Goal: Task Accomplishment & Management: Complete application form

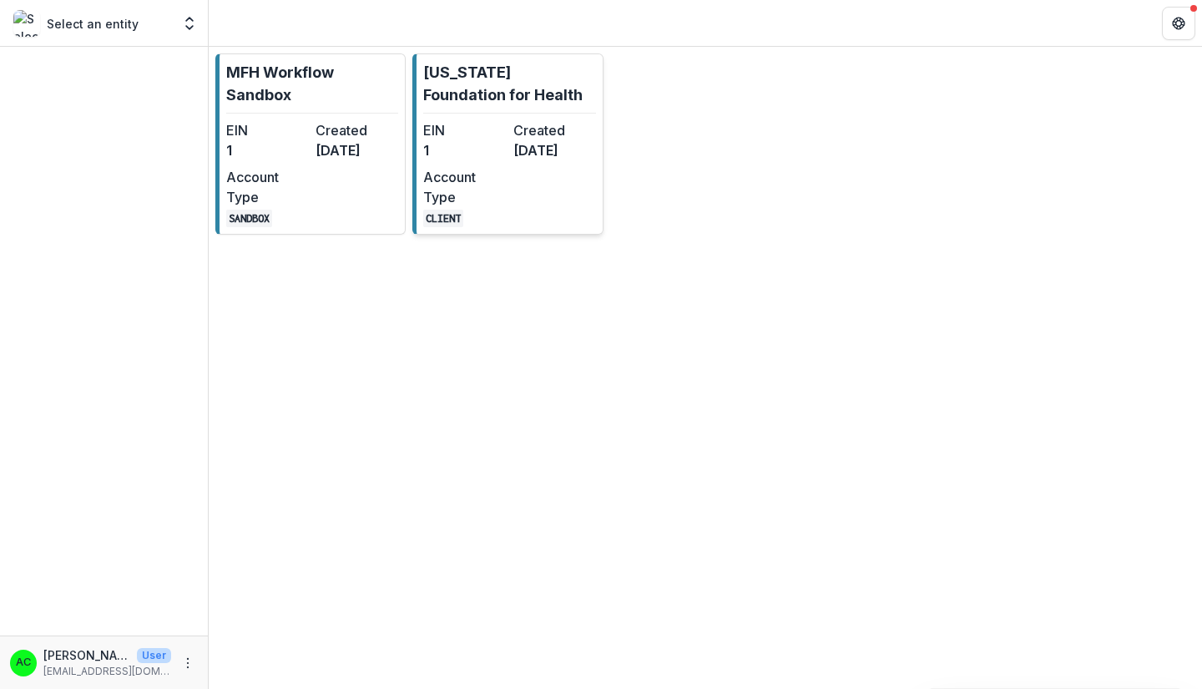
click at [491, 189] on dt "Account Type" at bounding box center [464, 187] width 83 height 40
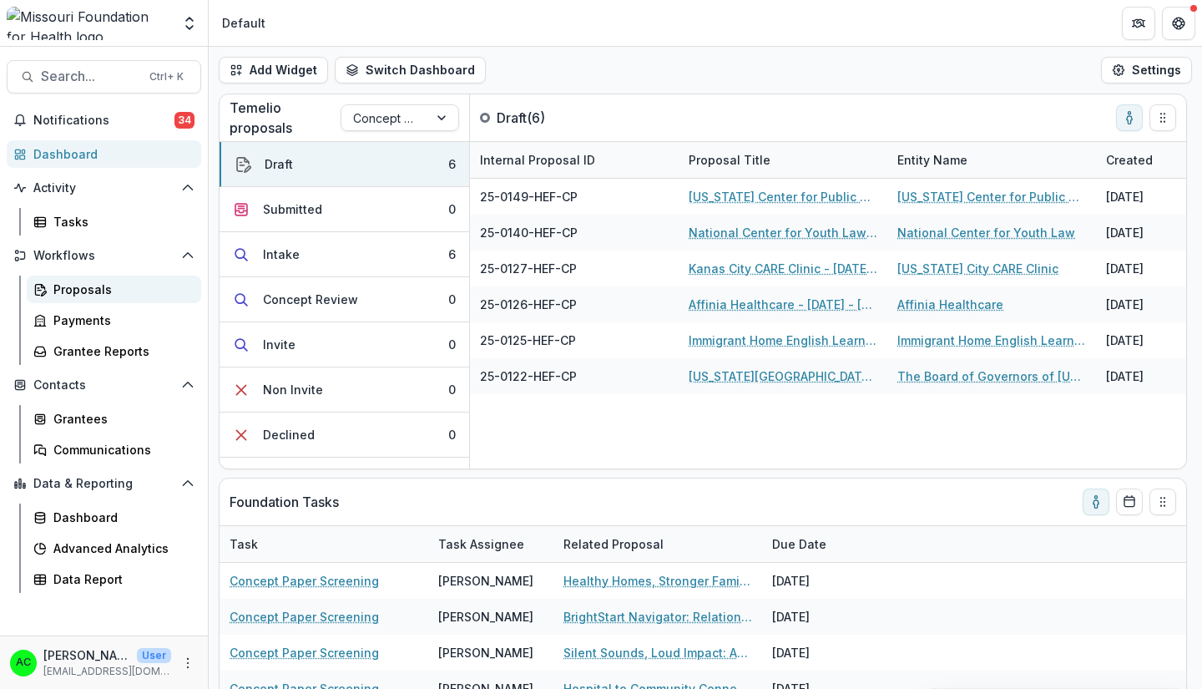
click at [154, 292] on div "Proposals" at bounding box center [120, 289] width 134 height 18
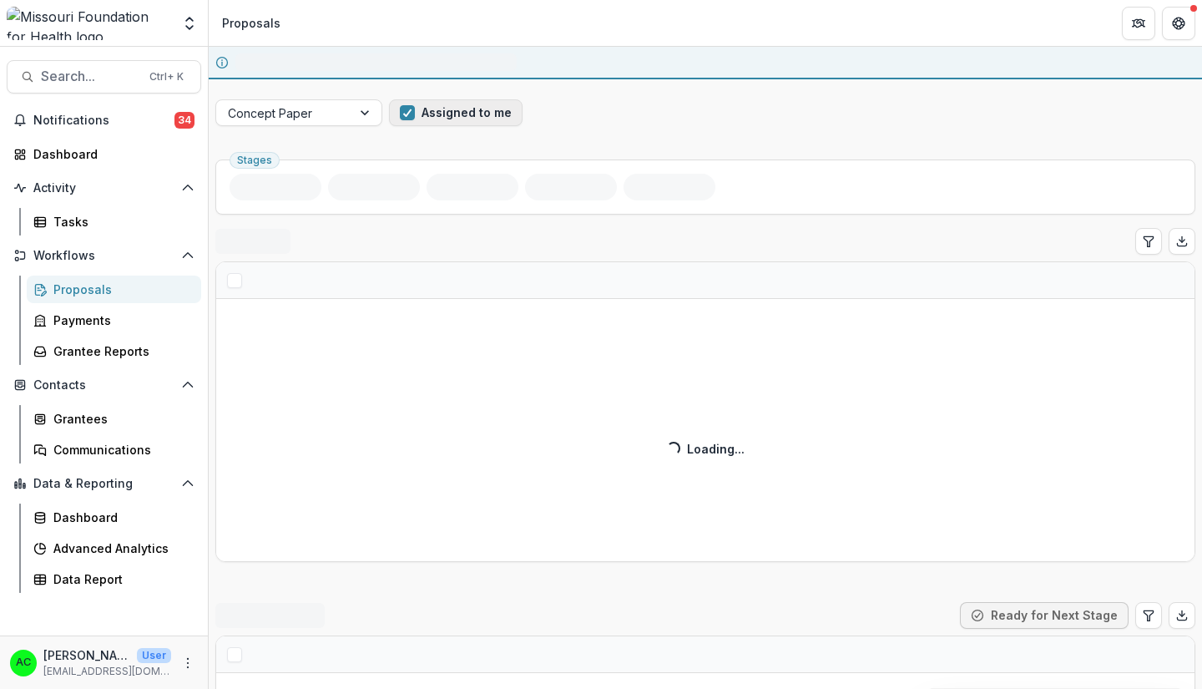
click at [486, 119] on button "Assigned to me" at bounding box center [456, 112] width 134 height 27
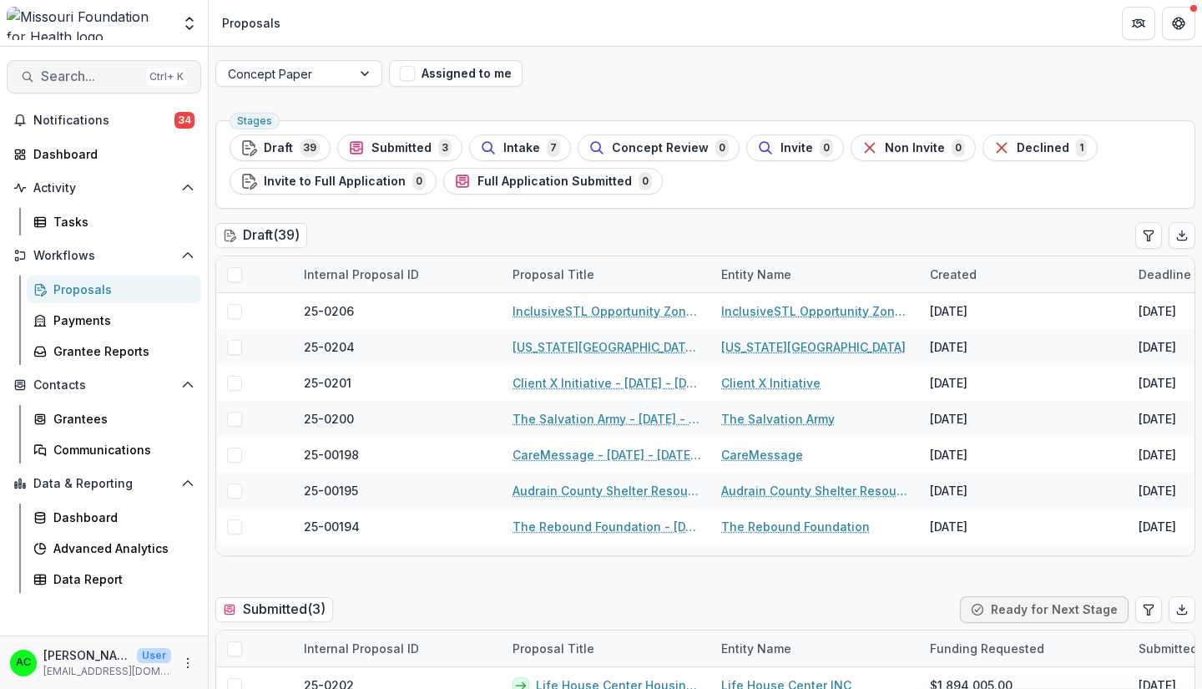
click at [118, 75] on span "Search..." at bounding box center [90, 76] width 98 height 16
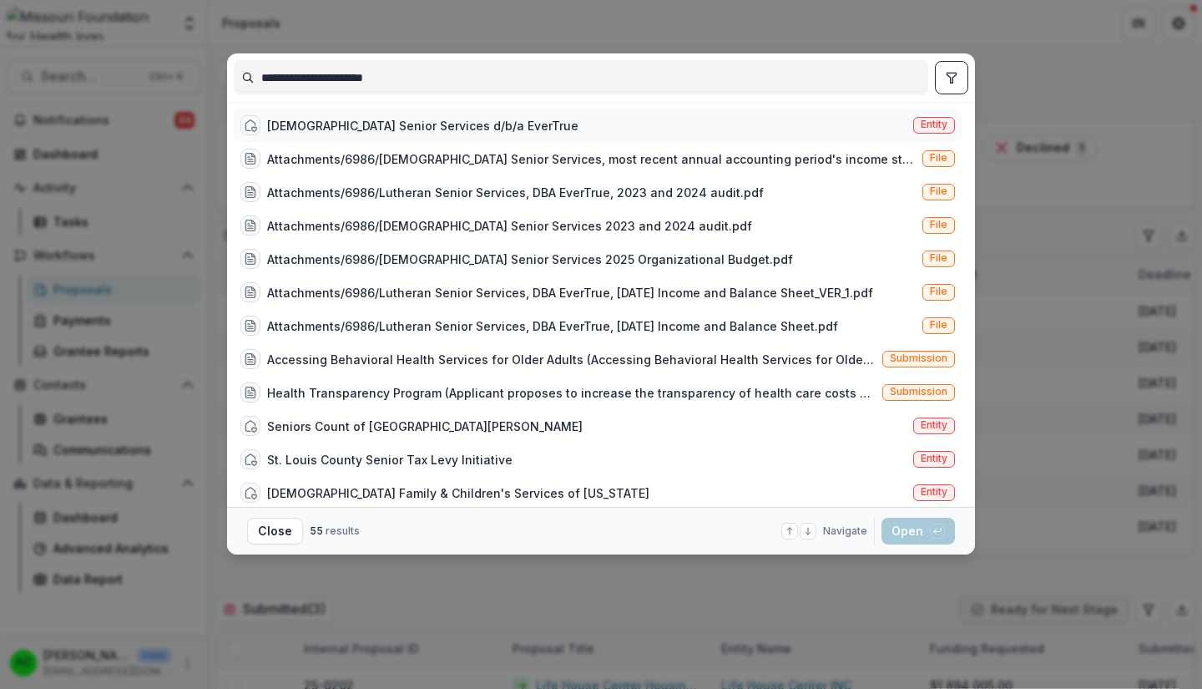
type input "**********"
click at [871, 111] on div "Lutheran Senior Services d/b/a EverTrue Entity" at bounding box center [598, 124] width 728 height 33
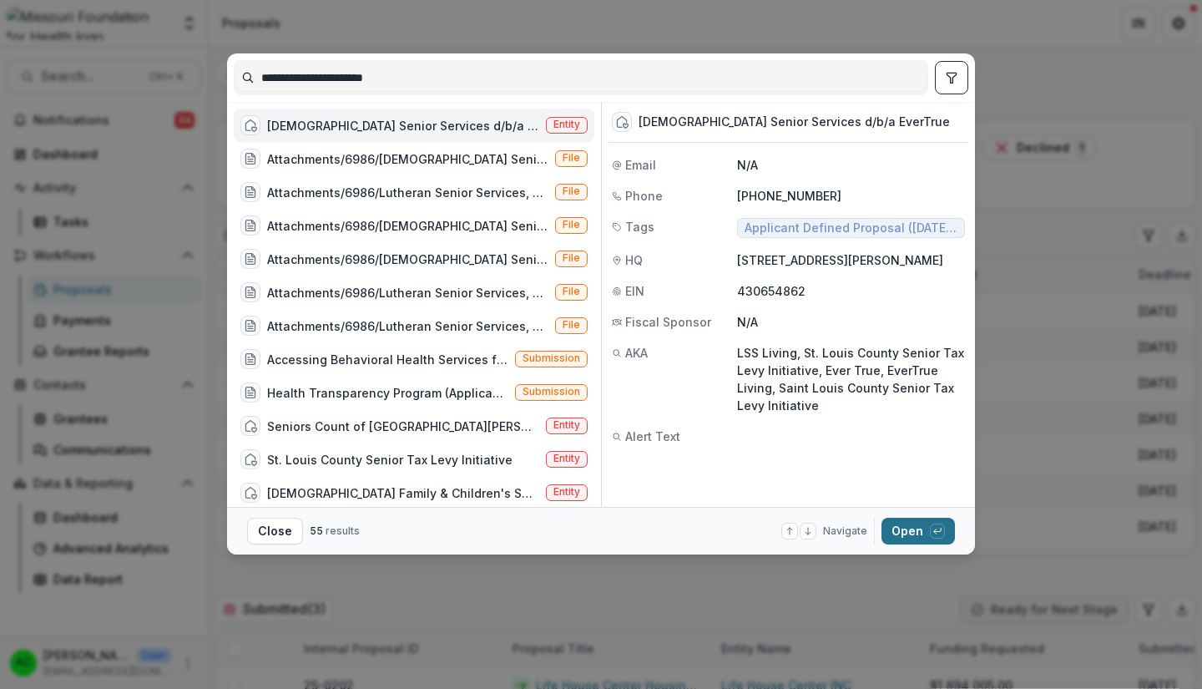
click at [909, 521] on button "Open with enter key" at bounding box center [917, 530] width 73 height 27
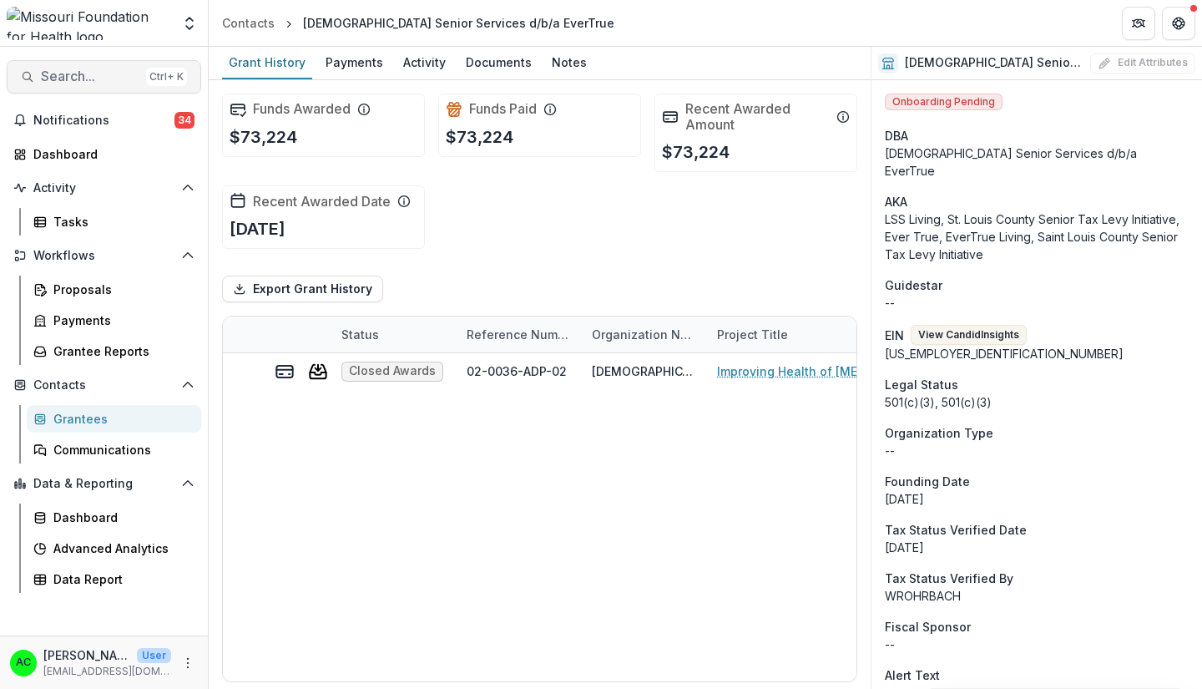
click at [57, 73] on span "Search..." at bounding box center [90, 76] width 98 height 16
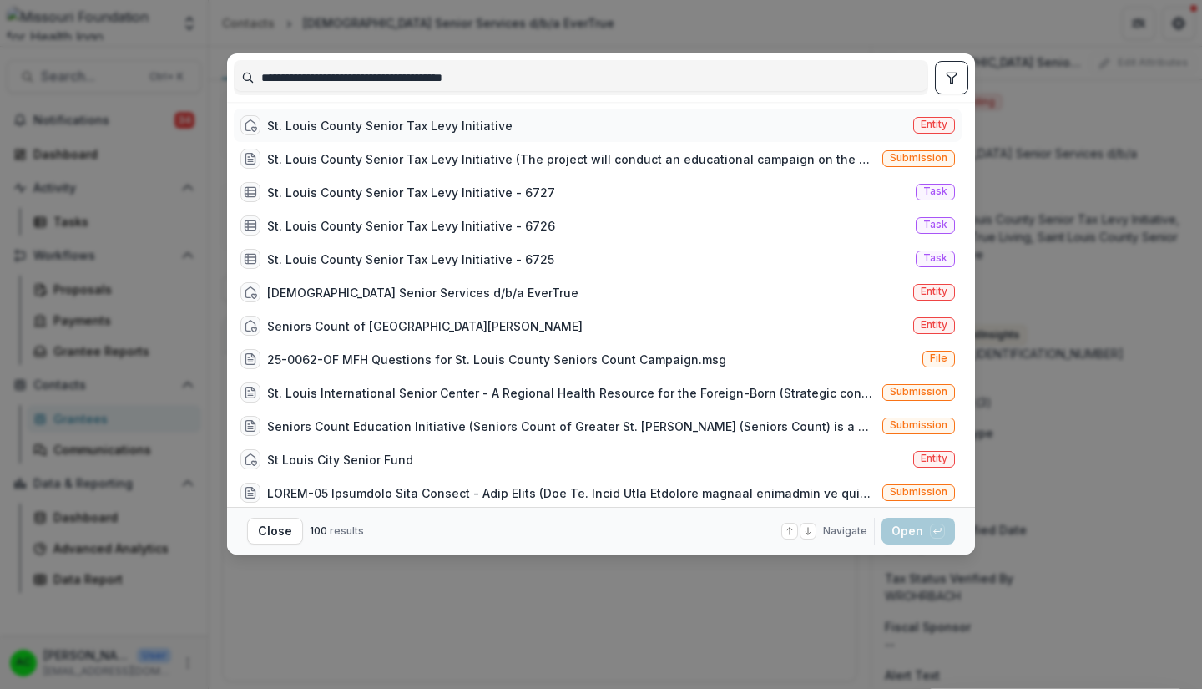
type input "**********"
click at [316, 129] on div "St. Louis County Senior Tax Levy Initiative" at bounding box center [389, 126] width 245 height 18
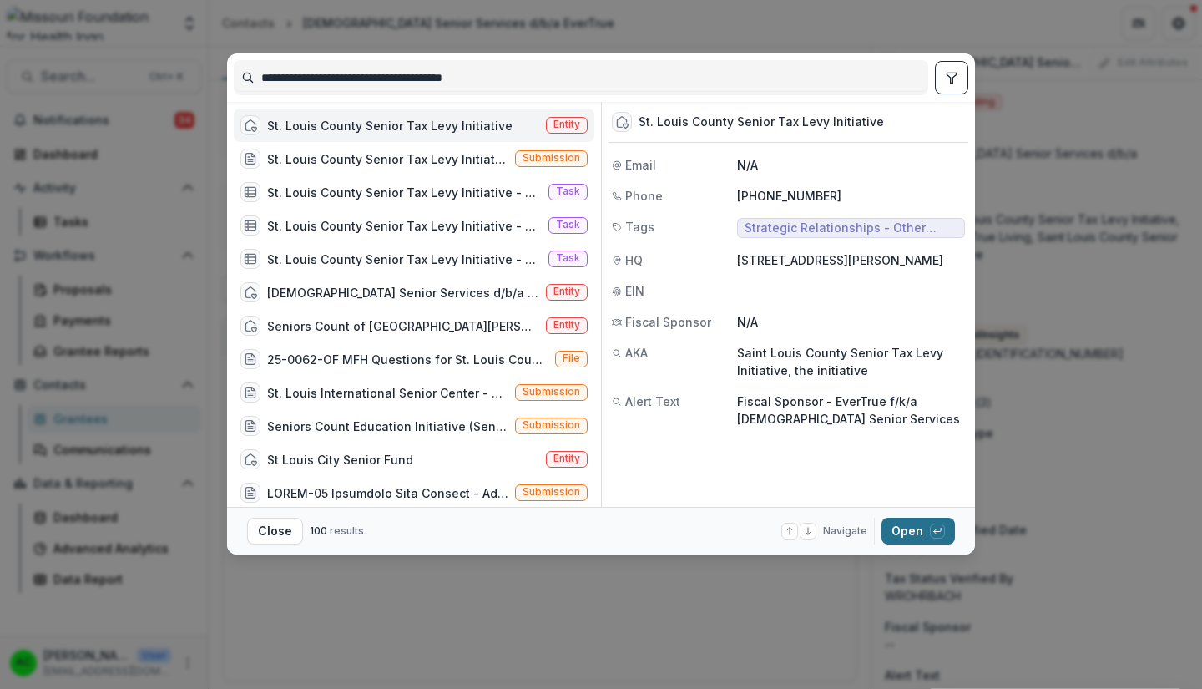
click at [905, 522] on button "Open with enter key" at bounding box center [917, 530] width 73 height 27
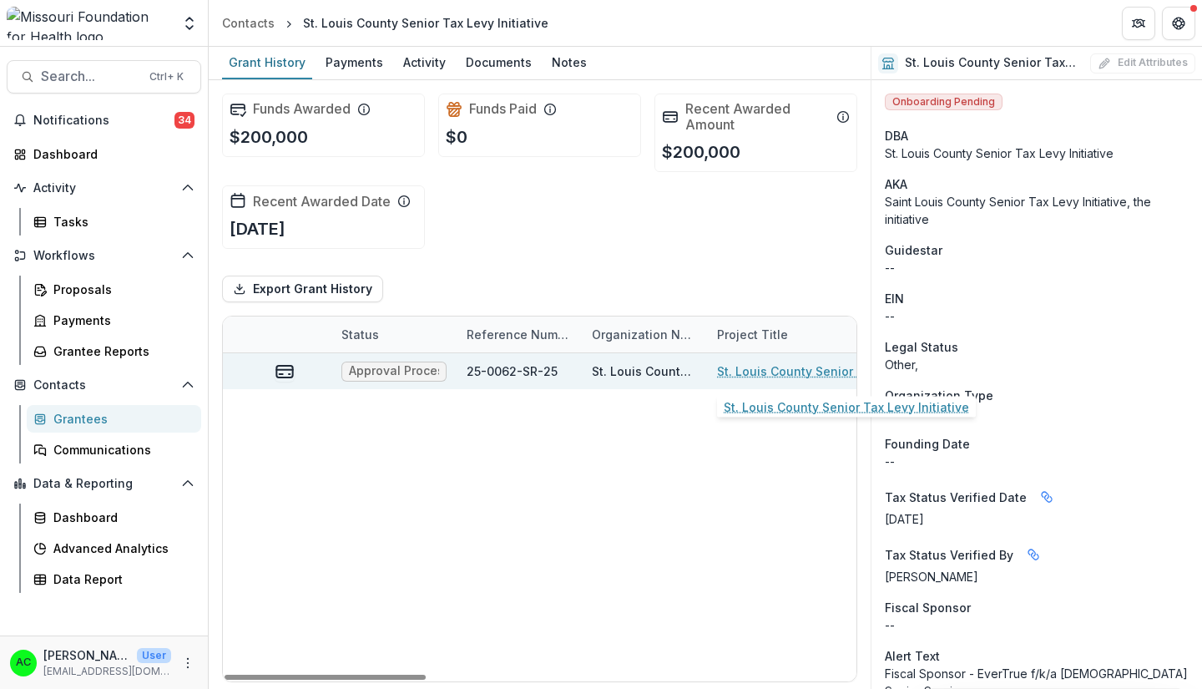
click at [780, 371] on link "St. Louis County Senior Tax Levy Initiative" at bounding box center [811, 371] width 189 height 18
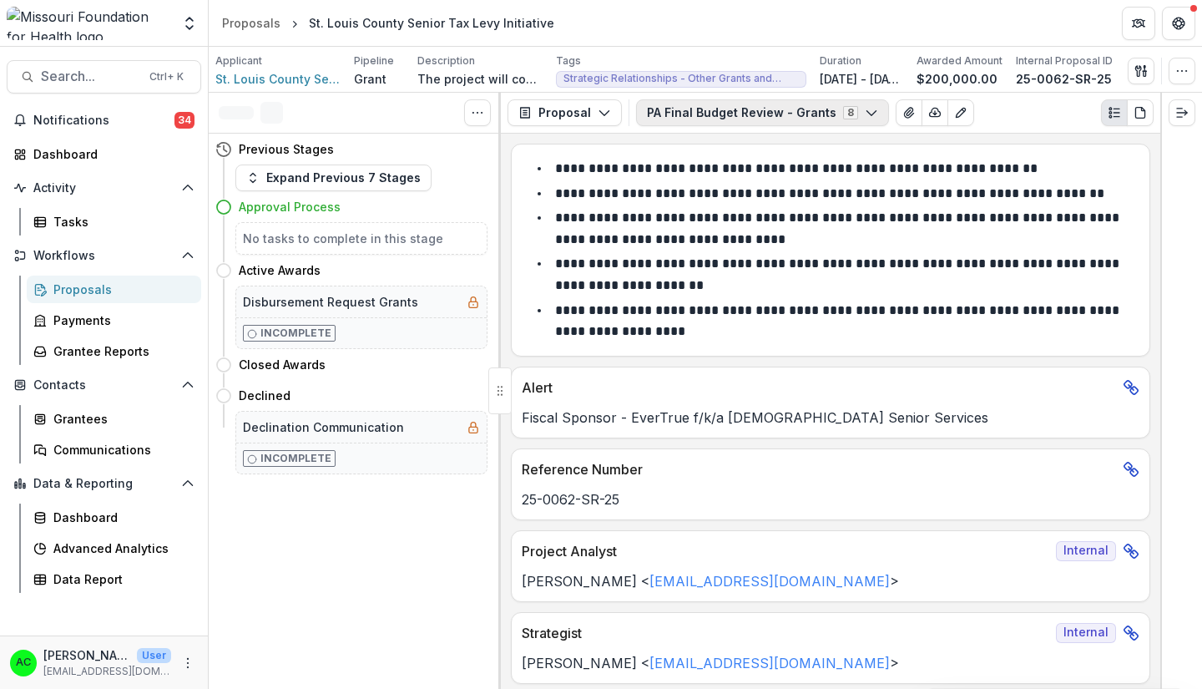
click at [708, 119] on button "PA Final Budget Review - Grants 8" at bounding box center [762, 112] width 253 height 27
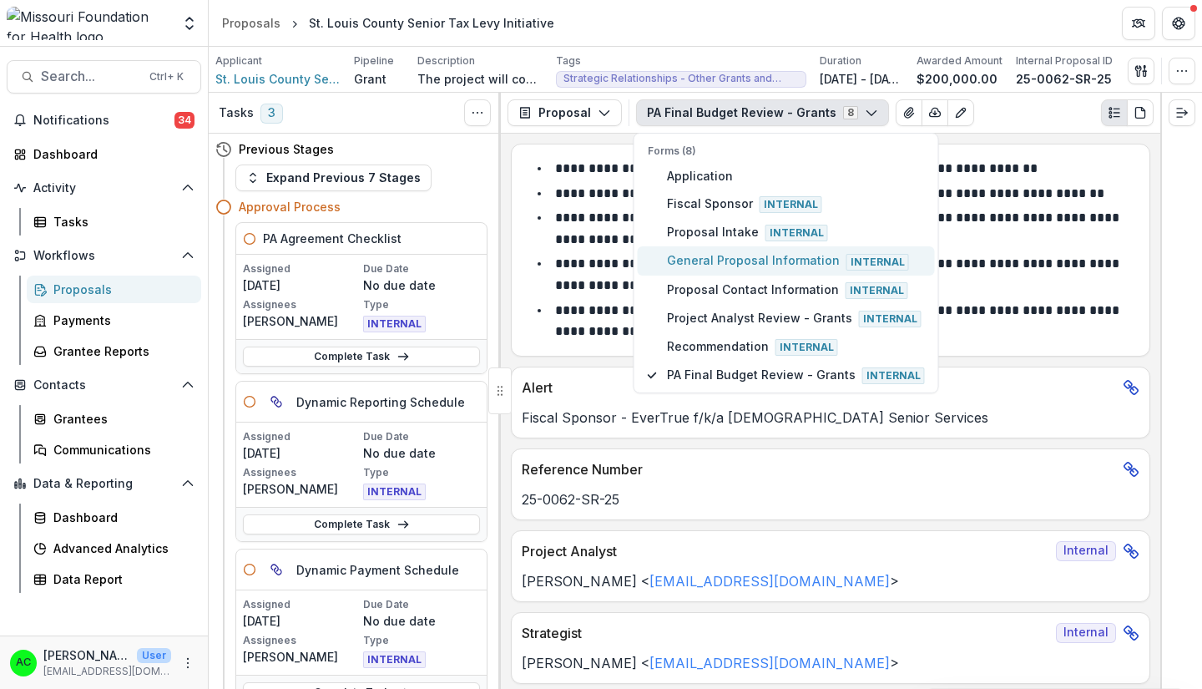
click at [696, 253] on span "General Proposal Information Internal" at bounding box center [796, 260] width 258 height 18
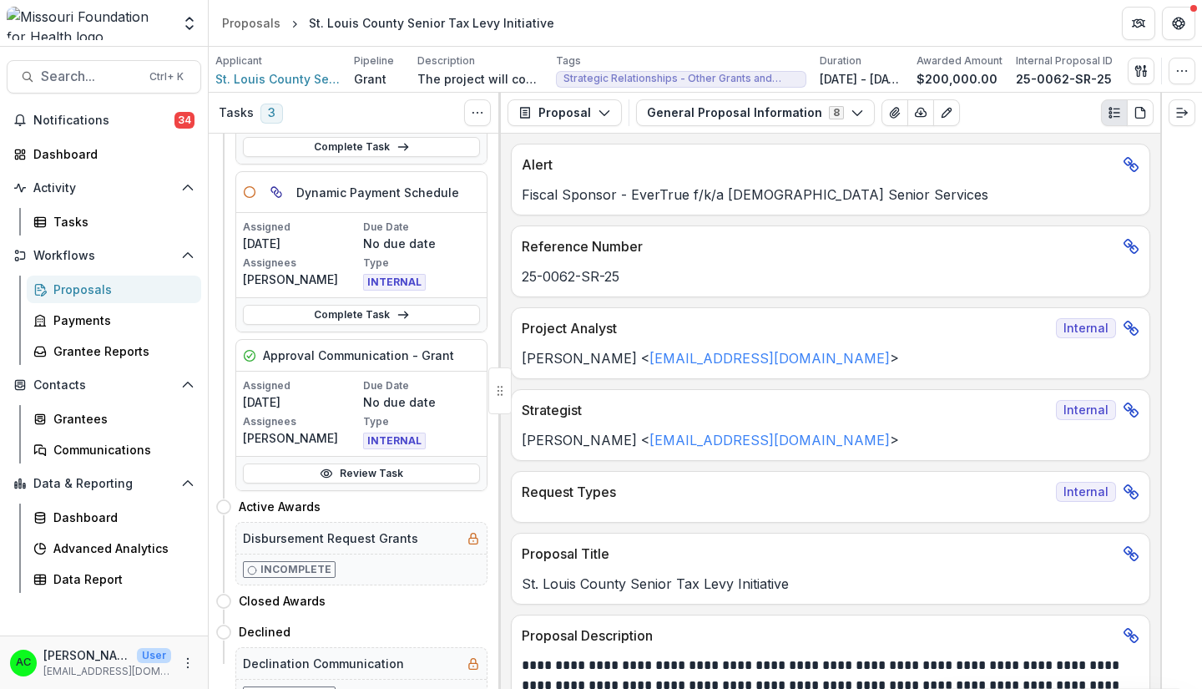
scroll to position [386, 0]
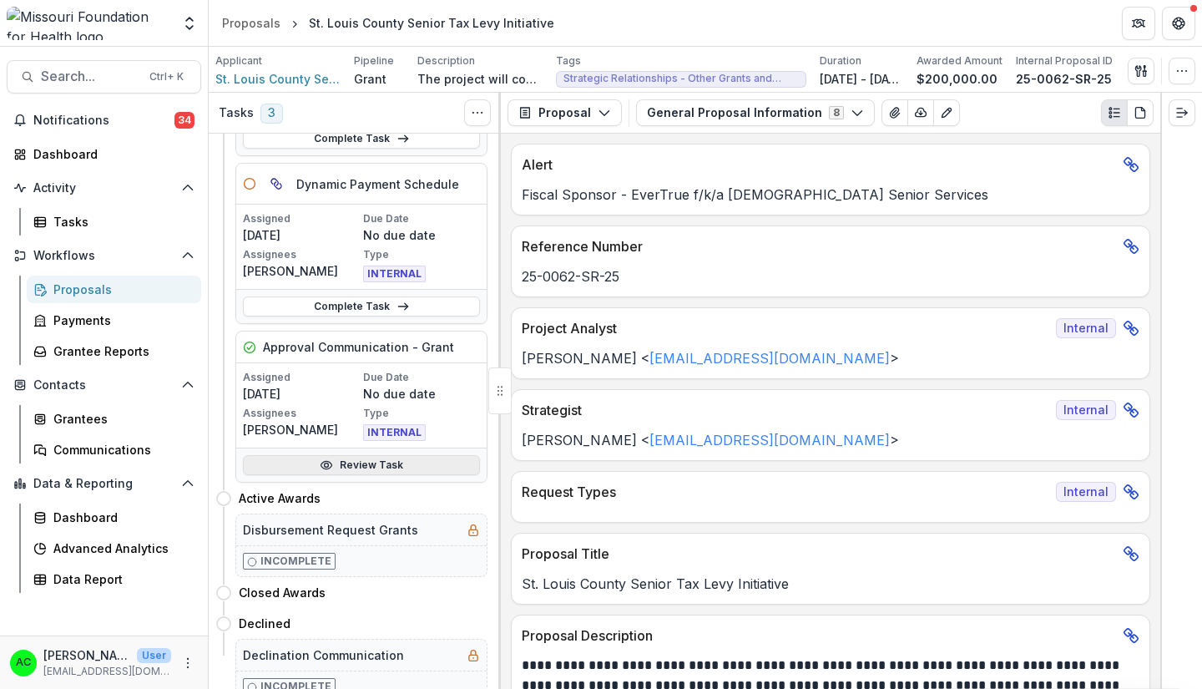
click at [383, 462] on link "Review Task" at bounding box center [361, 465] width 237 height 20
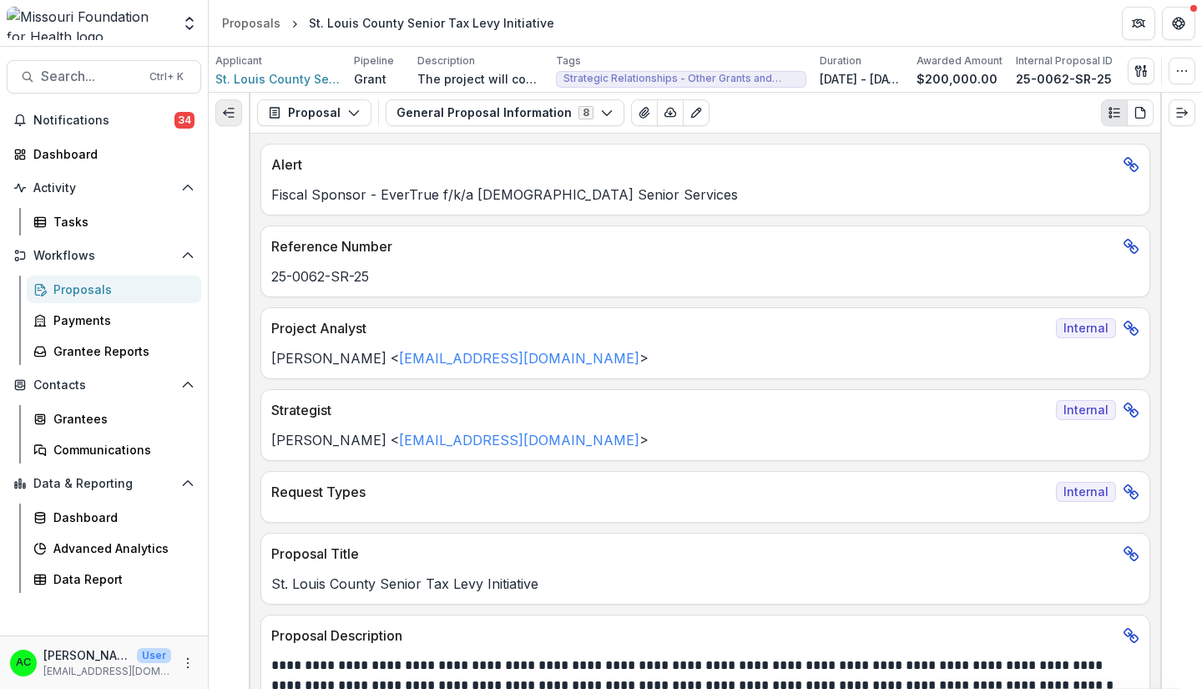
click at [227, 106] on icon "Expand left" at bounding box center [228, 112] width 13 height 13
click at [228, 121] on button "Expand left" at bounding box center [228, 112] width 27 height 27
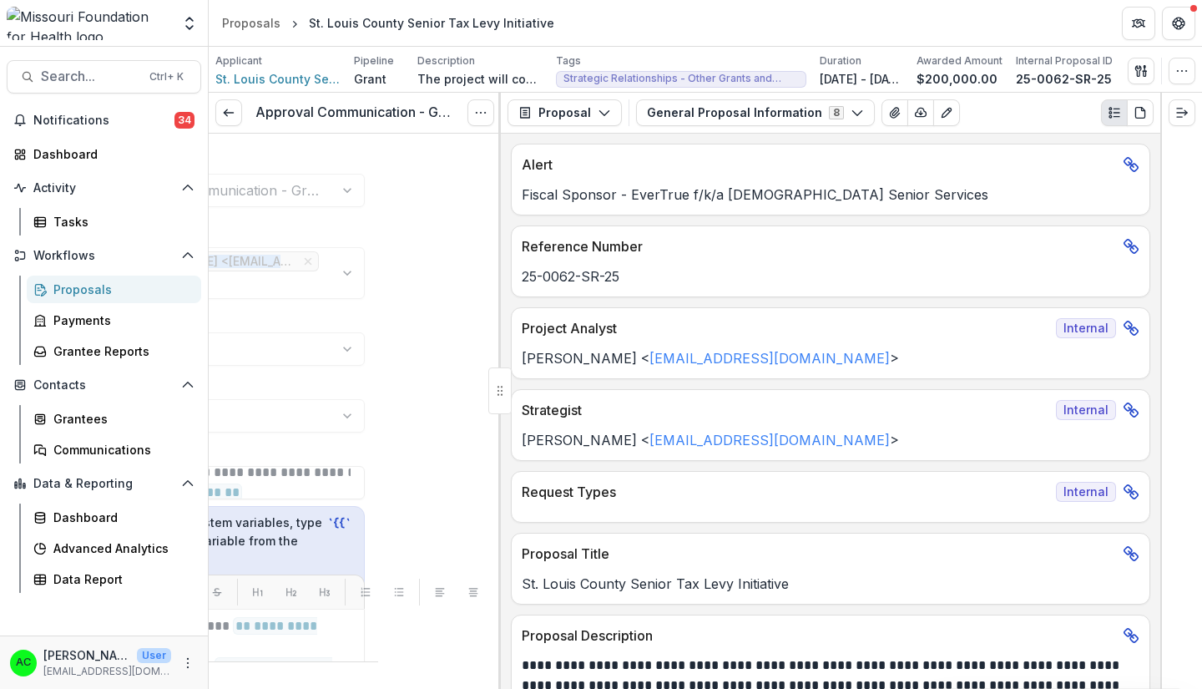
scroll to position [0, 147]
drag, startPoint x: 495, startPoint y: 204, endPoint x: 464, endPoint y: 249, distance: 54.6
click at [464, 249] on div "**********" at bounding box center [355, 411] width 292 height 555
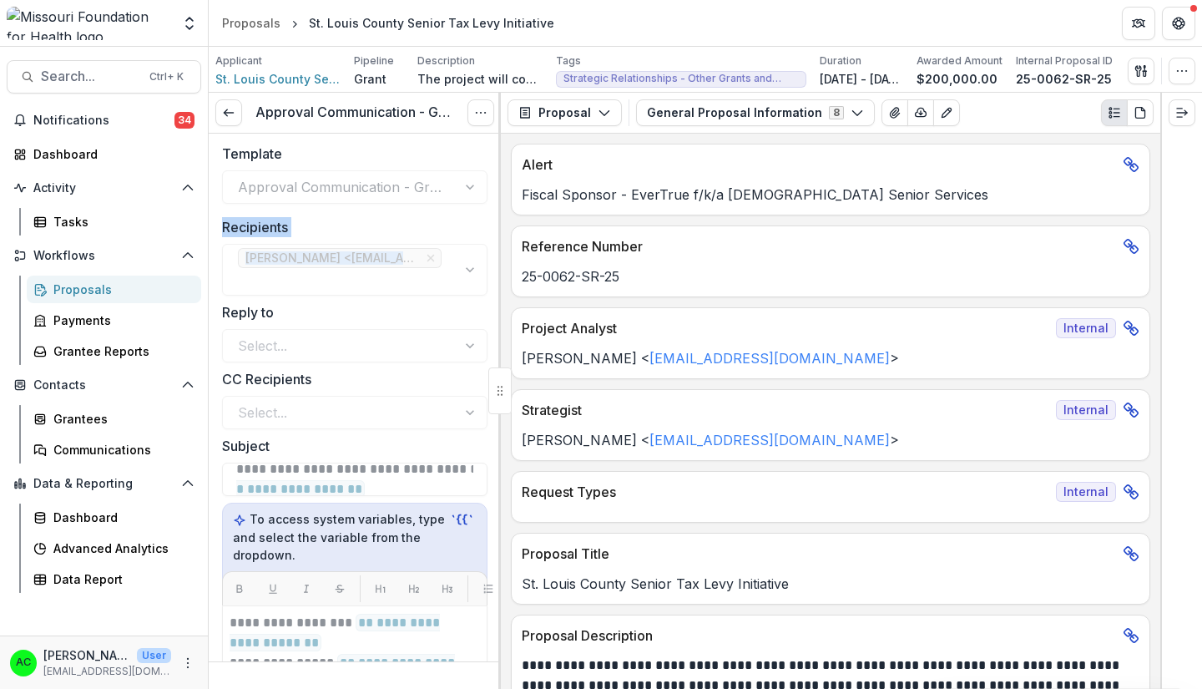
scroll to position [0, 0]
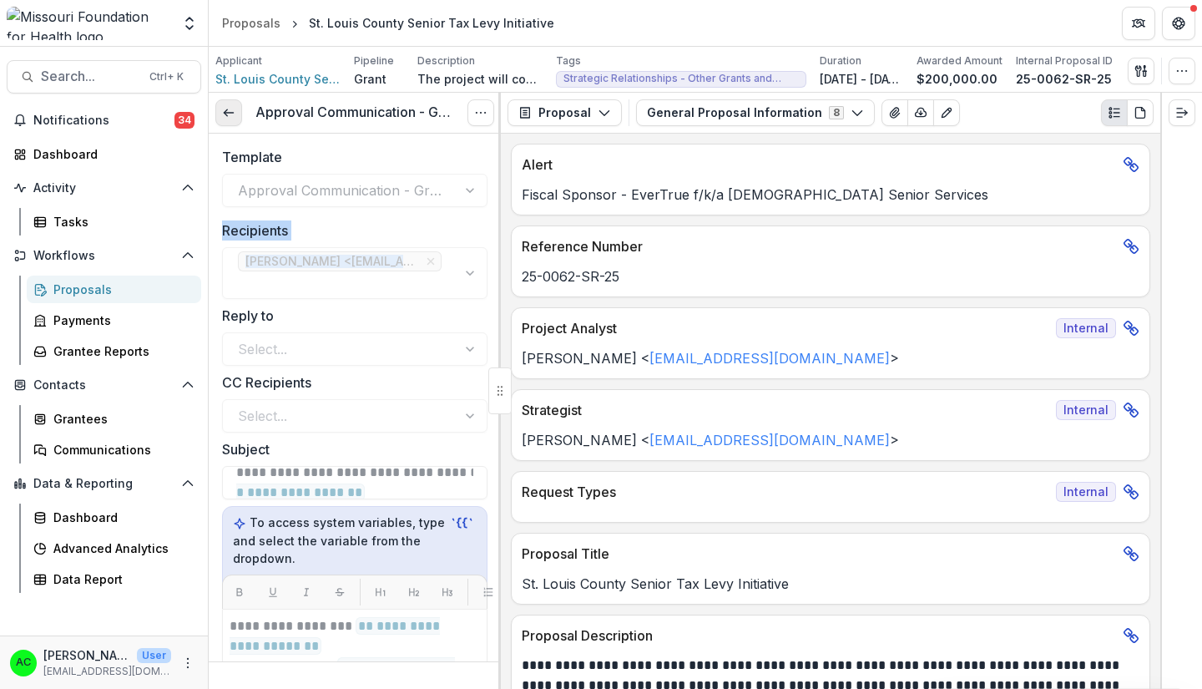
click at [235, 118] on link at bounding box center [228, 112] width 27 height 27
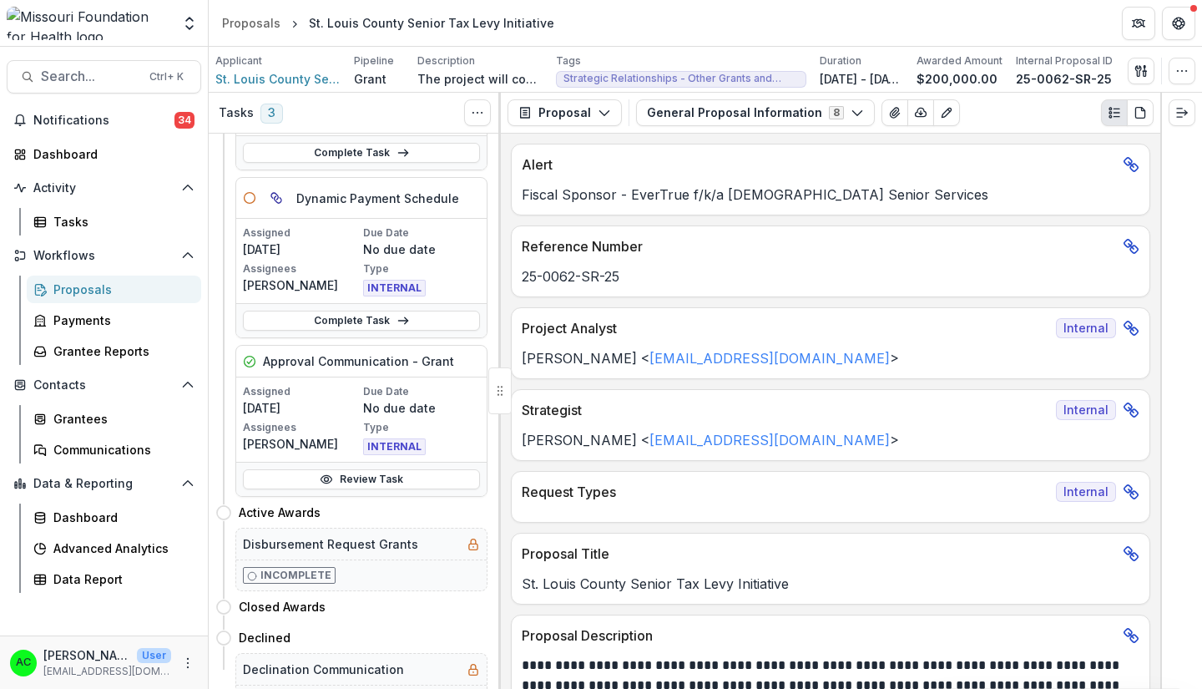
scroll to position [379, 0]
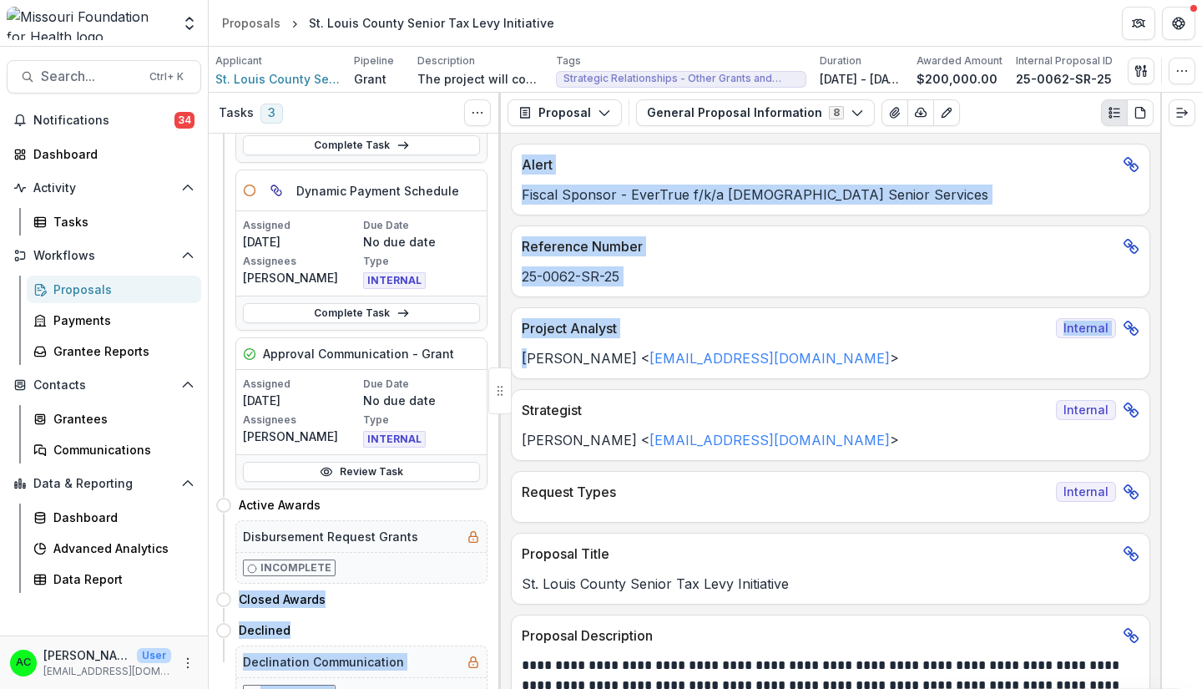
drag, startPoint x: 493, startPoint y: 578, endPoint x: 529, endPoint y: 384, distance: 197.7
click at [529, 384] on div "Tasks 3 Show Cancelled Tasks Previous Stages Expand Previous 7 Stages Approval …" at bounding box center [705, 391] width 993 height 596
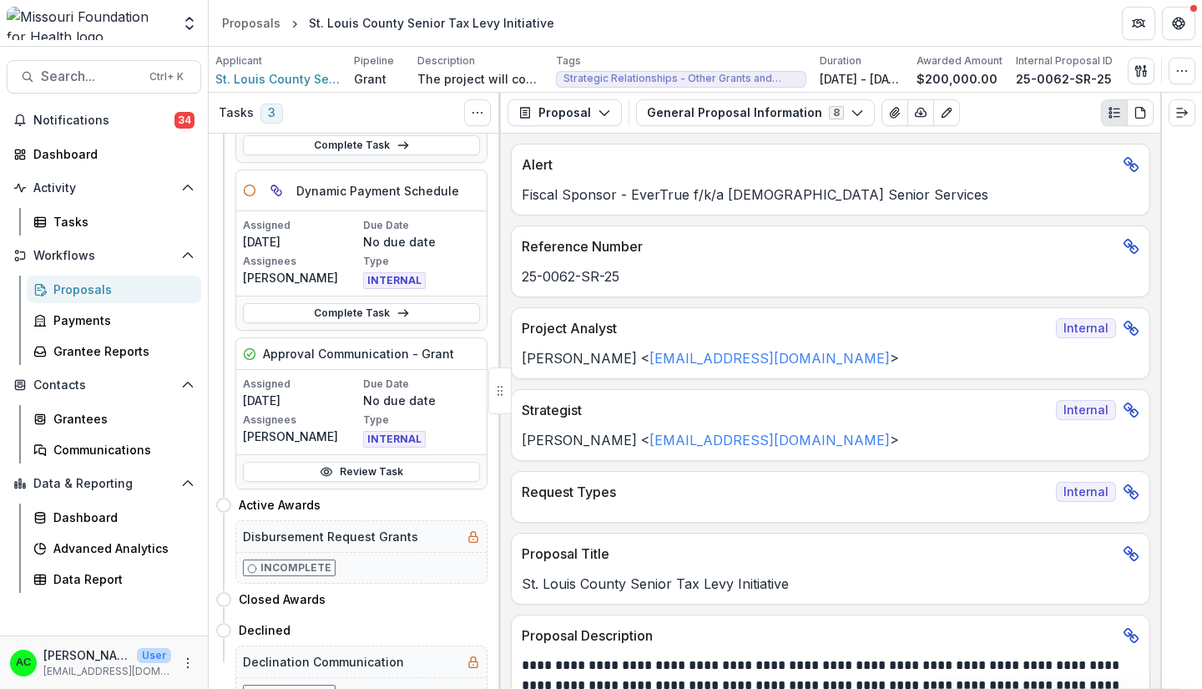
click at [488, 472] on div "Previous Stages Expand Previous 7 Stages Approval Process PA Agreement Checklis…" at bounding box center [355, 411] width 292 height 555
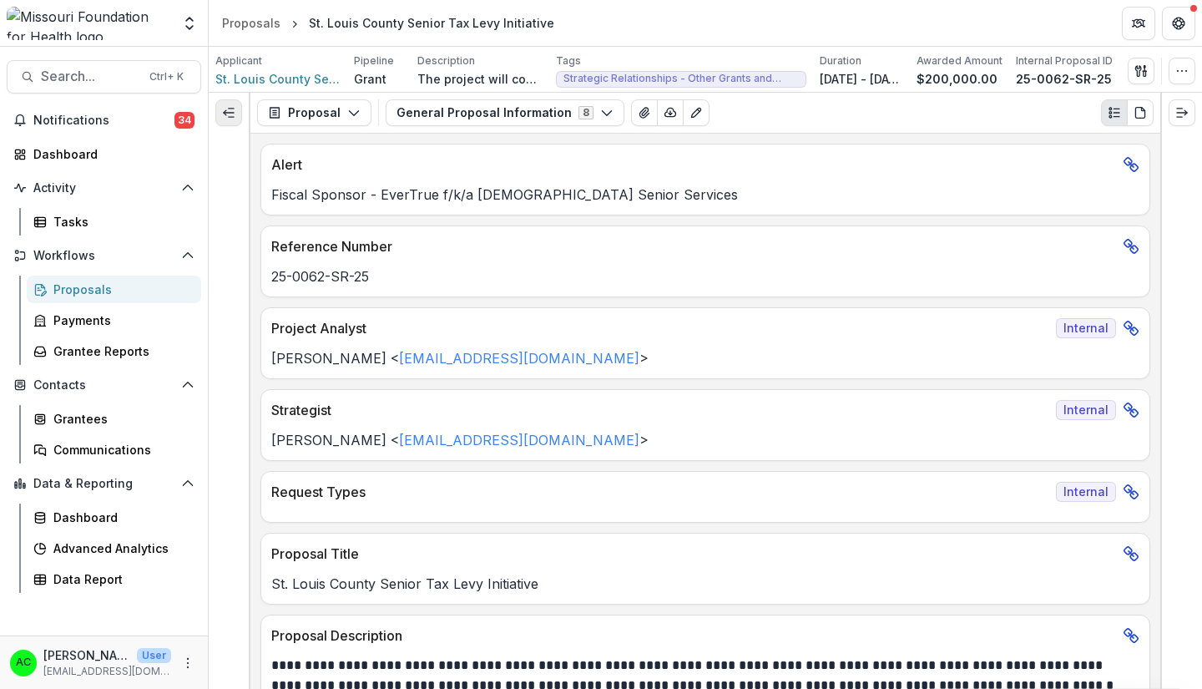
click at [233, 113] on line "Expand left" at bounding box center [229, 113] width 10 height 0
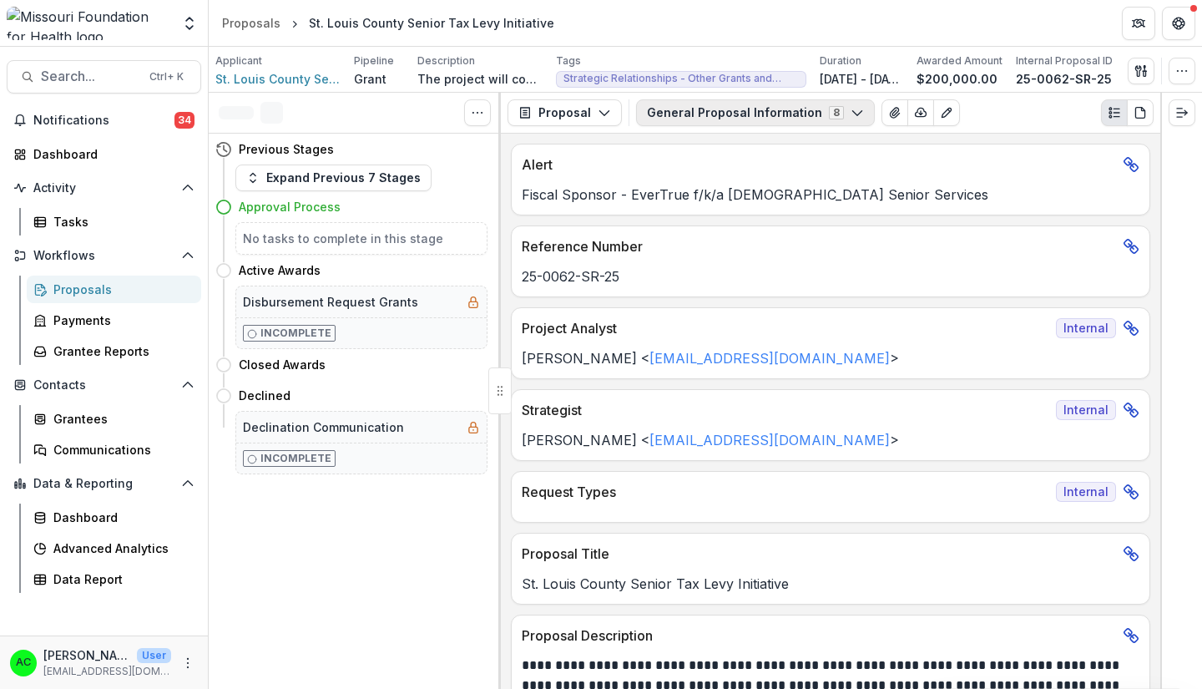
click at [788, 114] on button "General Proposal Information 8" at bounding box center [755, 112] width 239 height 27
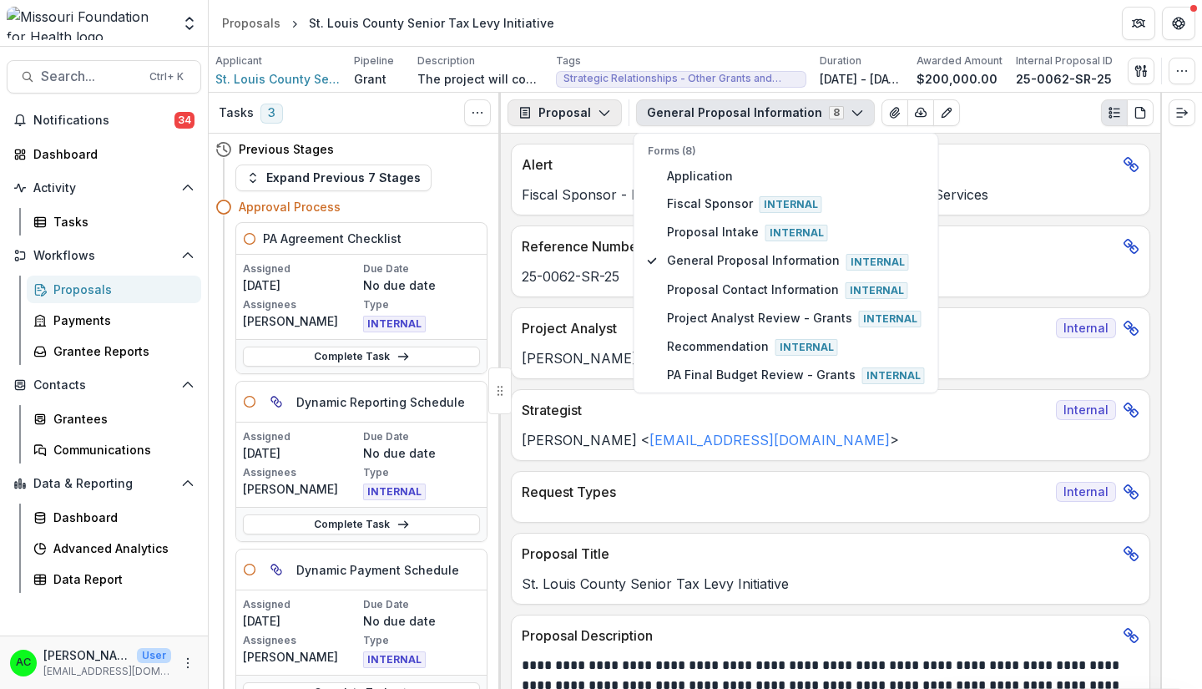
click at [604, 119] on button "Proposal" at bounding box center [564, 112] width 114 height 27
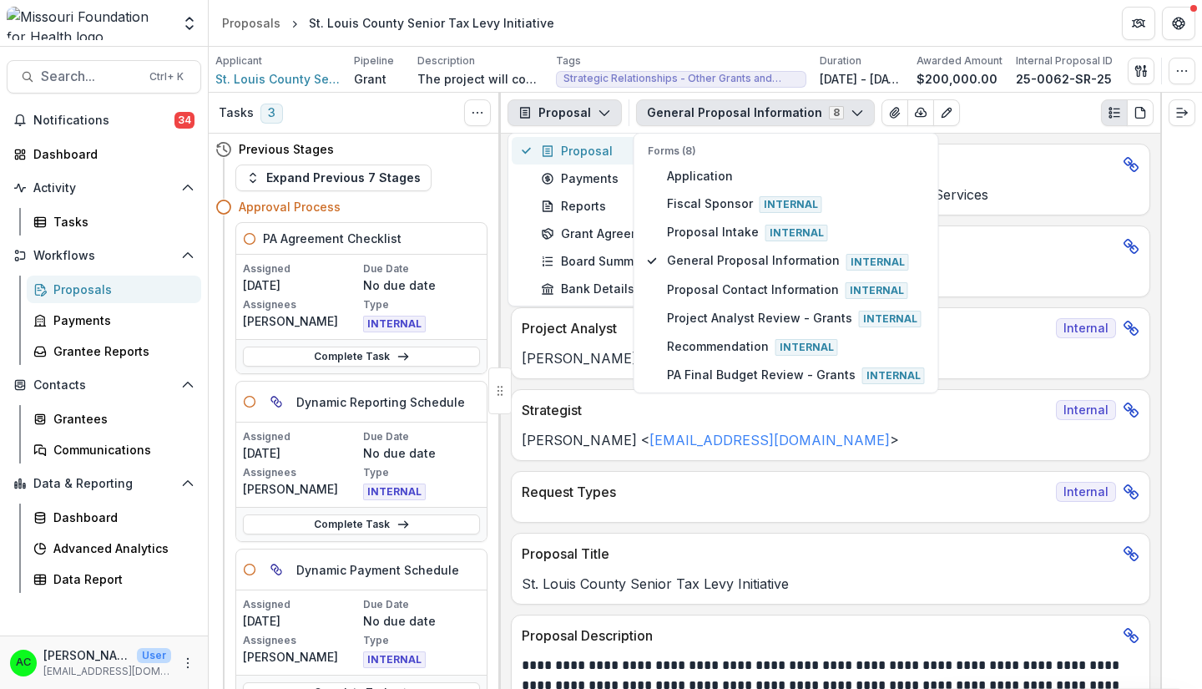
click at [592, 159] on div "Proposal" at bounding box center [617, 151] width 153 height 18
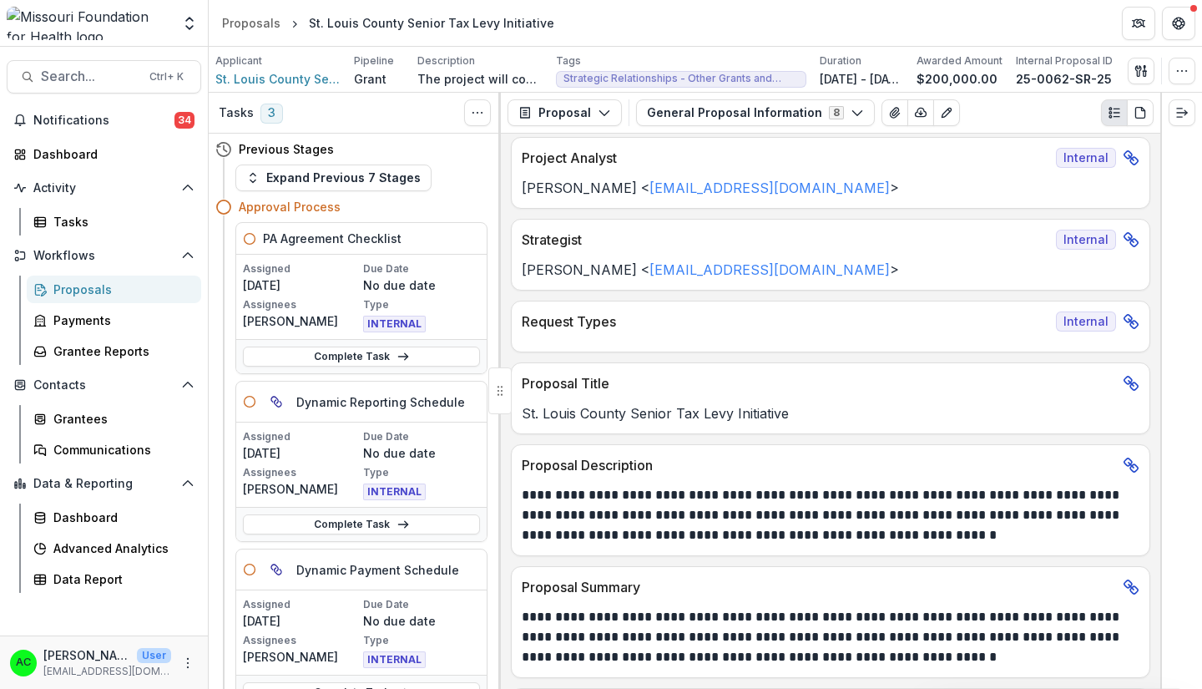
scroll to position [0, 0]
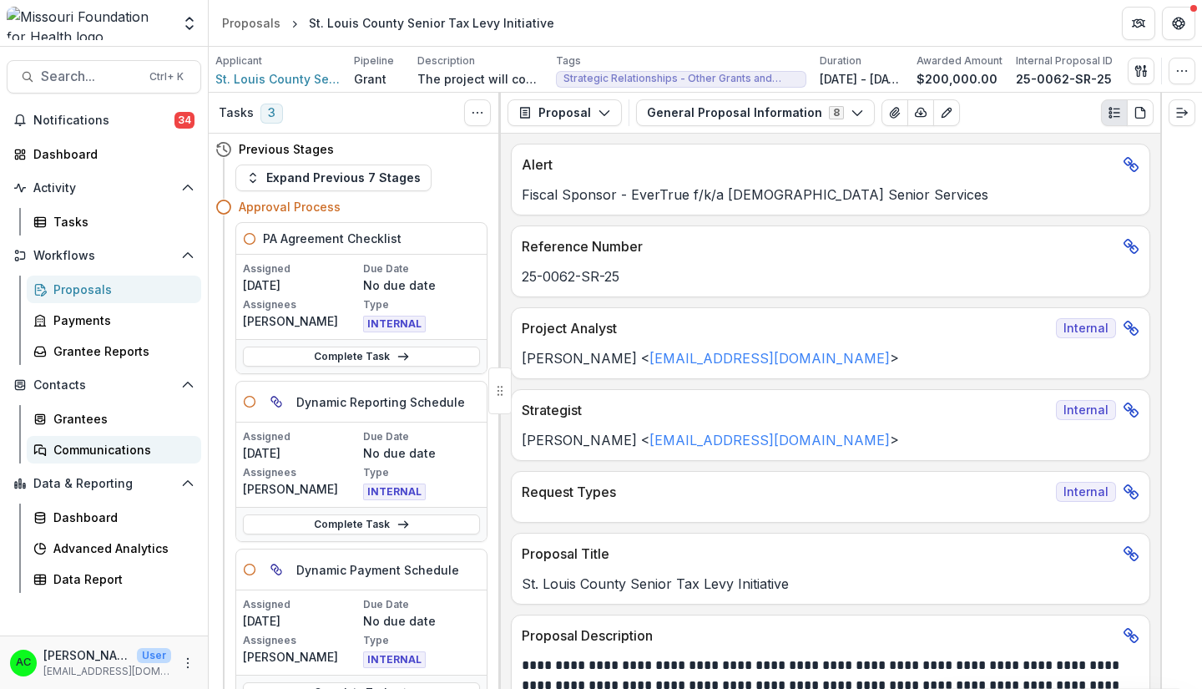
click at [104, 444] on div "Communications" at bounding box center [120, 450] width 134 height 18
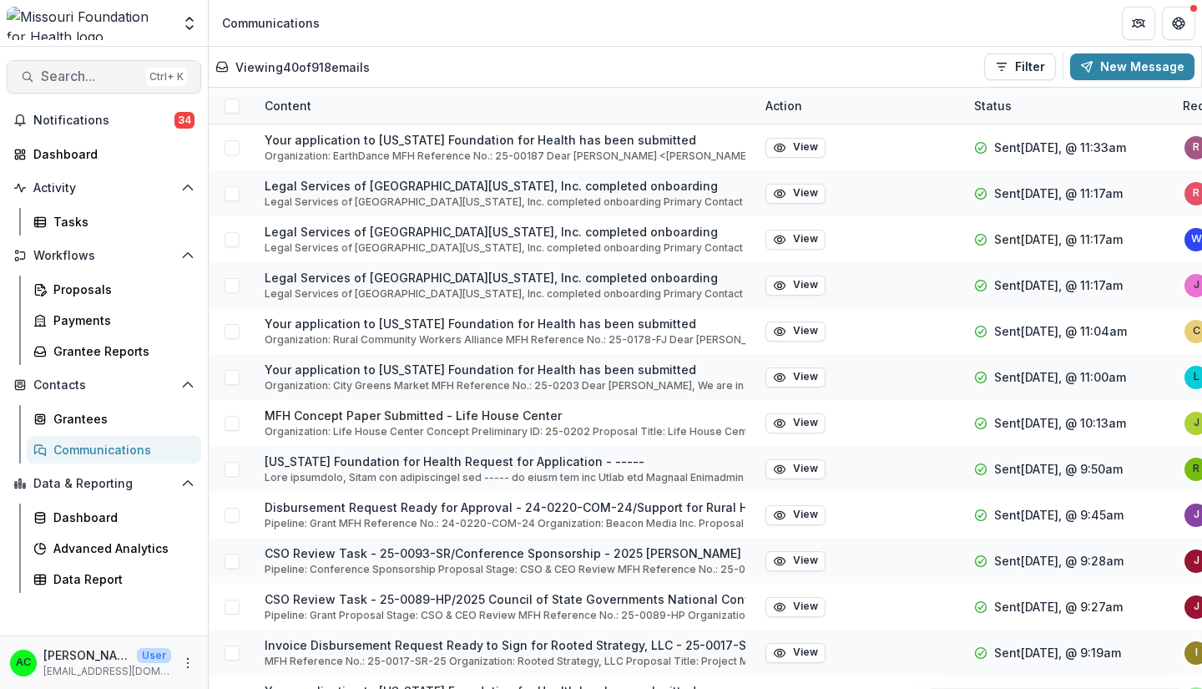
click at [111, 77] on span "Search..." at bounding box center [90, 76] width 98 height 16
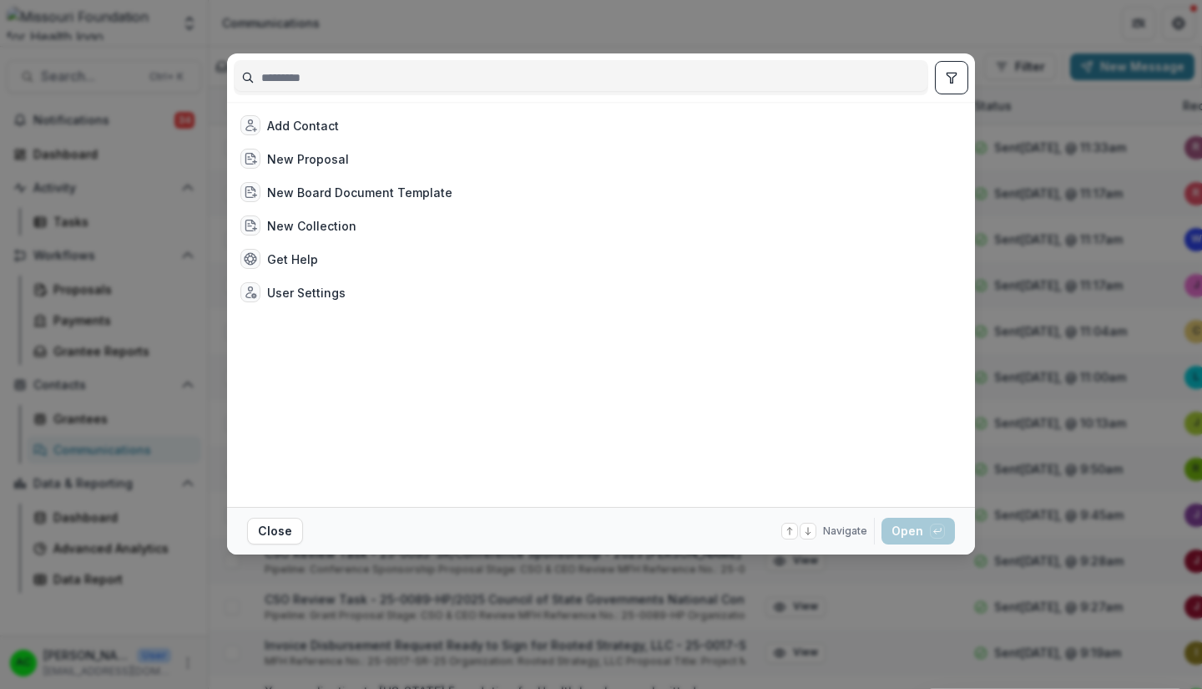
click at [319, 87] on input at bounding box center [581, 77] width 693 height 27
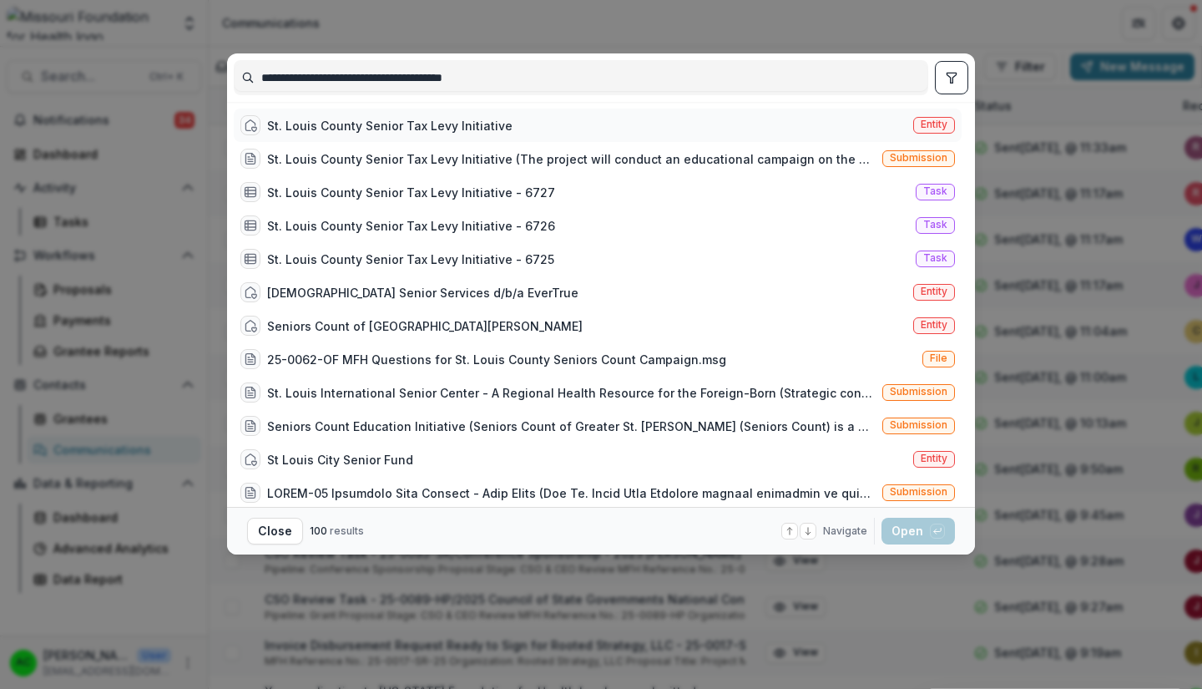
type input "**********"
click at [919, 117] on span "Entity" at bounding box center [934, 125] width 42 height 17
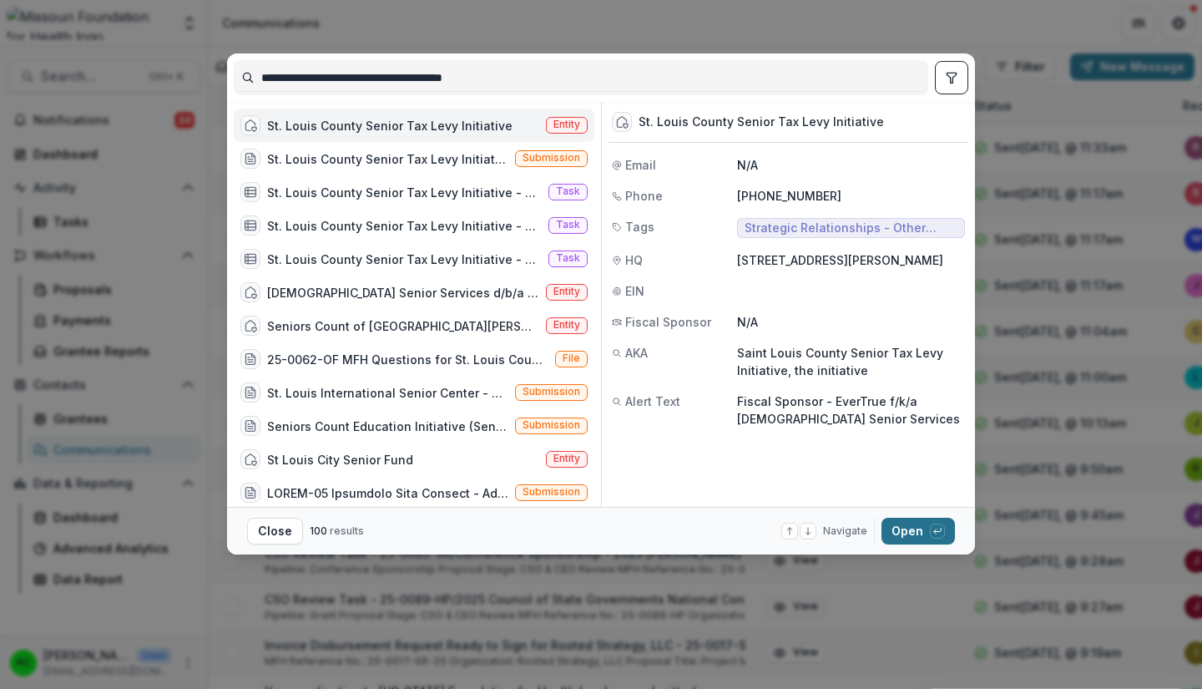
click at [911, 528] on button "Open with enter key" at bounding box center [917, 530] width 73 height 27
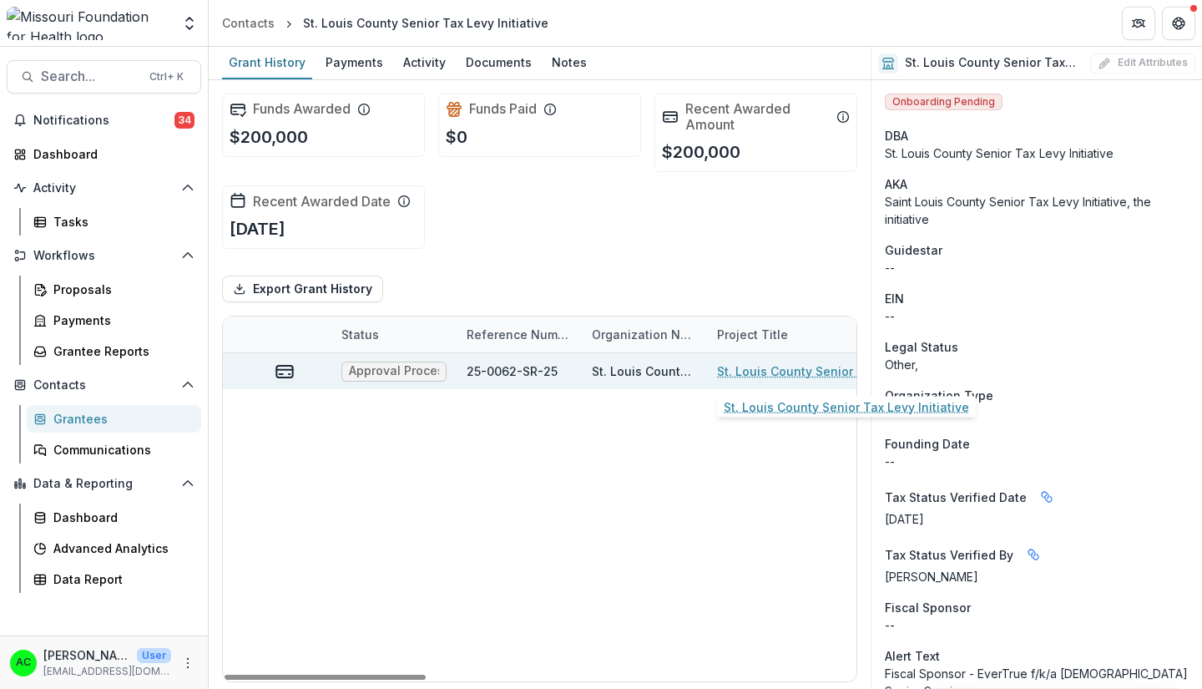
click at [783, 370] on link "St. Louis County Senior Tax Levy Initiative" at bounding box center [811, 371] width 189 height 18
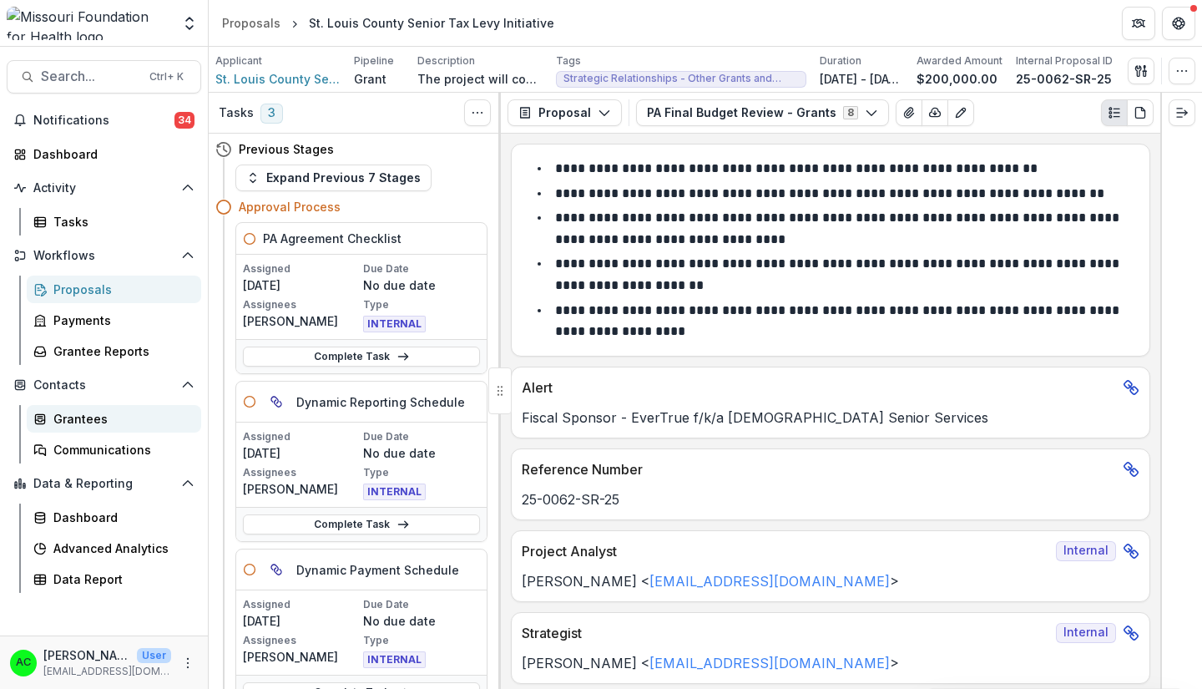
click at [102, 419] on div "Grantees" at bounding box center [120, 419] width 134 height 18
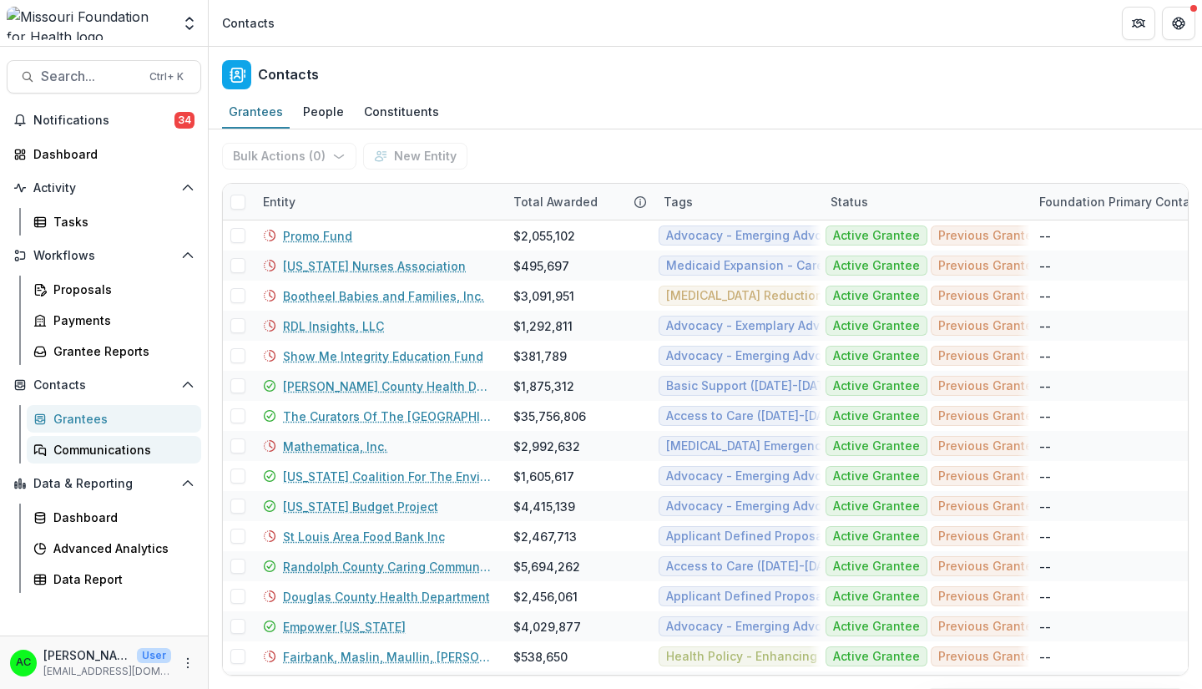
click at [124, 447] on div "Communications" at bounding box center [120, 450] width 134 height 18
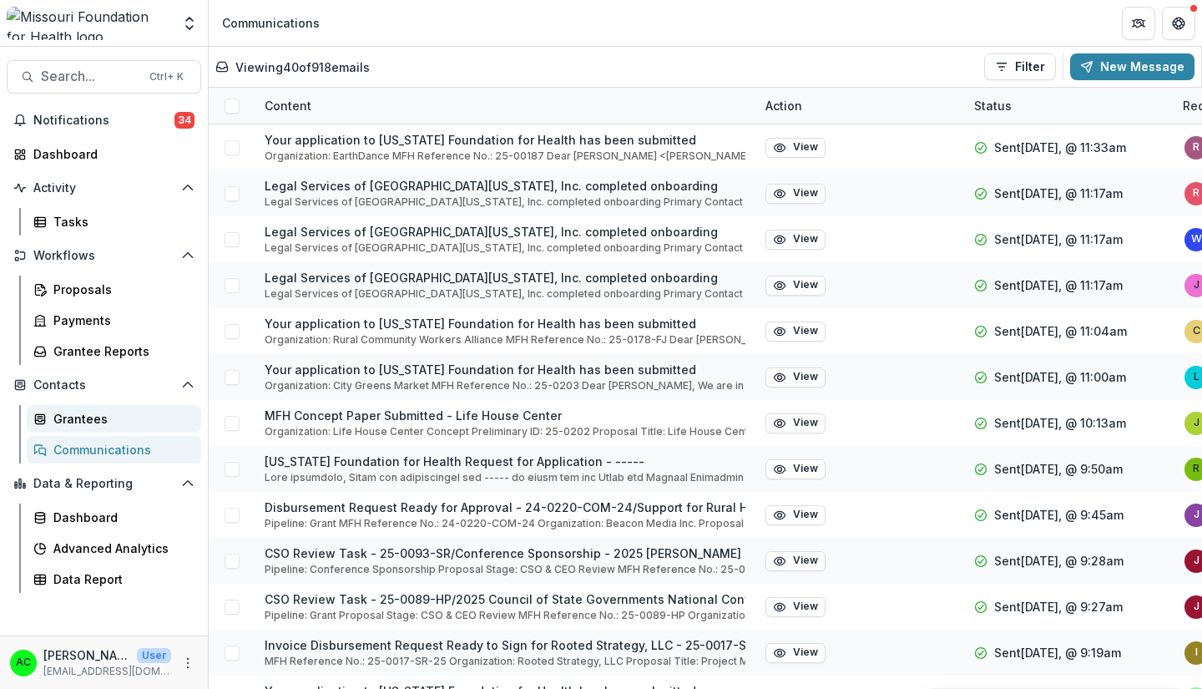
click at [113, 422] on div "Grantees" at bounding box center [120, 419] width 134 height 18
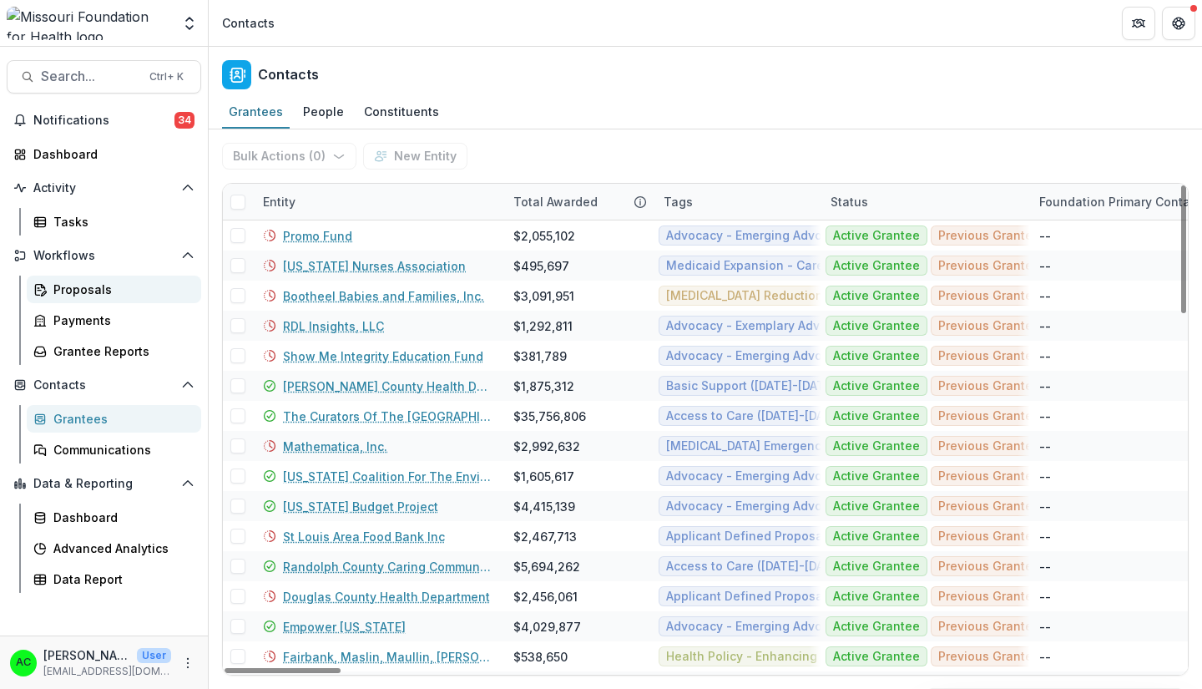
click at [73, 285] on div "Proposals" at bounding box center [120, 289] width 134 height 18
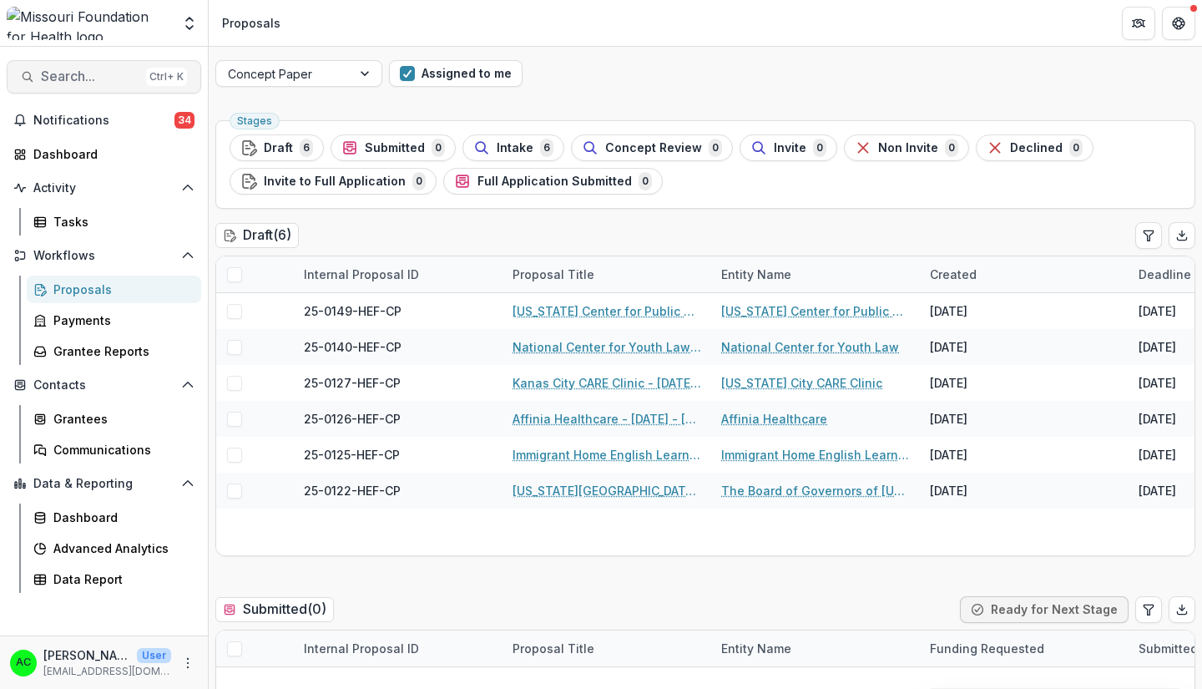
click at [78, 81] on span "Search..." at bounding box center [90, 76] width 98 height 16
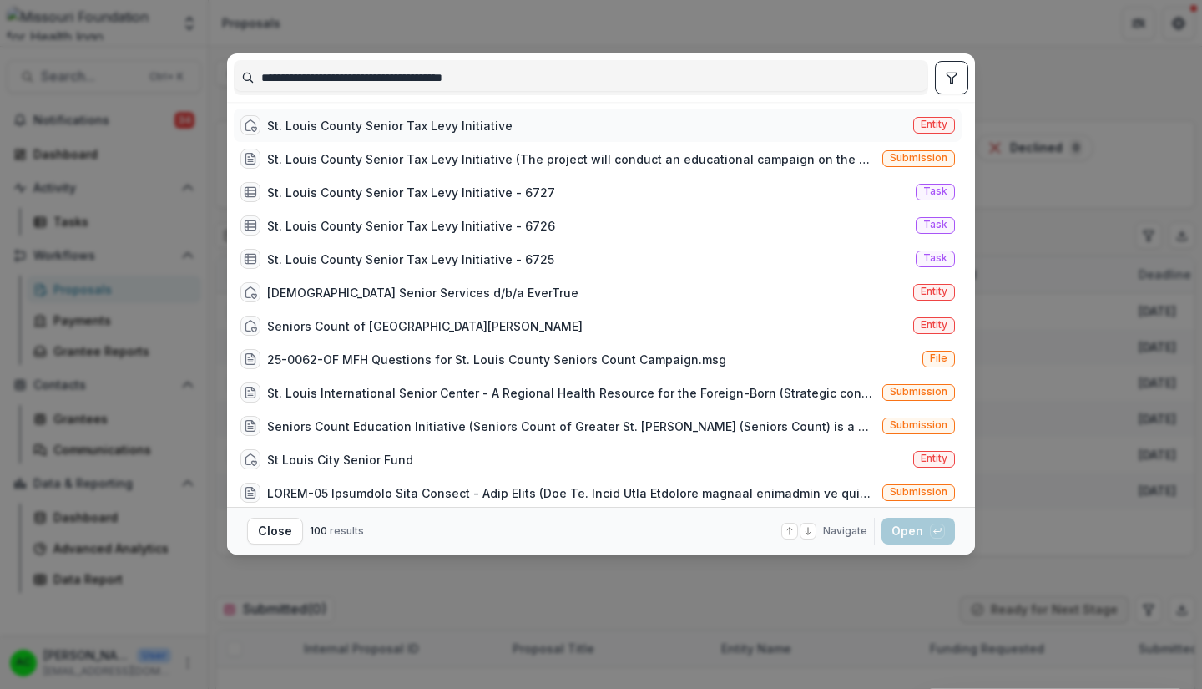
type input "**********"
click at [475, 117] on div "St. Louis County Senior Tax Levy Initiative" at bounding box center [389, 126] width 245 height 18
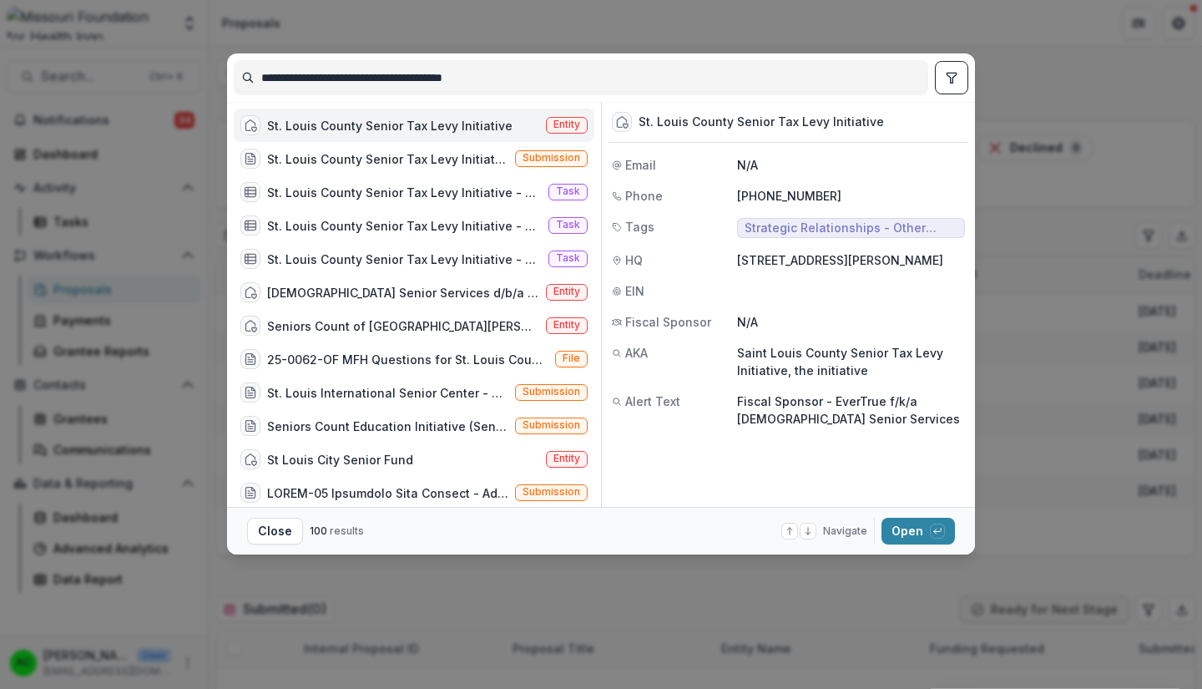
click at [916, 544] on footer "Close 100 results Navigate up and down with arrow keys Open with enter key" at bounding box center [601, 531] width 748 height 48
click at [911, 533] on button "Open with enter key" at bounding box center [917, 530] width 73 height 27
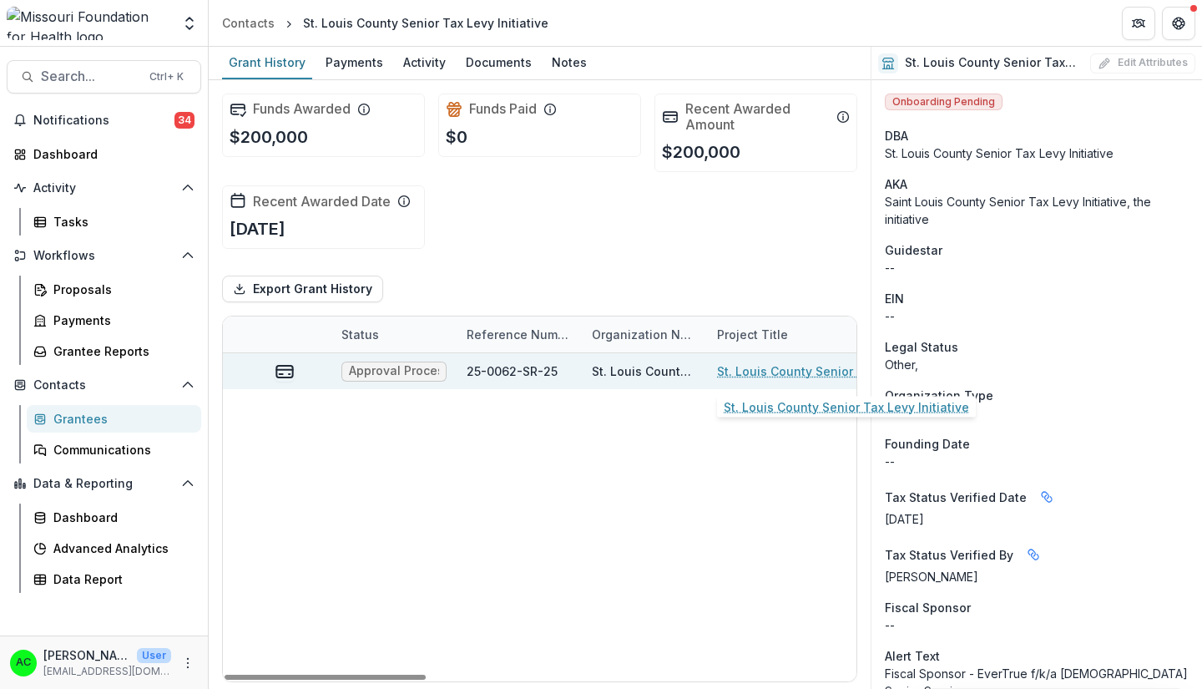
click at [805, 371] on link "St. Louis County Senior Tax Levy Initiative" at bounding box center [811, 371] width 189 height 18
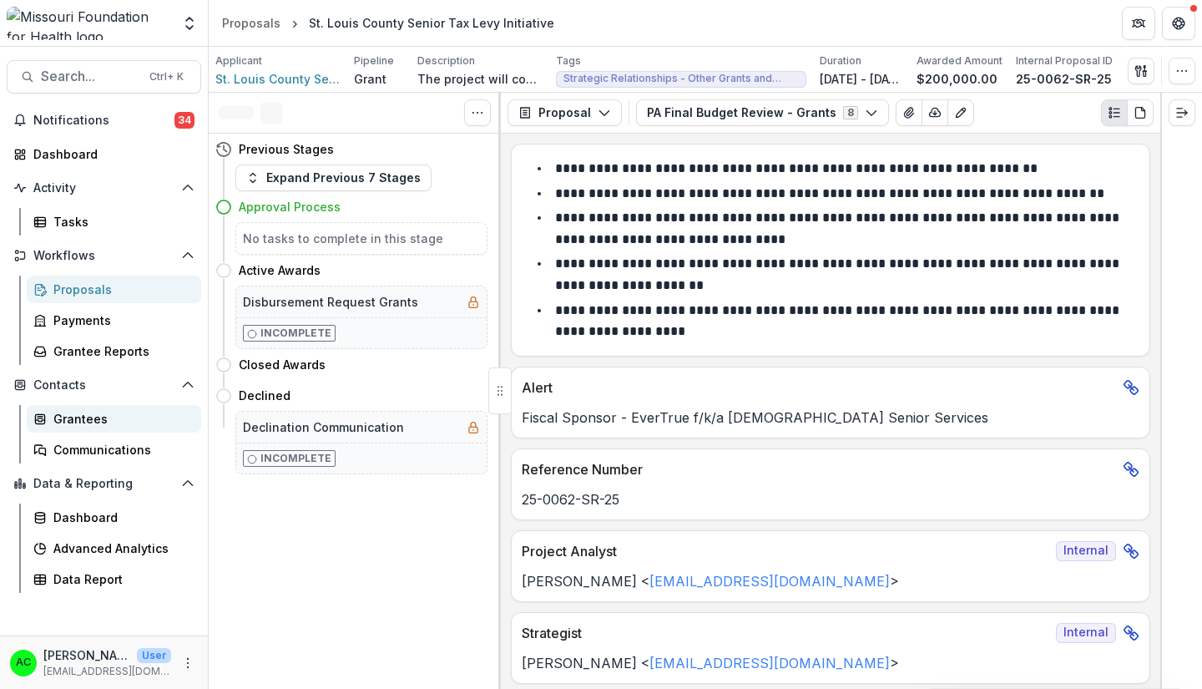
click at [114, 416] on div "Grantees" at bounding box center [120, 419] width 134 height 18
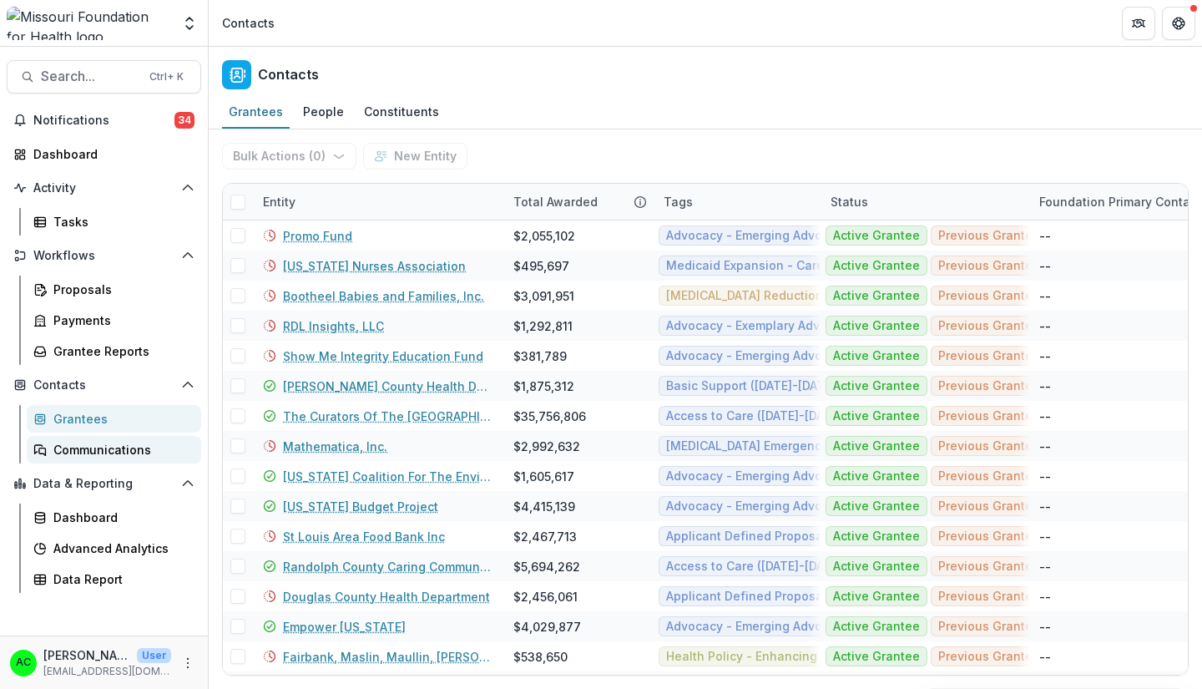
click at [85, 454] on div "Communications" at bounding box center [120, 450] width 134 height 18
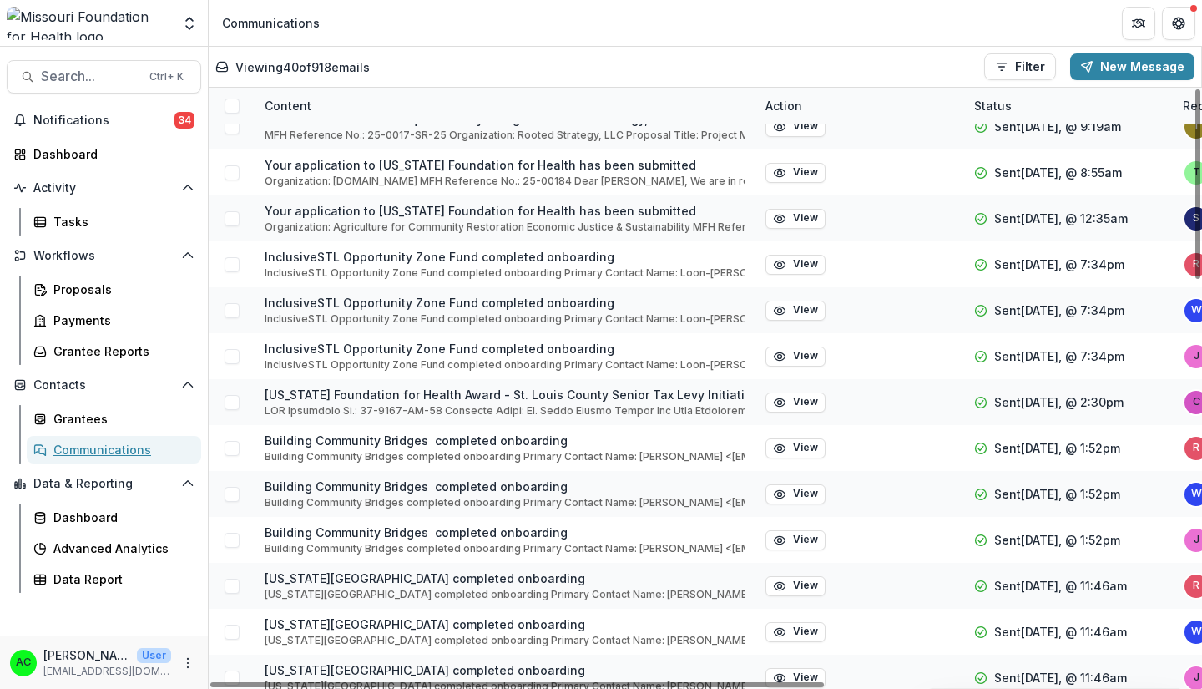
scroll to position [525, 0]
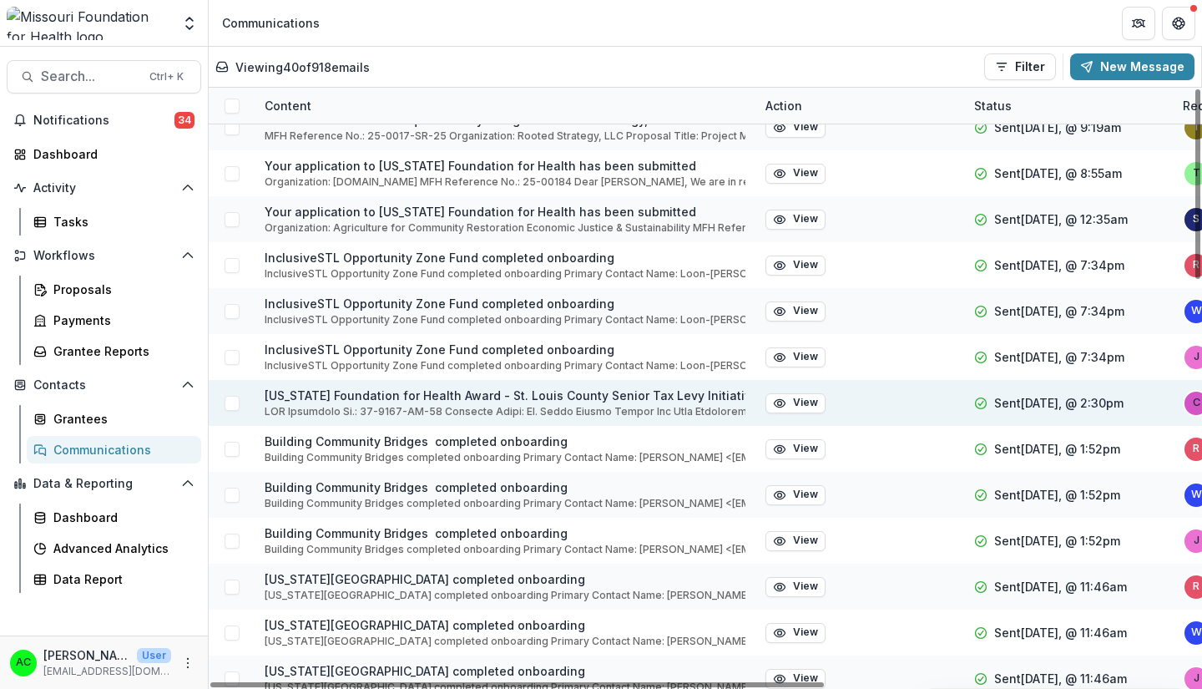
click at [425, 400] on p "Missouri Foundation for Health Award - St. Louis County Senior Tax Levy Initiat…" at bounding box center [505, 395] width 481 height 18
click at [230, 398] on span at bounding box center [232, 403] width 15 height 15
click at [776, 397] on icon "button" at bounding box center [779, 402] width 13 height 13
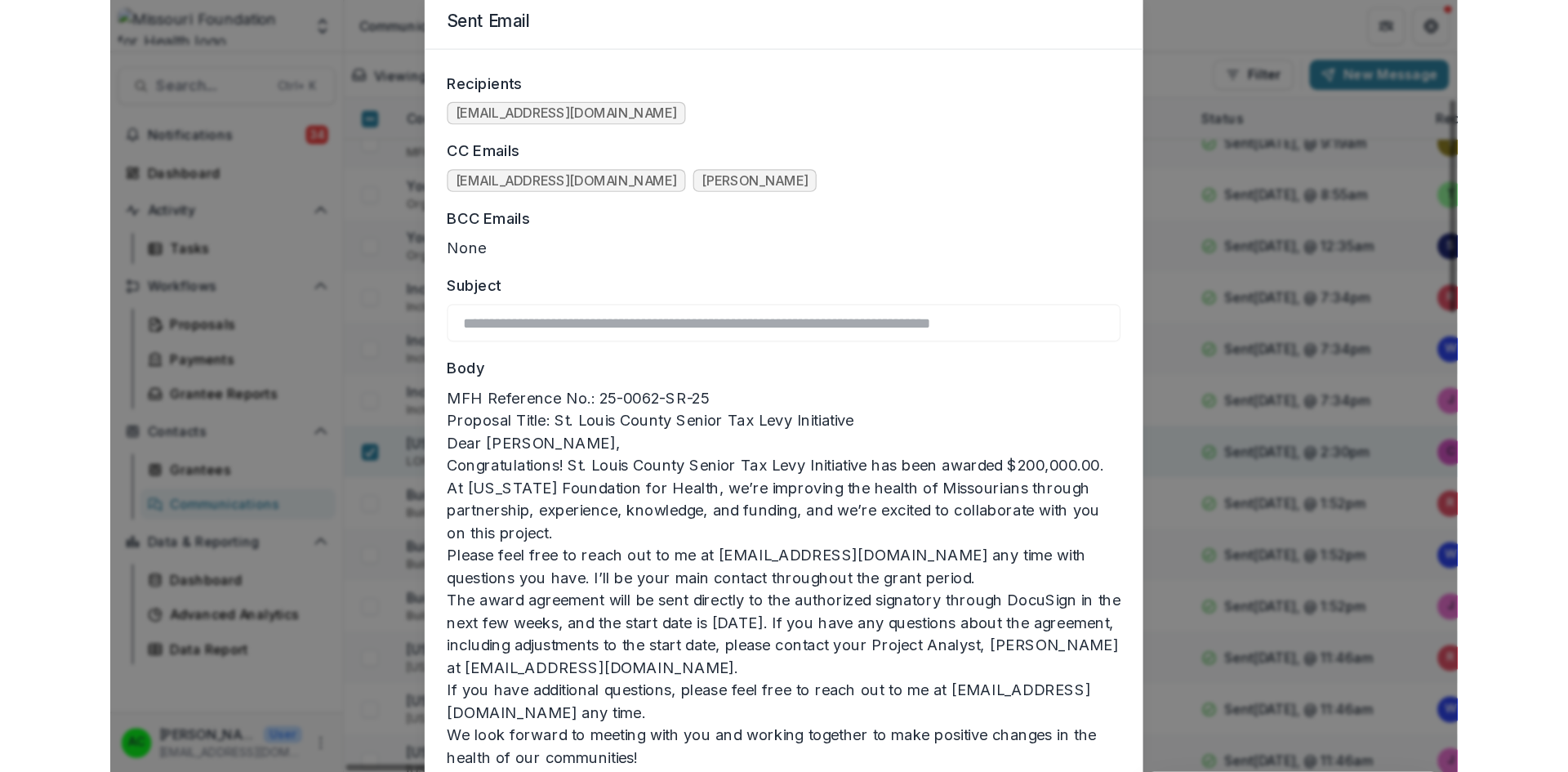
scroll to position [58, 0]
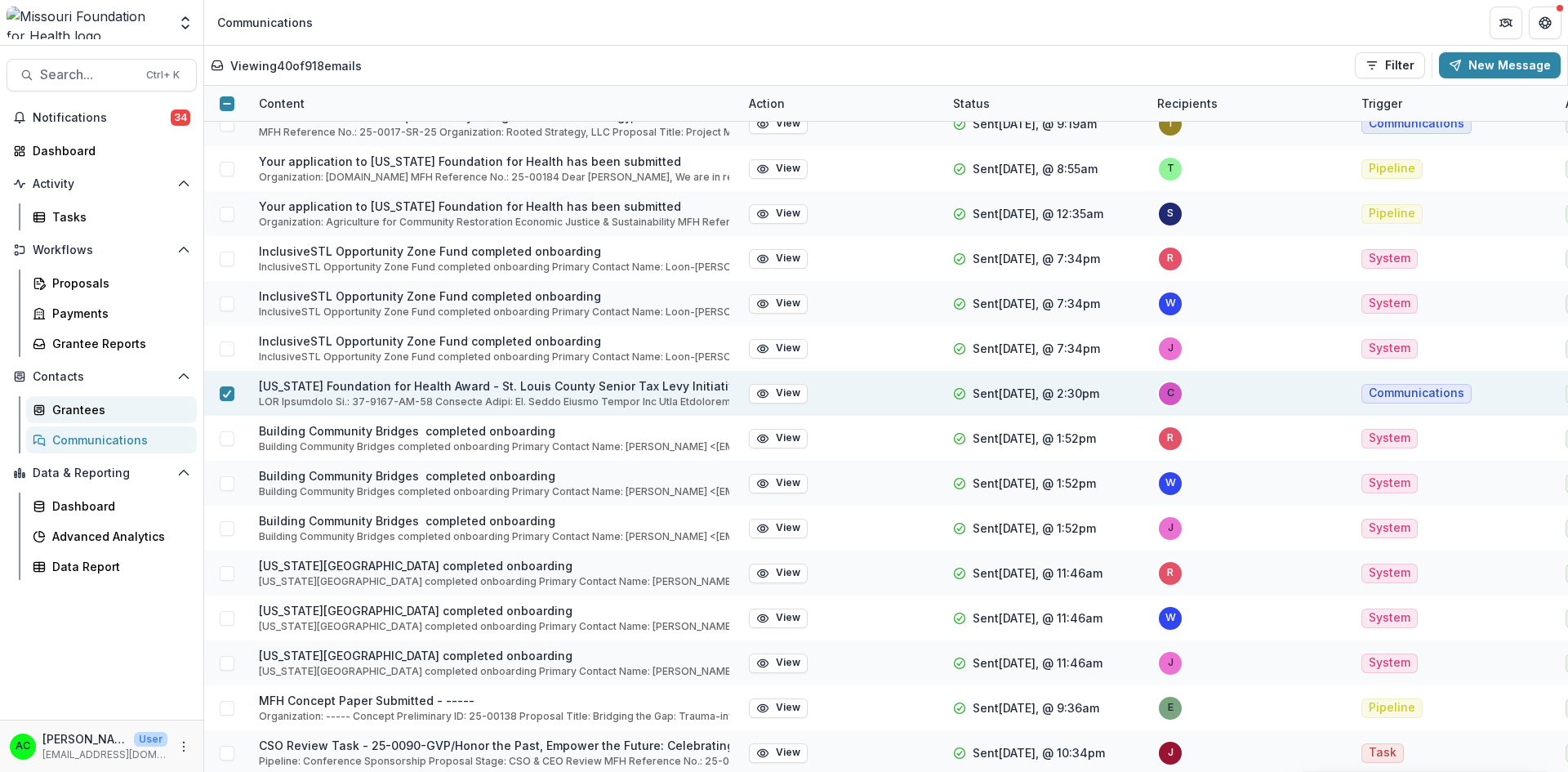
click at [97, 414] on div "Grantees" at bounding box center [117, 410] width 131 height 18
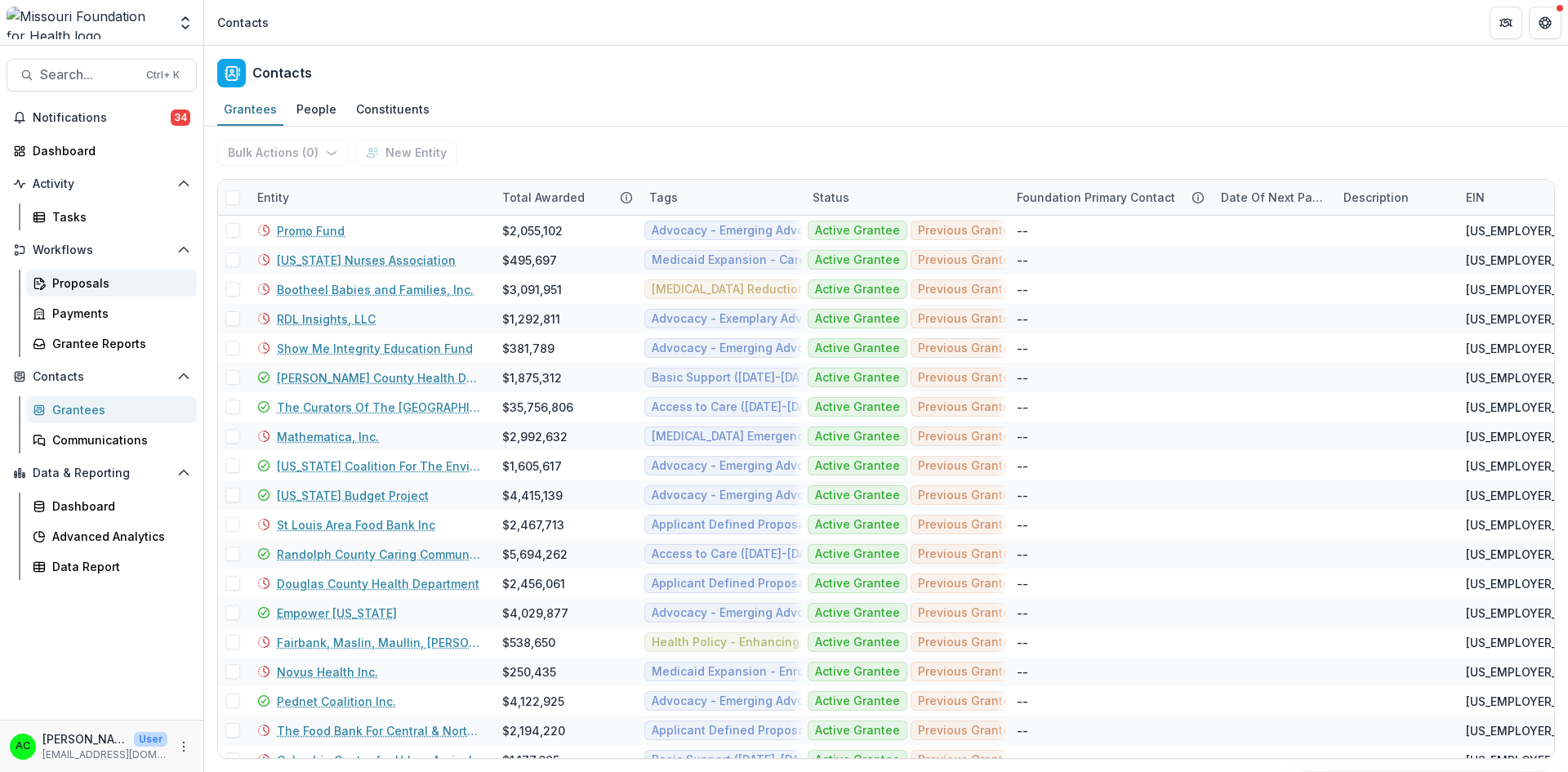
click at [80, 282] on div "Proposals" at bounding box center [117, 283] width 131 height 18
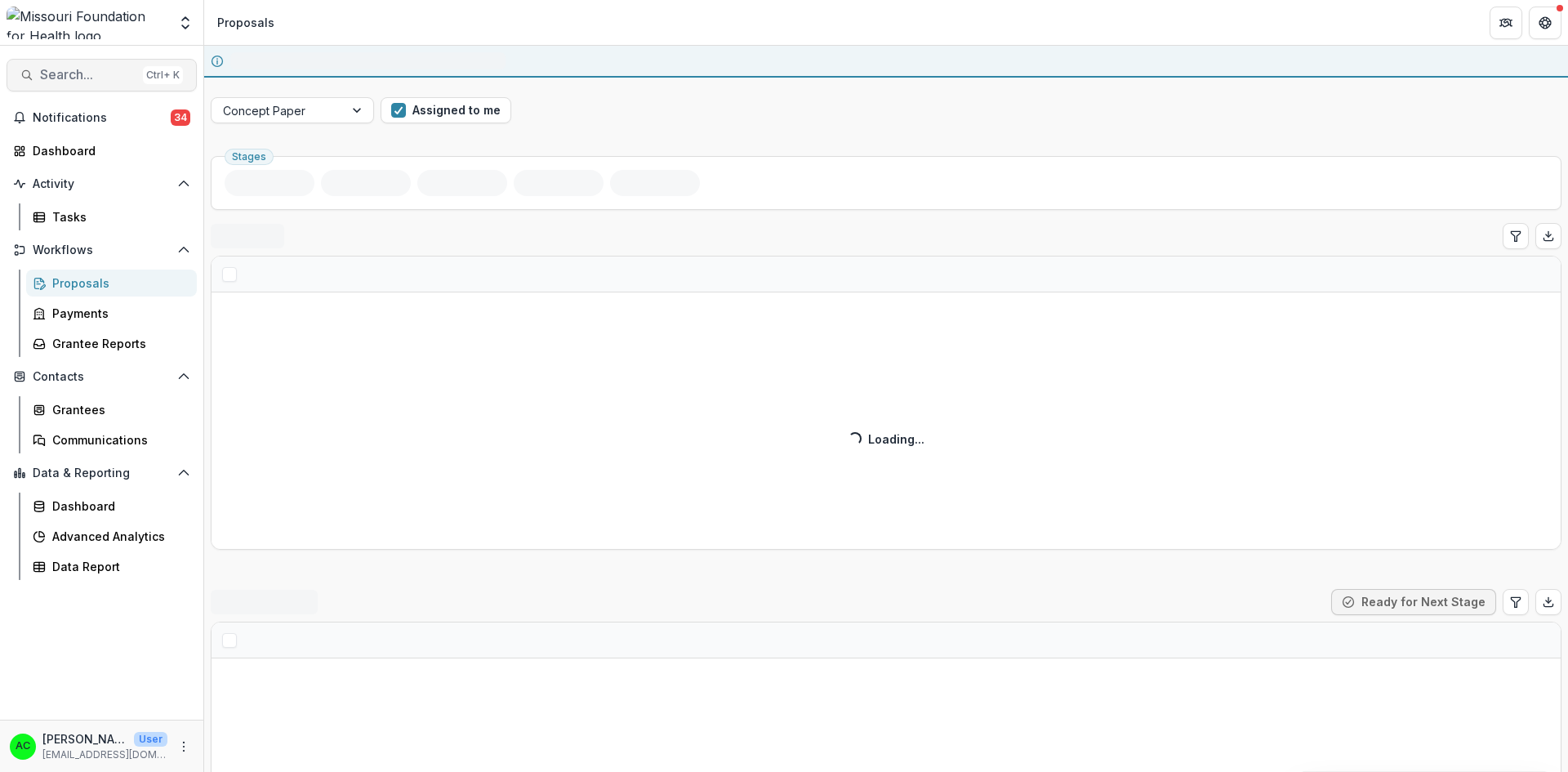
click at [101, 72] on span "Search..." at bounding box center [88, 74] width 96 height 16
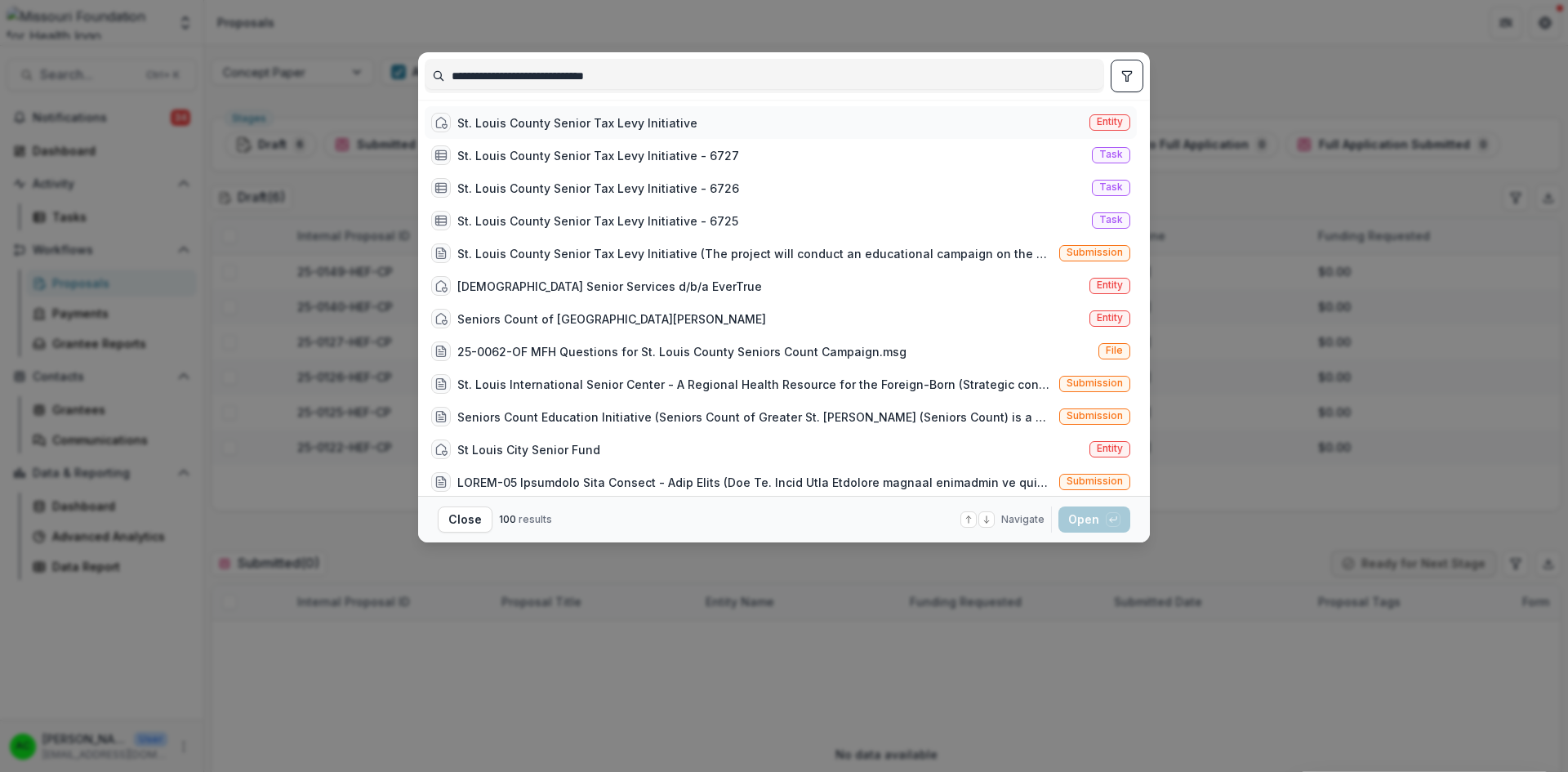
type input "**********"
click at [571, 121] on div "St. Louis County Senior Tax Levy Initiative" at bounding box center [576, 123] width 240 height 18
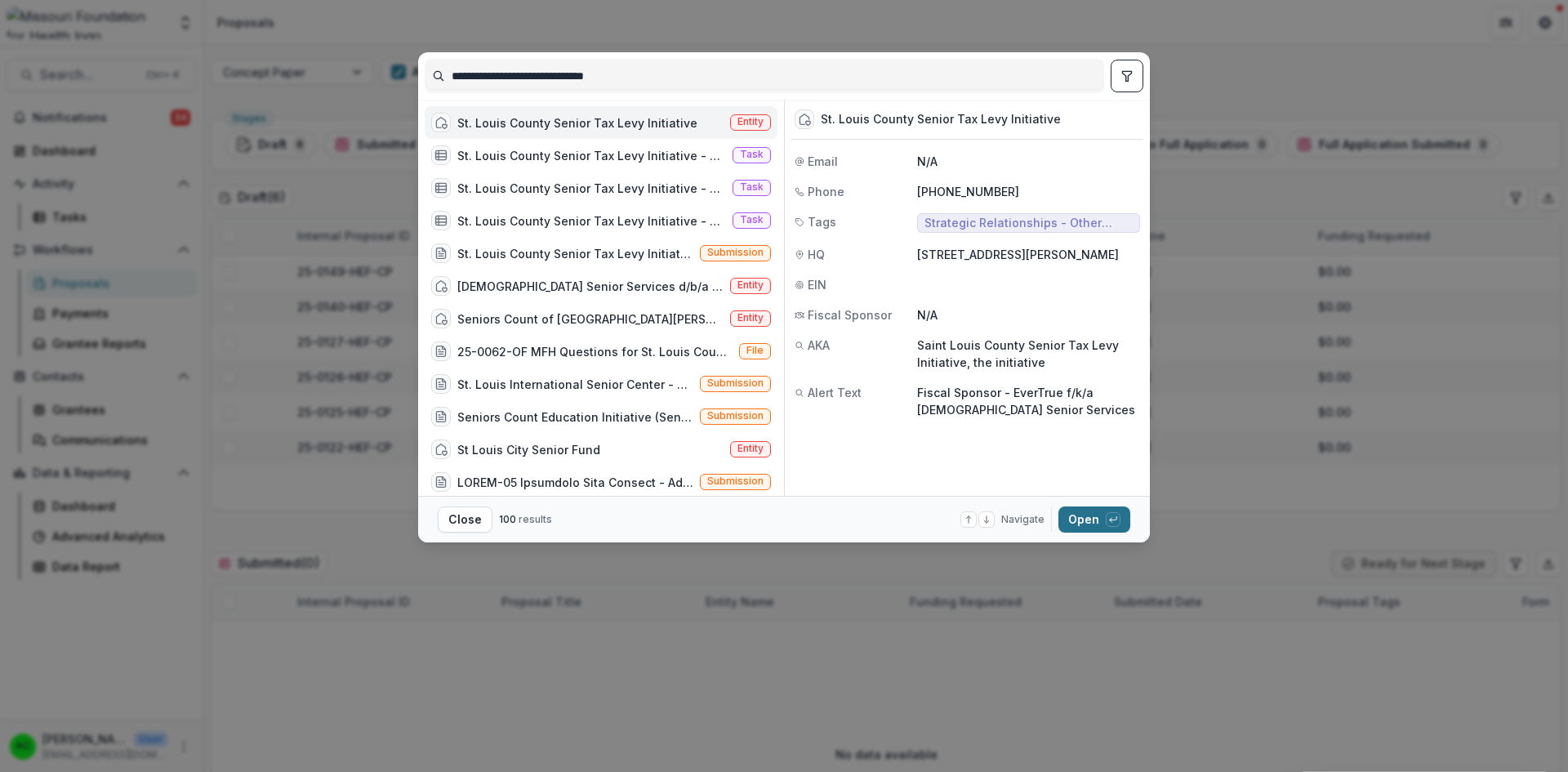
click at [1077, 521] on button "Open with enter key" at bounding box center [1094, 519] width 71 height 26
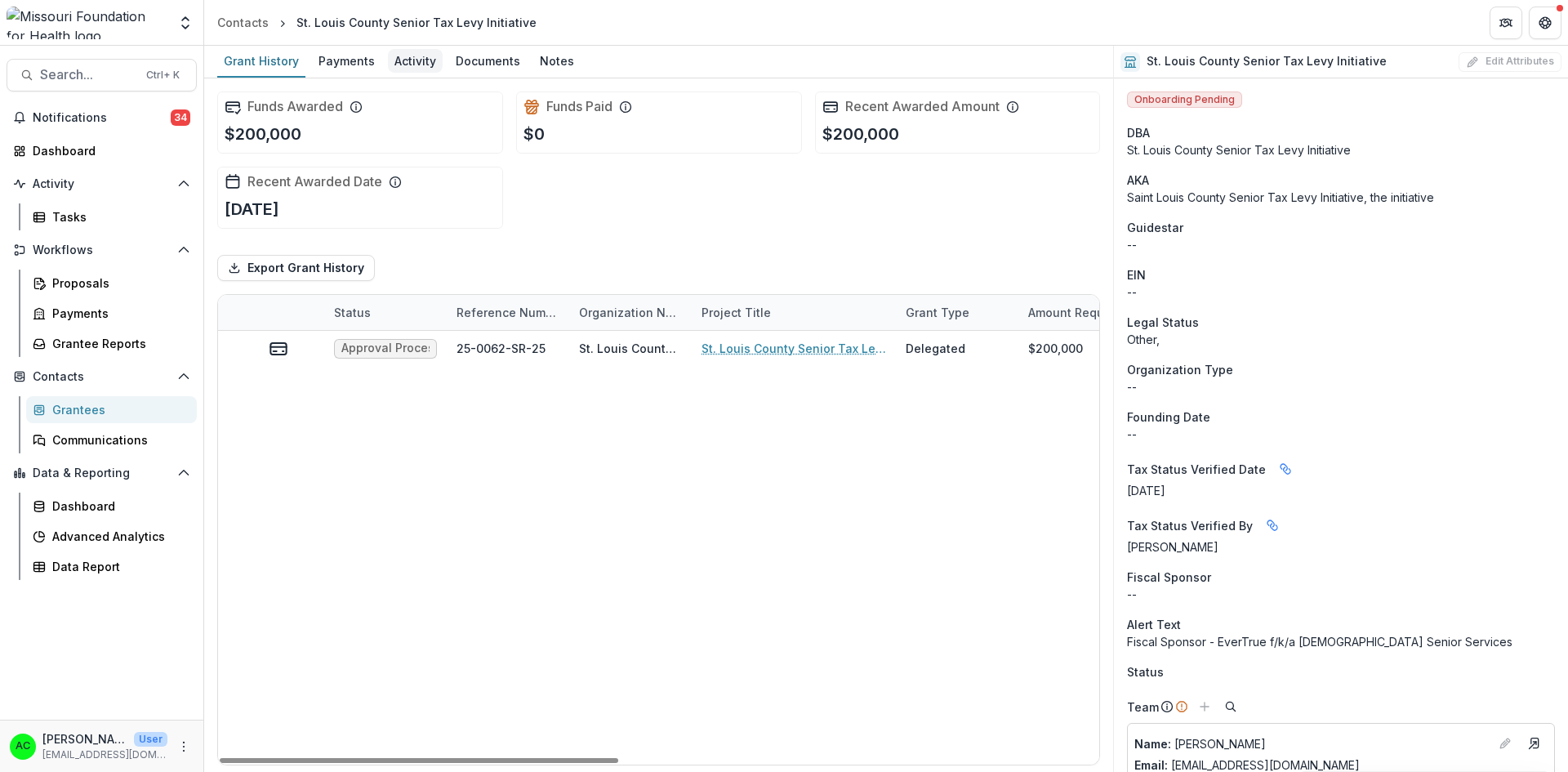
click at [416, 62] on div "Activity" at bounding box center [415, 61] width 55 height 23
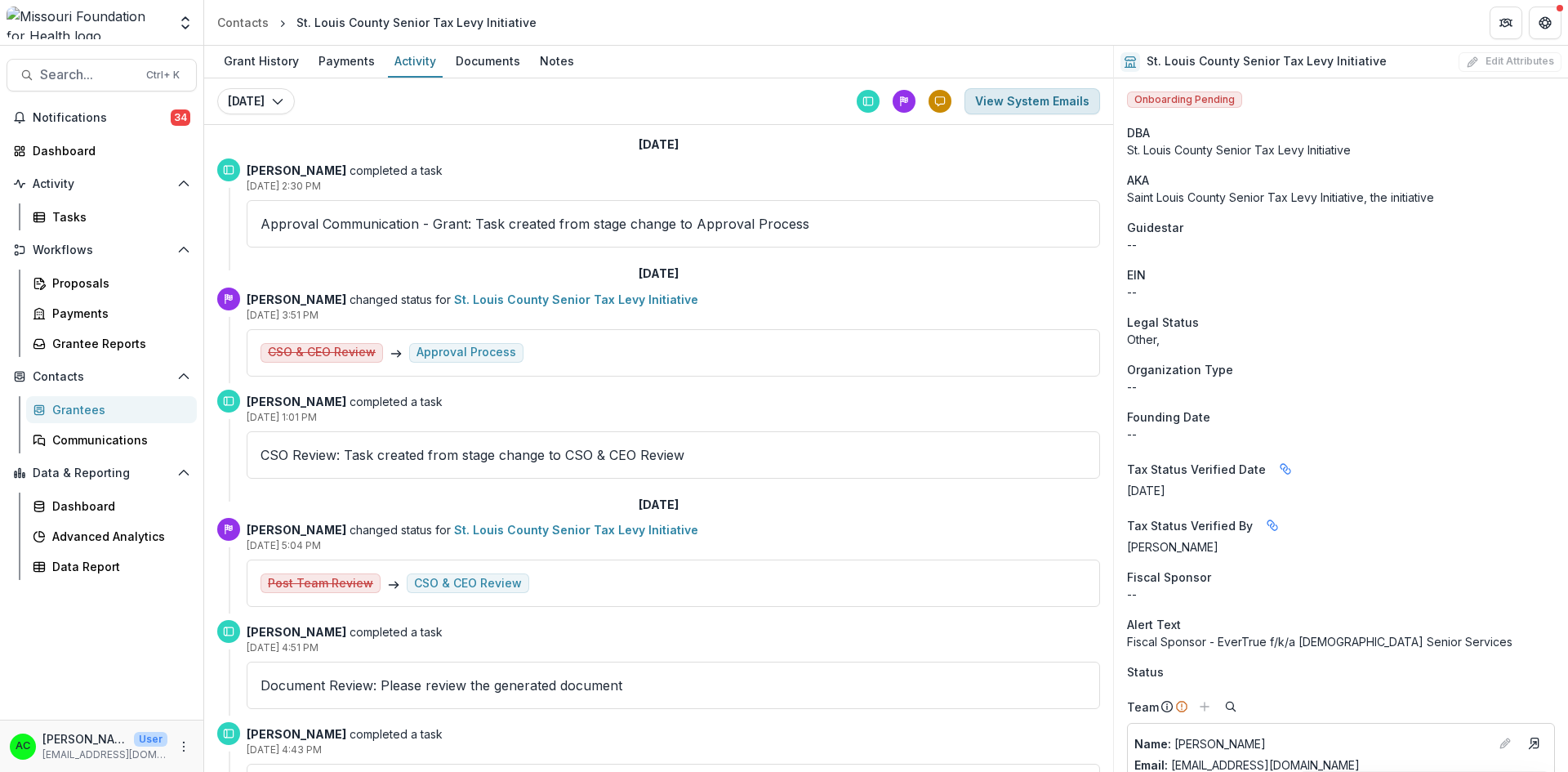
click at [1084, 111] on button "View System Emails" at bounding box center [1033, 101] width 136 height 26
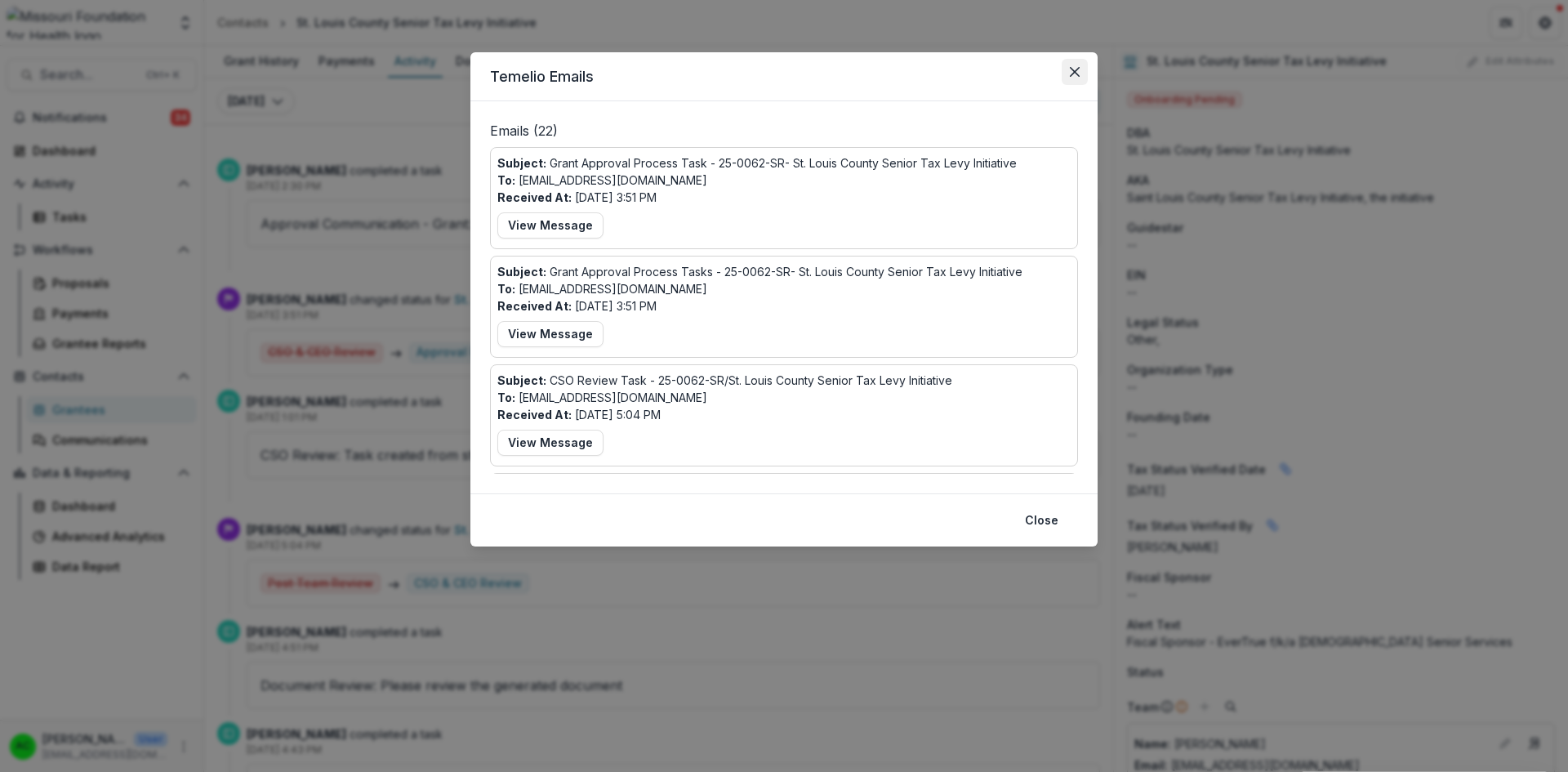
click at [1083, 76] on button "Close" at bounding box center [1075, 71] width 26 height 26
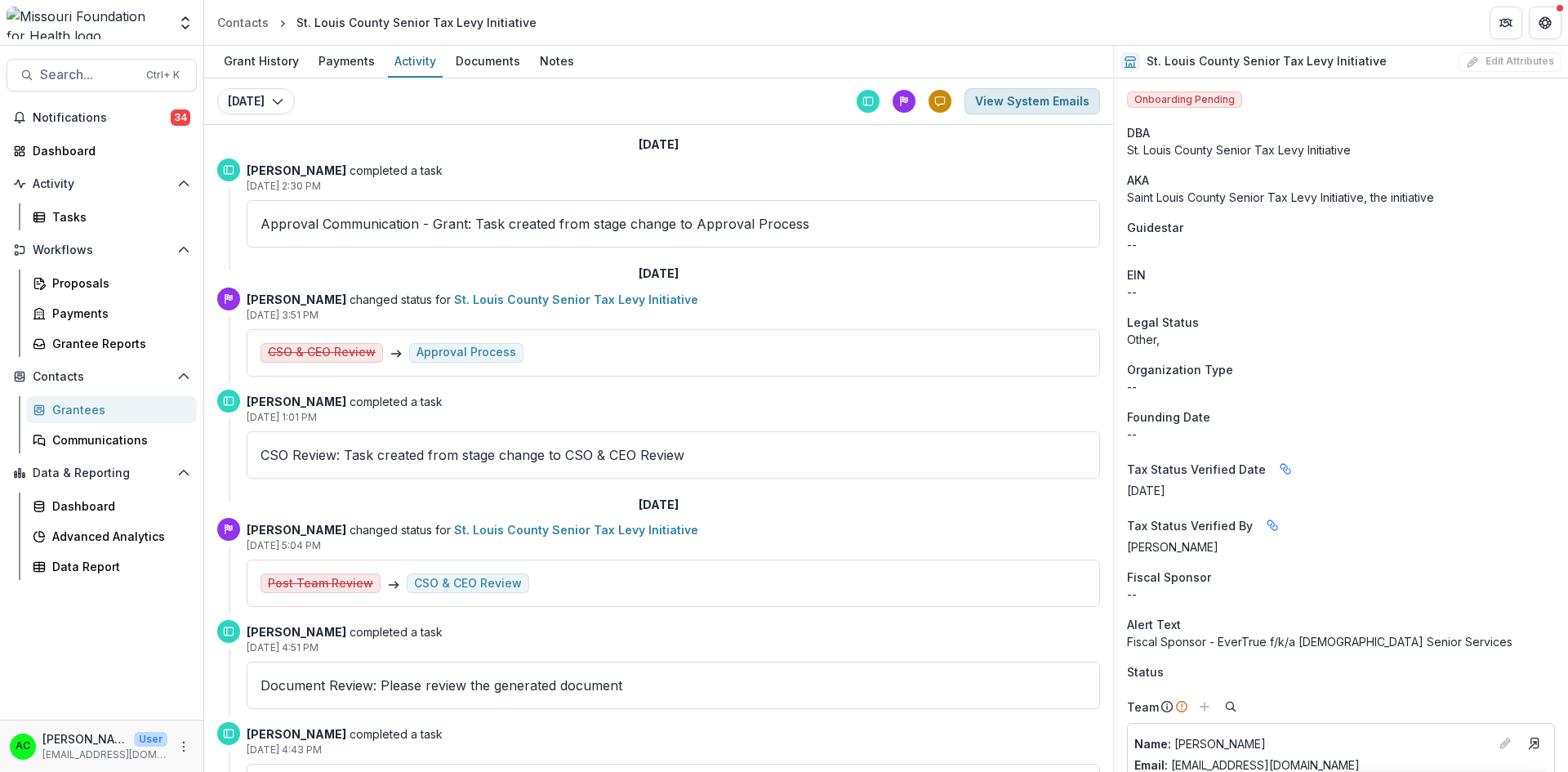
click at [1063, 102] on button "View System Emails" at bounding box center [1033, 101] width 136 height 26
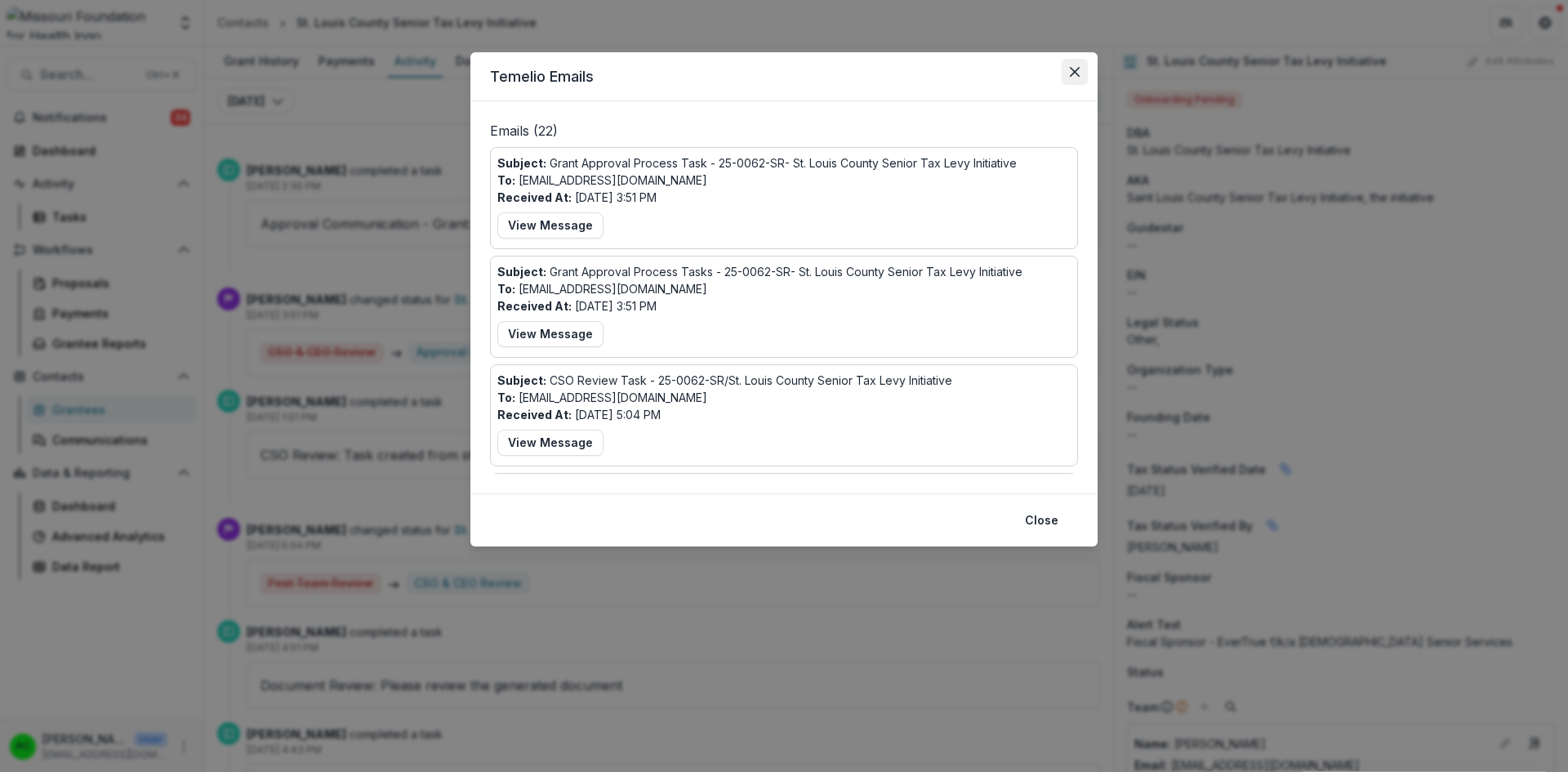
click at [1074, 70] on icon "Close" at bounding box center [1075, 71] width 10 height 10
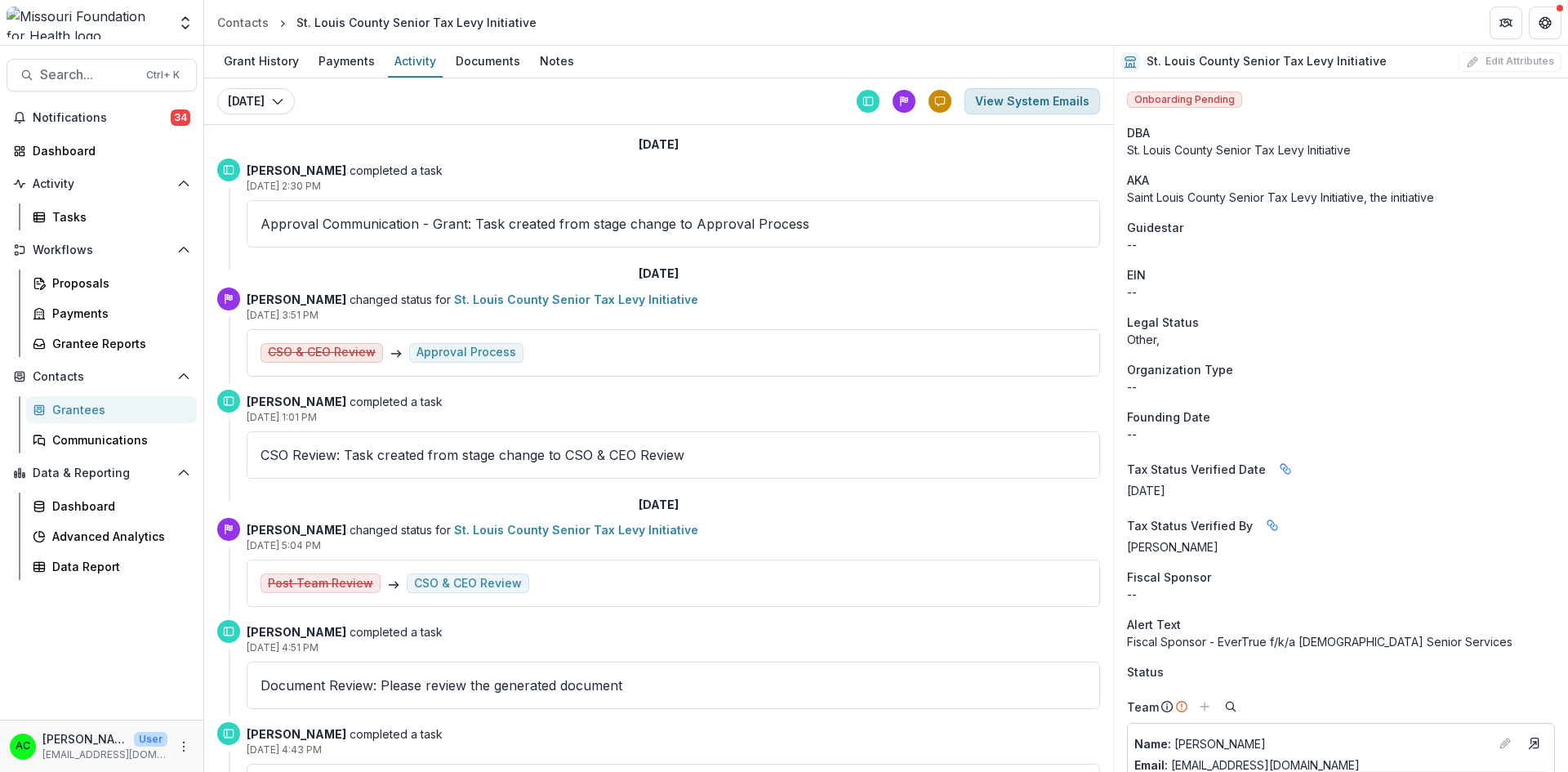
click at [1061, 94] on button "View System Emails" at bounding box center [1033, 101] width 136 height 26
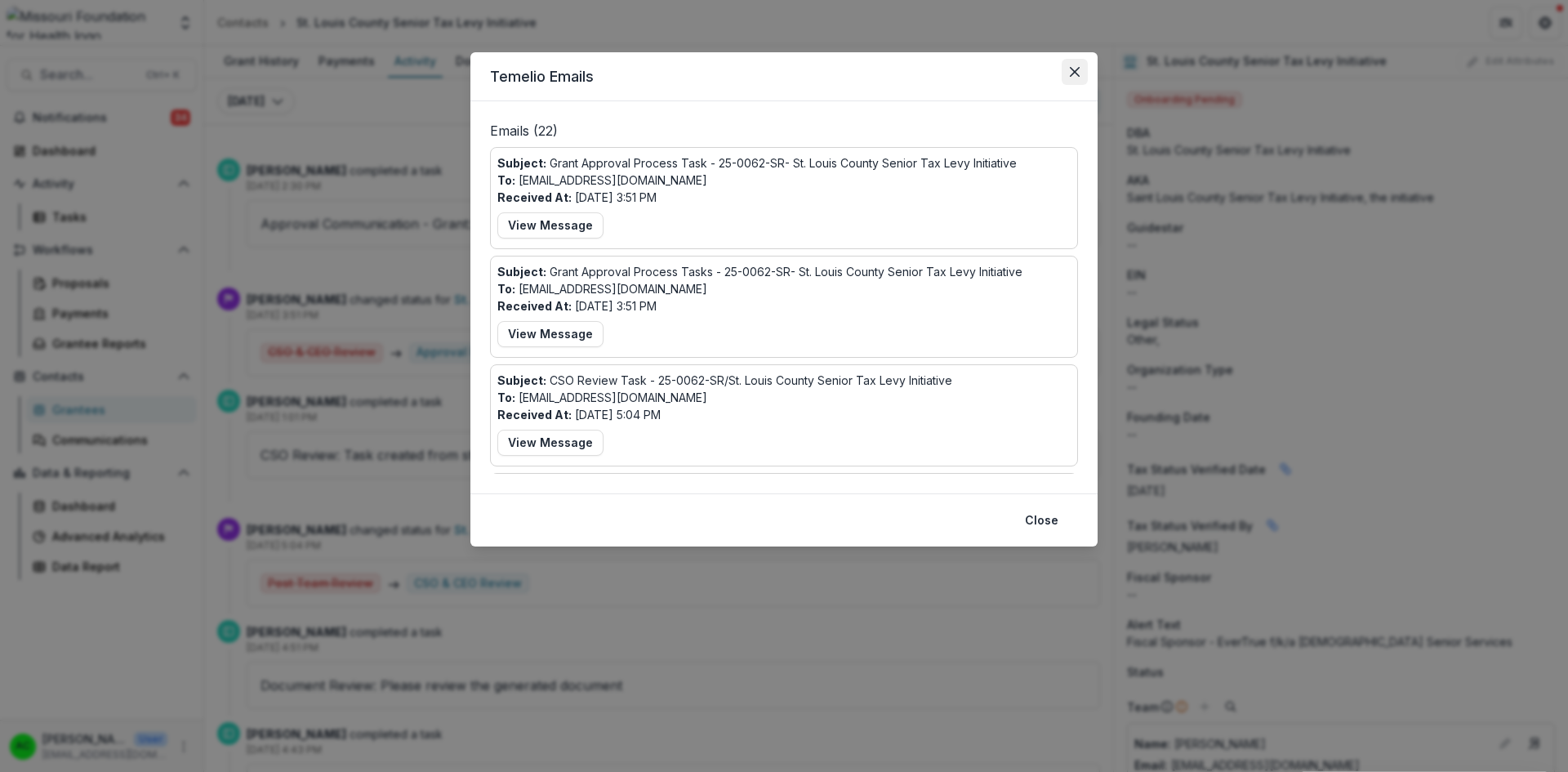
click at [1074, 72] on icon "Close" at bounding box center [1075, 71] width 10 height 10
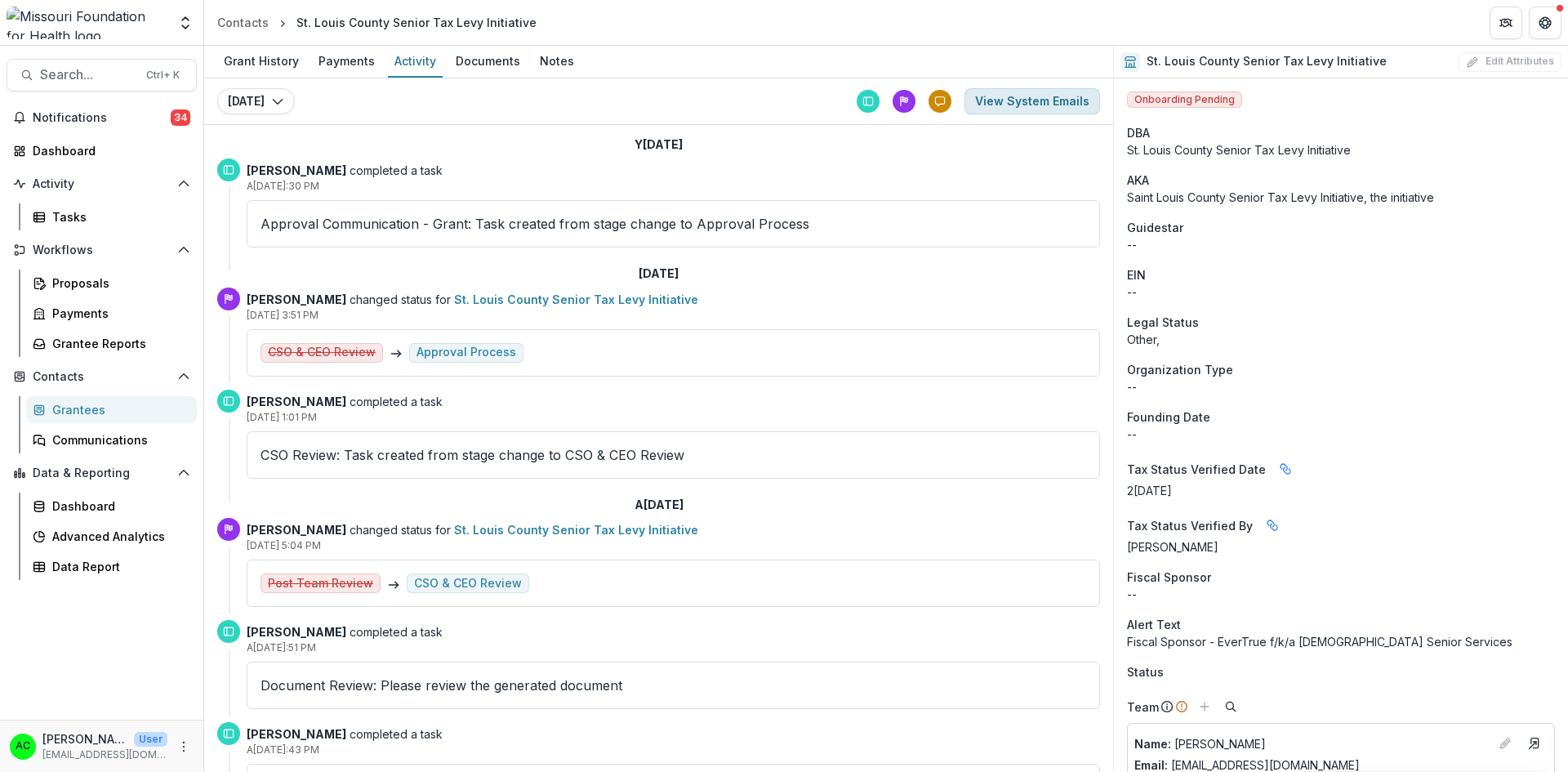
click at [1023, 102] on button "View System Emails" at bounding box center [1033, 101] width 136 height 26
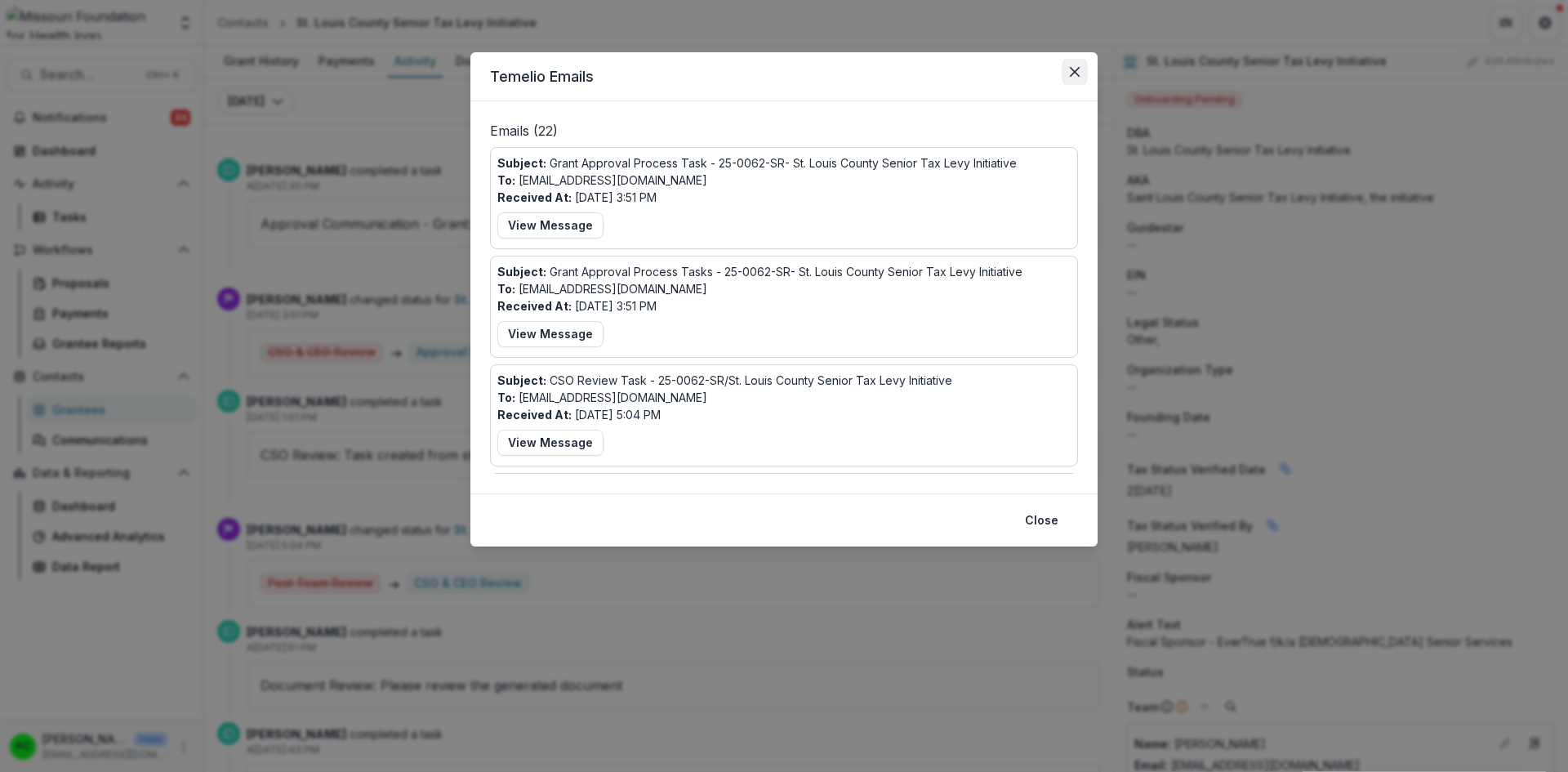
click at [1075, 68] on icon "Close" at bounding box center [1075, 71] width 10 height 10
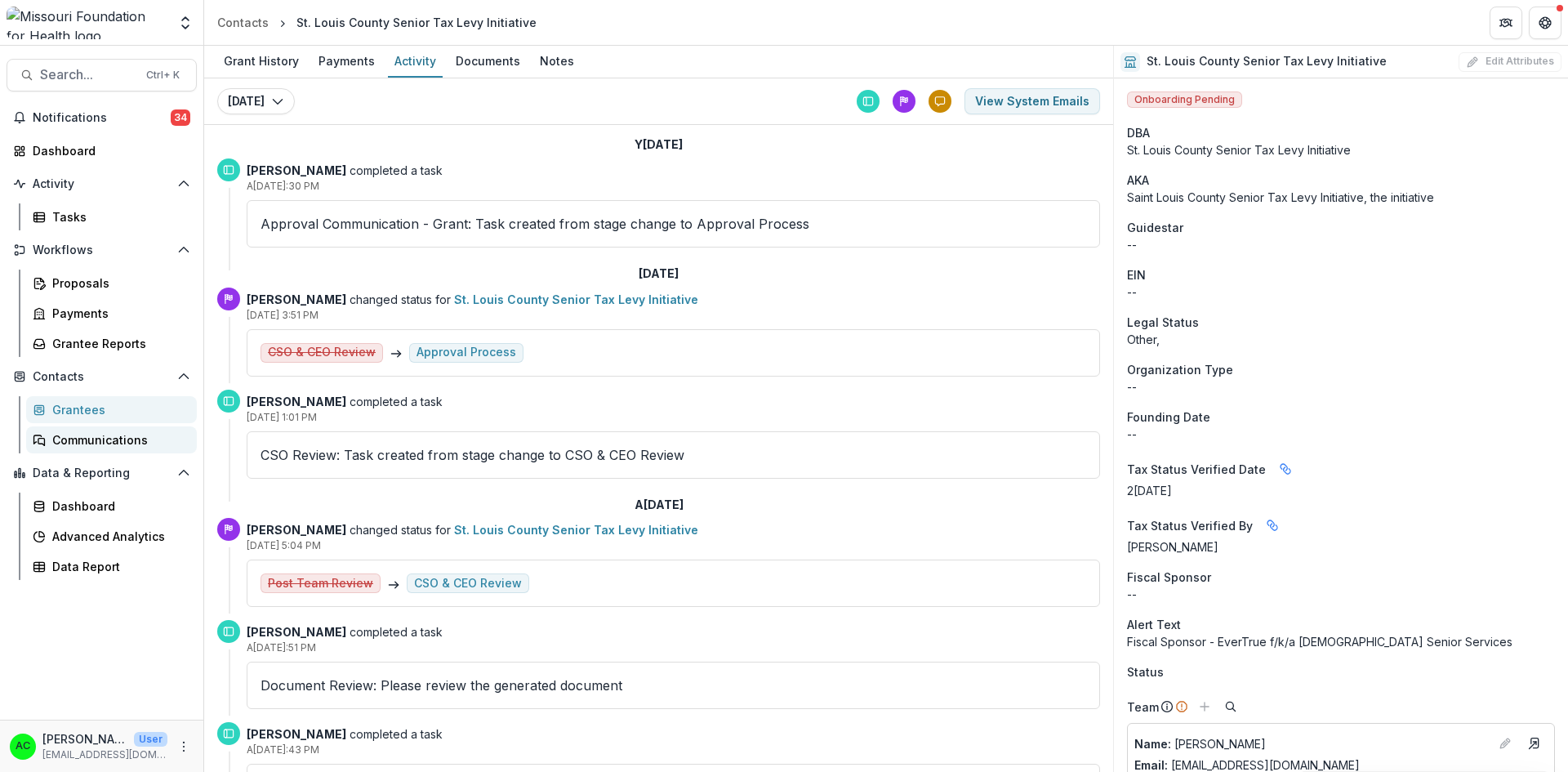
click at [109, 433] on div "Communications" at bounding box center [117, 440] width 131 height 18
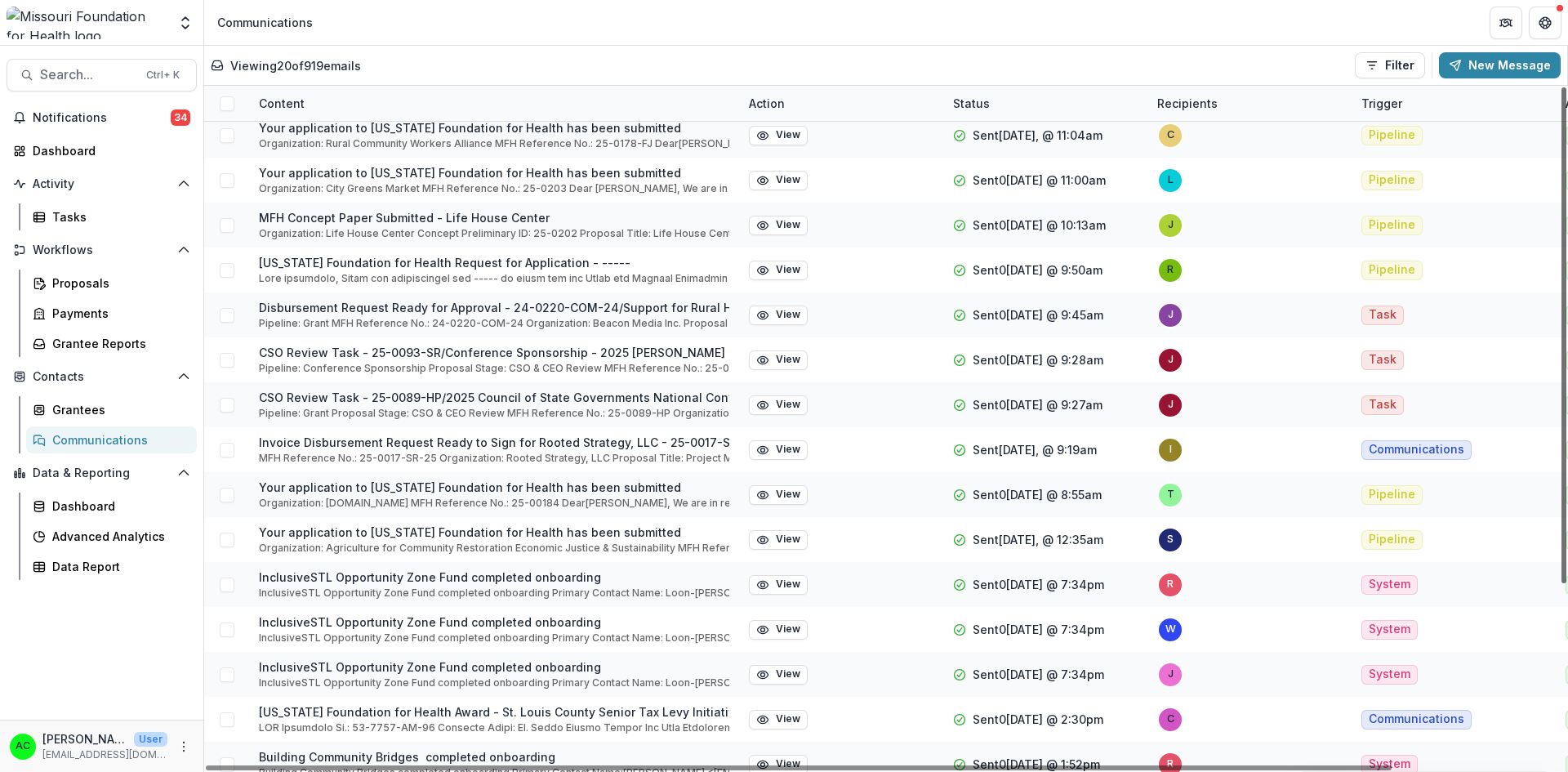
scroll to position [249, 0]
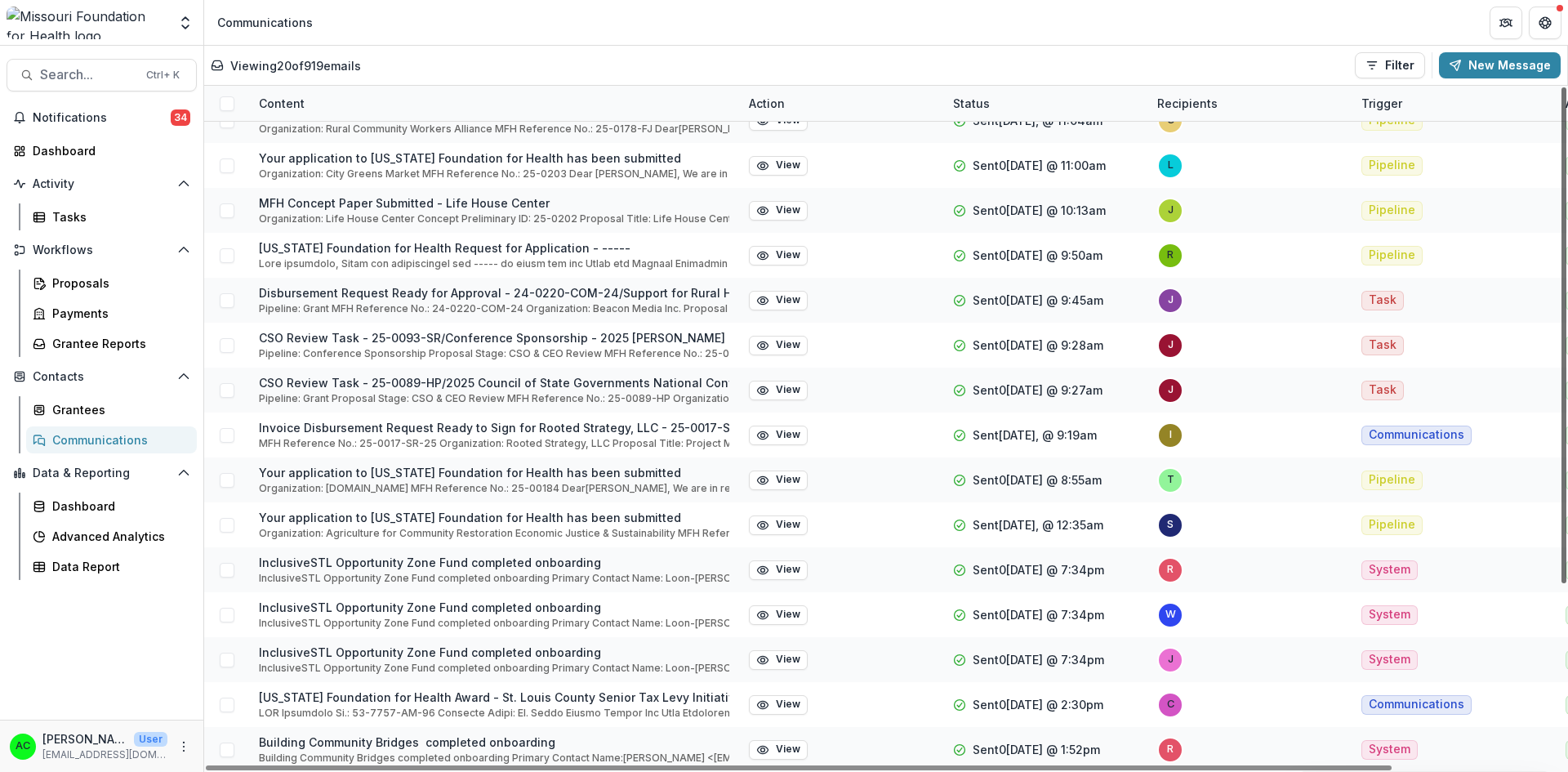
drag, startPoint x: 1561, startPoint y: 101, endPoint x: 1558, endPoint y: 338, distance: 237.0
click at [1562, 338] on div at bounding box center [1564, 335] width 5 height 496
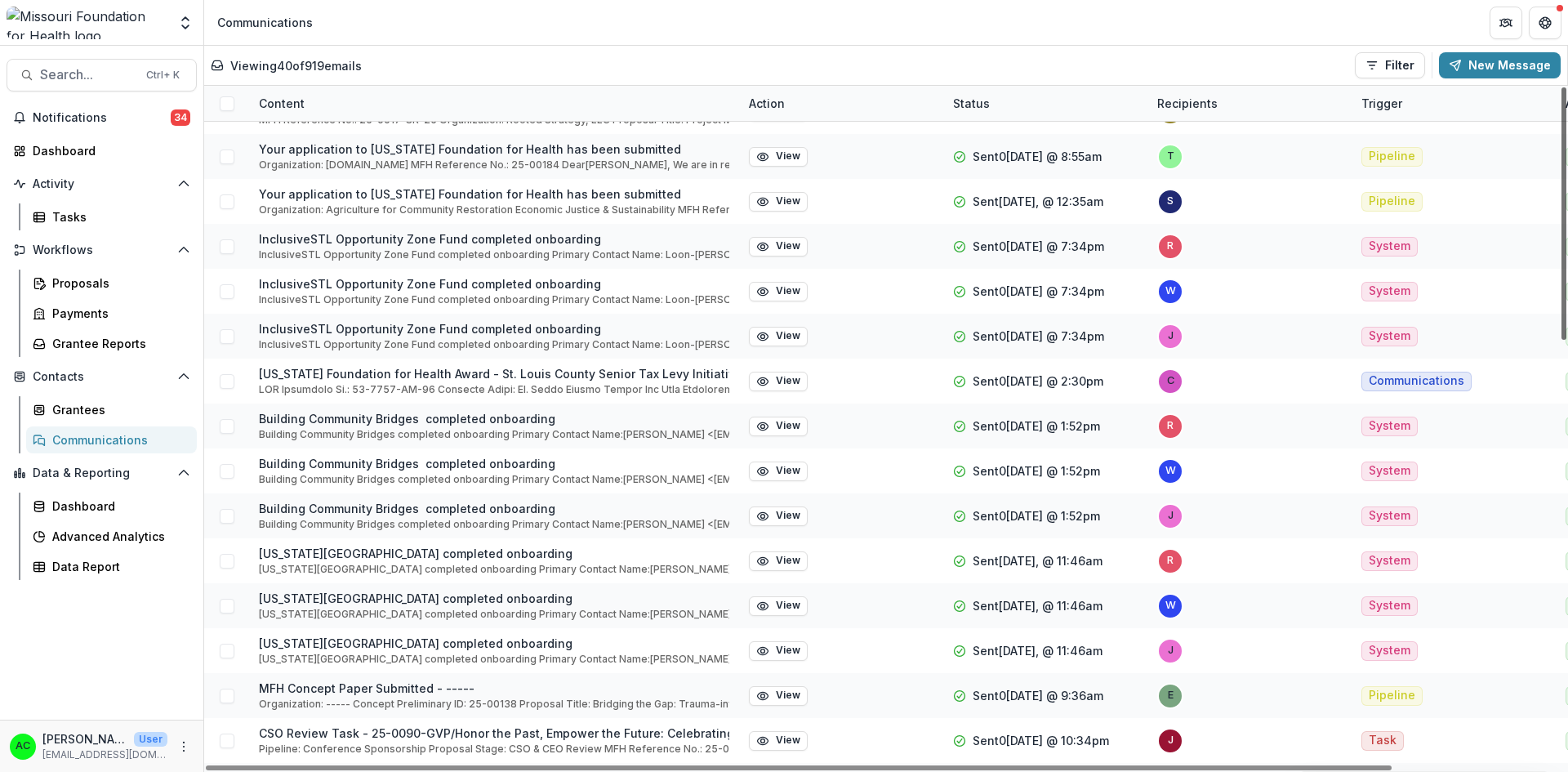
scroll to position [580, 0]
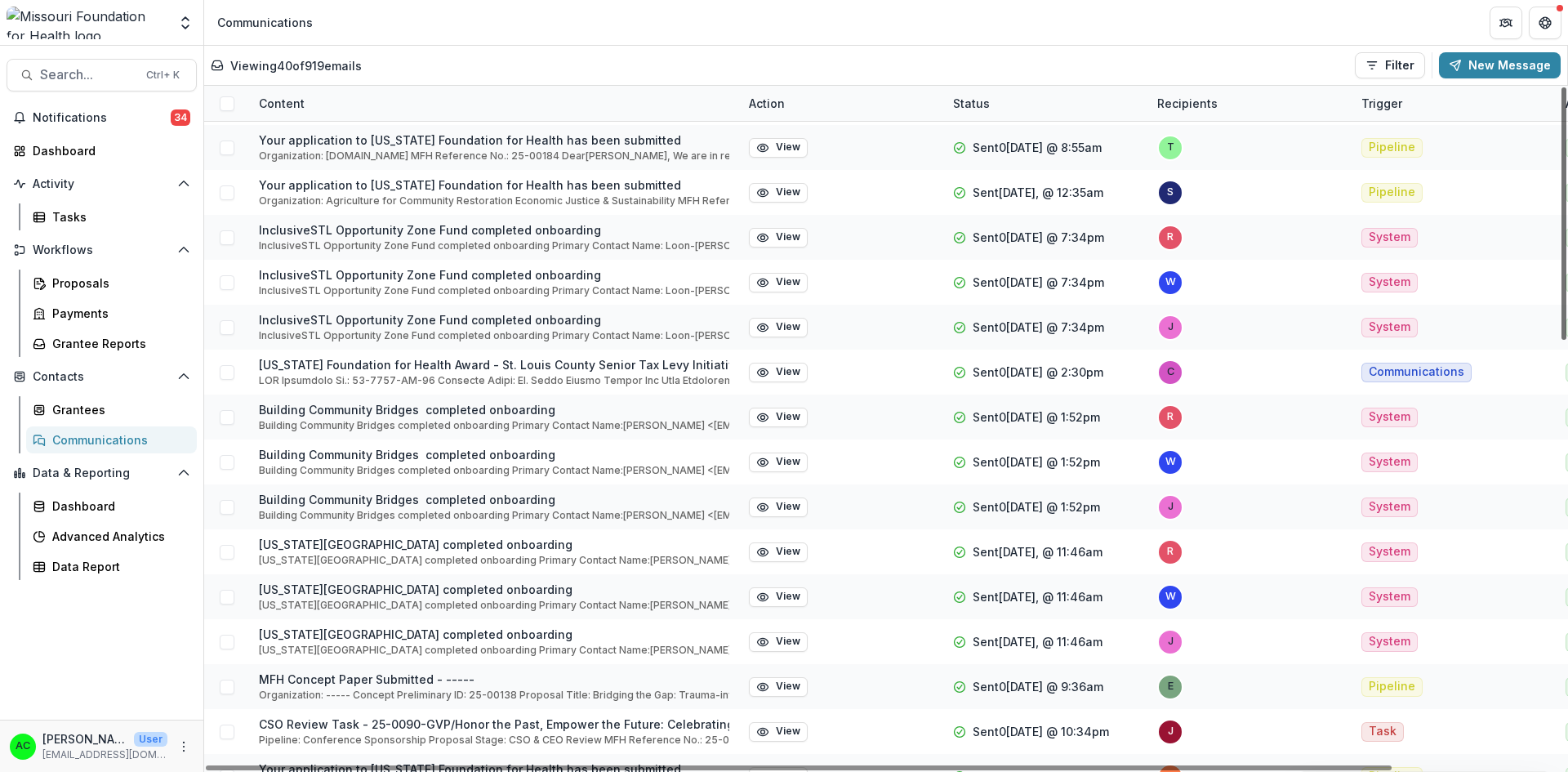
drag, startPoint x: 1565, startPoint y: 393, endPoint x: 1559, endPoint y: 516, distance: 123.1
click at [1562, 340] on div at bounding box center [1564, 213] width 5 height 252
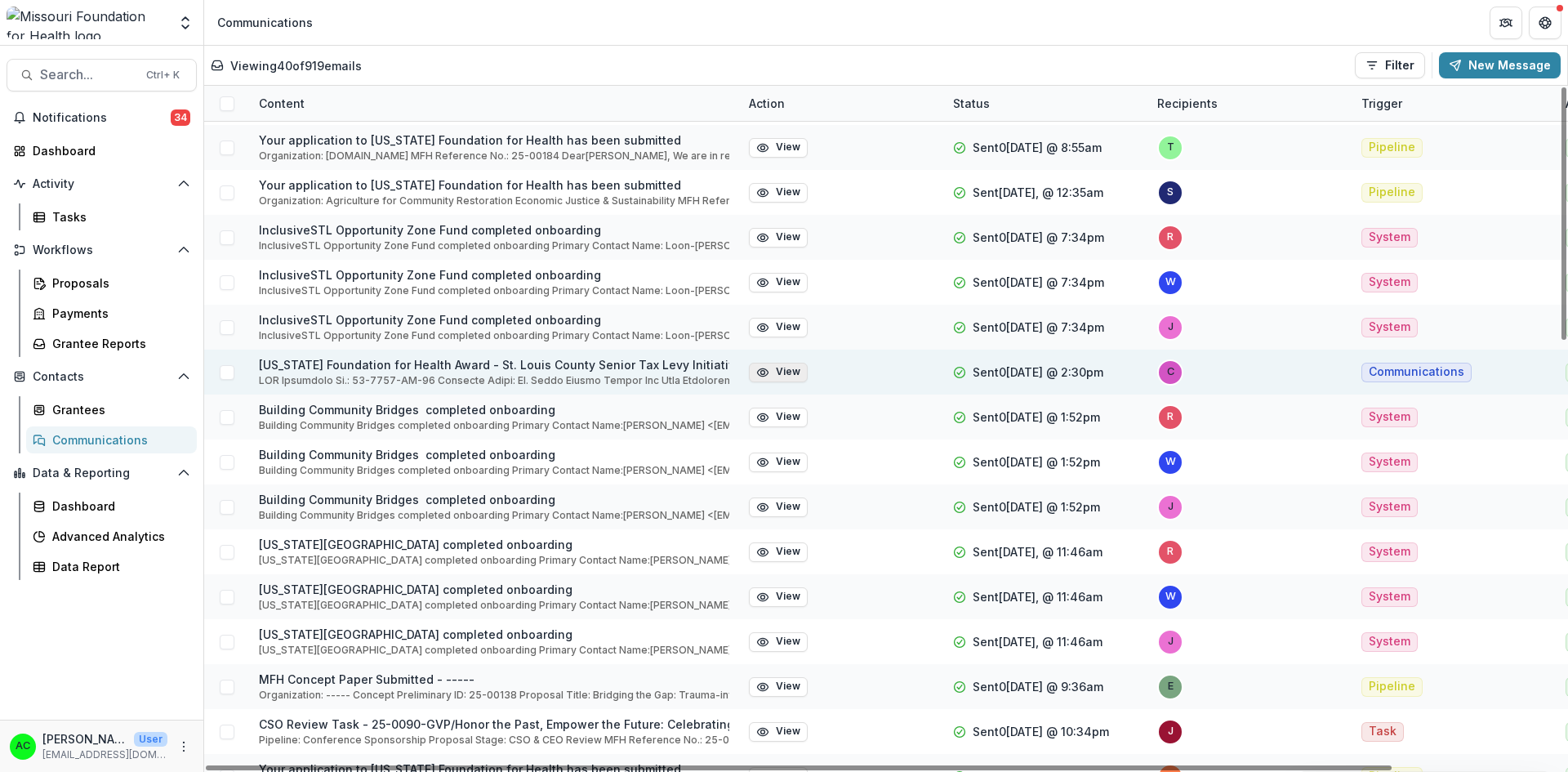
click at [792, 369] on button "View" at bounding box center [778, 373] width 59 height 20
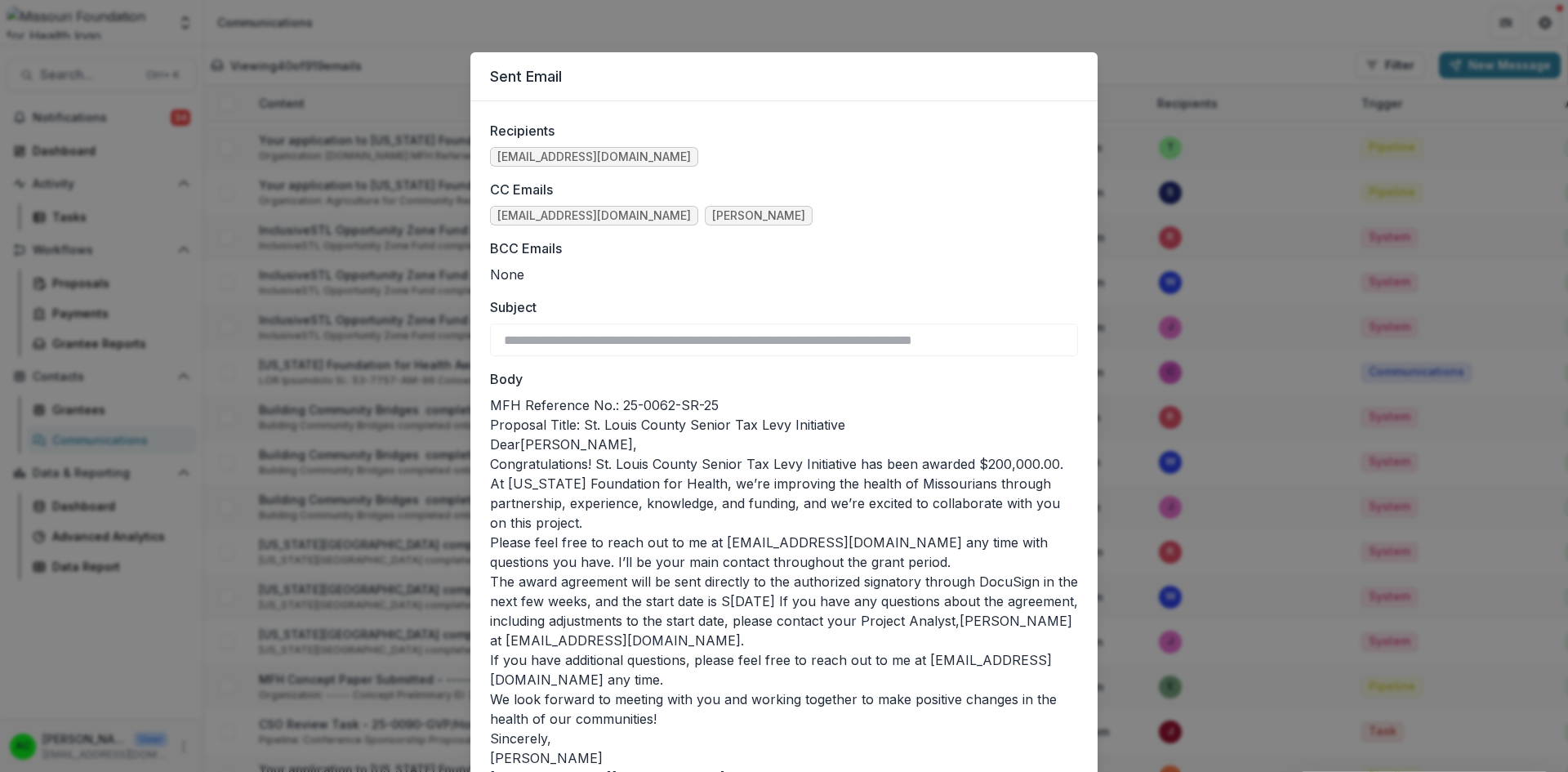
click at [1222, 47] on div "**********" at bounding box center [784, 386] width 1568 height 772
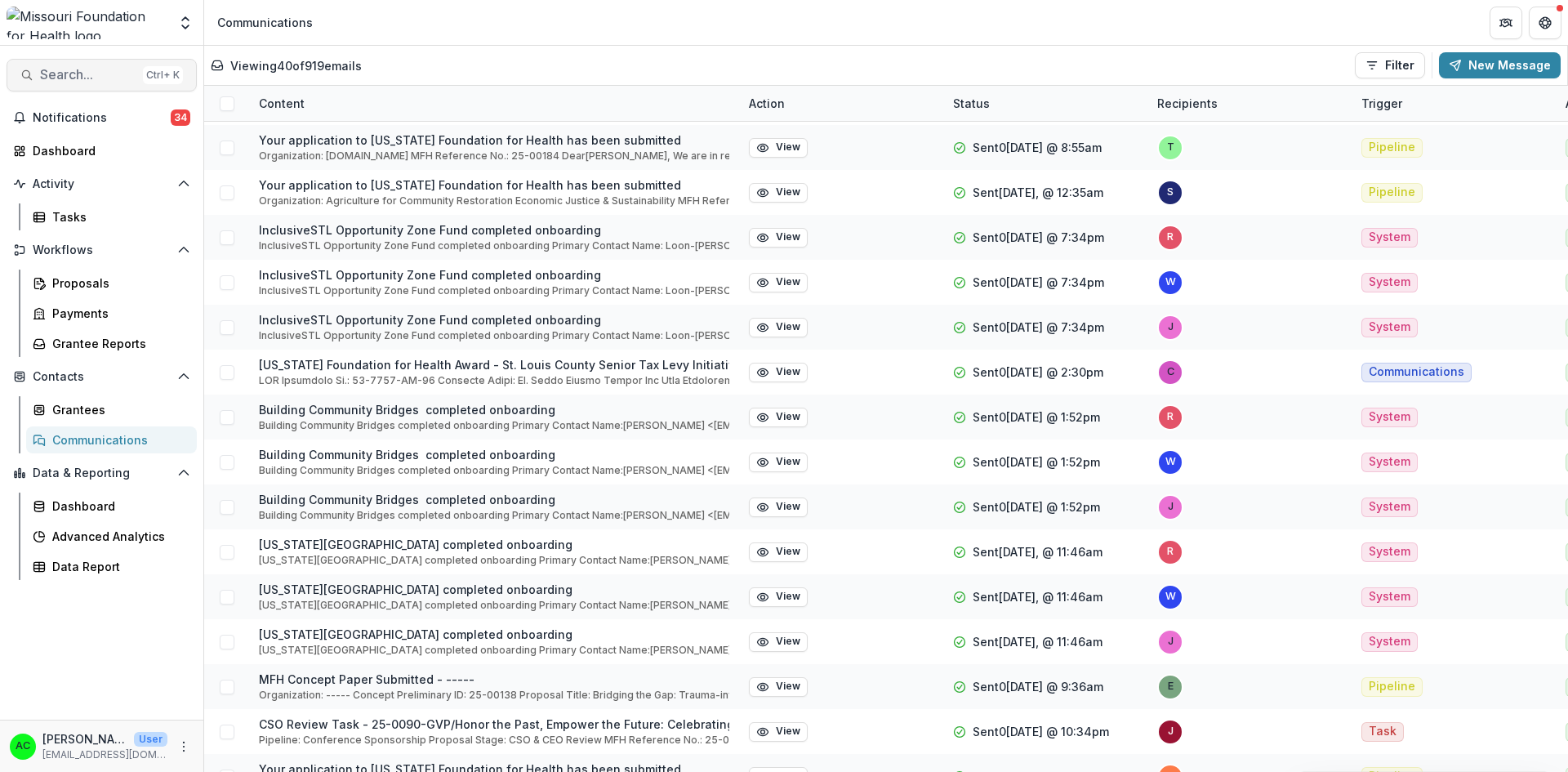
click at [128, 79] on span "Search..." at bounding box center [88, 74] width 96 height 16
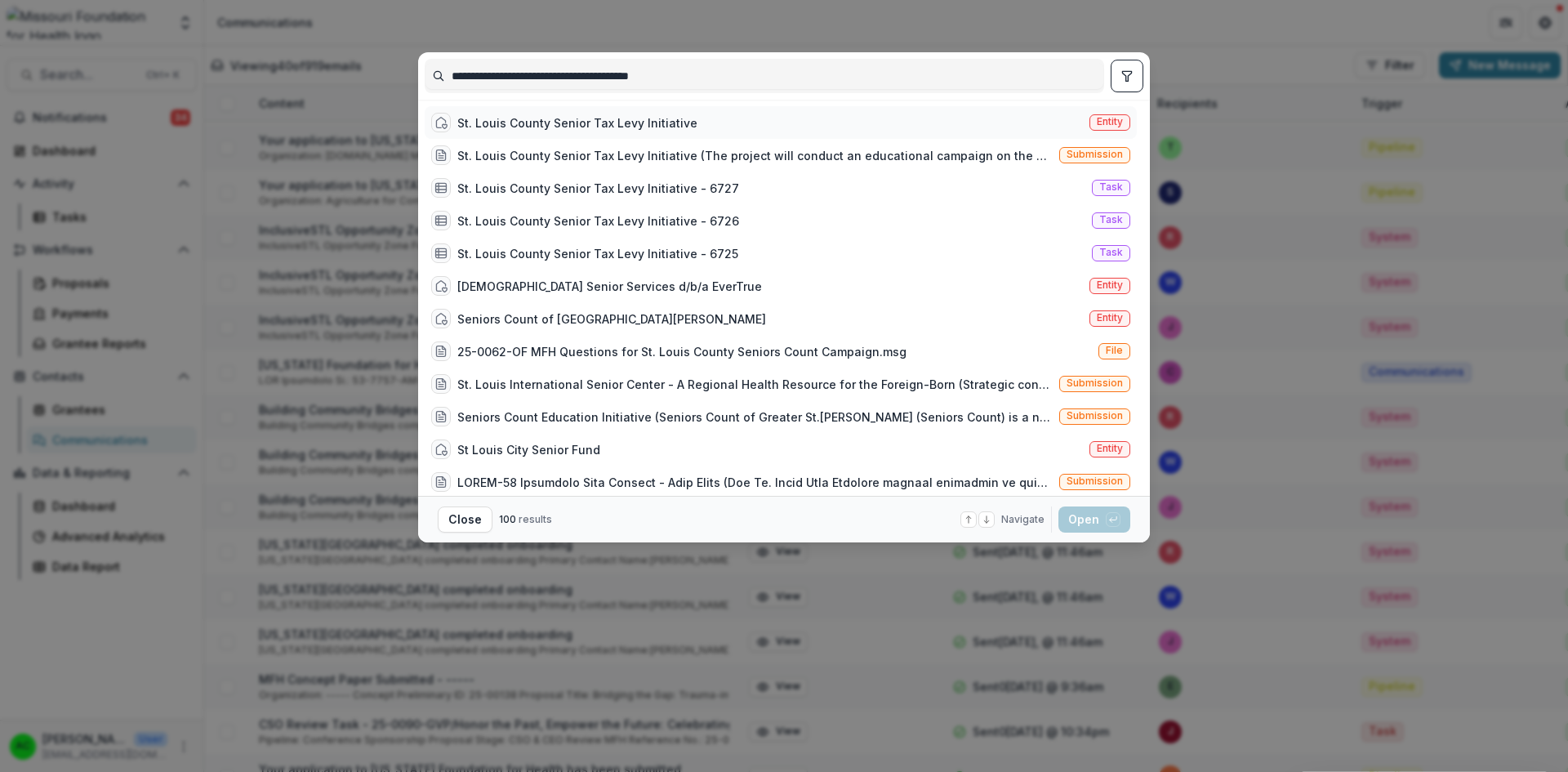
type input "**********"
click at [1099, 121] on span "Entity" at bounding box center [1110, 122] width 26 height 12
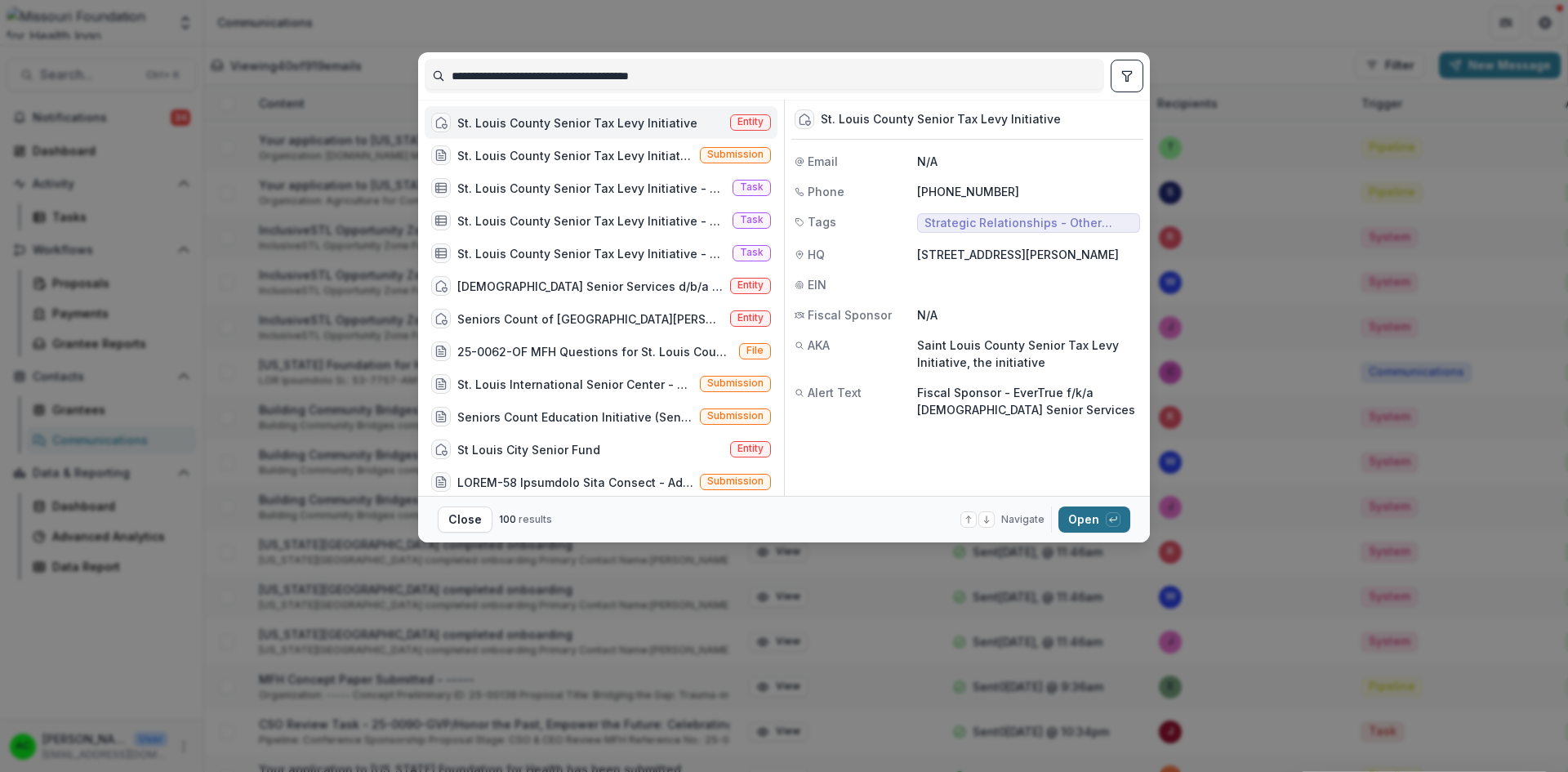
click at [1078, 524] on button "Open with enter key" at bounding box center [1094, 519] width 71 height 26
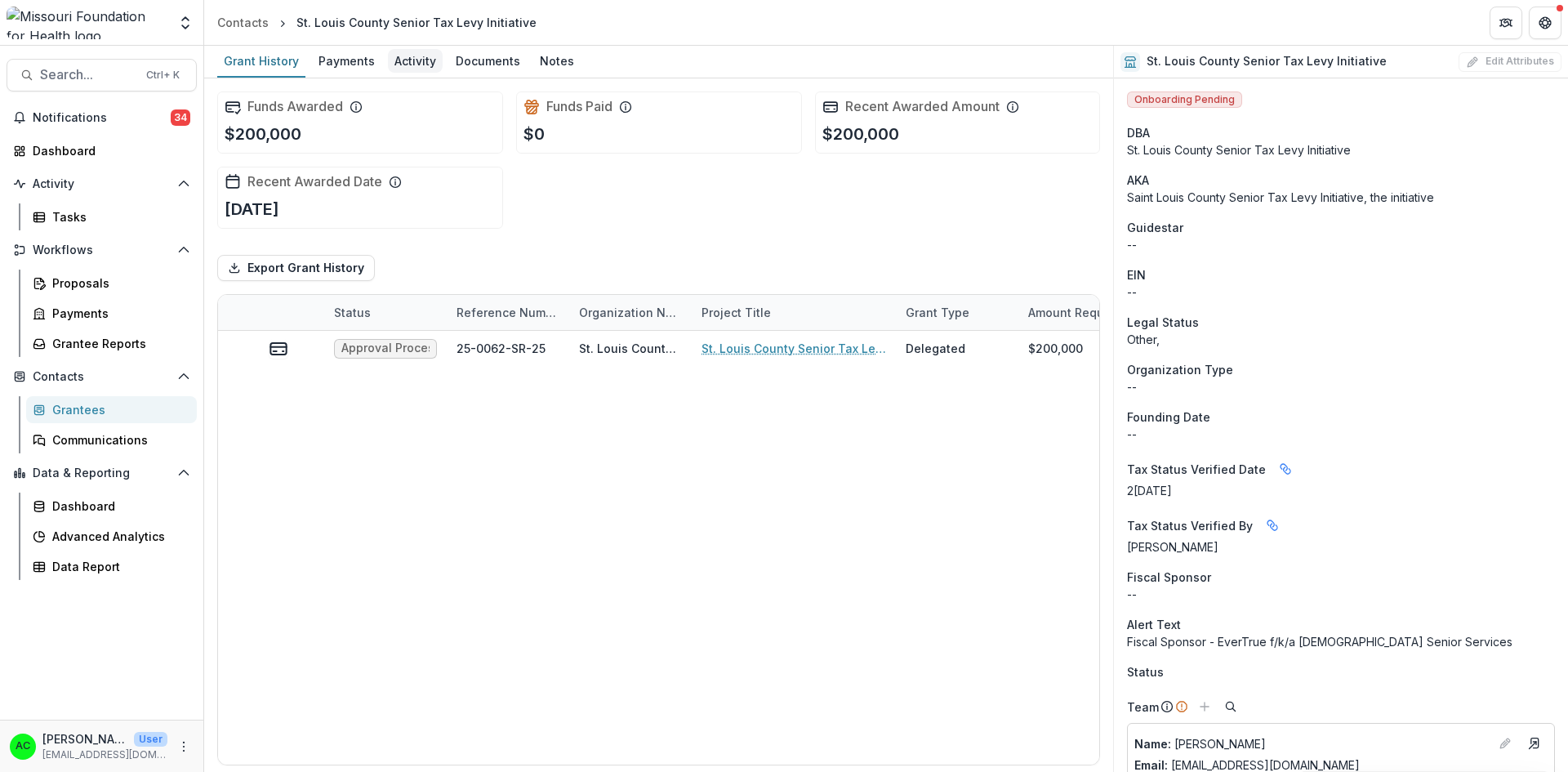
click at [407, 52] on div "Activity" at bounding box center [415, 61] width 55 height 23
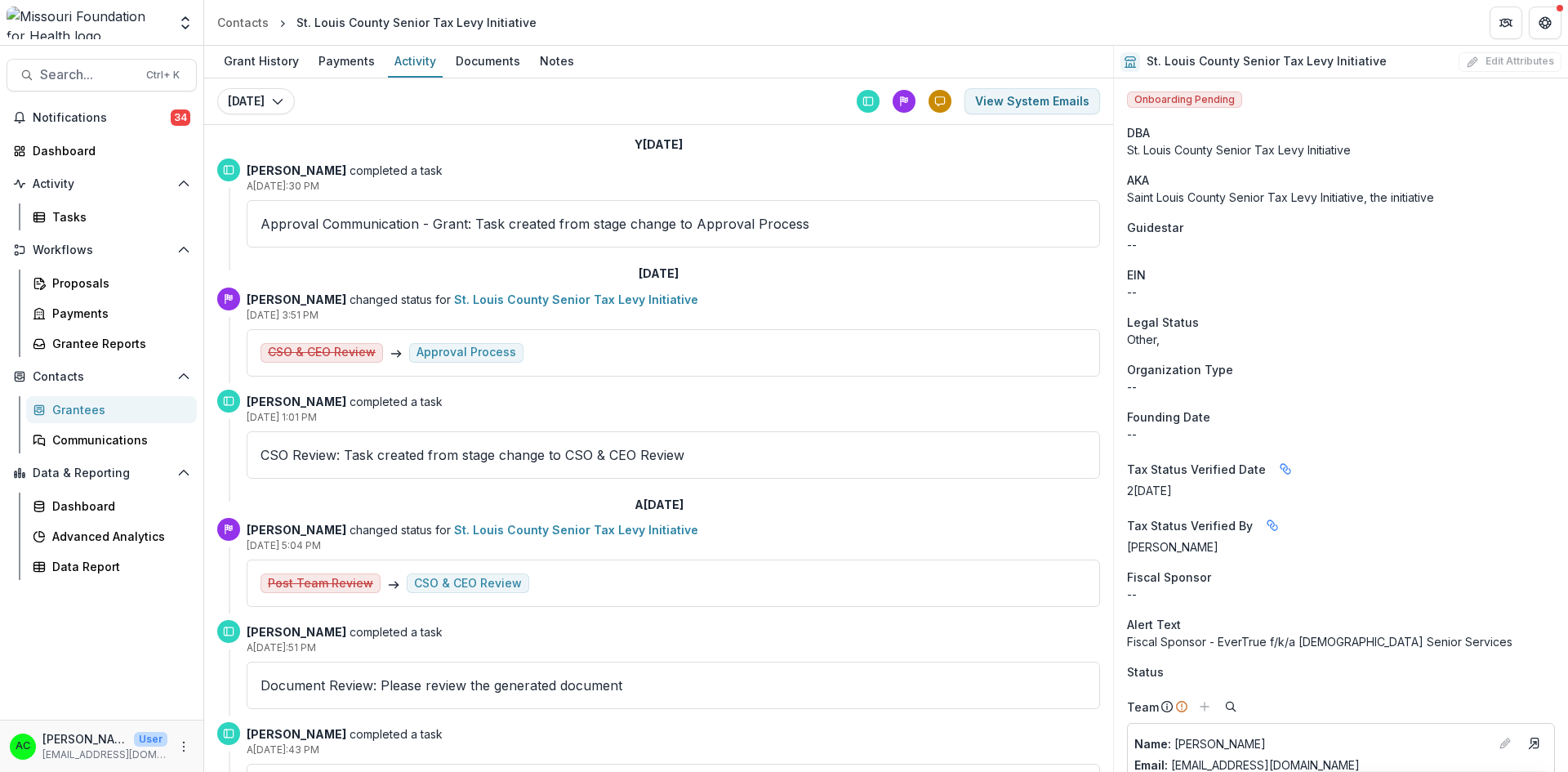
click at [548, 229] on p "Approval Communication - Grant: Task created from stage change to Approval Proc…" at bounding box center [673, 224] width 826 height 20
click at [398, 163] on p "Deena Lauver Scotti completed a task" at bounding box center [673, 170] width 853 height 18
click at [344, 179] on p "Aug 17, 2025, 2:30 PM" at bounding box center [673, 186] width 853 height 15
click at [350, 214] on p "Approval Communication - Grant: Task created from stage change to Approval Proc…" at bounding box center [673, 224] width 826 height 20
click at [991, 103] on button "View System Emails" at bounding box center [1033, 101] width 136 height 26
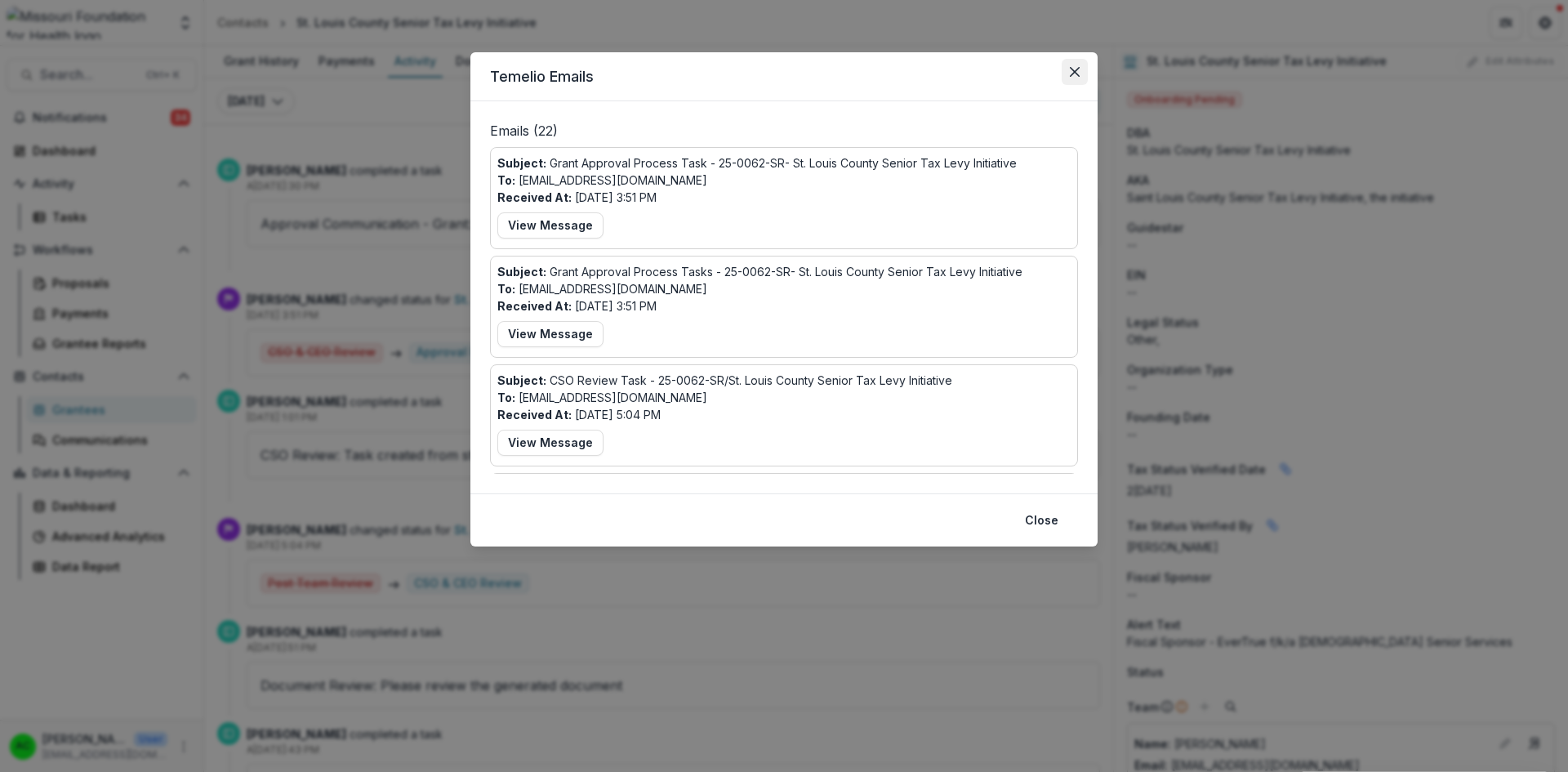
click at [1074, 66] on button "Close" at bounding box center [1075, 71] width 26 height 26
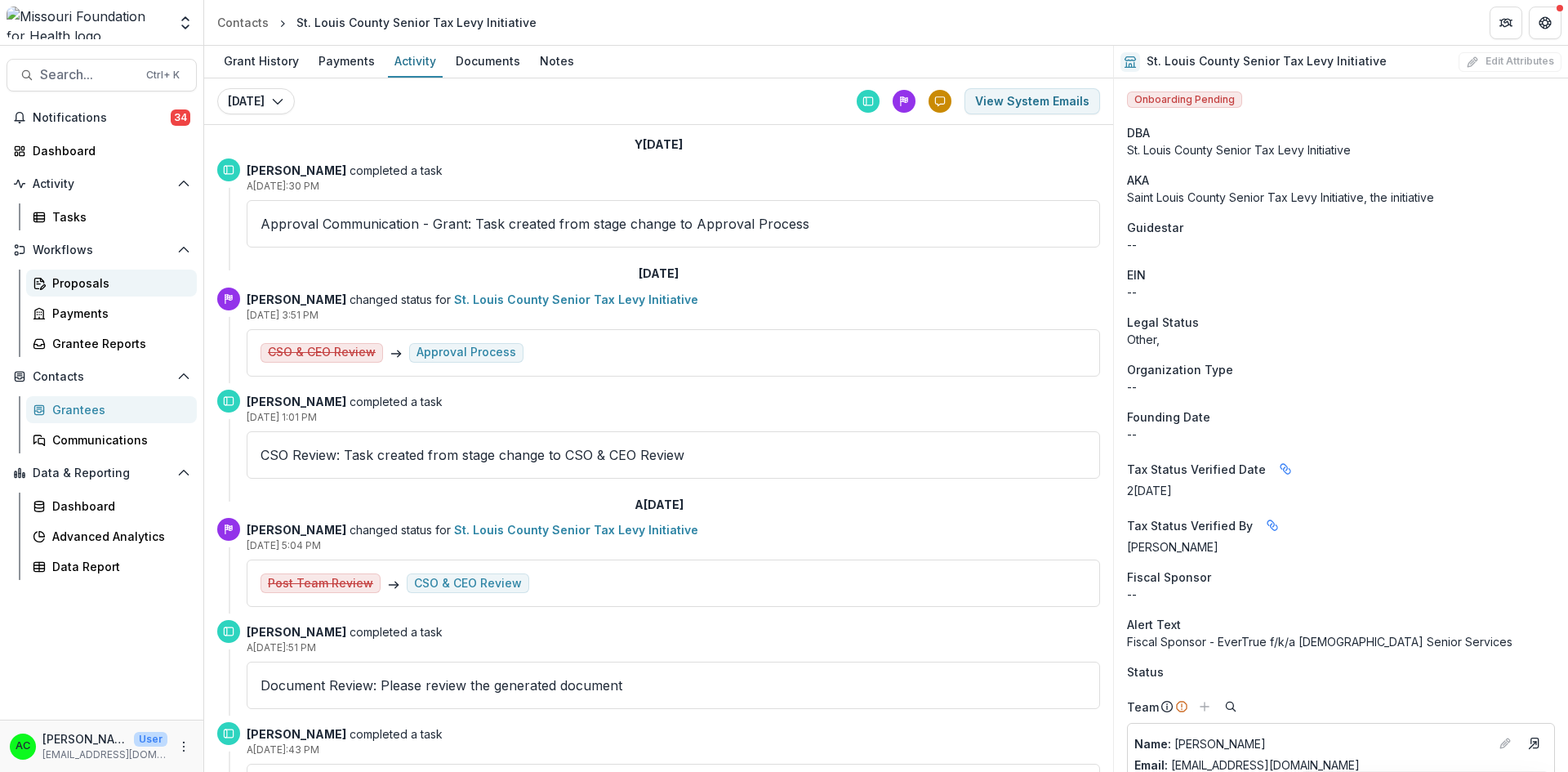
click at [71, 285] on div "Proposals" at bounding box center [117, 283] width 131 height 18
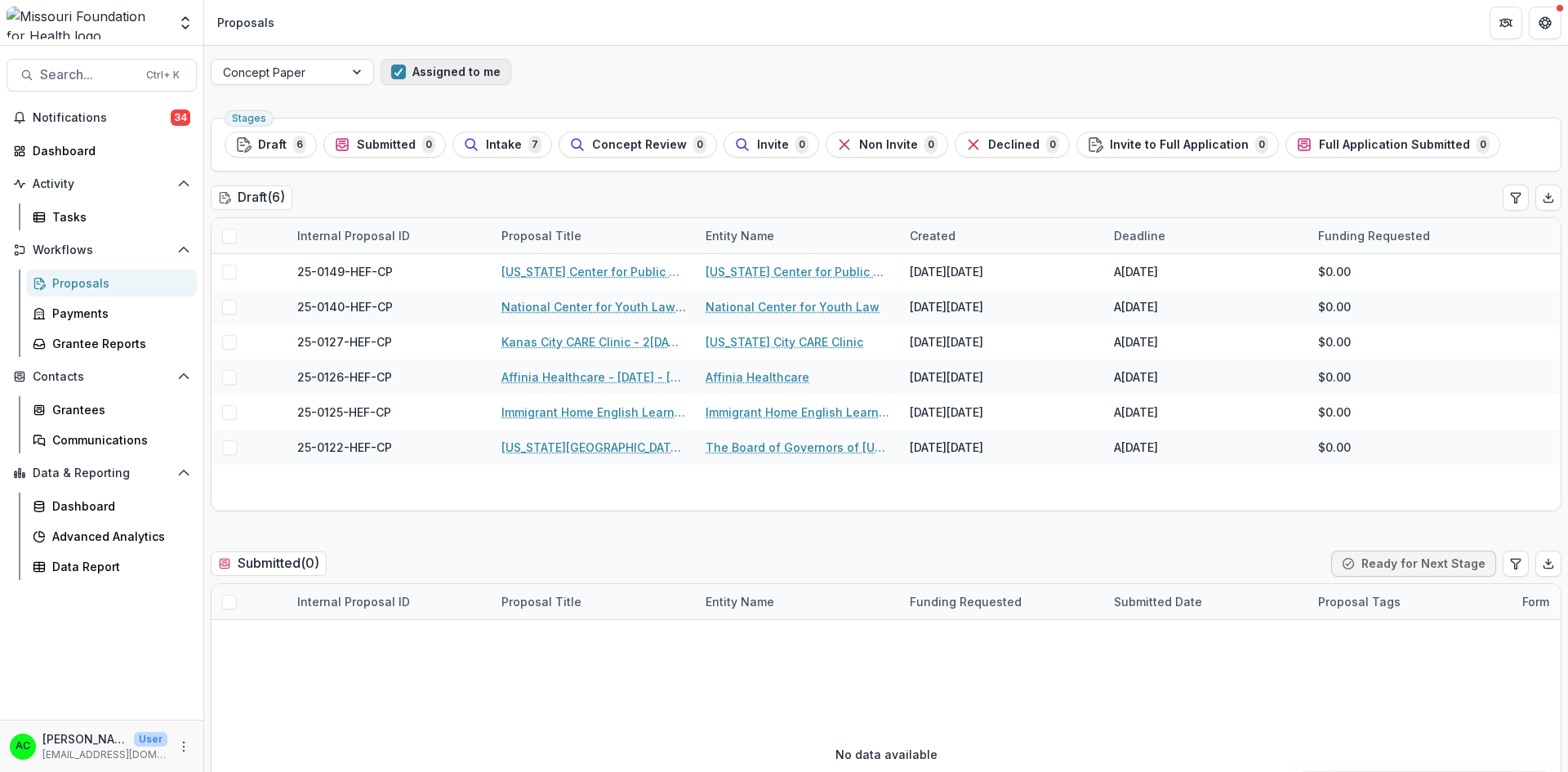
click at [432, 71] on button "Assigned to me" at bounding box center [446, 71] width 131 height 26
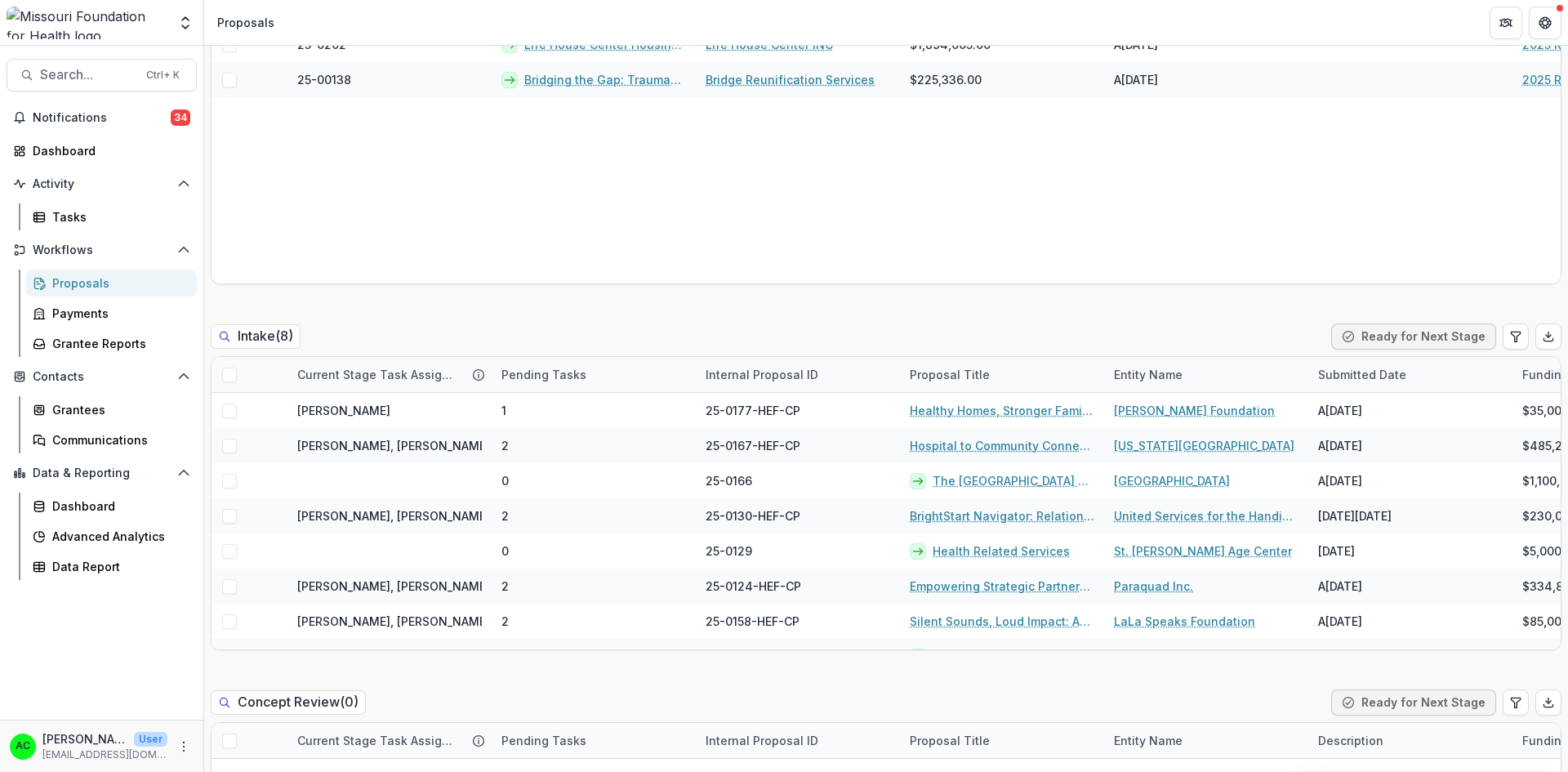
scroll to position [669, 0]
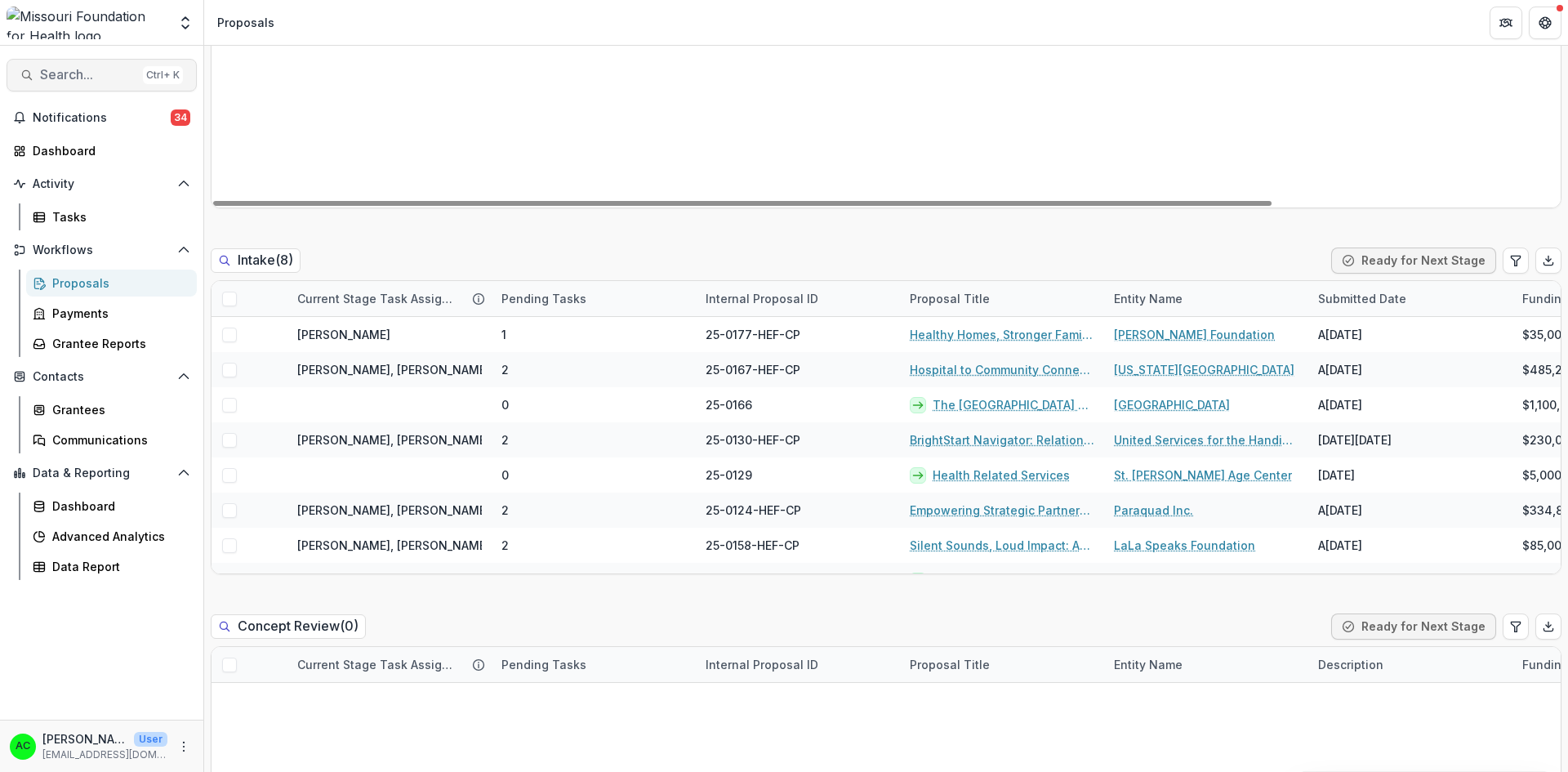
click at [58, 67] on span "Search..." at bounding box center [88, 74] width 96 height 16
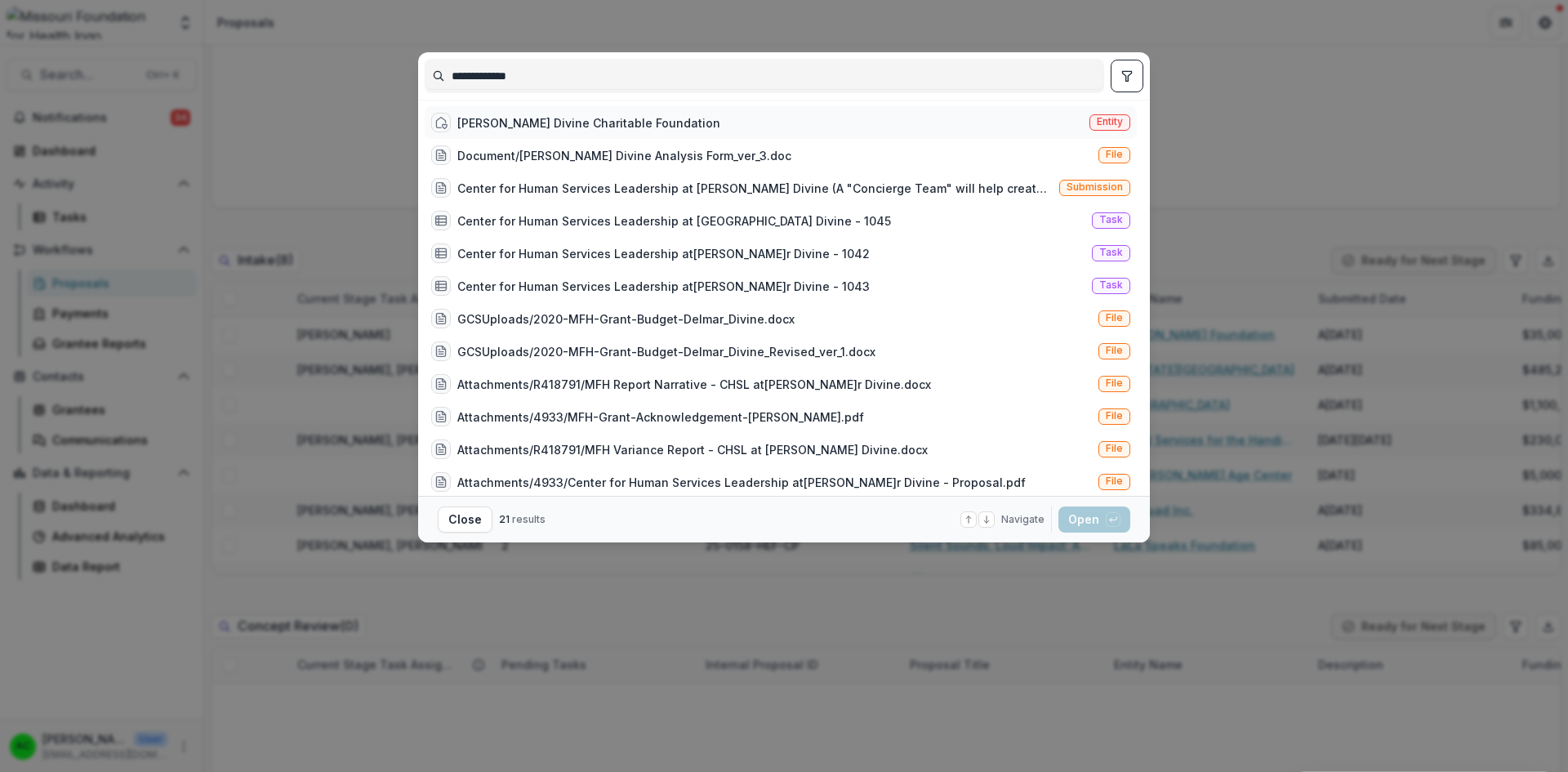
type input "**********"
click at [550, 125] on div "Delmar Divine Charitable Foundation" at bounding box center [588, 123] width 263 height 18
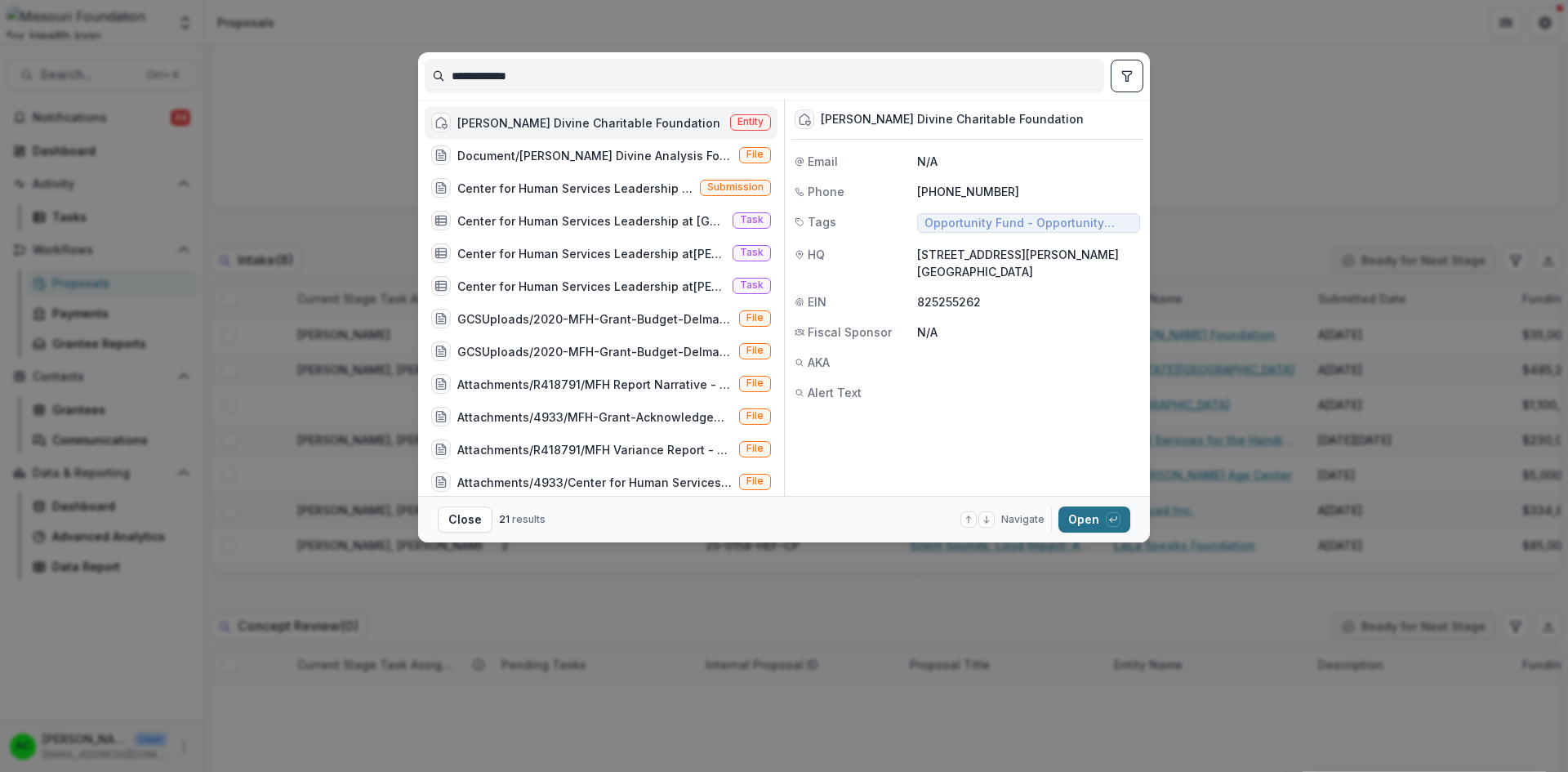
click at [1077, 523] on button "Open with enter key" at bounding box center [1094, 519] width 71 height 26
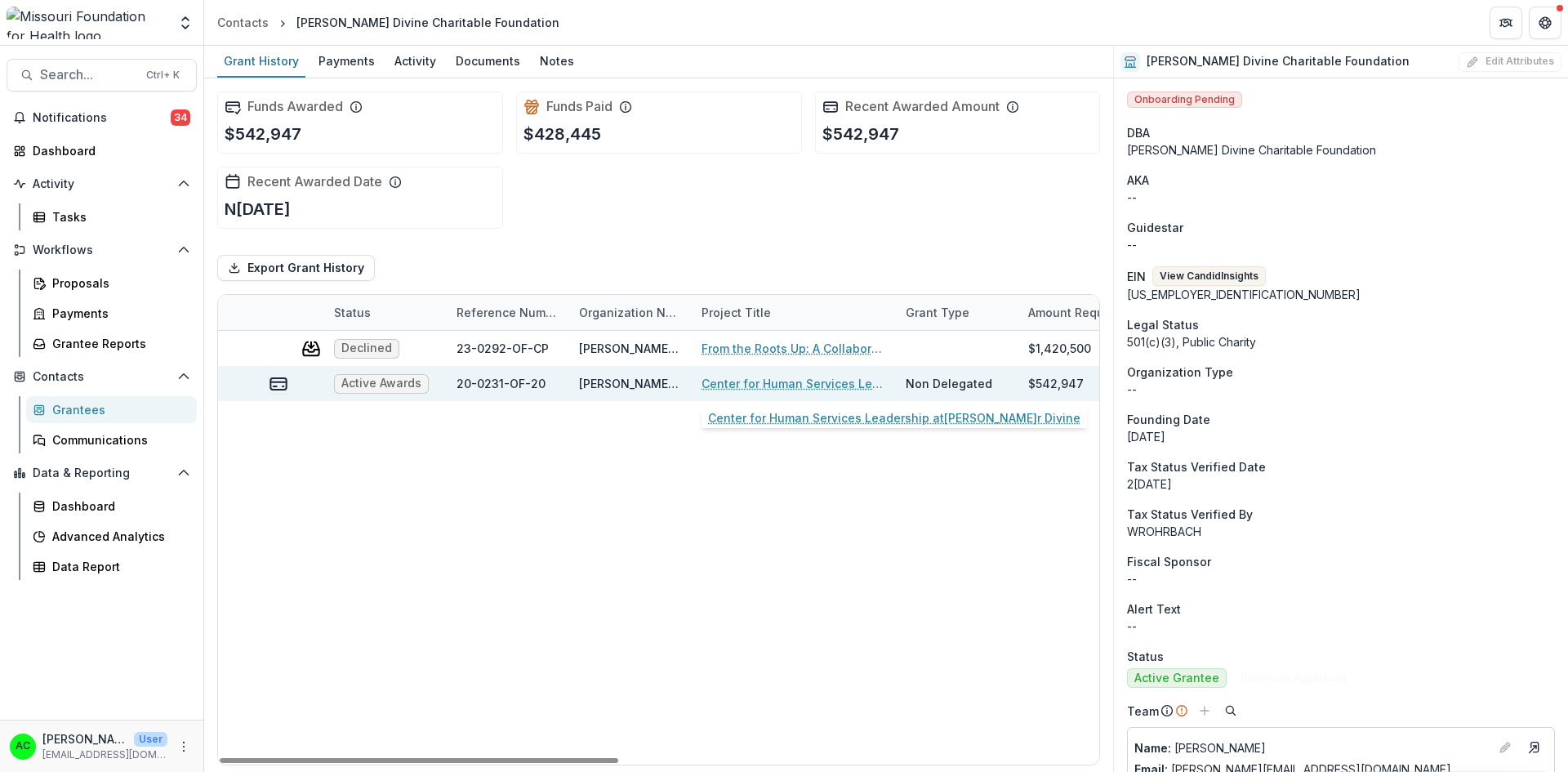
click at [764, 383] on link "Center for Human Services Leadership at Delmar Divine" at bounding box center [794, 384] width 185 height 18
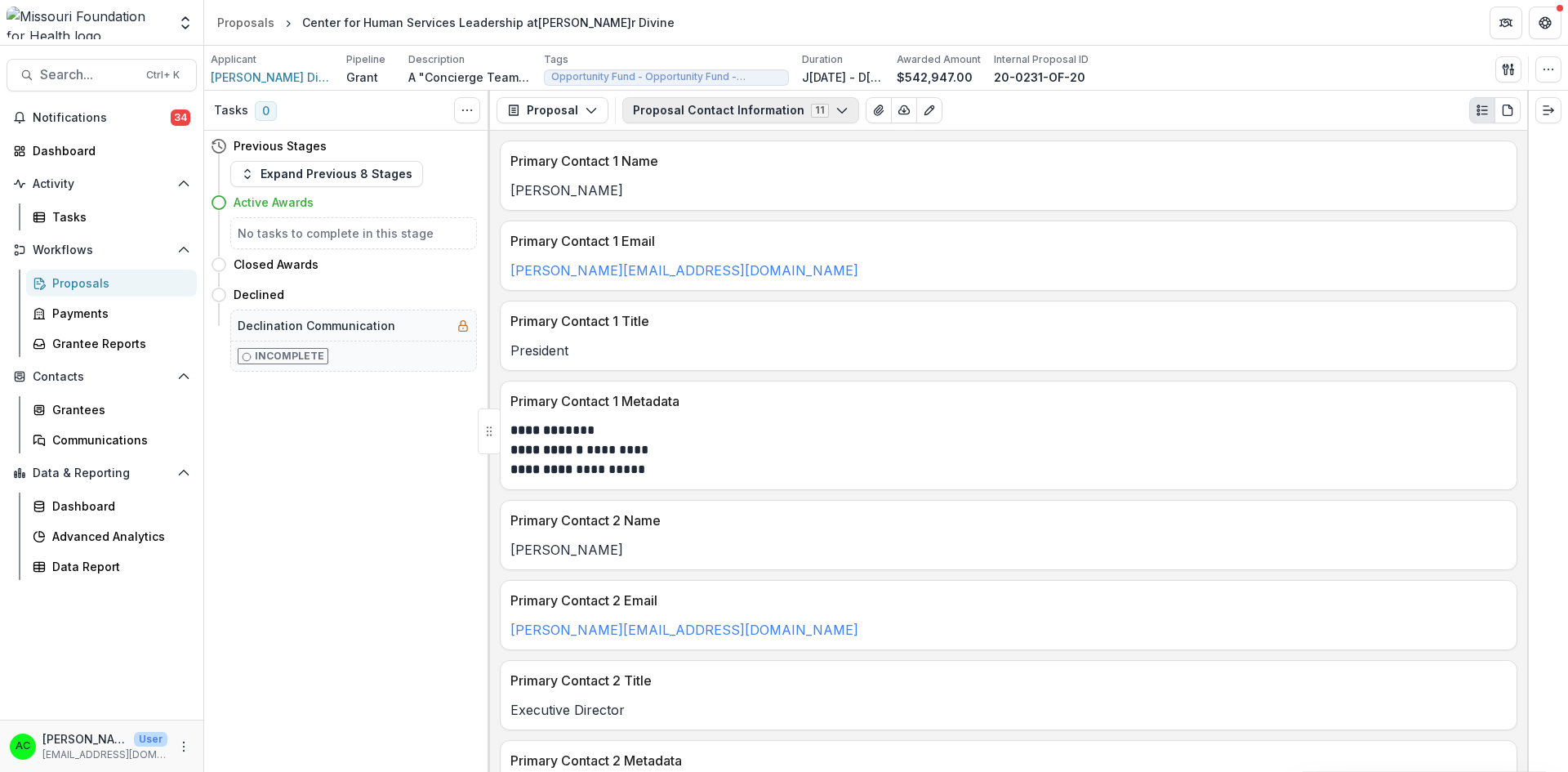
click at [783, 116] on button "Proposal Contact Information 11" at bounding box center [741, 110] width 237 height 26
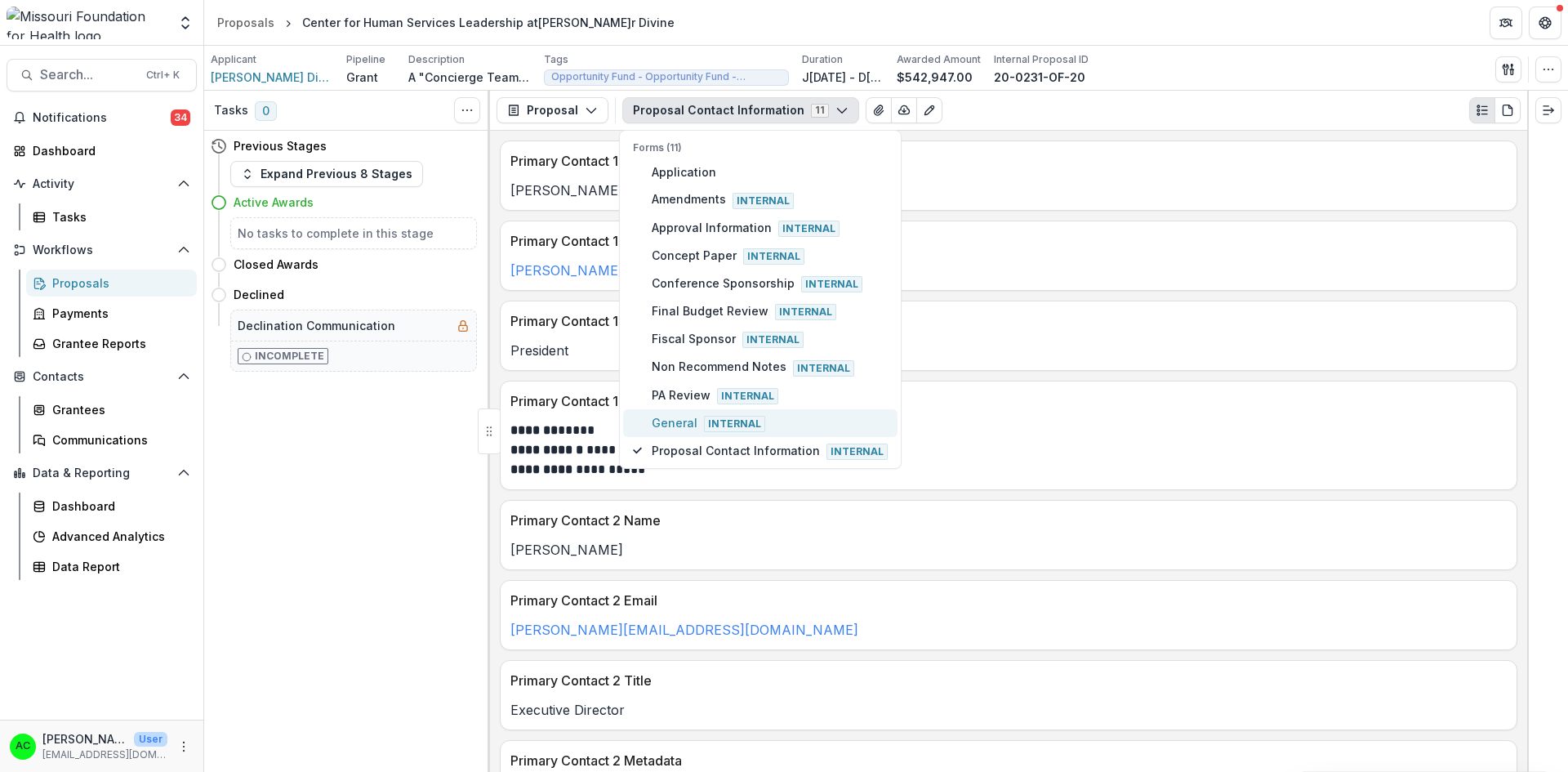
click at [709, 423] on span "Internal" at bounding box center [734, 424] width 62 height 17
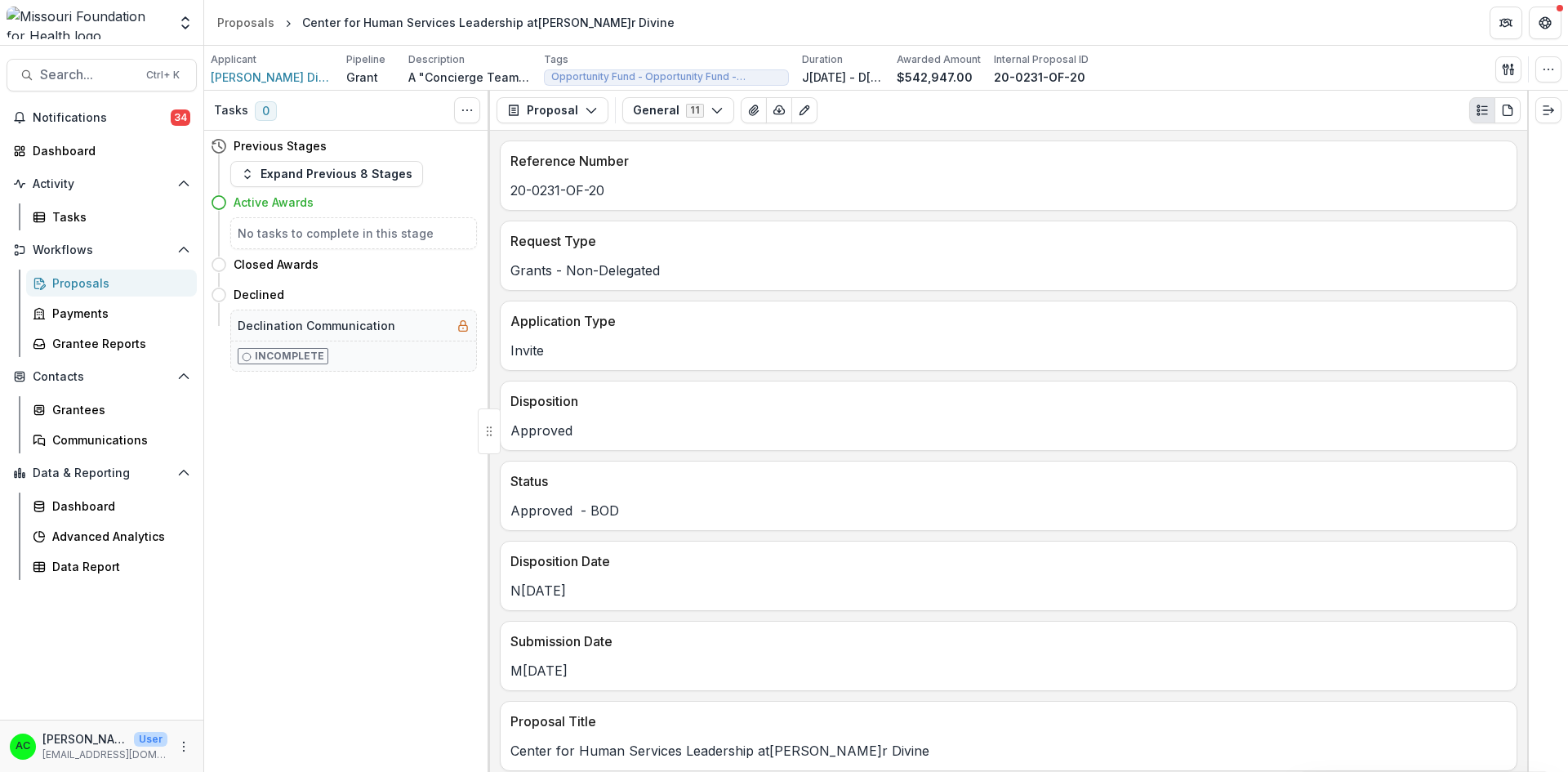
click at [95, 291] on div "Proposals" at bounding box center [117, 283] width 131 height 18
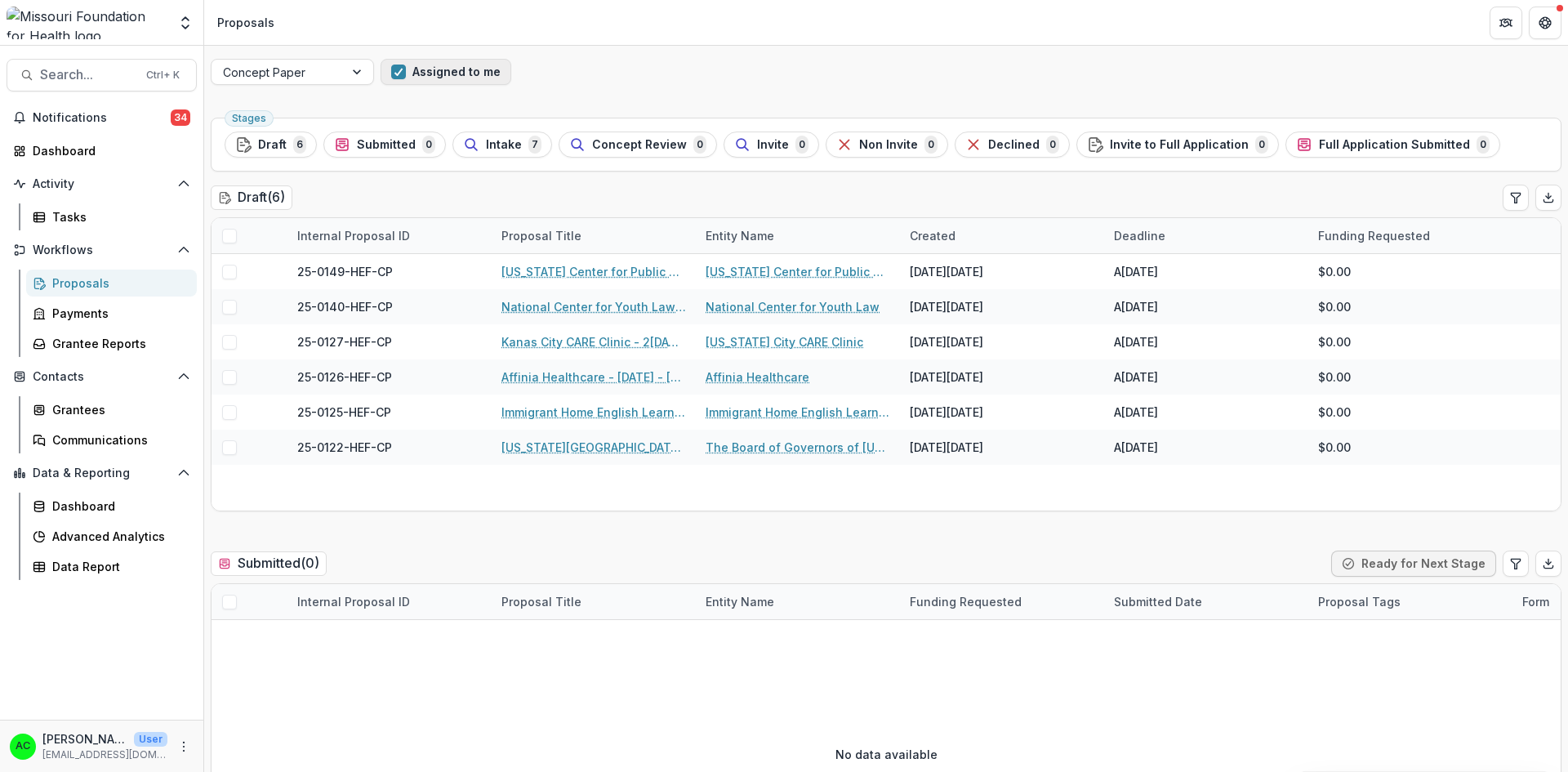
click at [453, 69] on button "Assigned to me" at bounding box center [446, 71] width 131 height 26
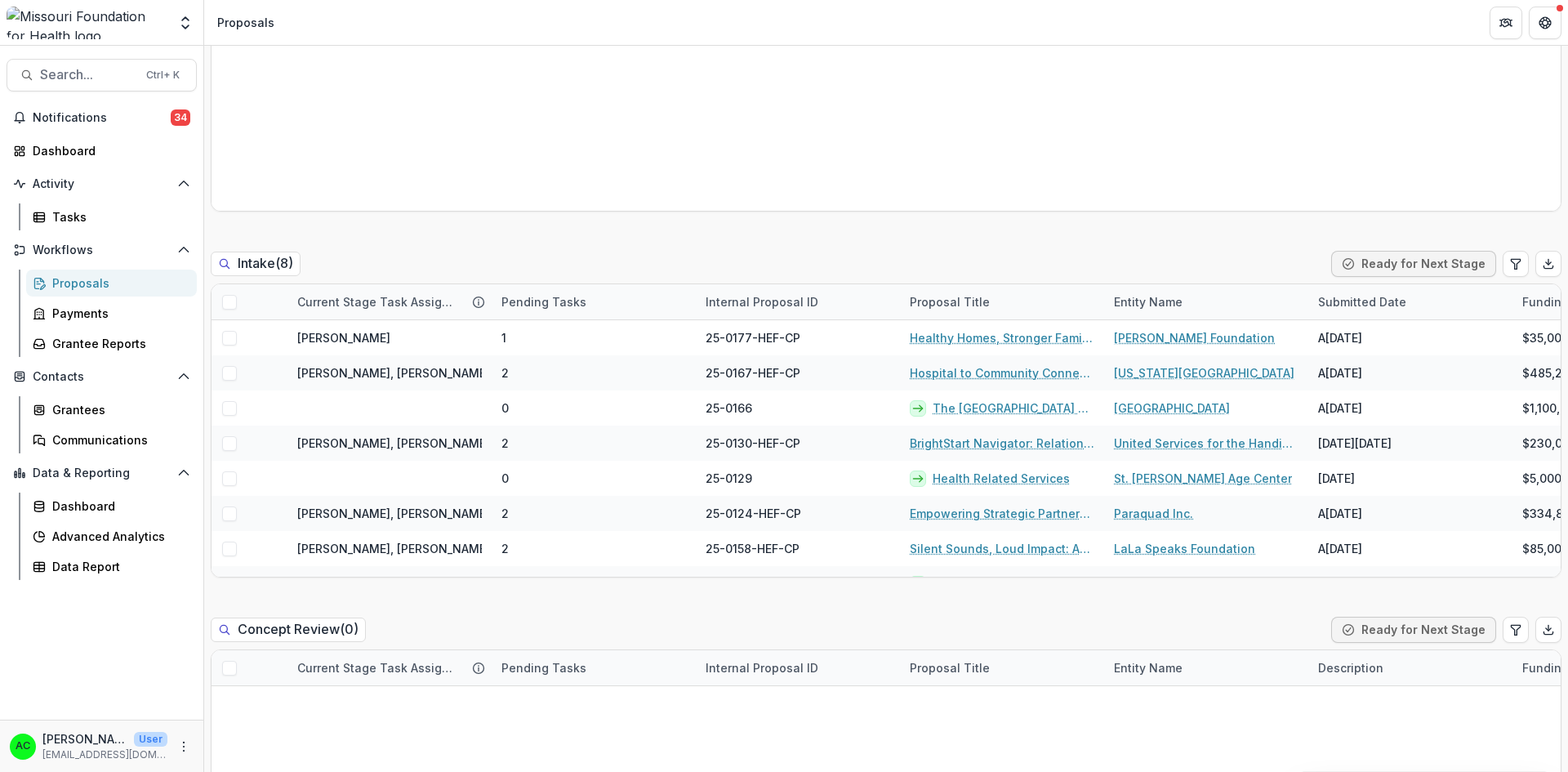
scroll to position [669, 0]
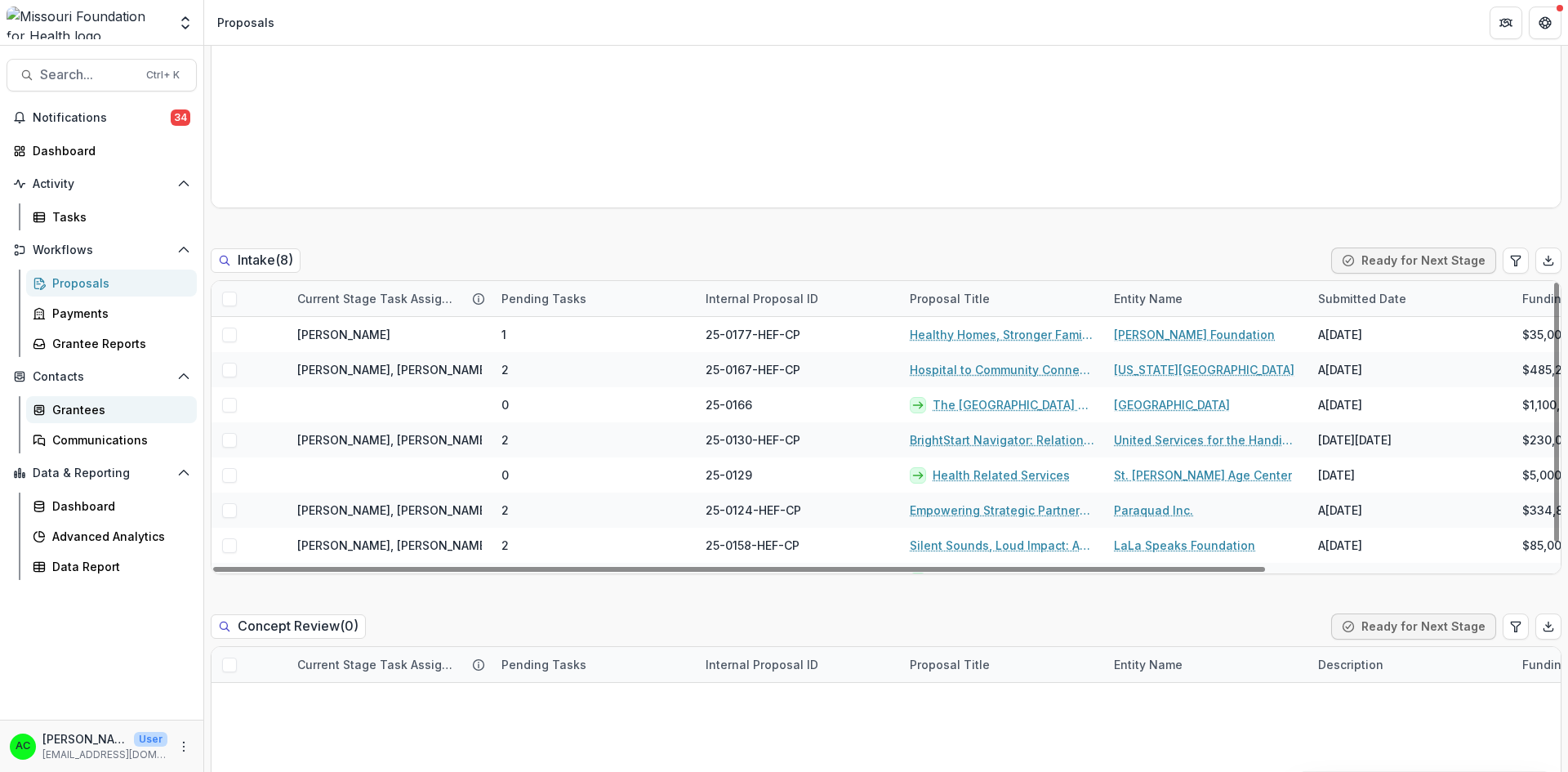
click at [133, 417] on div "Grantees" at bounding box center [117, 410] width 131 height 18
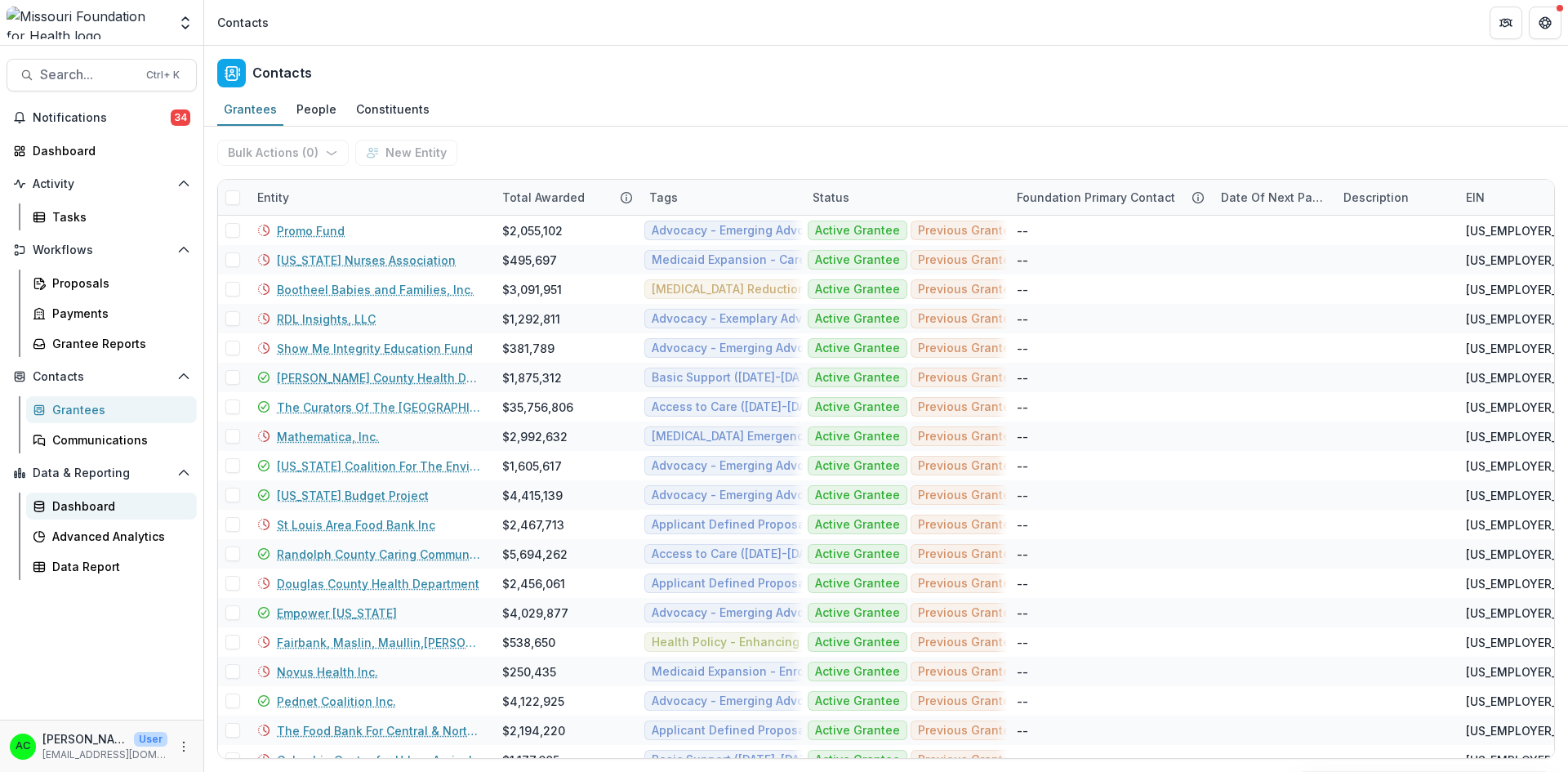
click at [74, 509] on div "Dashboard" at bounding box center [117, 506] width 131 height 18
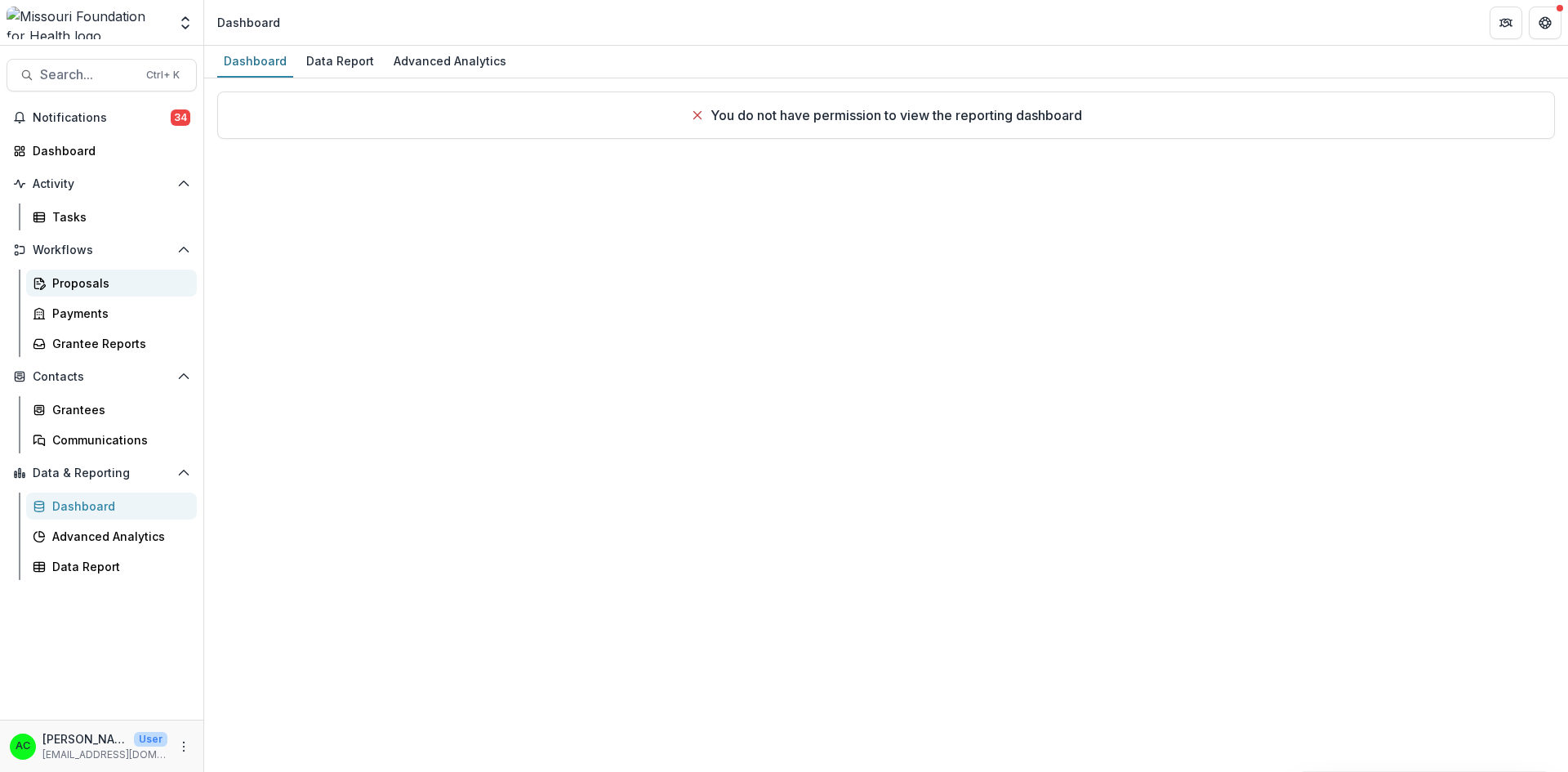
click at [101, 276] on div "Proposals" at bounding box center [117, 283] width 131 height 18
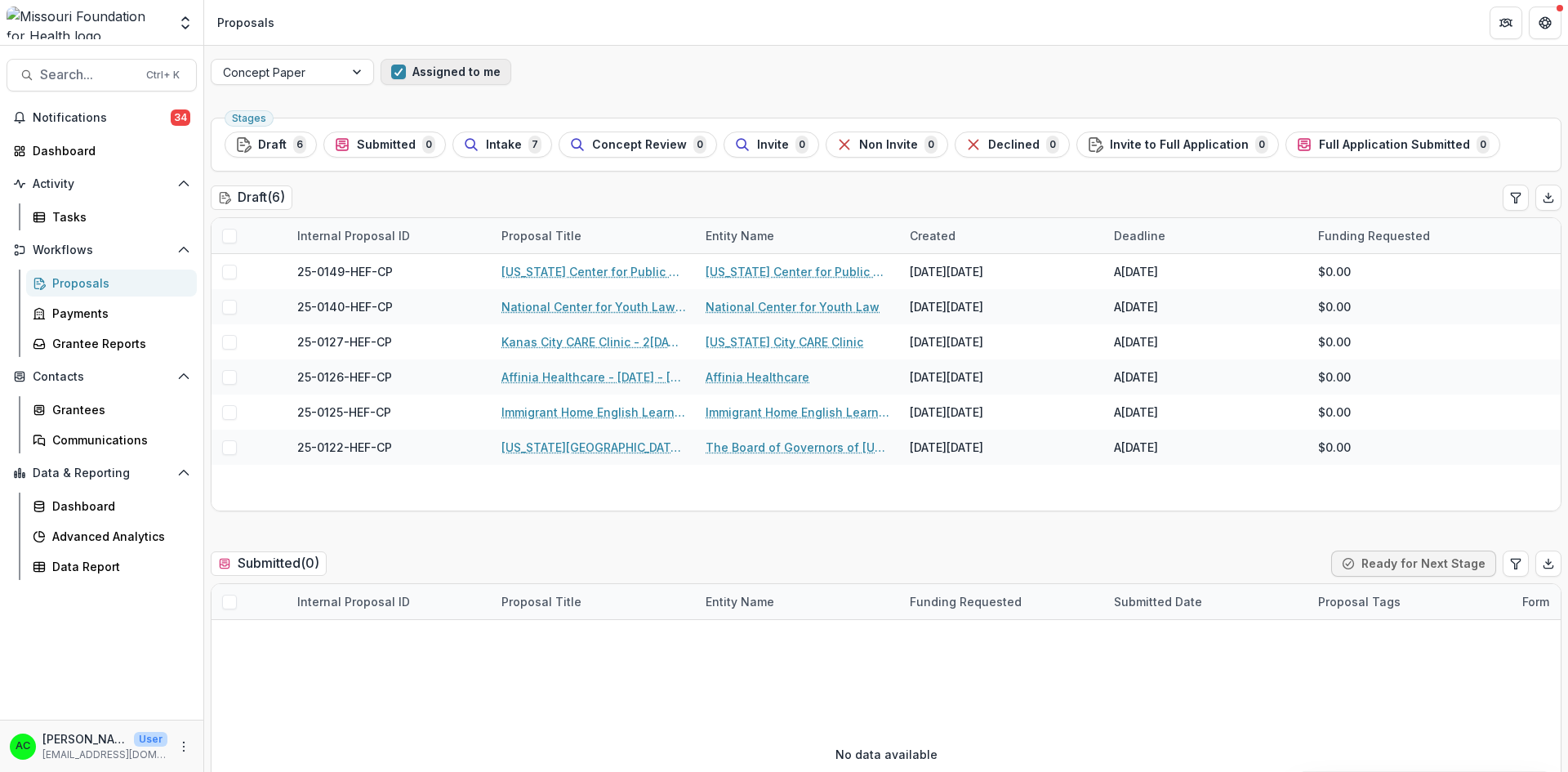
click at [418, 70] on button "Assigned to me" at bounding box center [446, 71] width 131 height 26
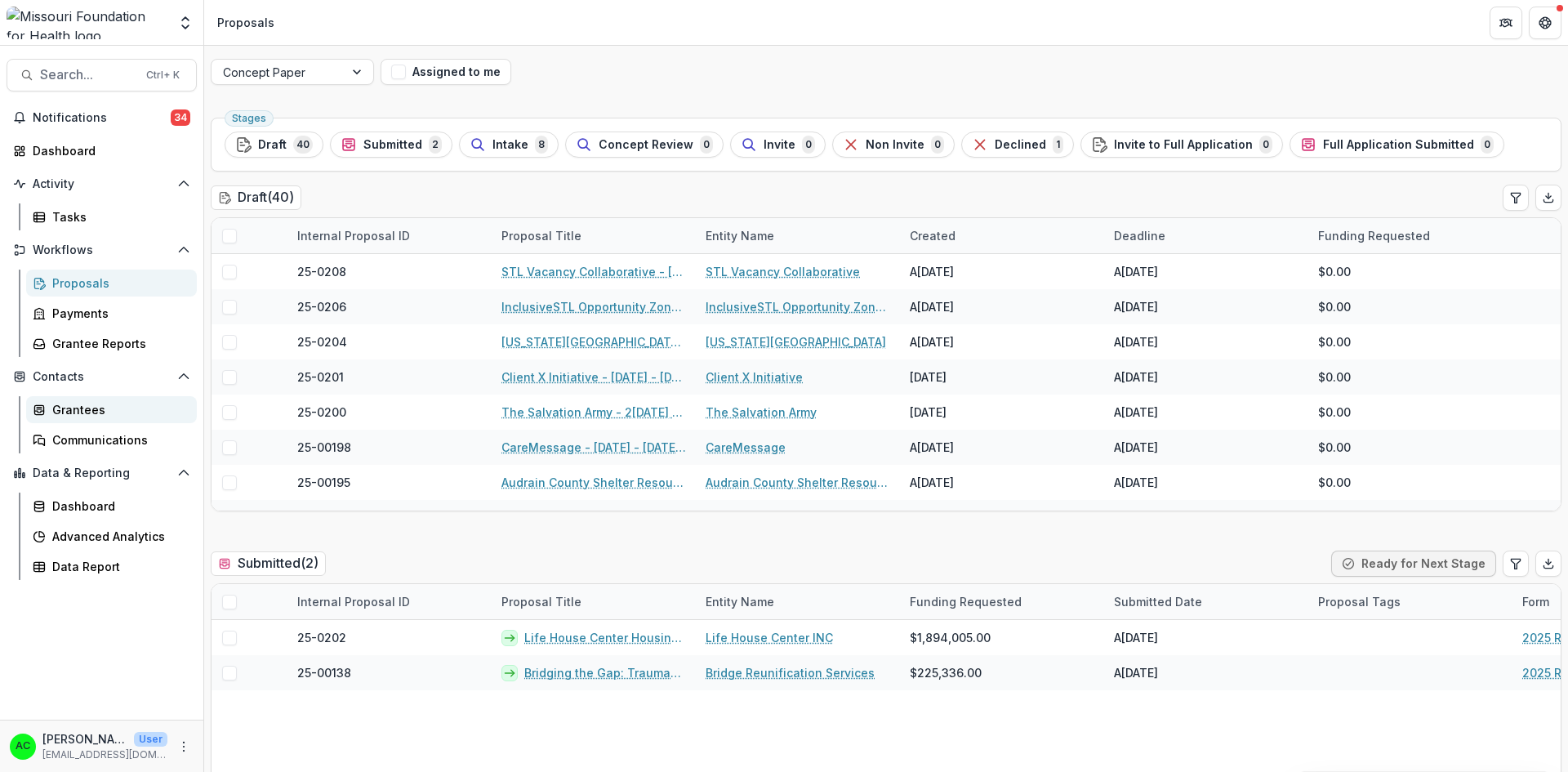
click at [91, 403] on div "Grantees" at bounding box center [117, 410] width 131 height 18
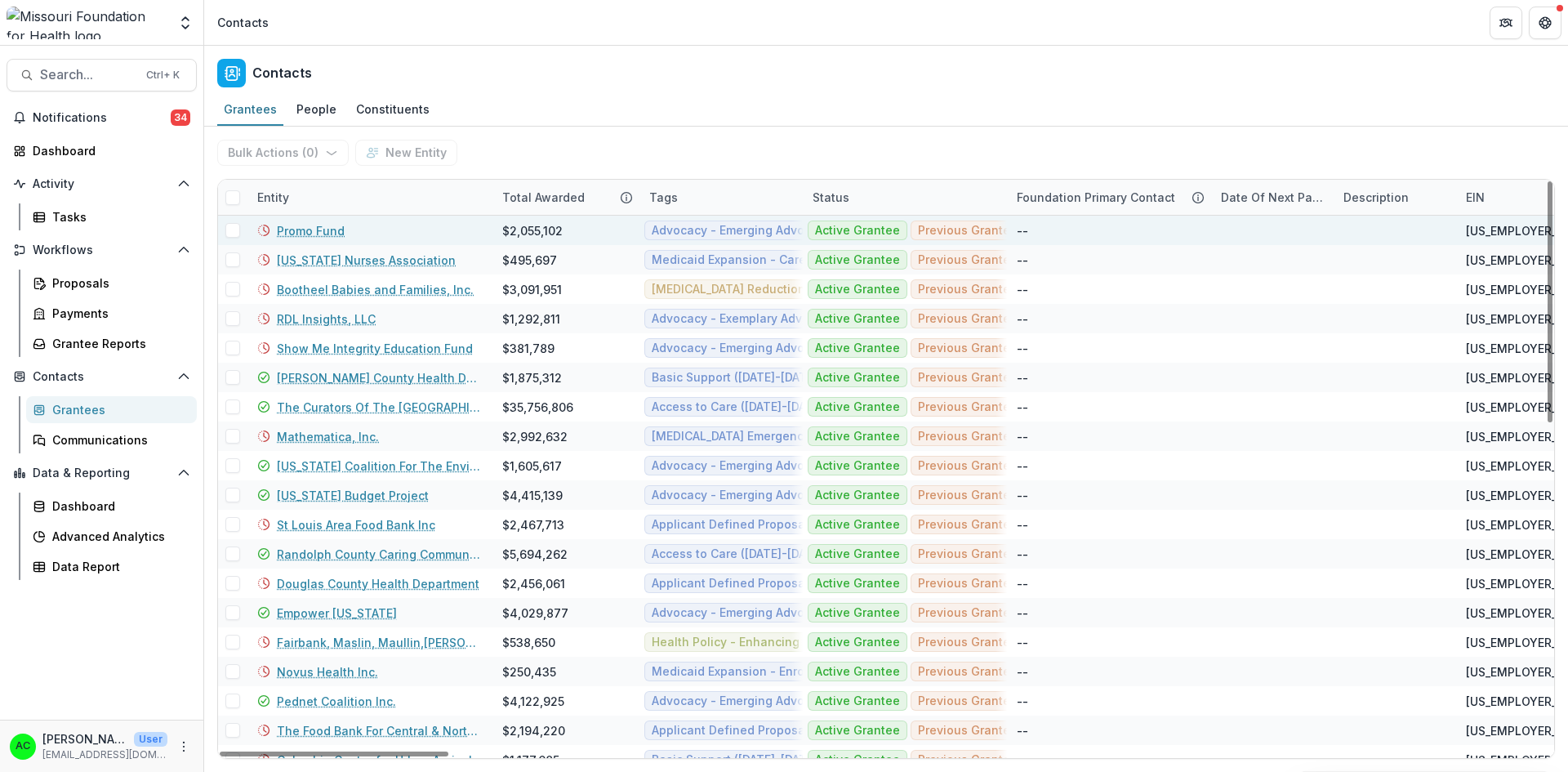
click at [302, 230] on link "Promo Fund" at bounding box center [310, 231] width 68 height 18
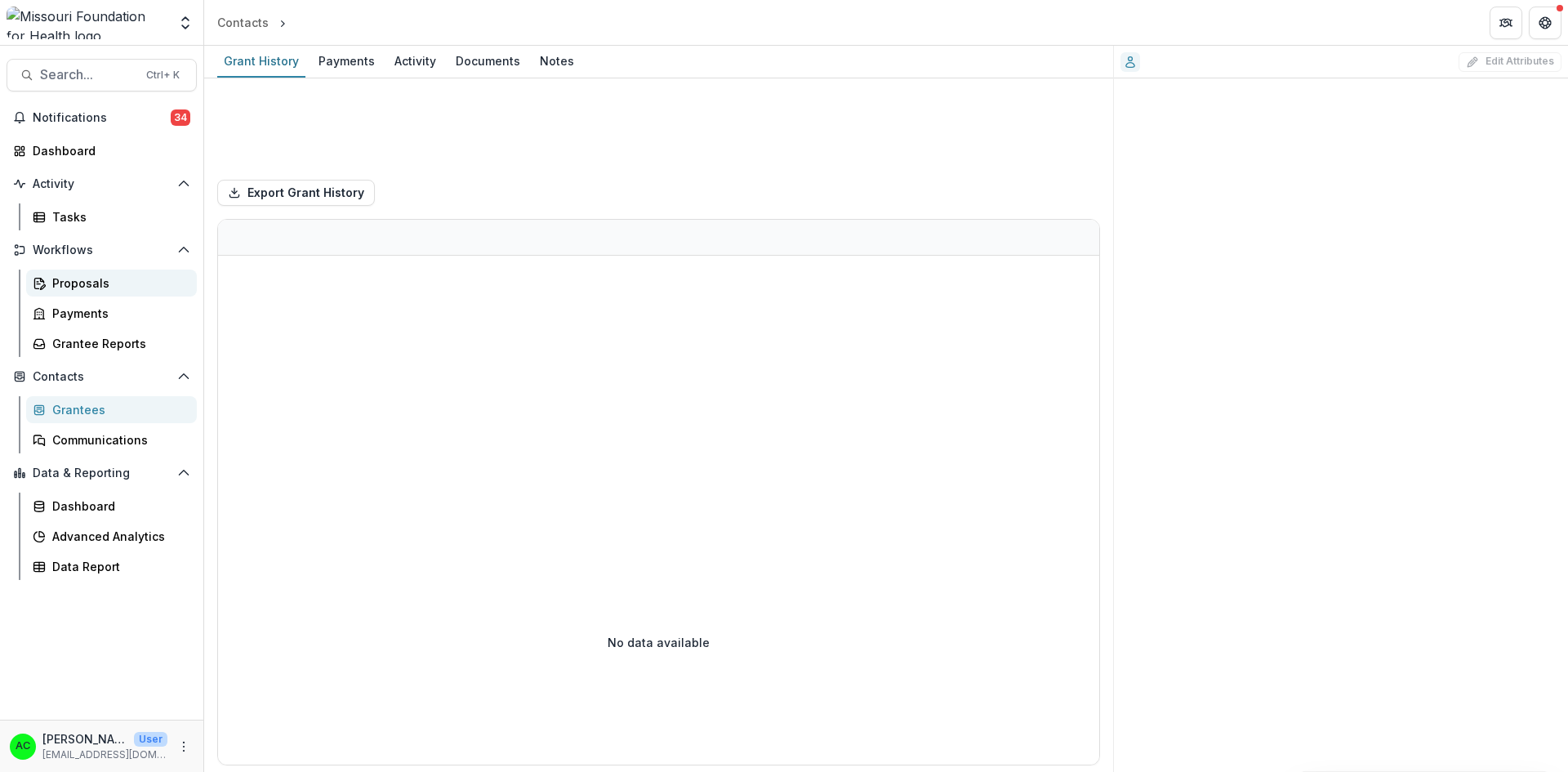
click at [103, 284] on div "Proposals" at bounding box center [117, 283] width 131 height 18
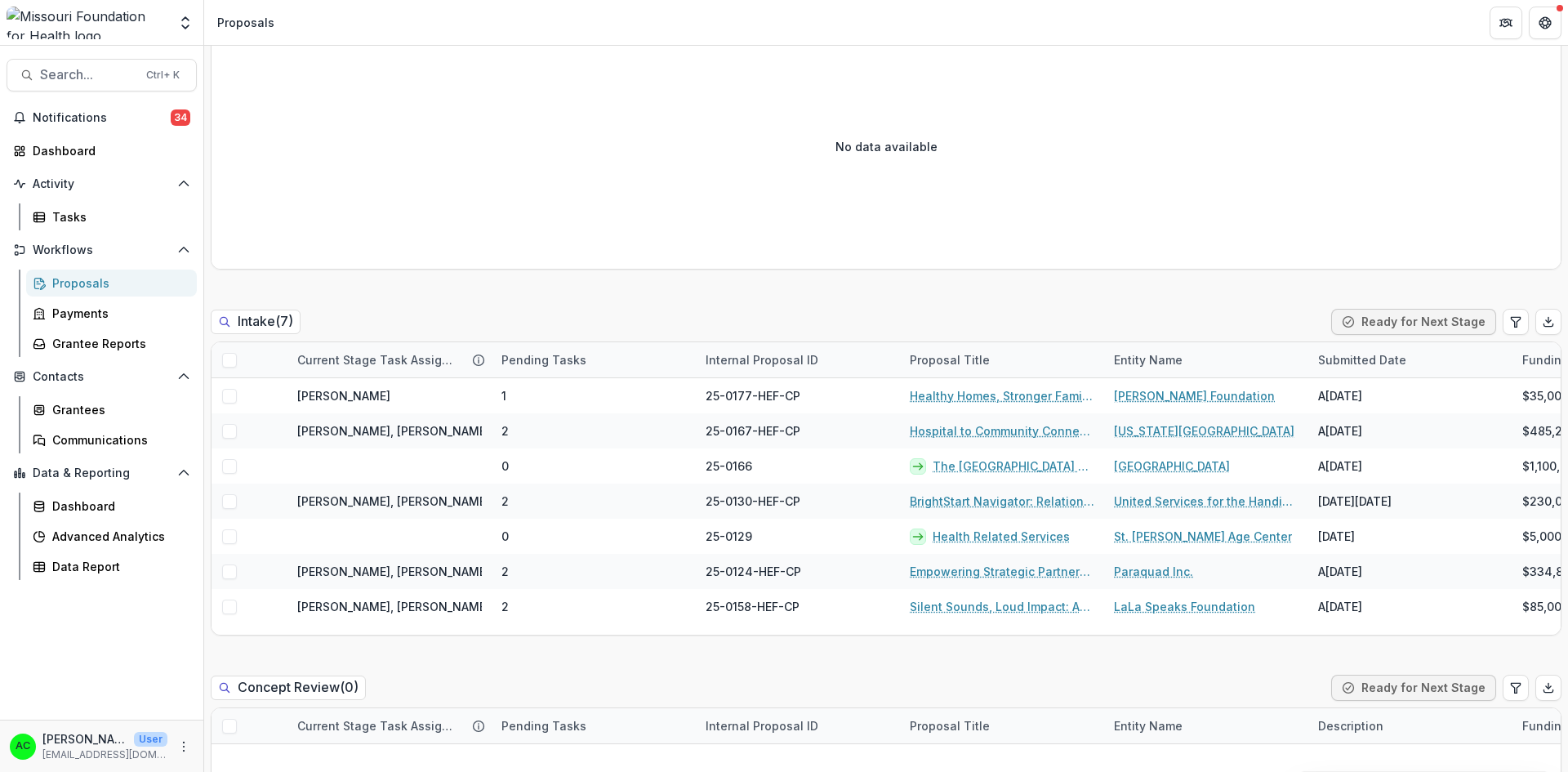
scroll to position [613, 0]
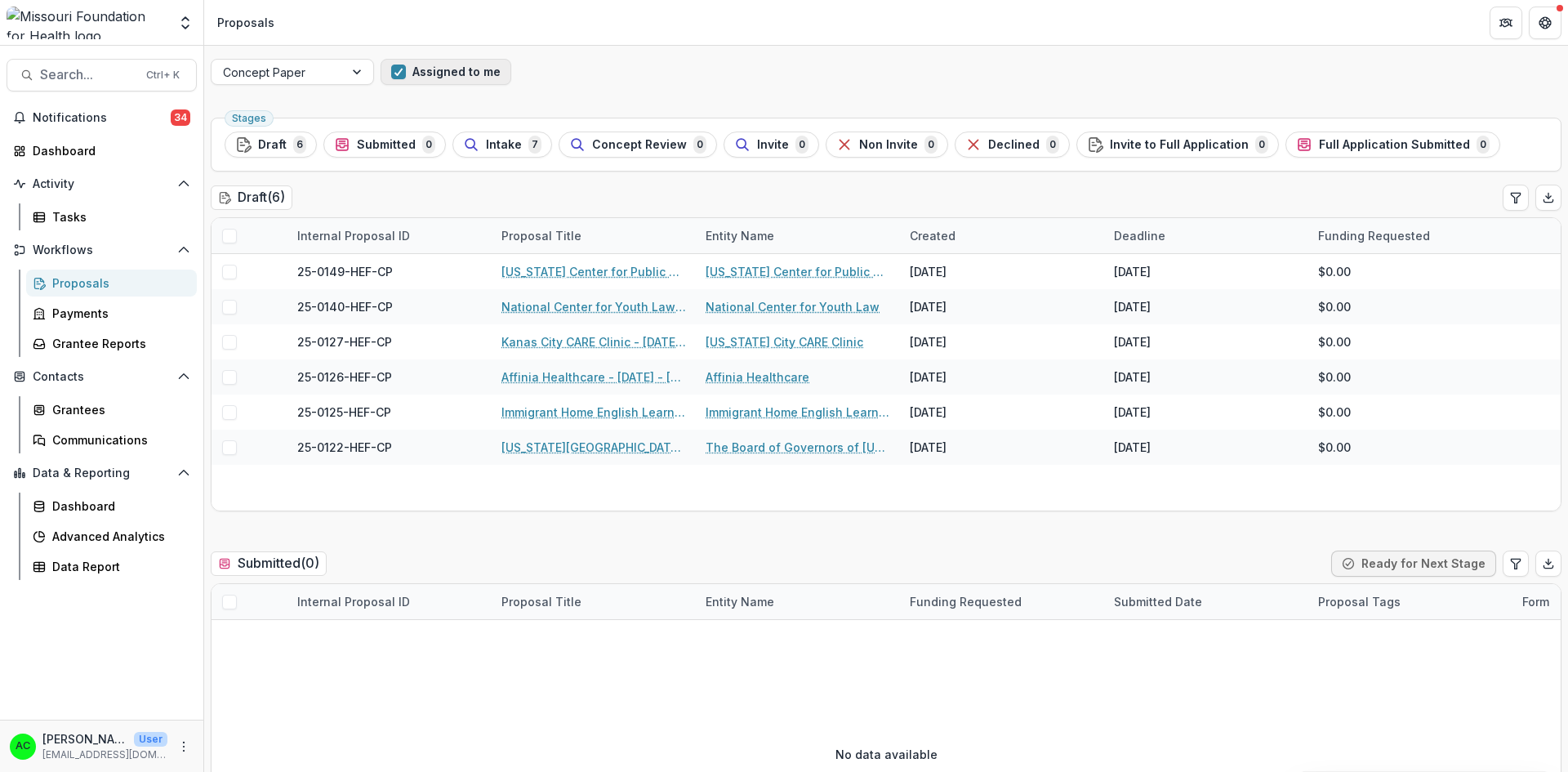
click at [485, 72] on button "Assigned to me" at bounding box center [446, 71] width 131 height 26
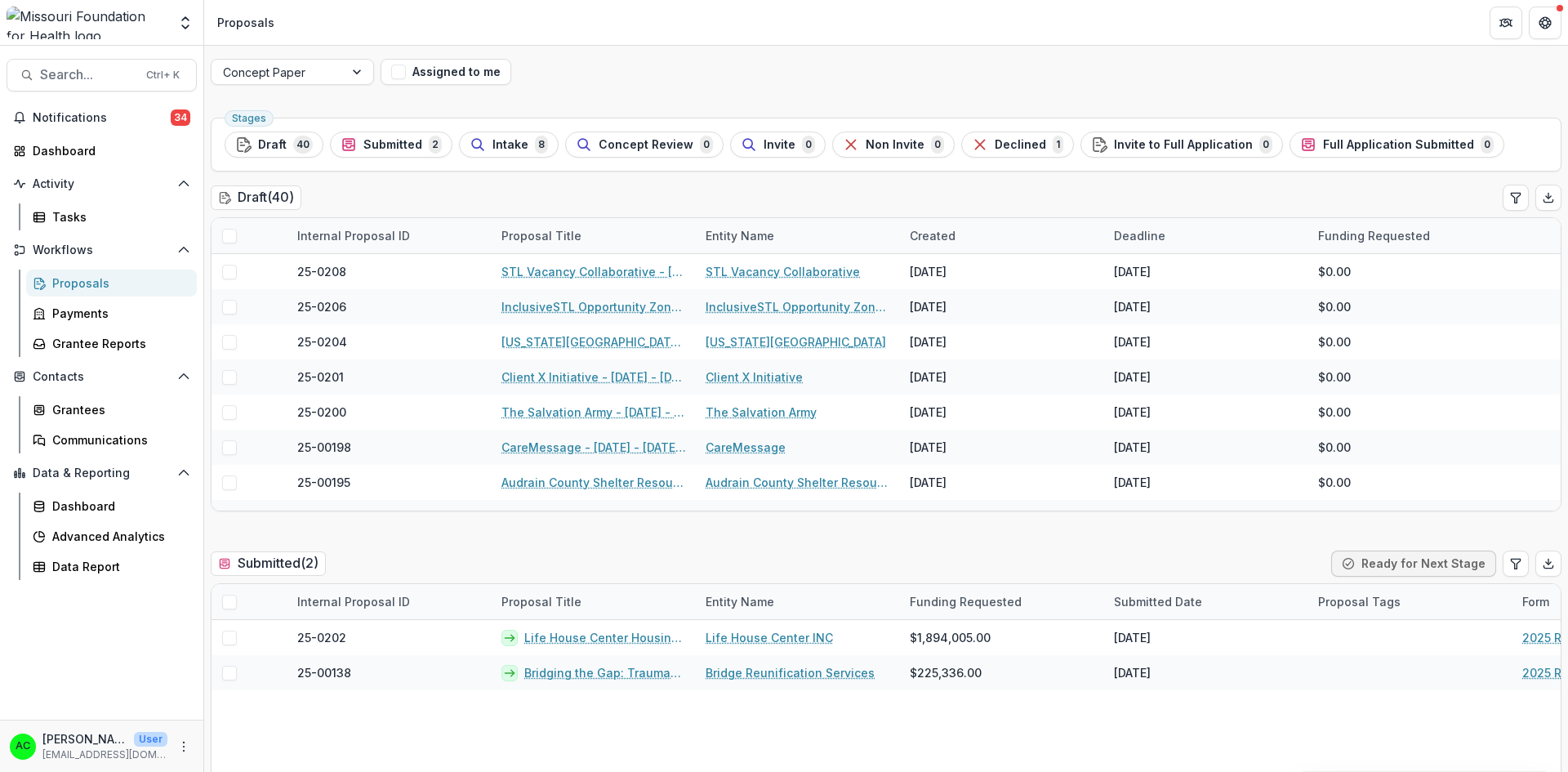
drag, startPoint x: 1563, startPoint y: 55, endPoint x: 1558, endPoint y: 96, distance: 41.3
click at [1558, 96] on div "Concept Paper Assigned to me" at bounding box center [887, 71] width 1364 height 52
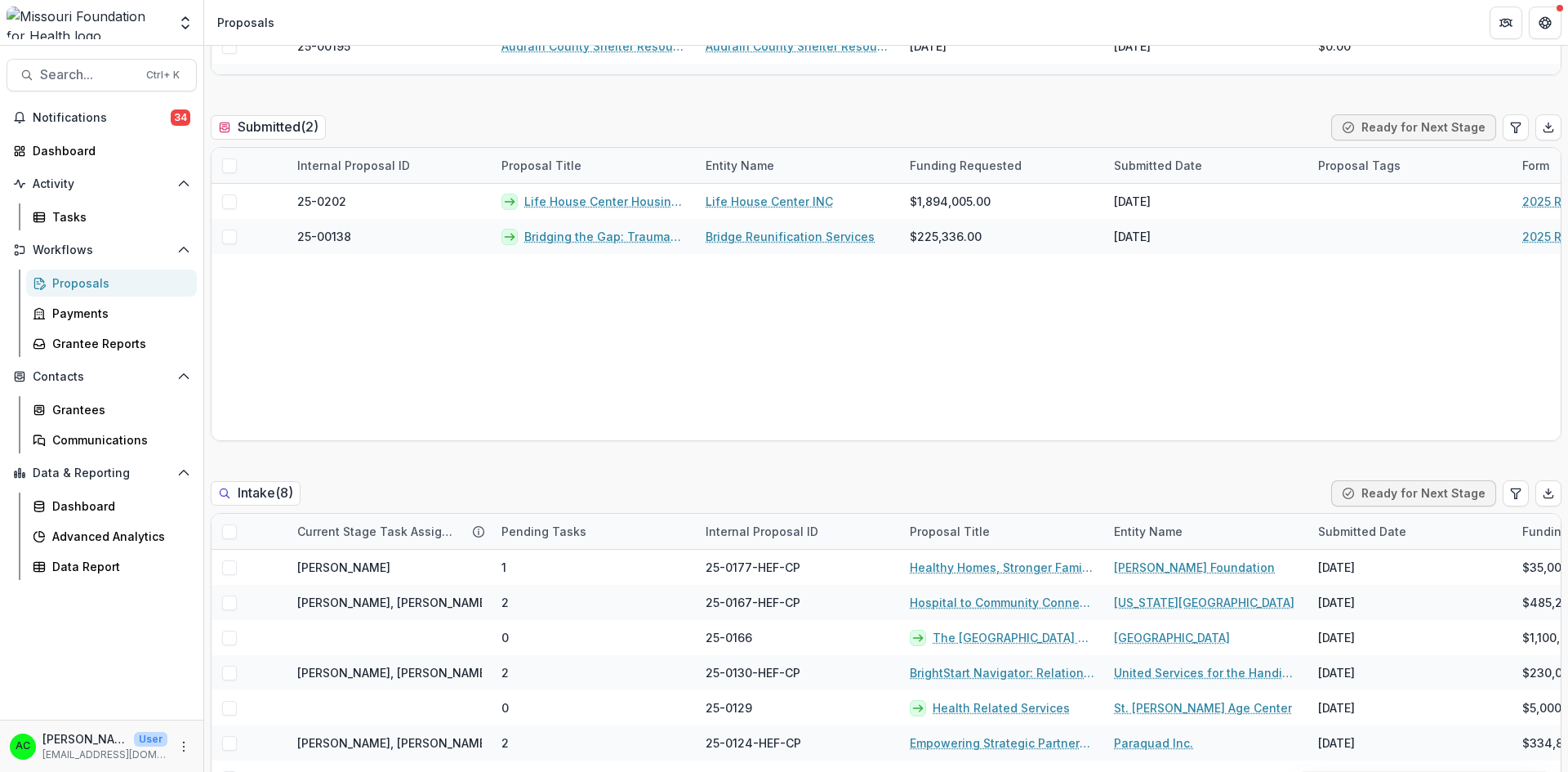
scroll to position [669, 0]
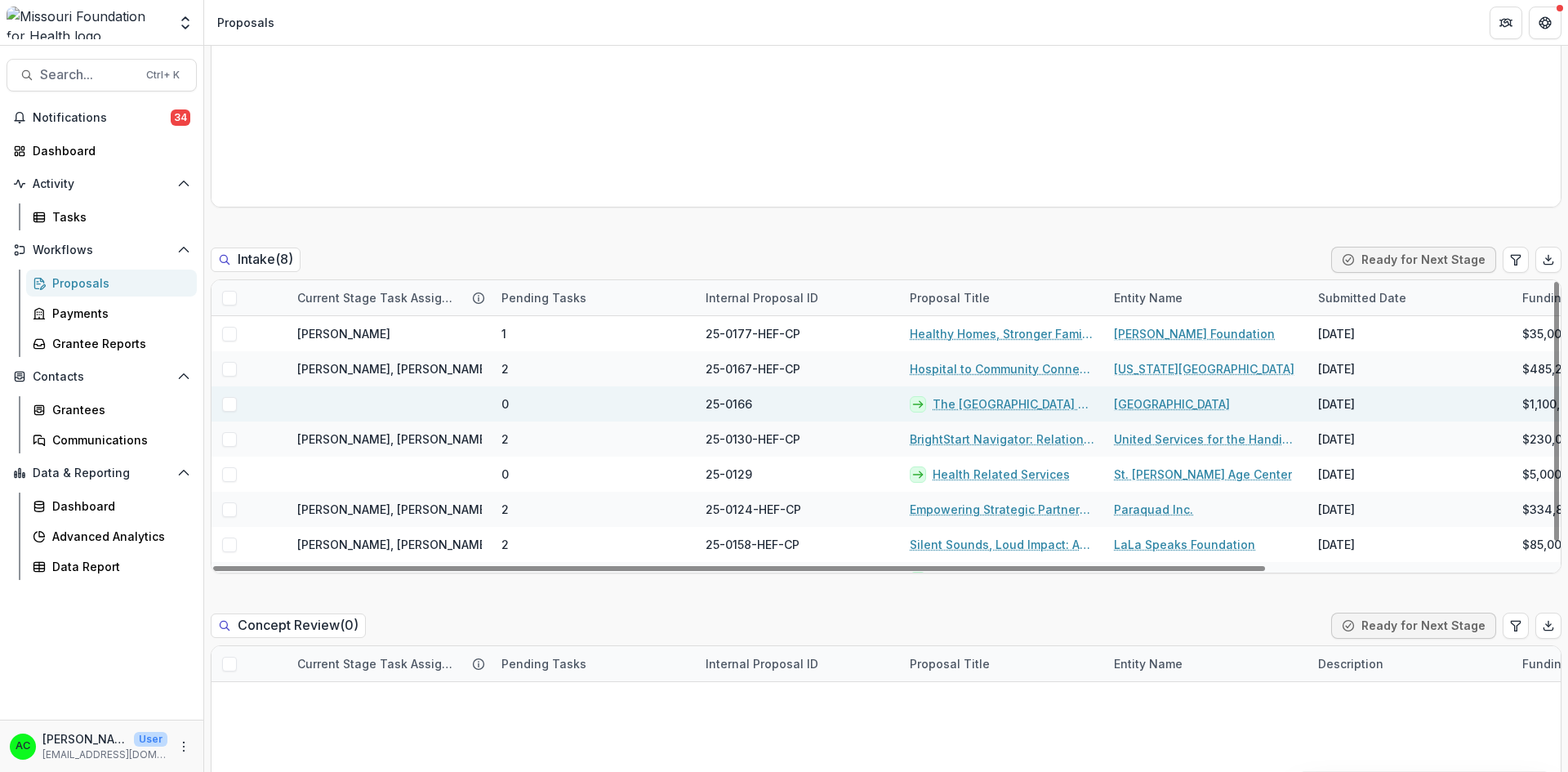
click at [227, 402] on span at bounding box center [229, 404] width 15 height 15
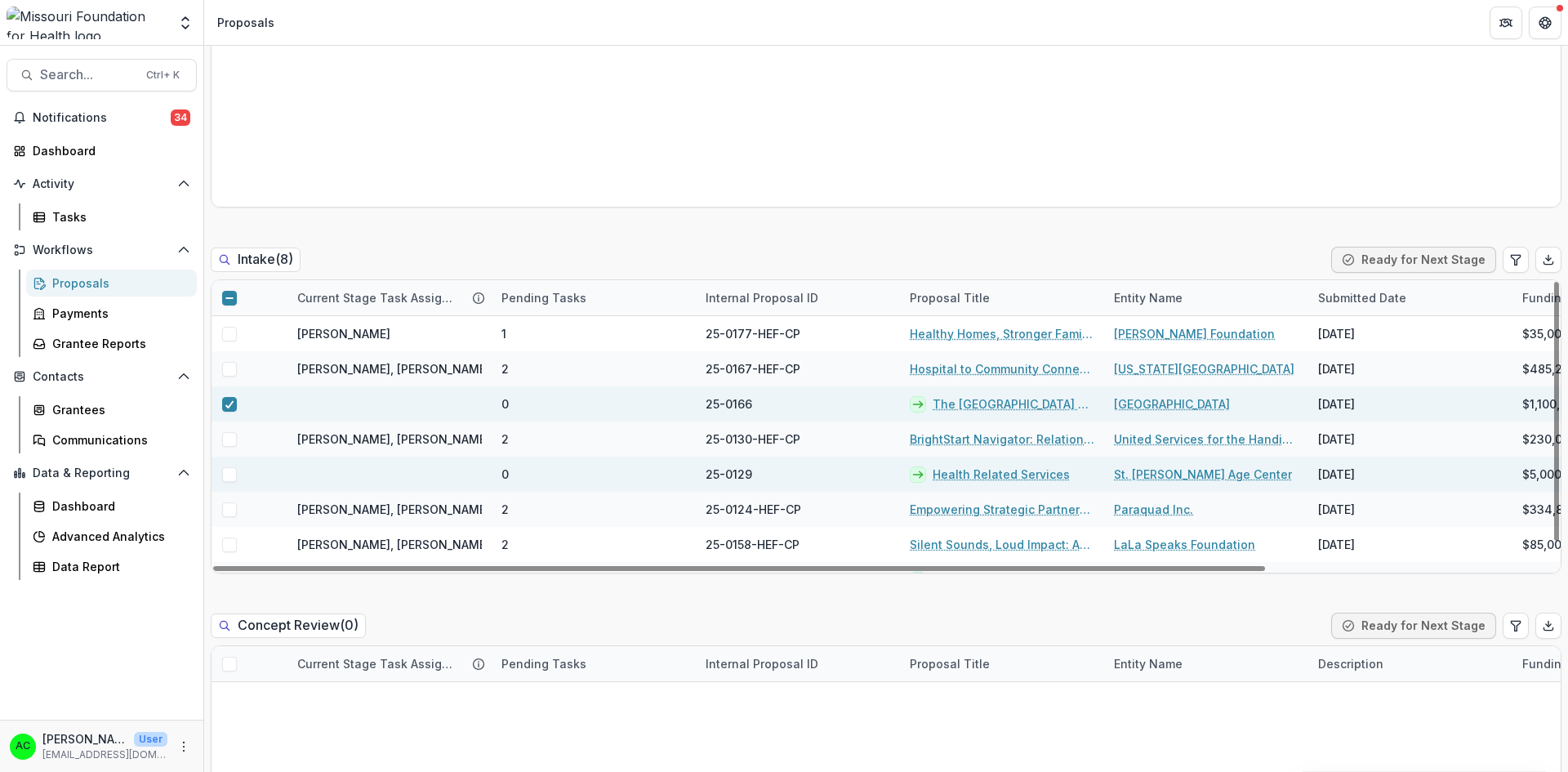
click at [226, 479] on span at bounding box center [229, 474] width 15 height 15
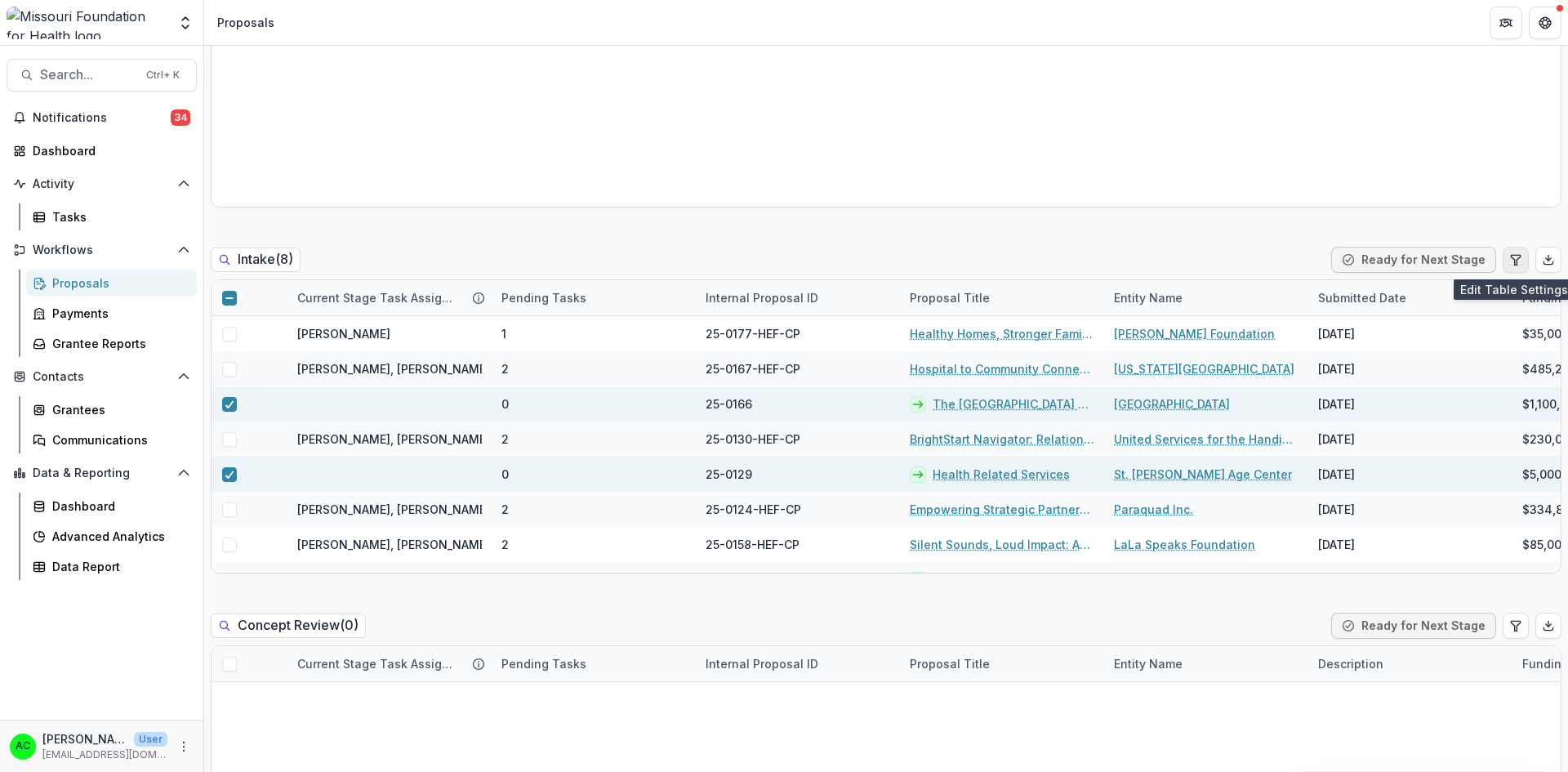
click at [1517, 263] on icon "Edit table settings" at bounding box center [1515, 259] width 13 height 13
select select "******"
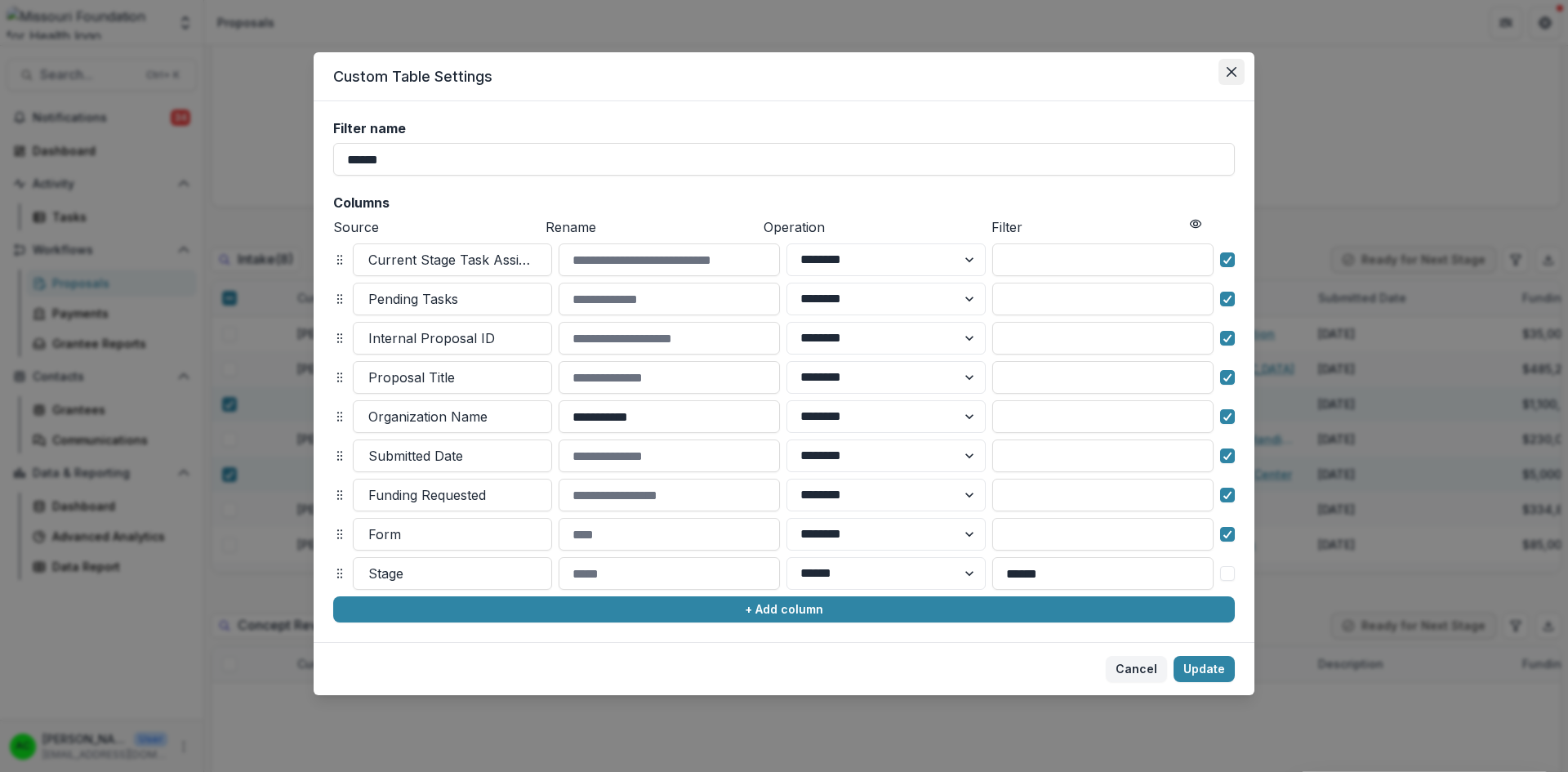
click at [1230, 75] on icon "Close" at bounding box center [1232, 71] width 10 height 10
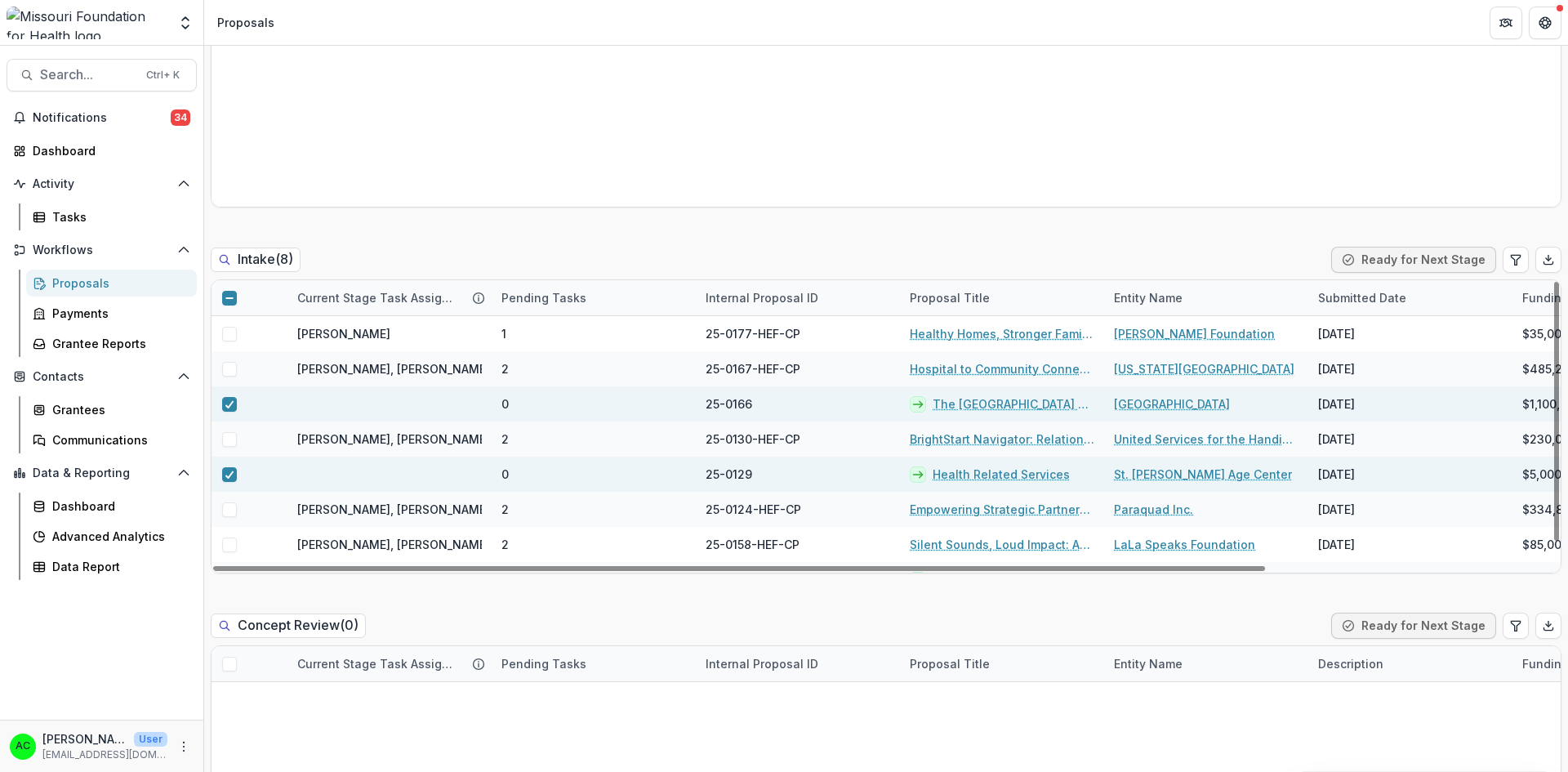
click at [961, 408] on link "The [GEOGRAPHIC_DATA] Soil and Water Conservation District Pilot Program" at bounding box center [1013, 404] width 161 height 18
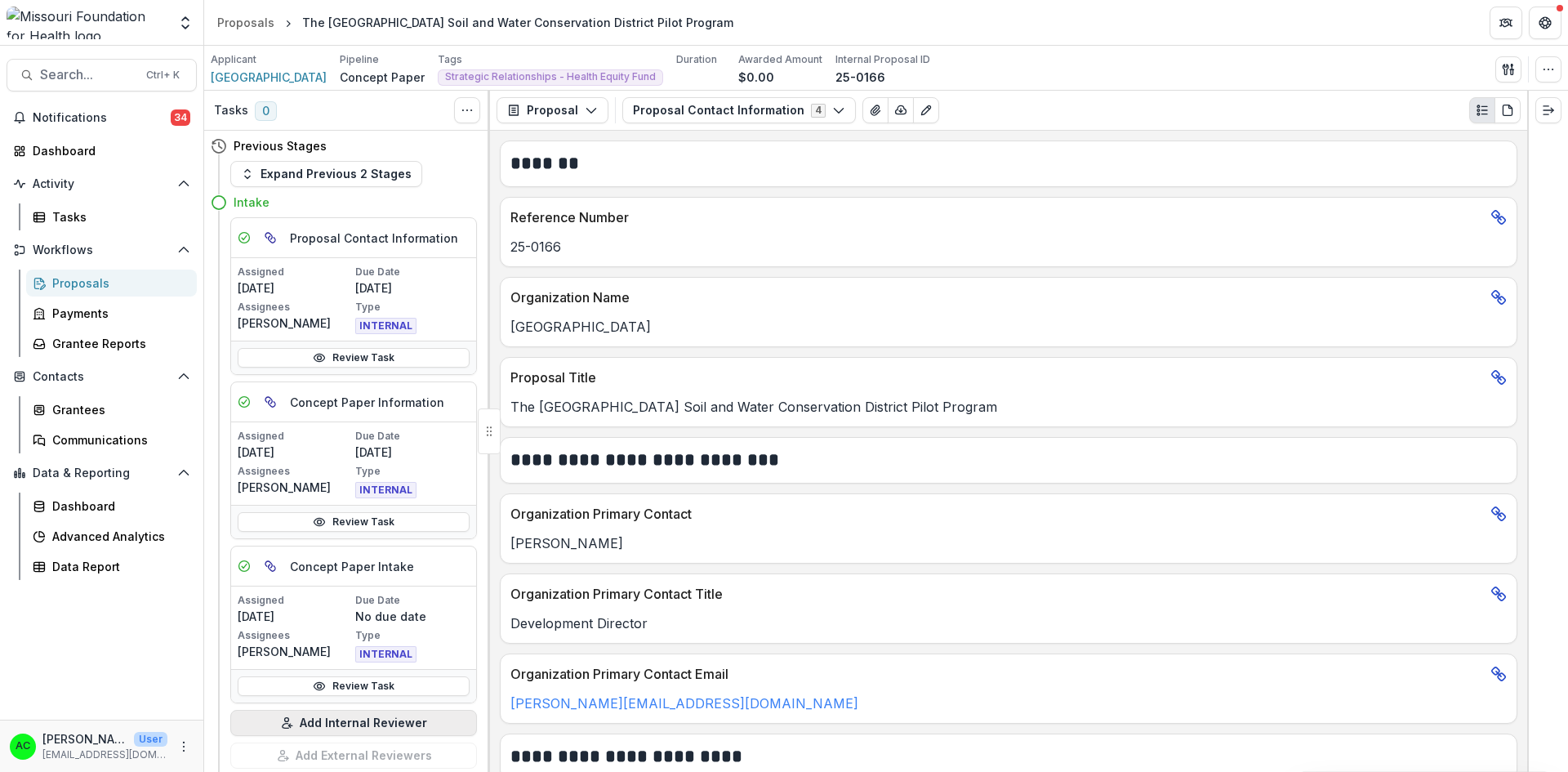
click at [320, 723] on button "Add Internal Reviewer" at bounding box center [353, 722] width 247 height 26
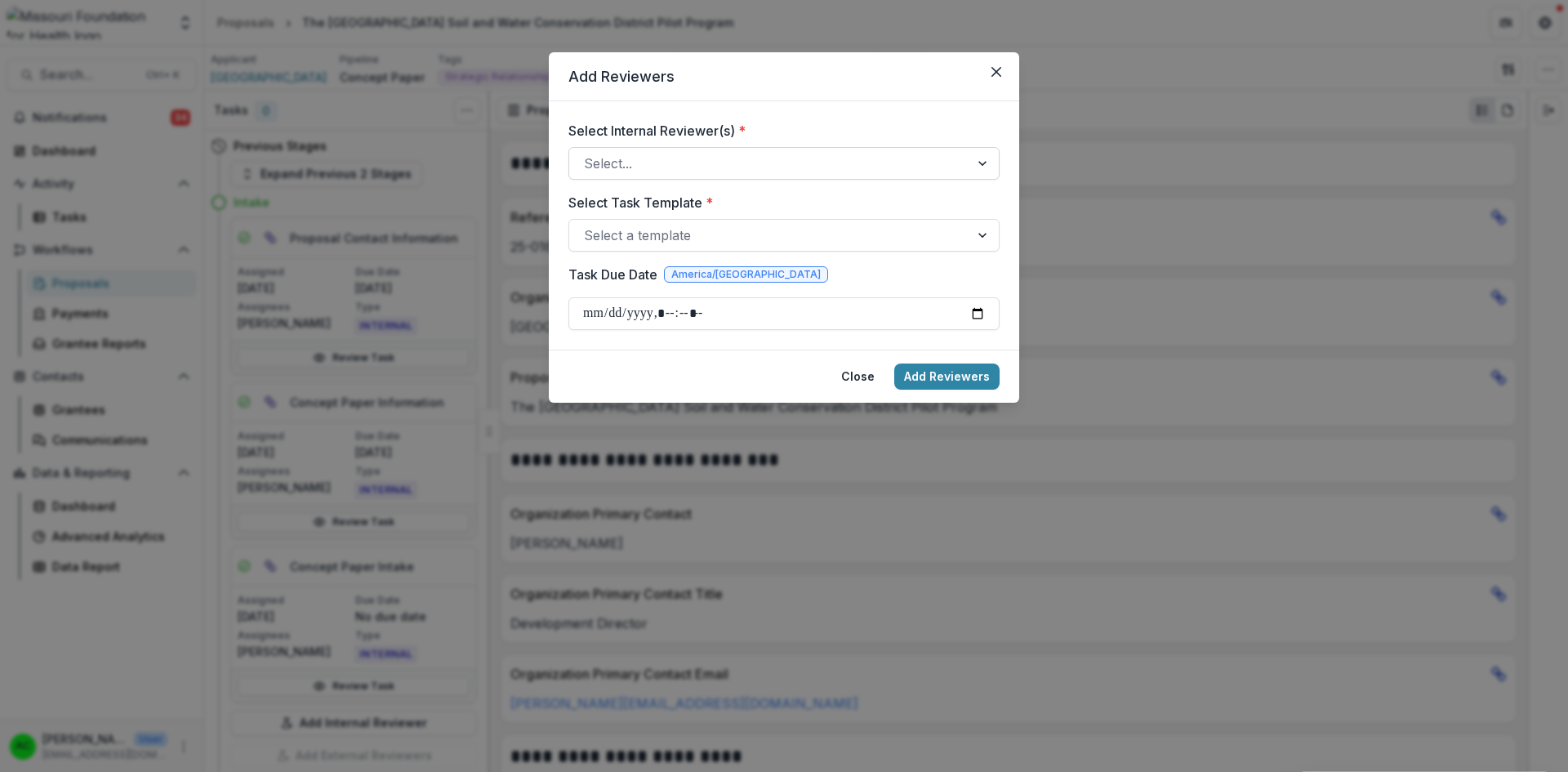
click at [625, 157] on div at bounding box center [769, 162] width 371 height 23
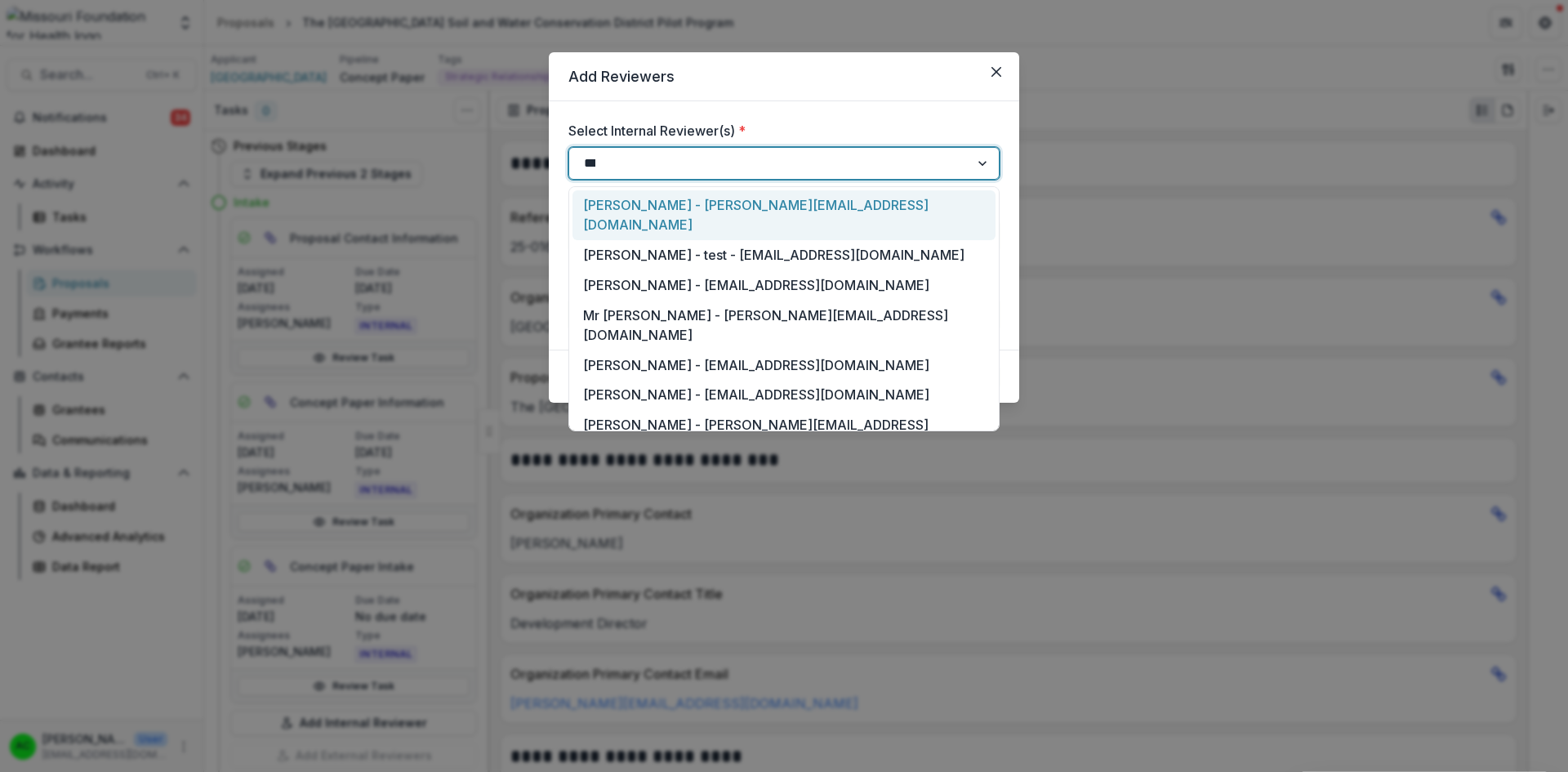
type input "****"
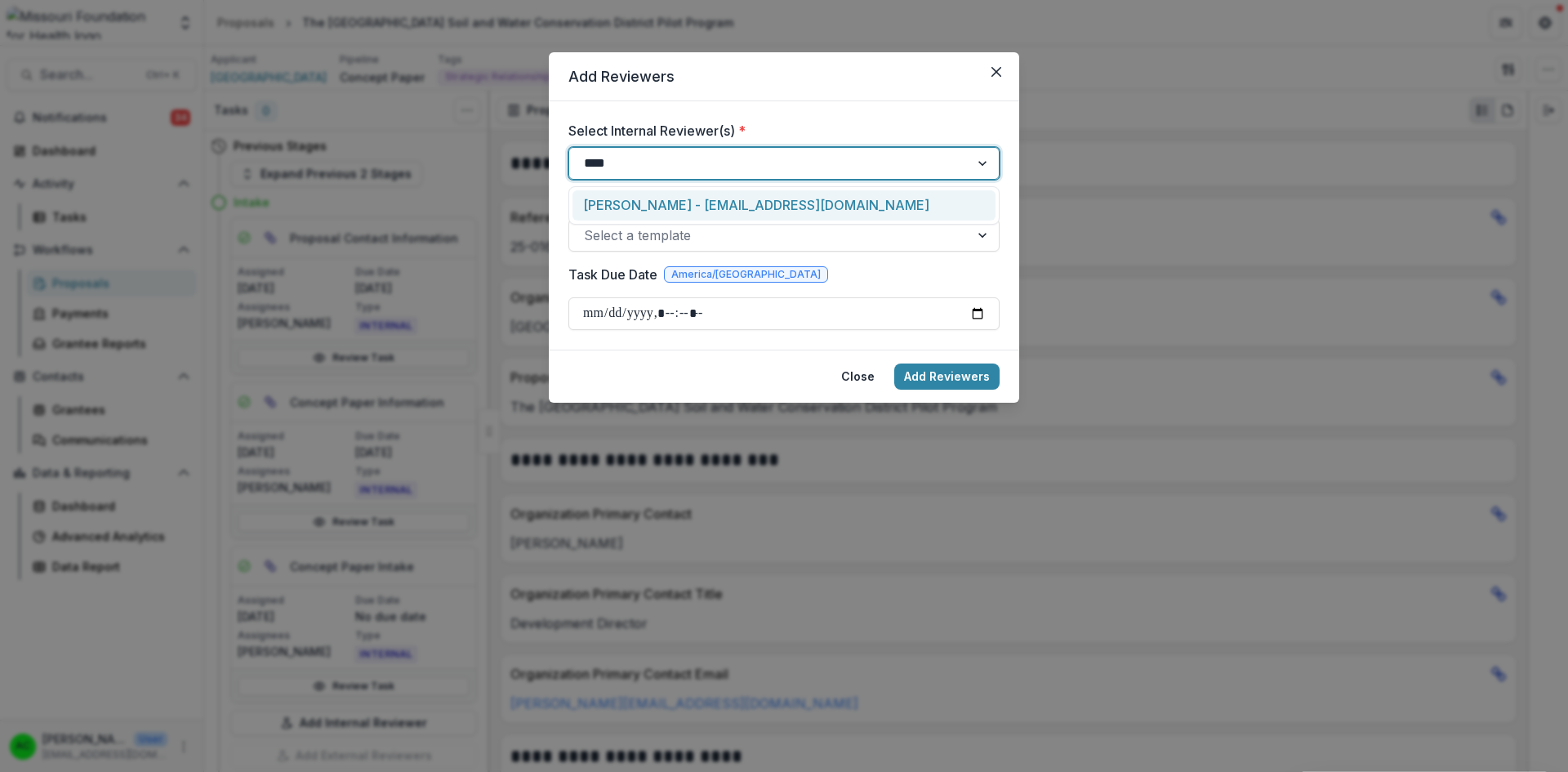
click at [644, 204] on div "[PERSON_NAME] - [EMAIL_ADDRESS][DOMAIN_NAME]" at bounding box center [784, 204] width 423 height 30
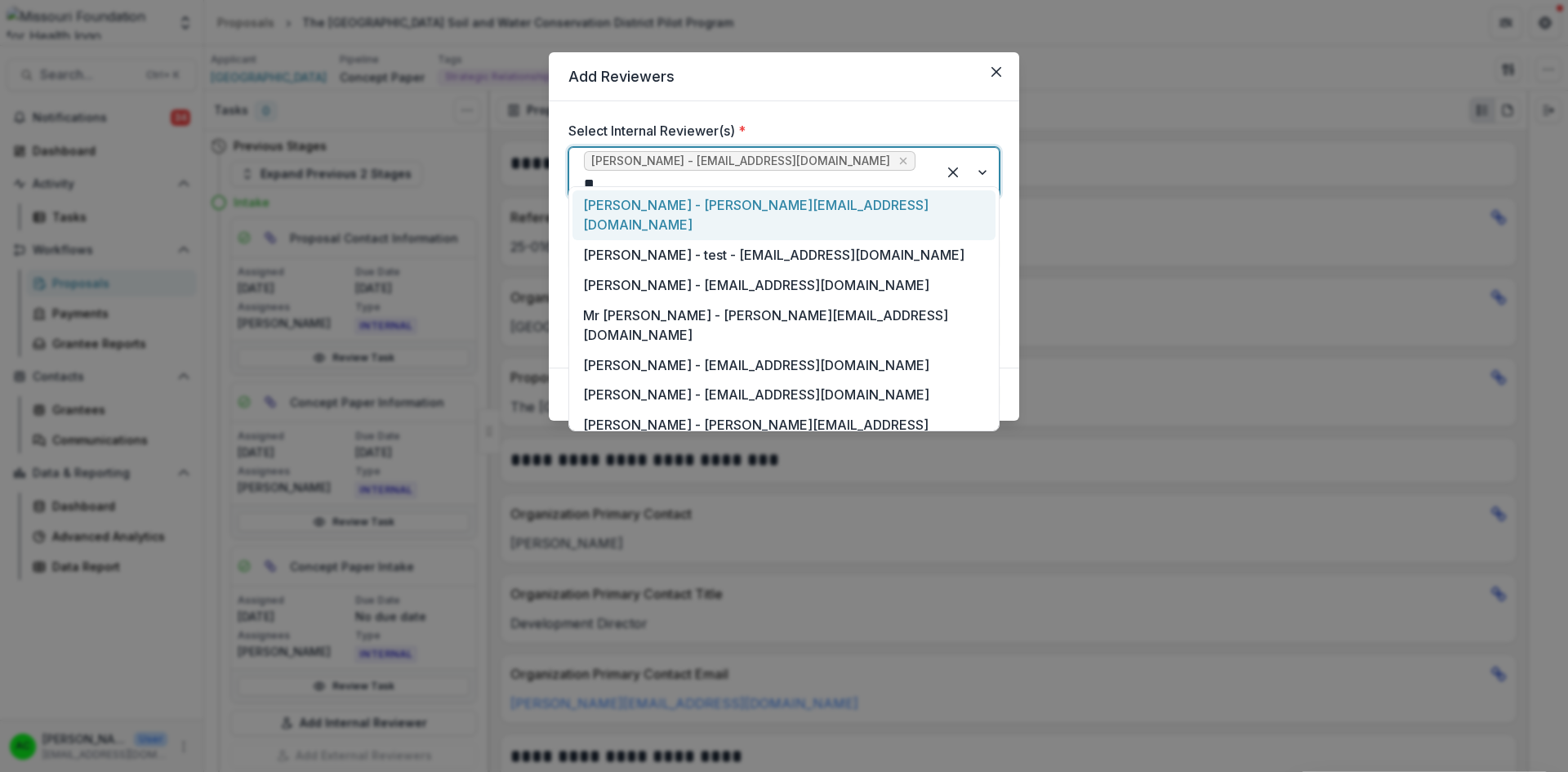
type input "***"
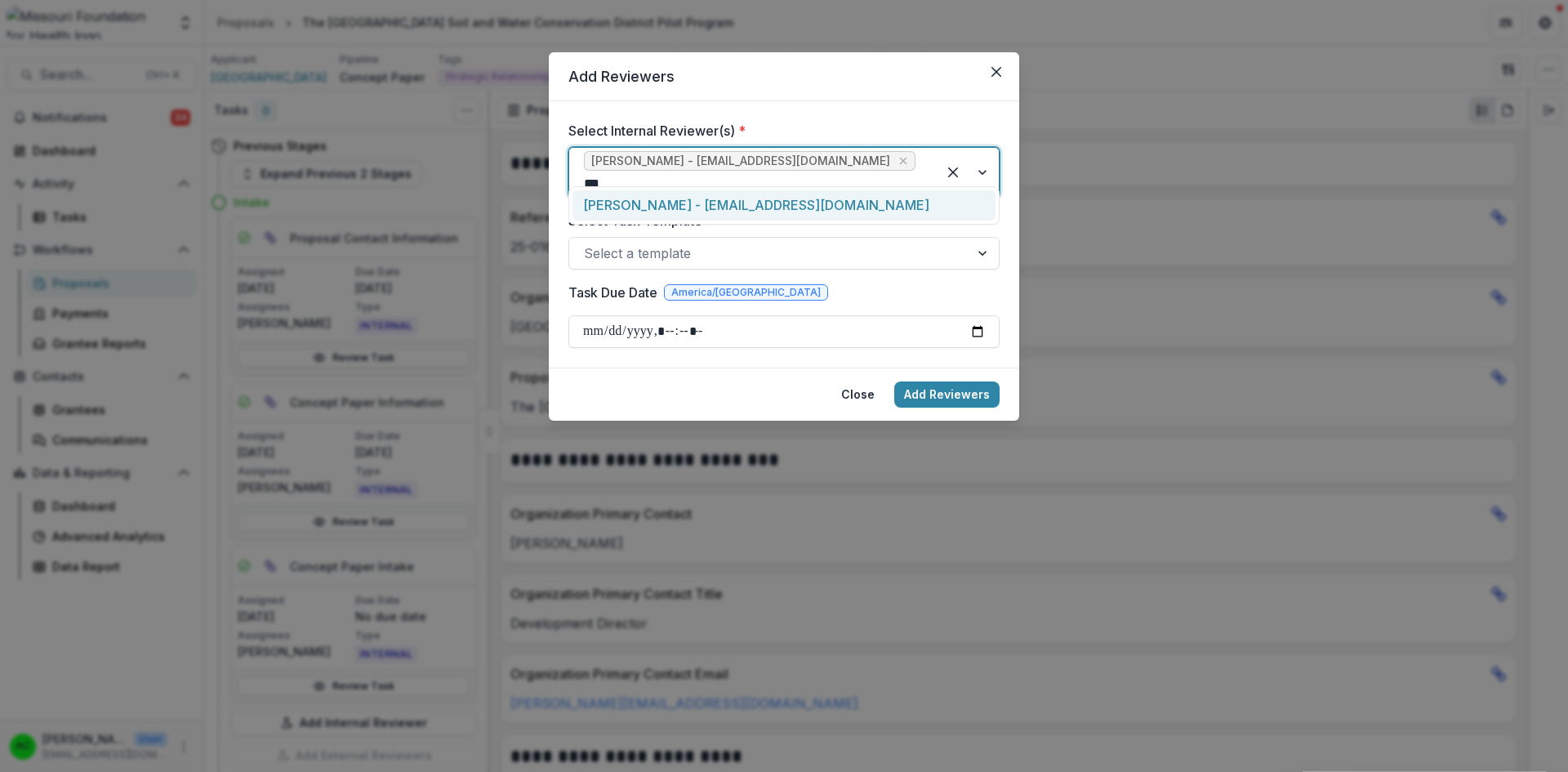
click at [654, 195] on div "[PERSON_NAME] - [EMAIL_ADDRESS][DOMAIN_NAME]" at bounding box center [784, 204] width 423 height 30
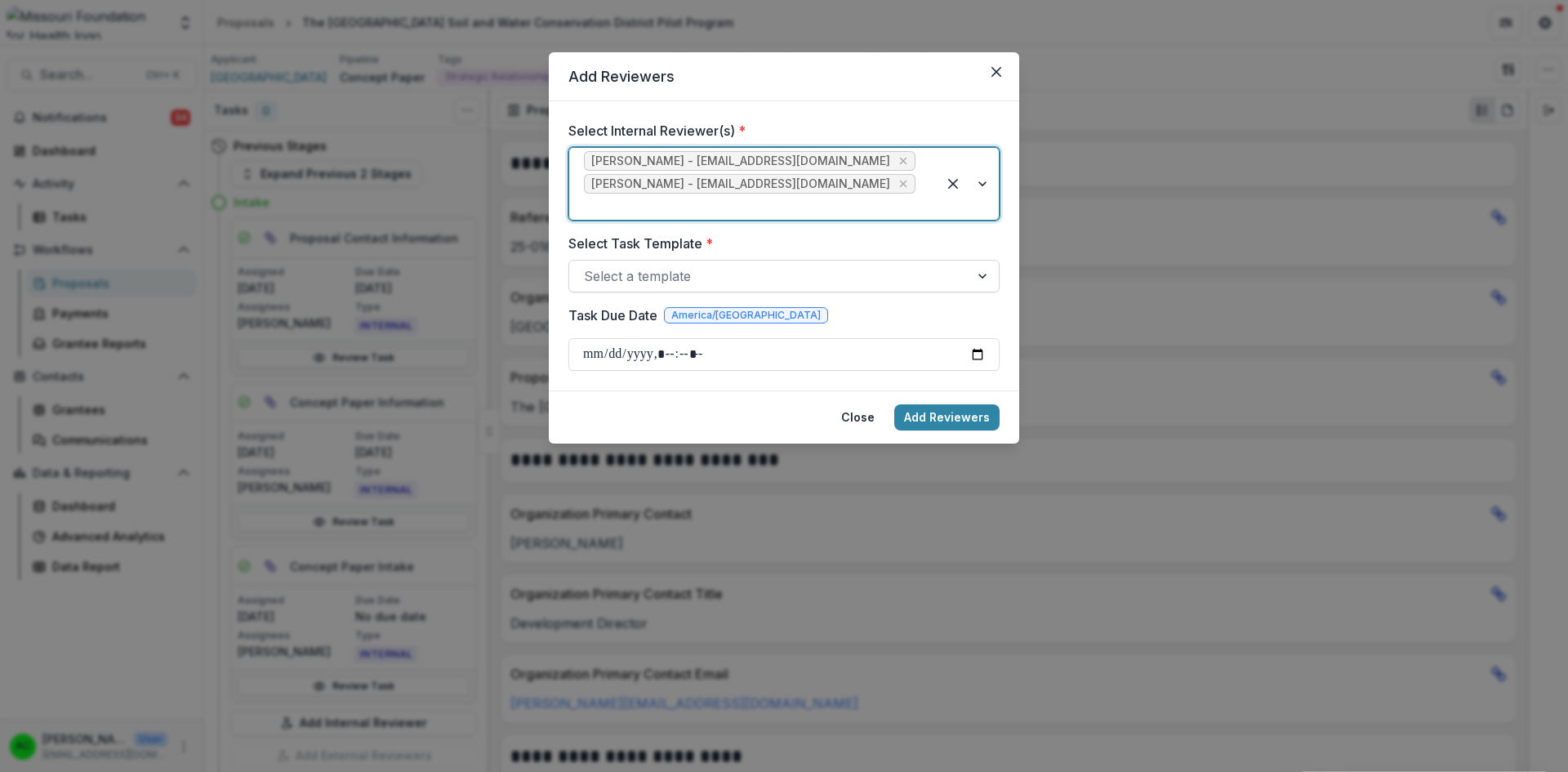
click at [646, 264] on div at bounding box center [769, 275] width 371 height 23
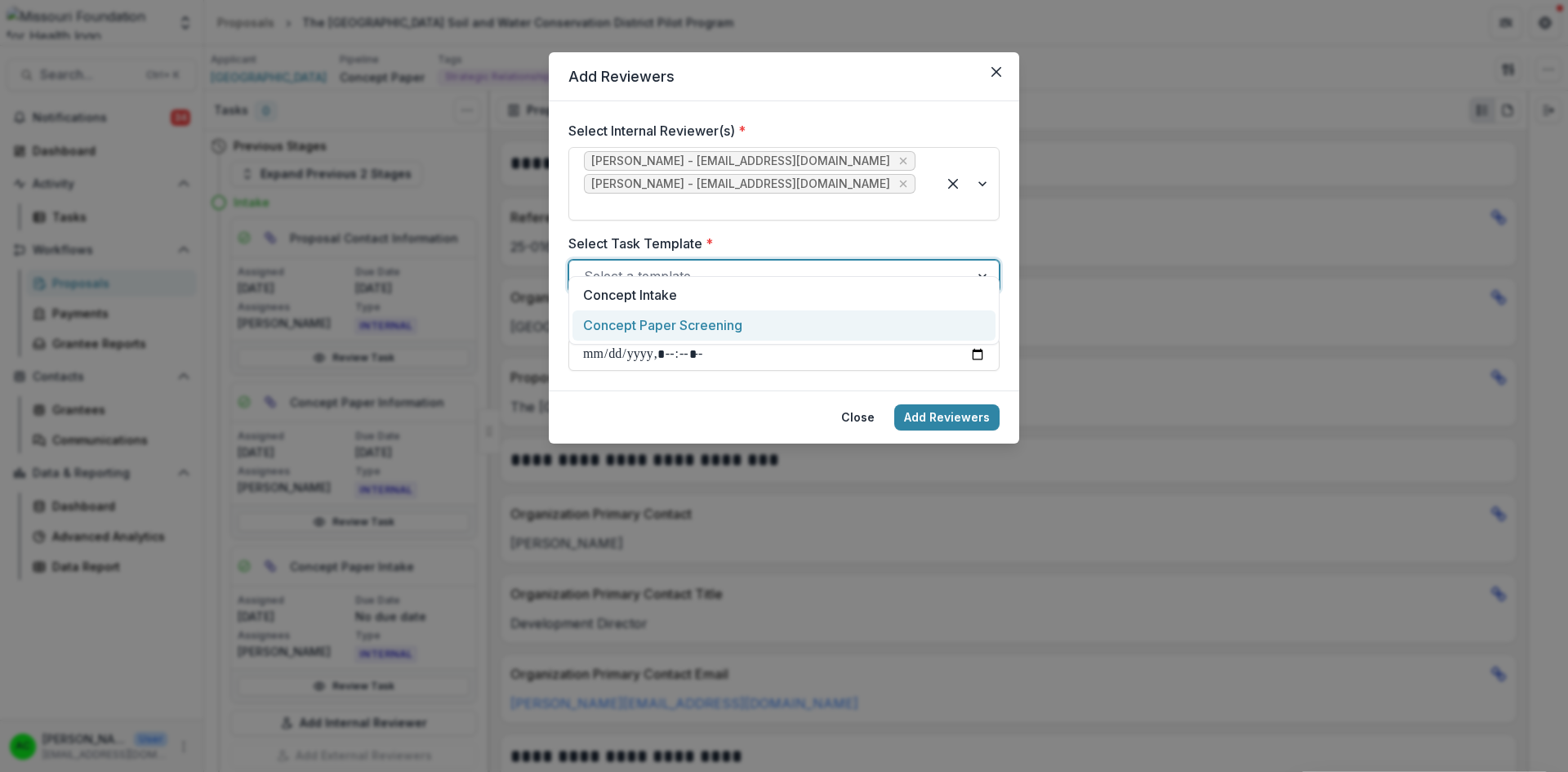
click at [646, 325] on div "Concept Paper Screening" at bounding box center [784, 325] width 423 height 30
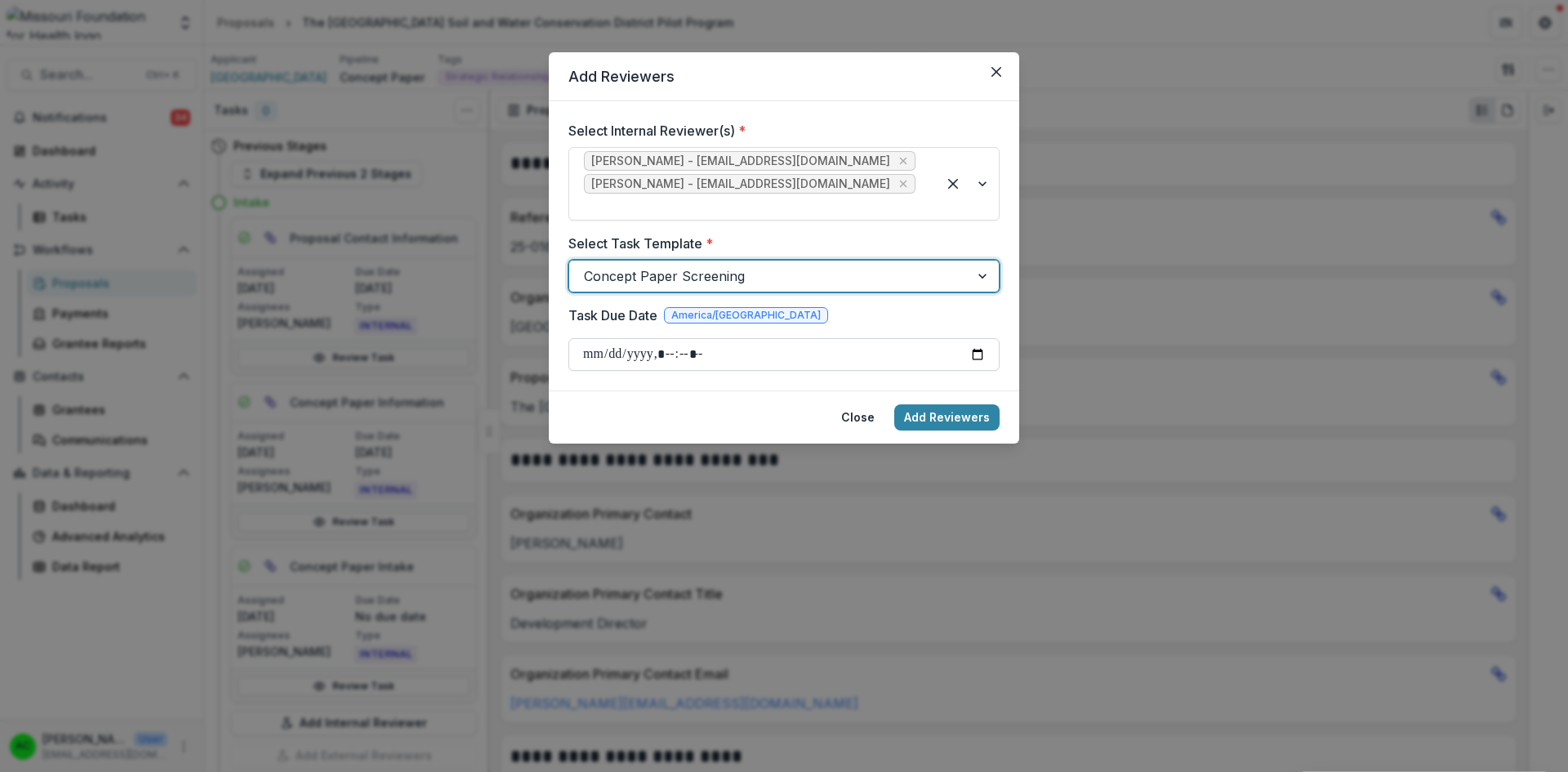
click at [976, 339] on input "Task Due Date" at bounding box center [784, 354] width 432 height 32
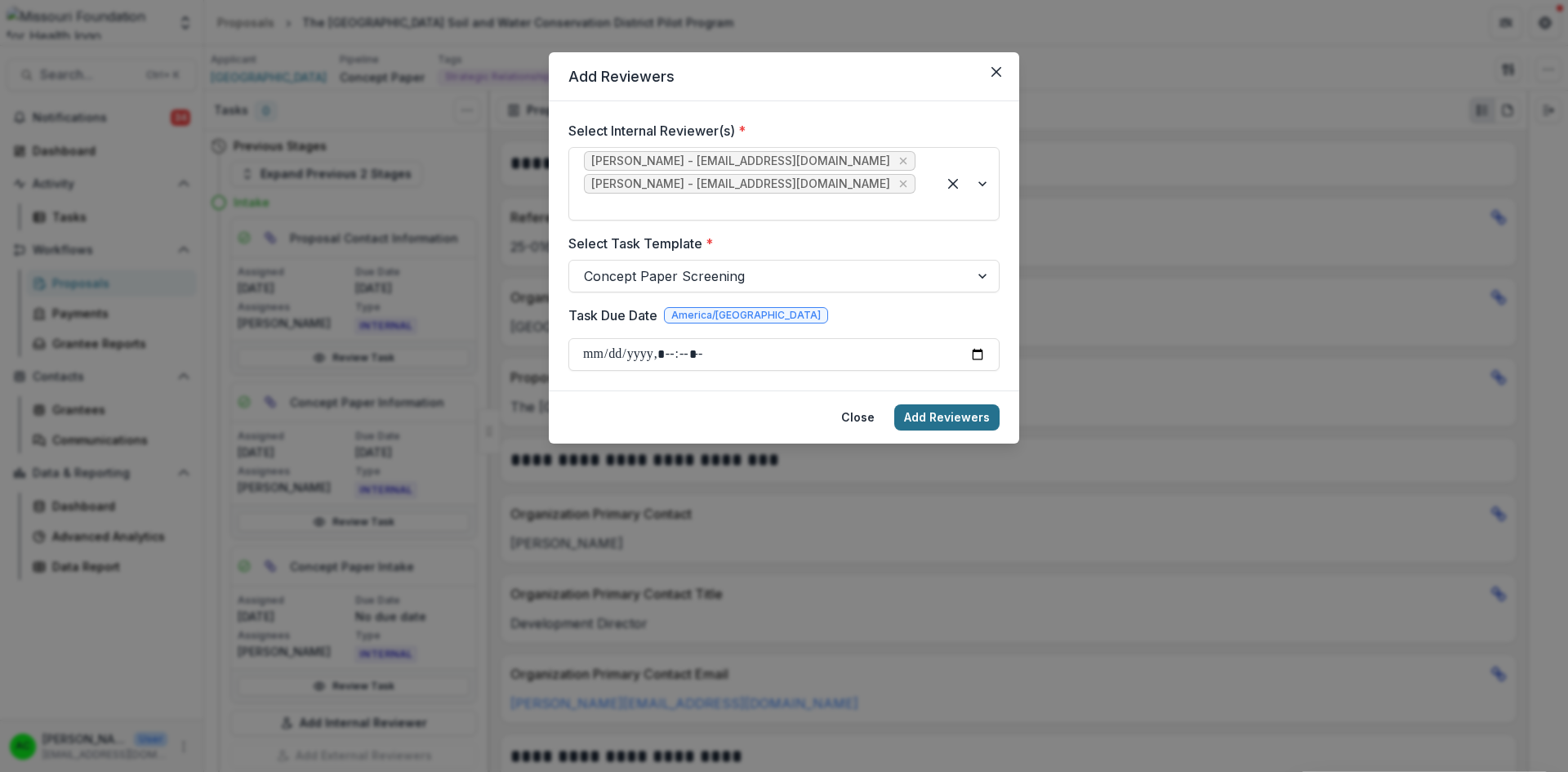
type input "**********"
click at [970, 404] on button "Add Reviewers" at bounding box center [947, 417] width 106 height 26
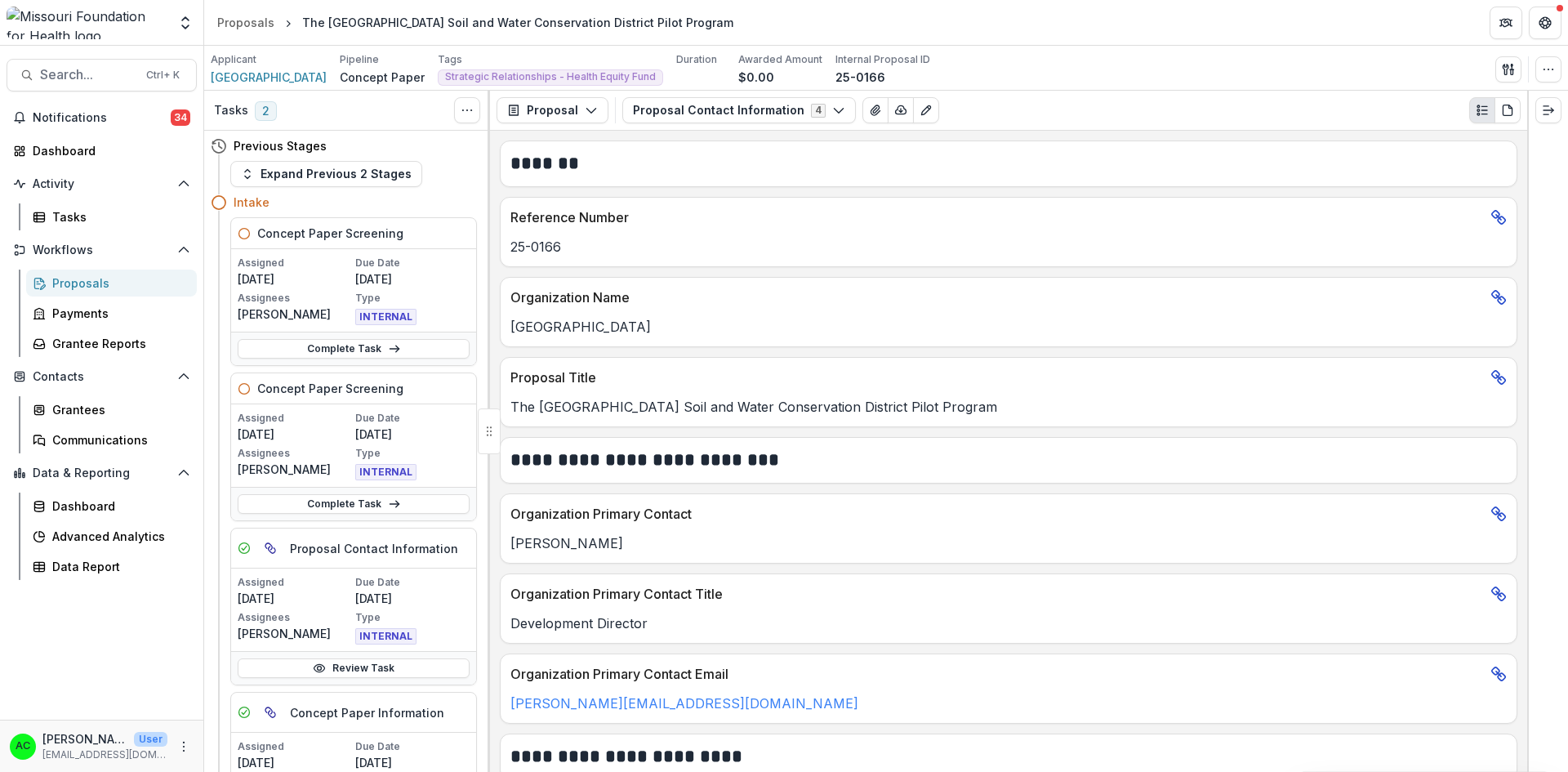
click at [113, 289] on div "Proposals" at bounding box center [117, 283] width 131 height 18
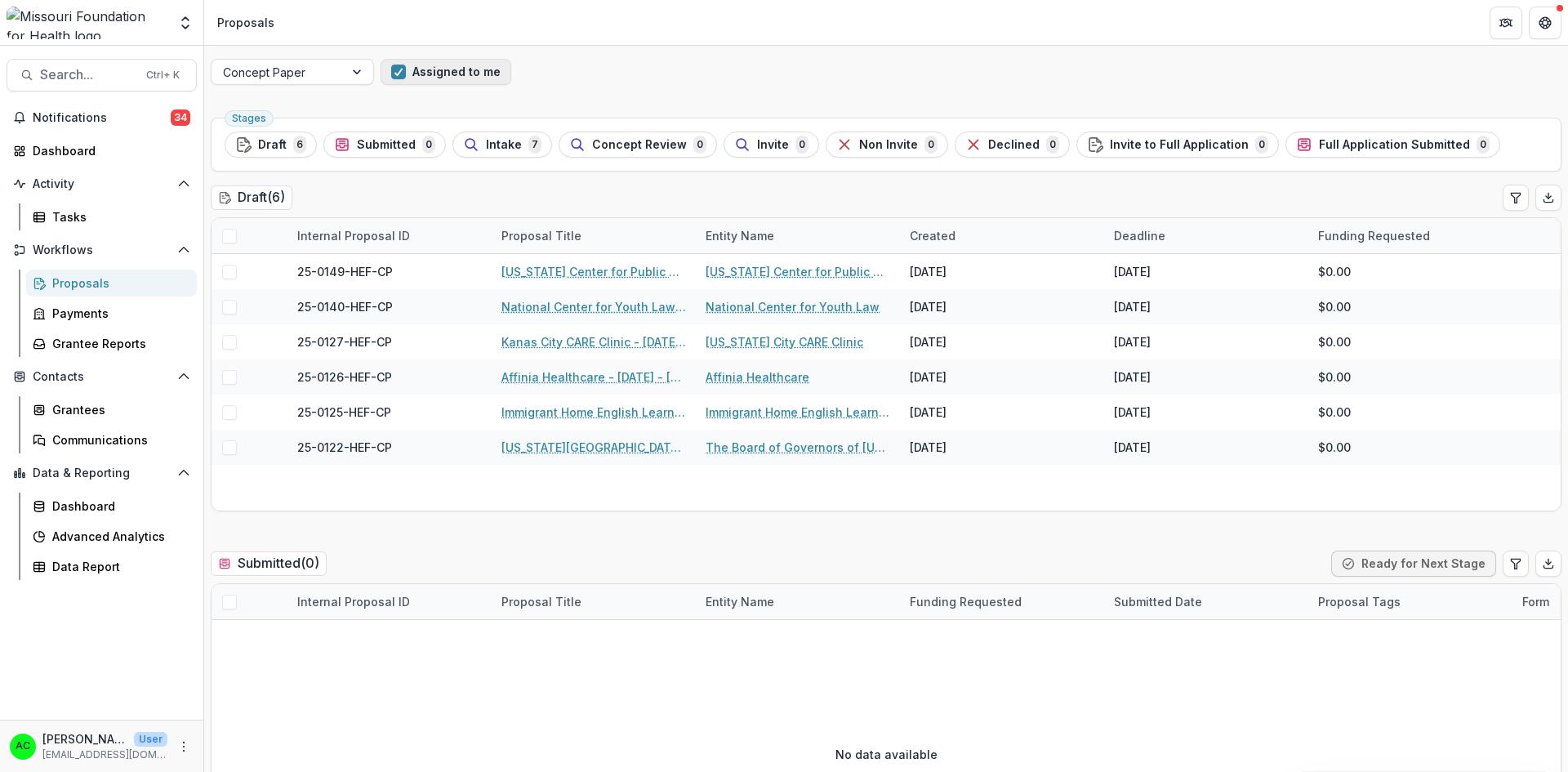
click at [469, 77] on button "Assigned to me" at bounding box center [446, 71] width 131 height 26
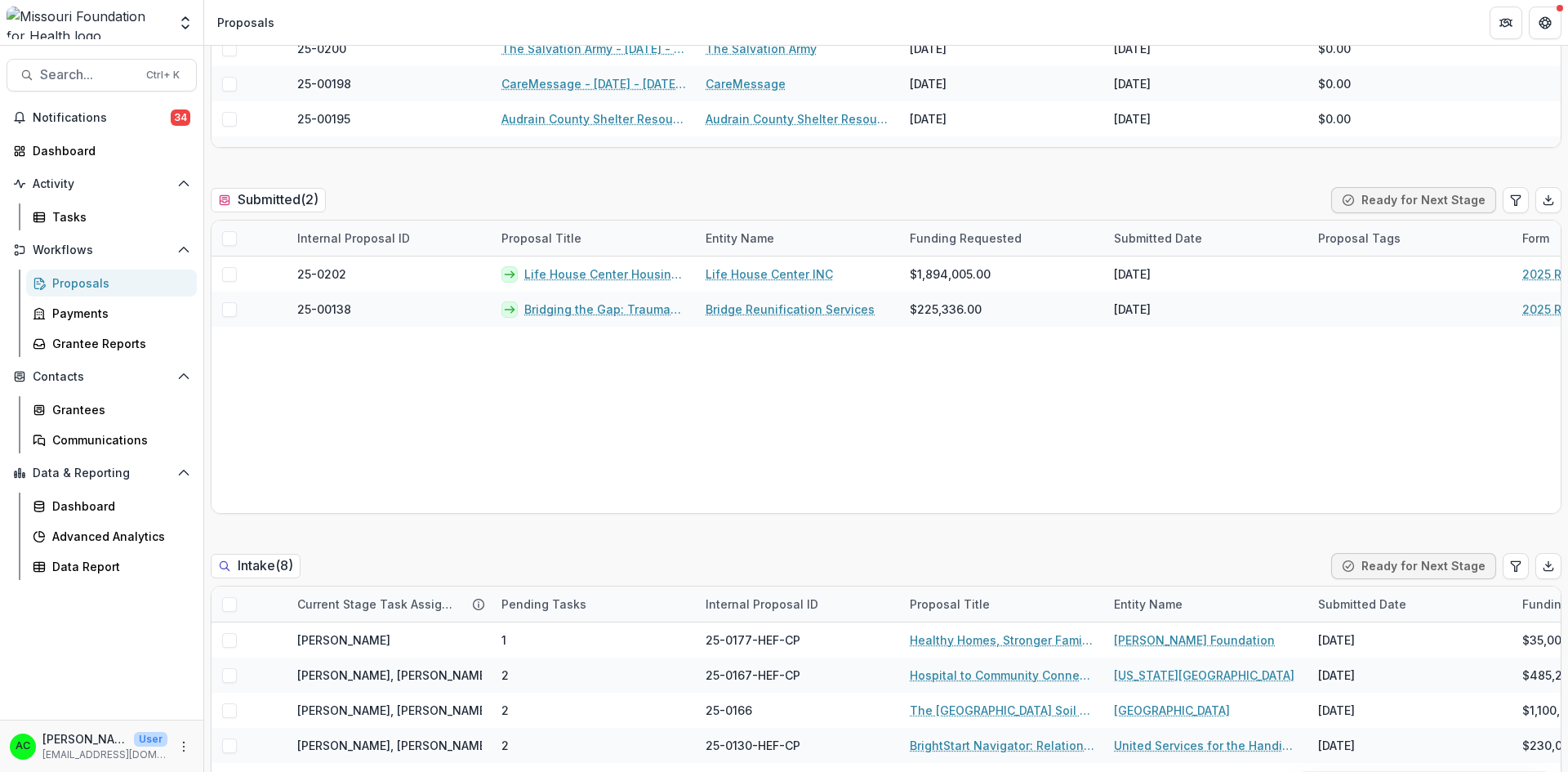
scroll to position [605, 0]
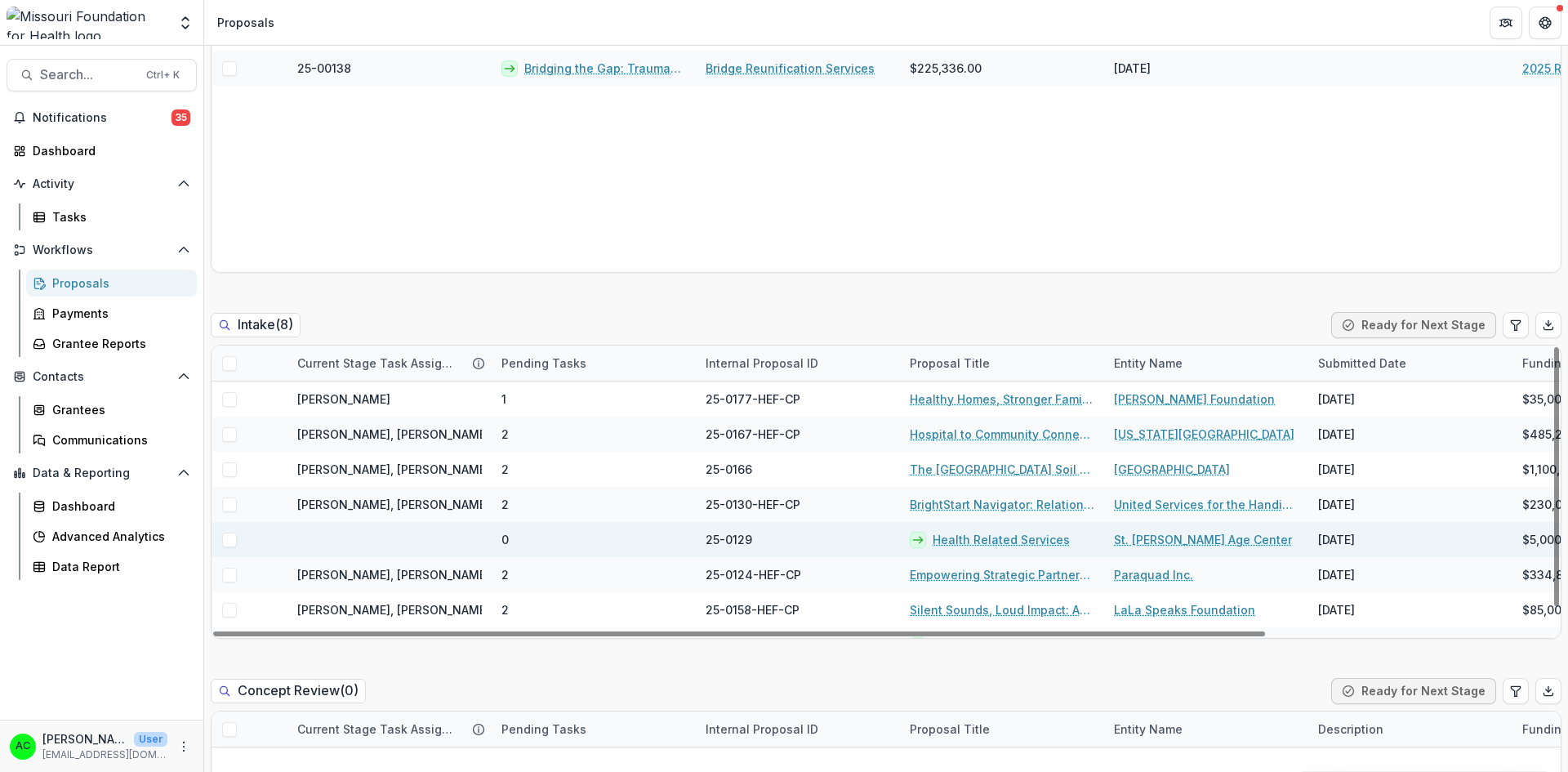
click at [955, 541] on link "Health Related Services" at bounding box center [1001, 539] width 137 height 18
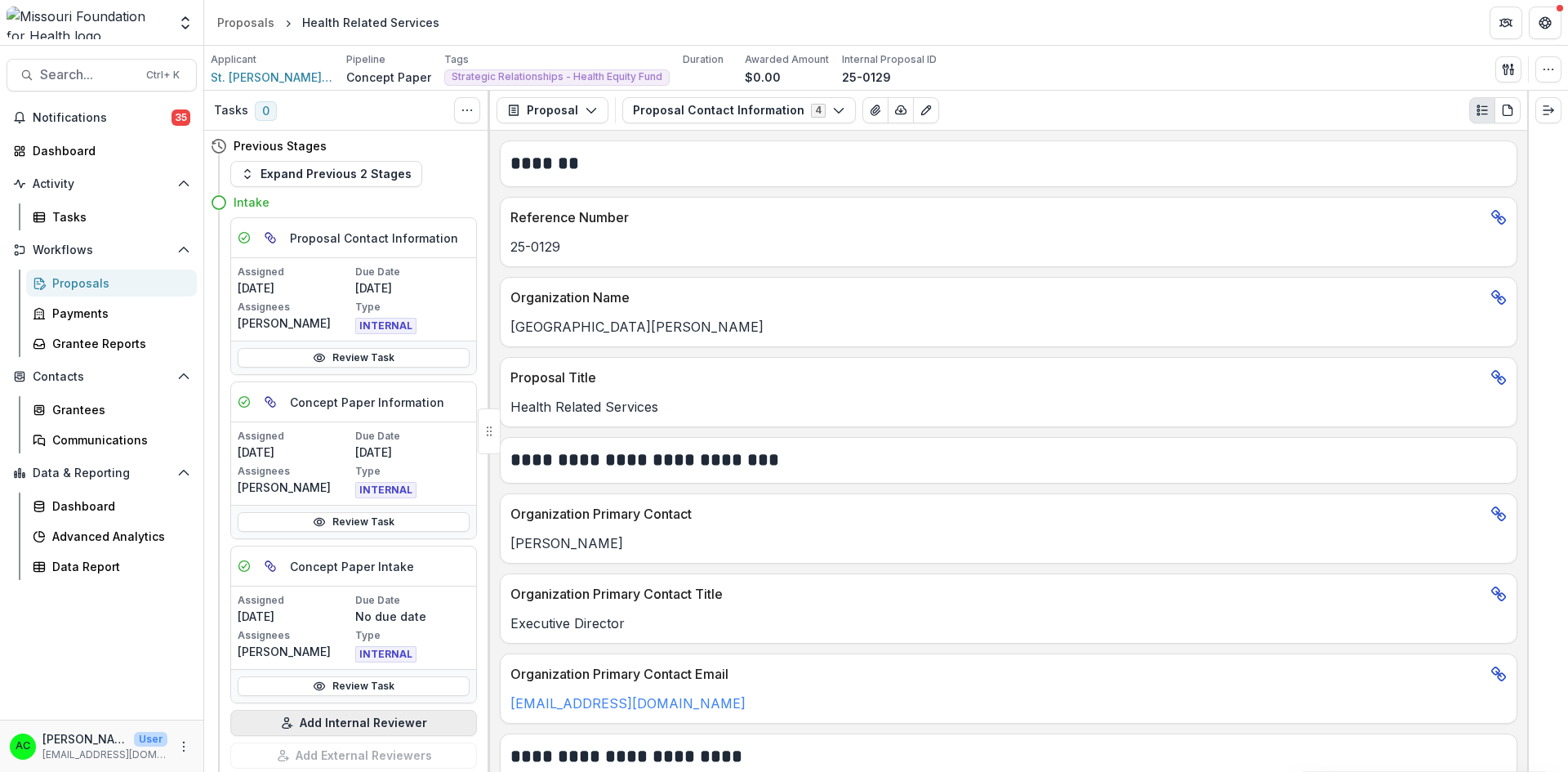
click at [391, 720] on button "Add Internal Reviewer" at bounding box center [353, 722] width 247 height 26
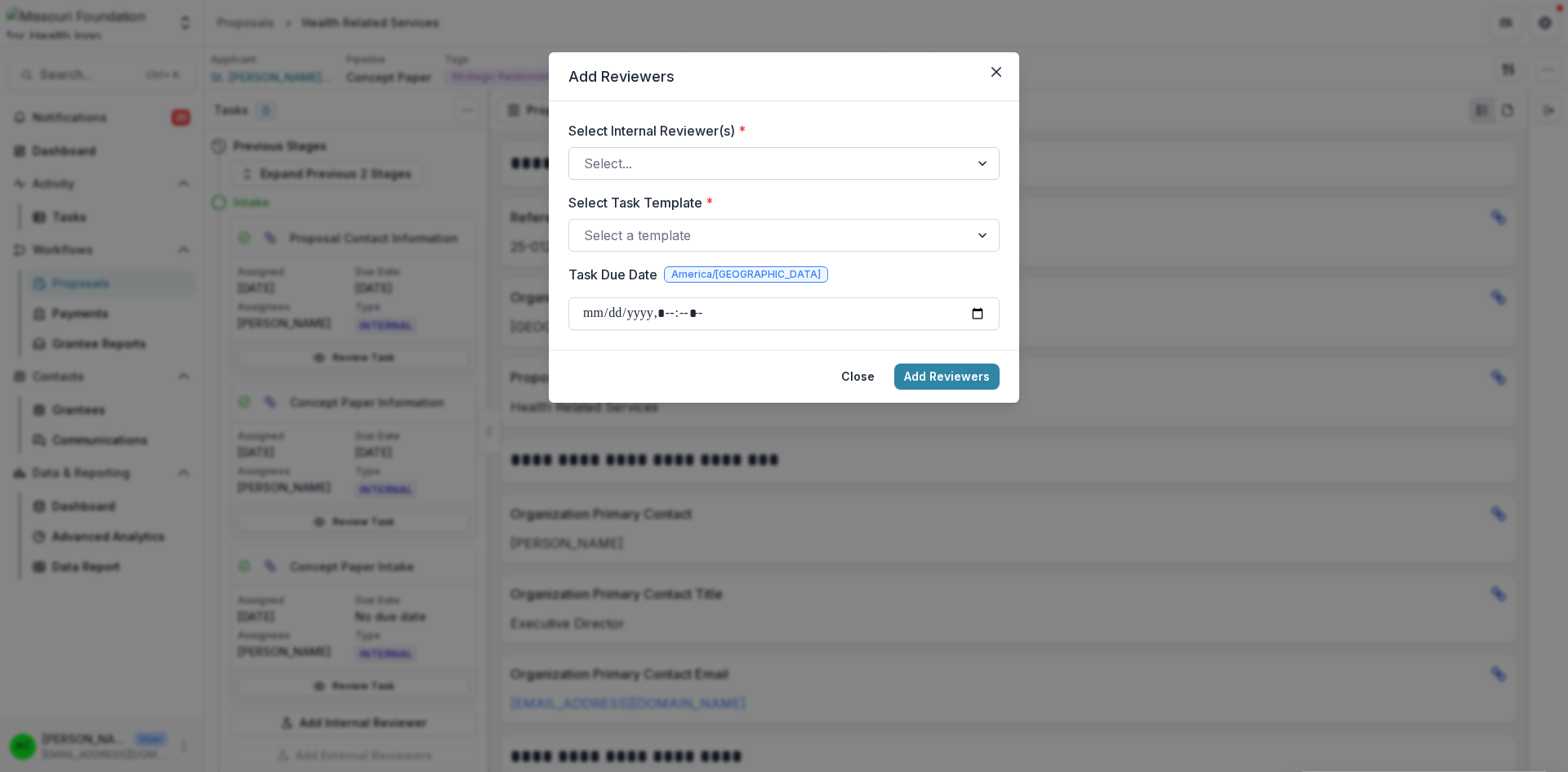
click at [725, 158] on div at bounding box center [769, 162] width 371 height 23
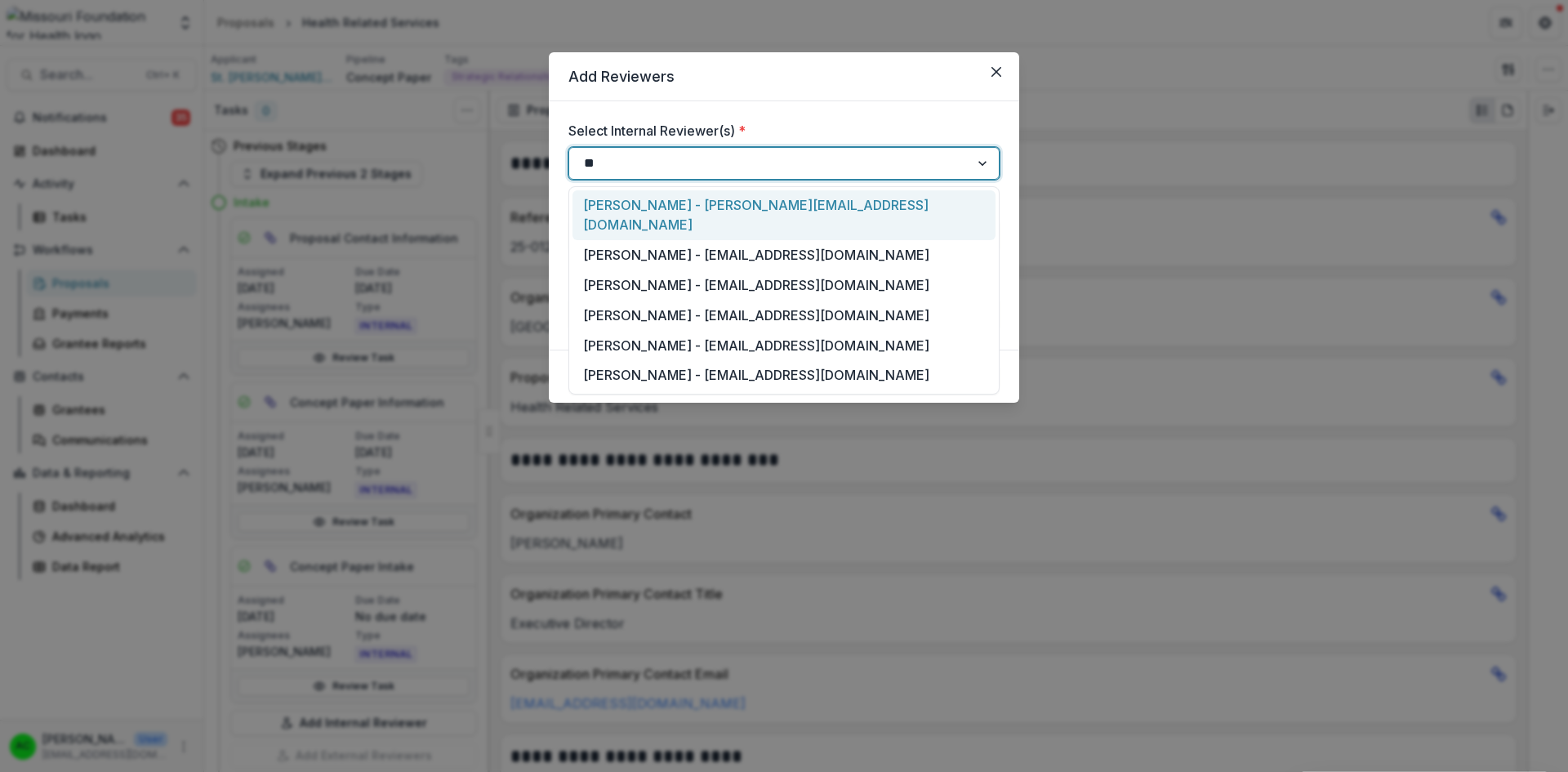
type input "***"
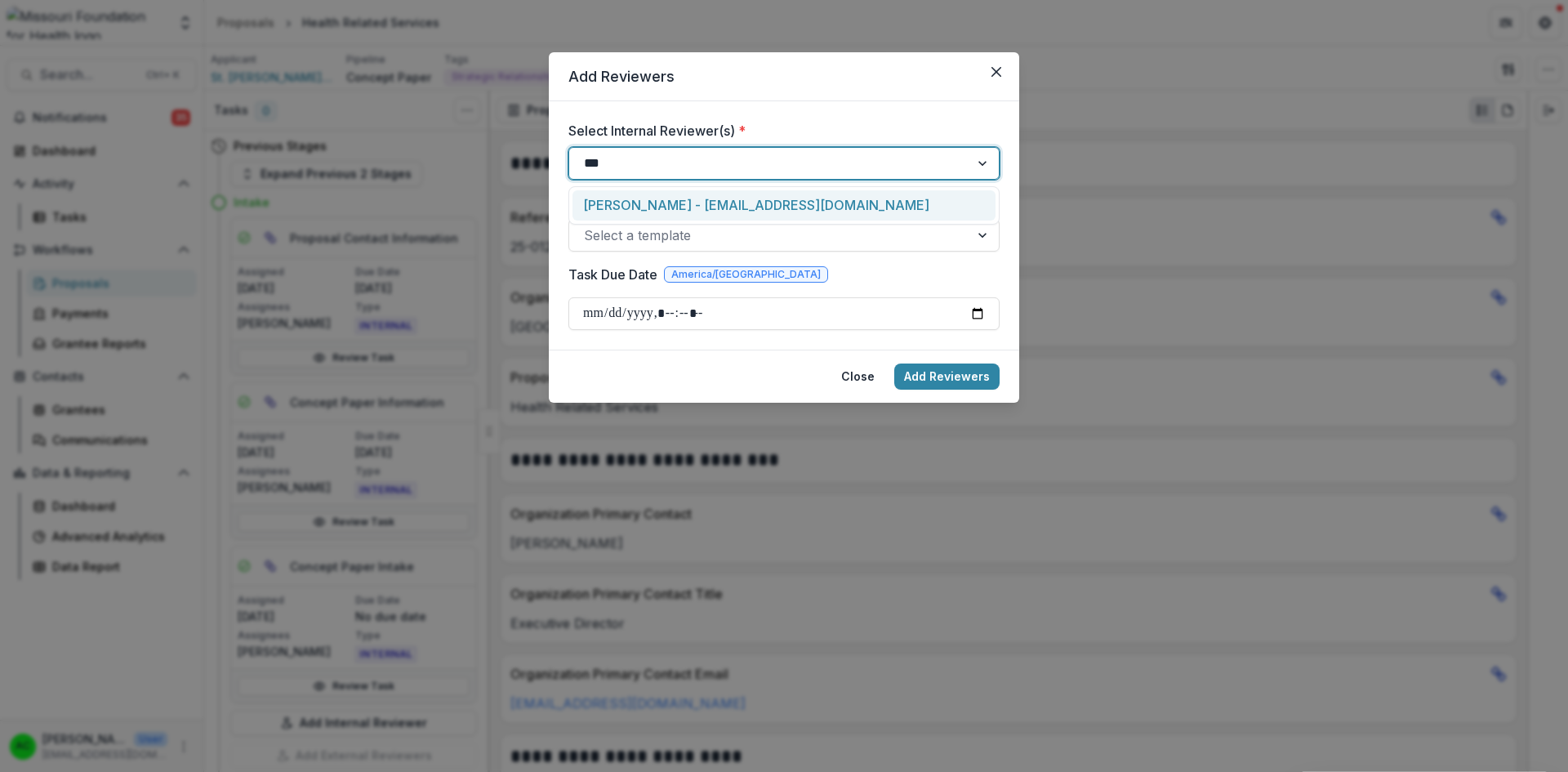
click at [707, 204] on div "[PERSON_NAME] - [EMAIL_ADDRESS][DOMAIN_NAME]" at bounding box center [784, 204] width 423 height 30
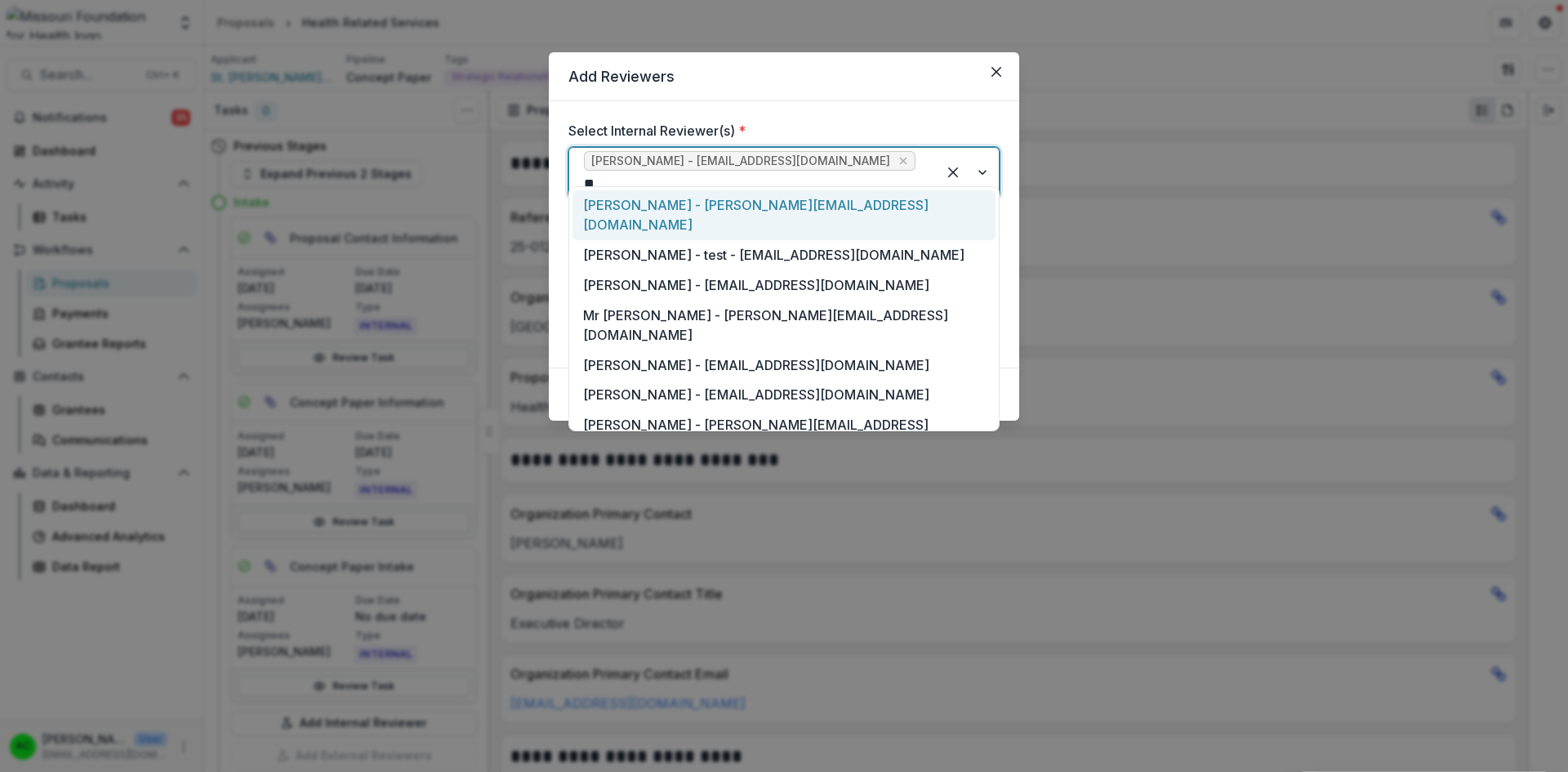
type input "***"
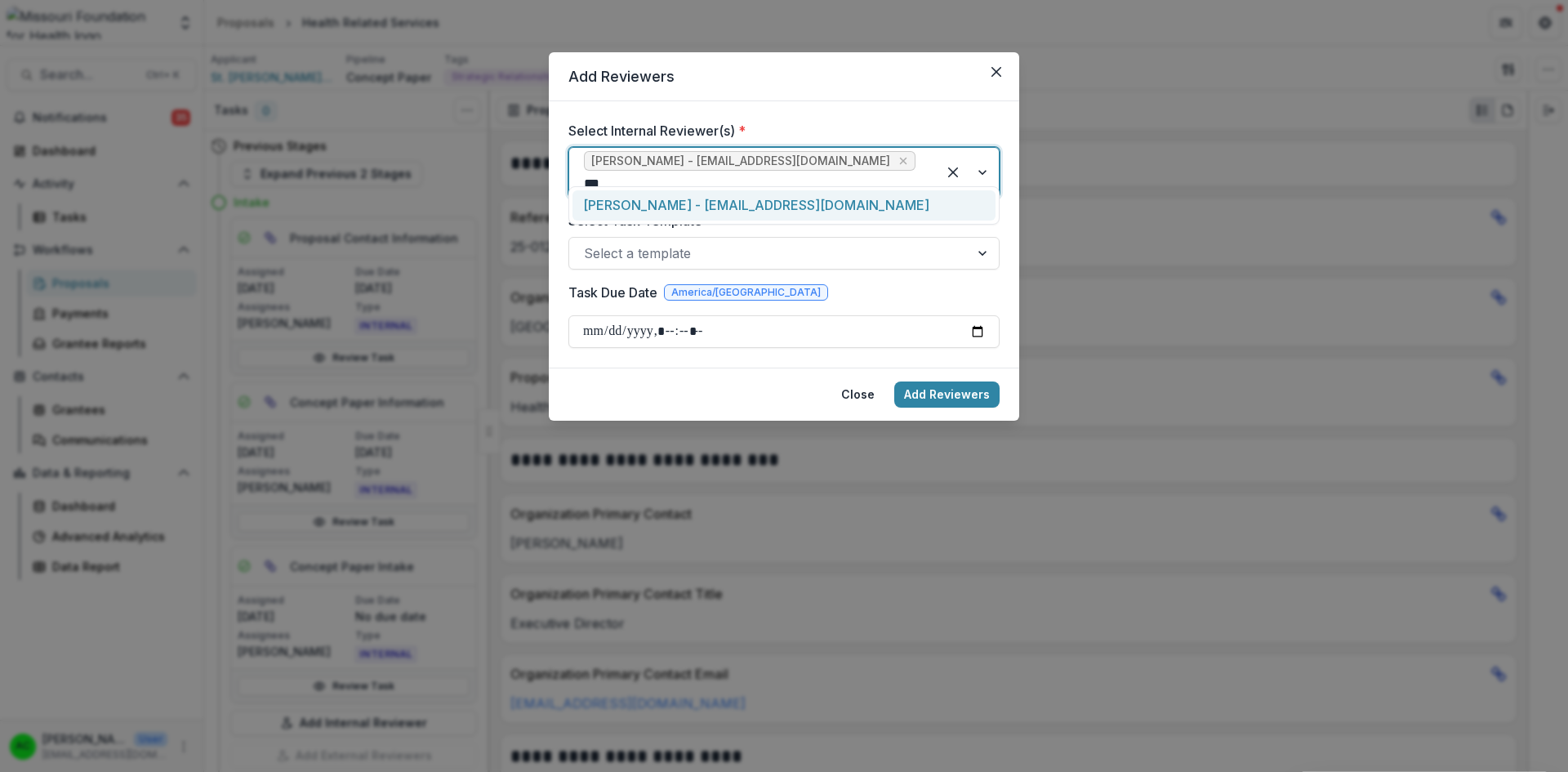
click at [704, 199] on div "[PERSON_NAME] - [EMAIL_ADDRESS][DOMAIN_NAME]" at bounding box center [784, 204] width 423 height 30
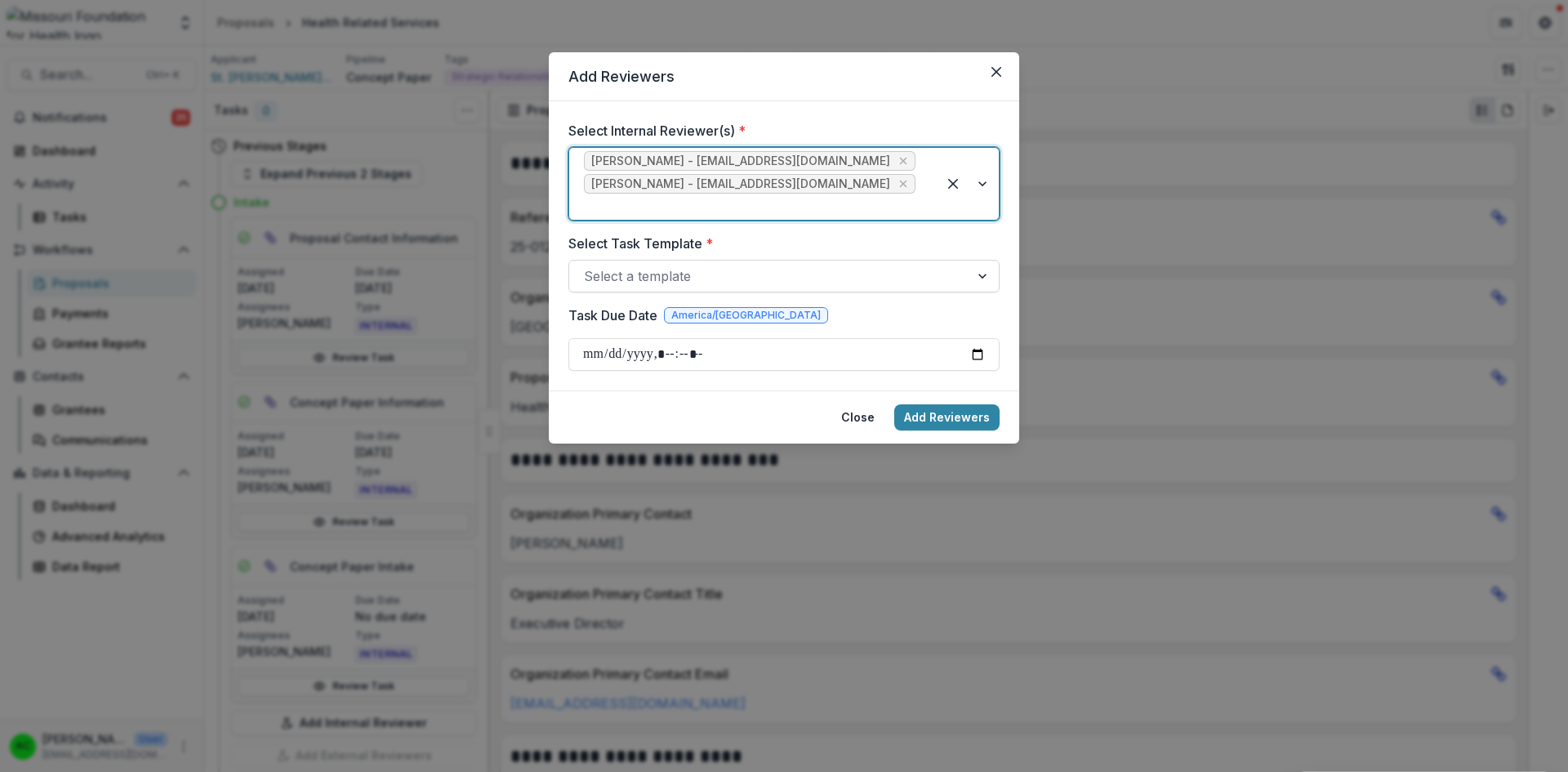
click at [665, 264] on div at bounding box center [769, 275] width 371 height 23
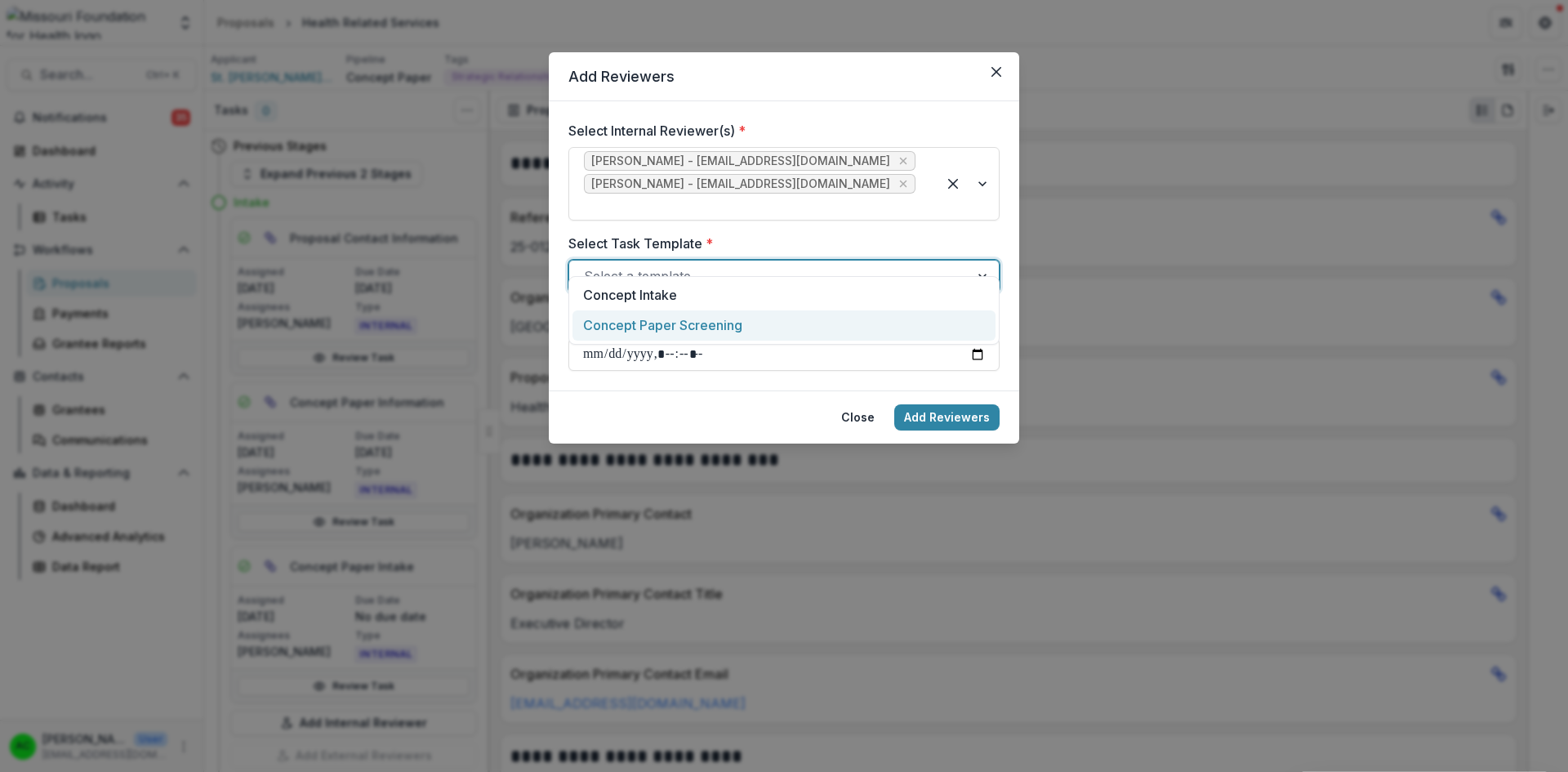
click at [664, 328] on div "Concept Paper Screening" at bounding box center [784, 325] width 423 height 30
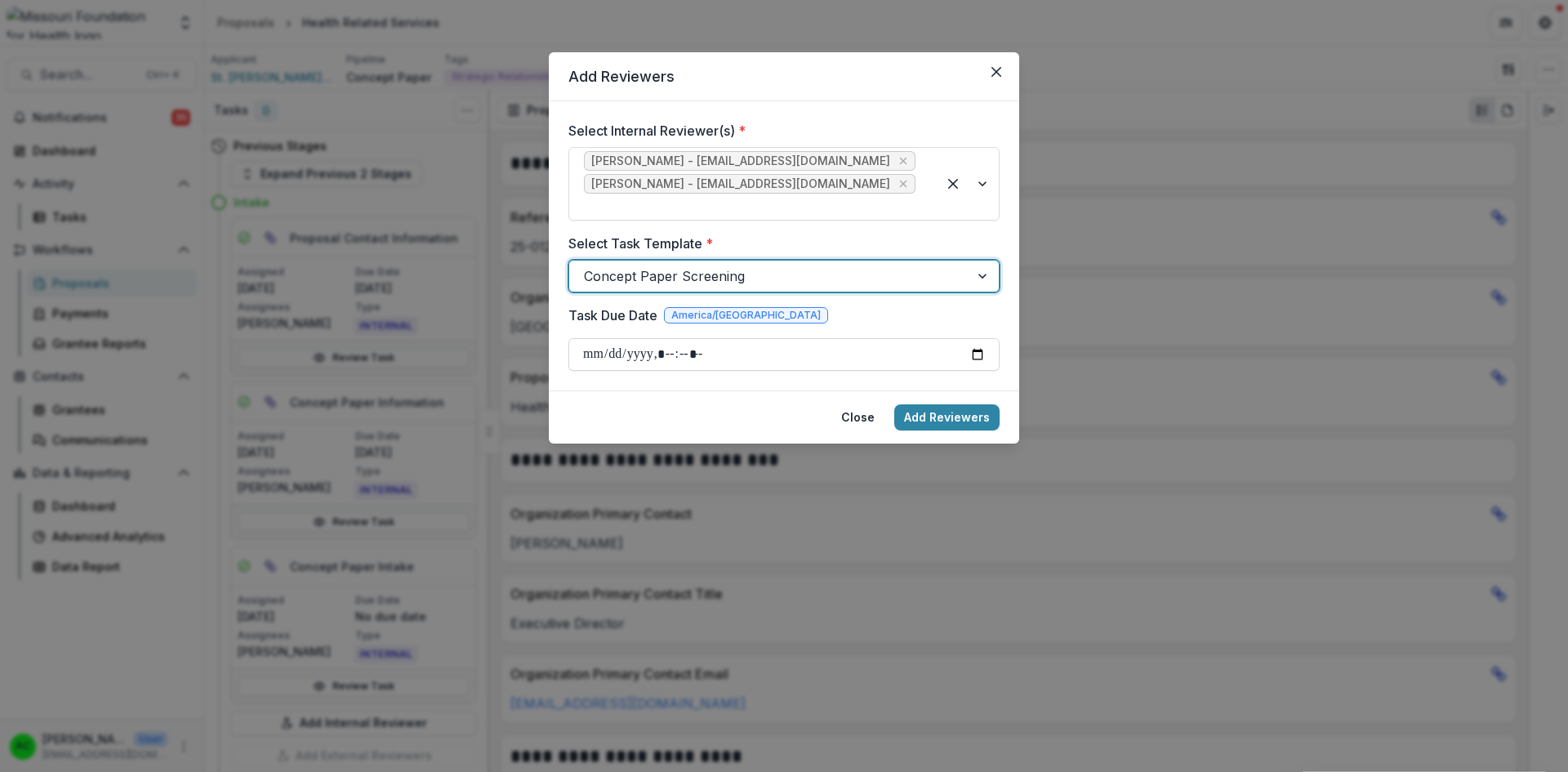
click at [703, 339] on input "Task Due Date" at bounding box center [784, 354] width 432 height 32
click at [969, 339] on input "Task Due Date" at bounding box center [784, 354] width 432 height 32
click at [984, 339] on input "Task Due Date" at bounding box center [784, 354] width 432 height 32
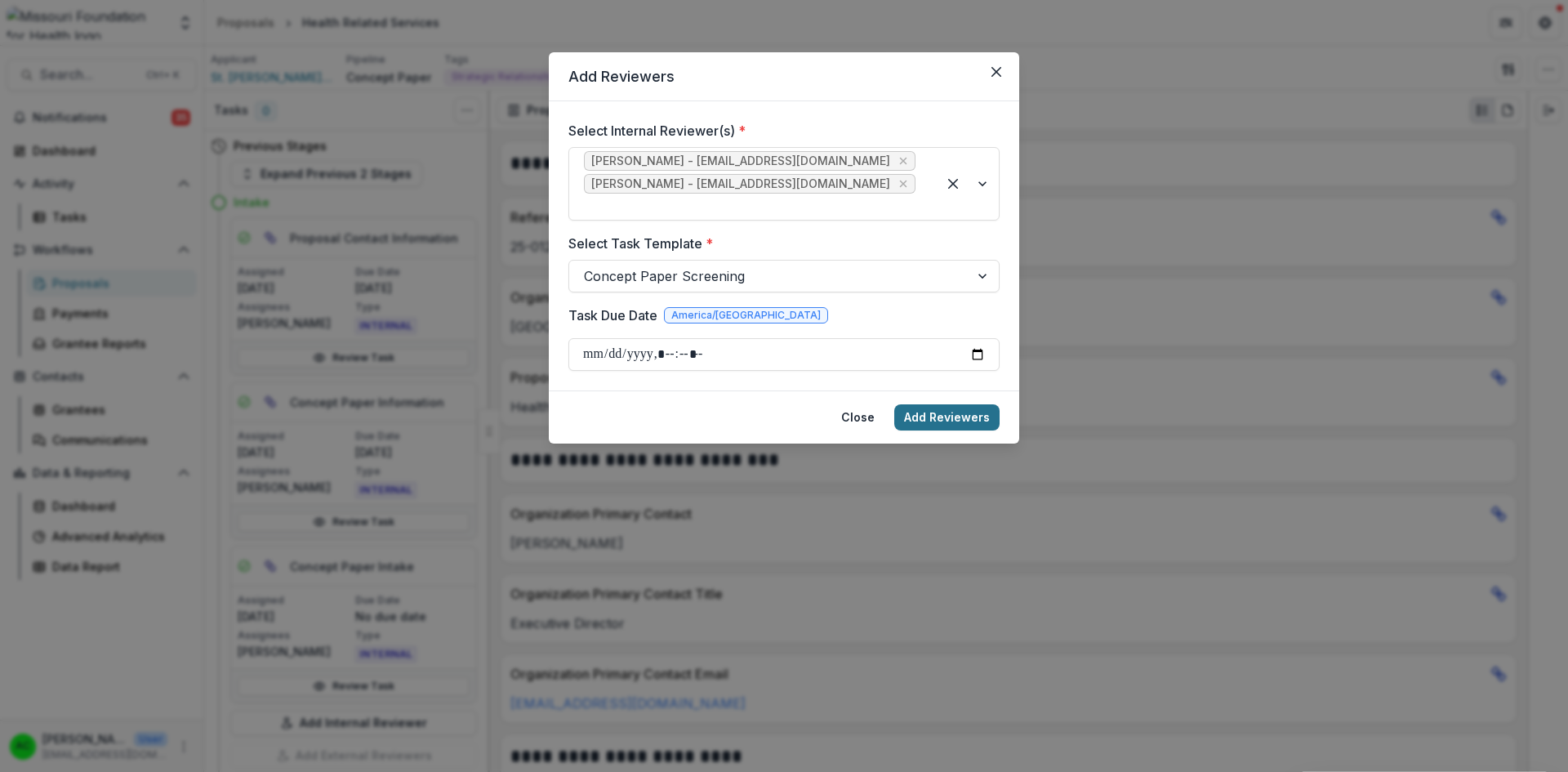
type input "**********"
click at [986, 404] on button "Add Reviewers" at bounding box center [947, 417] width 106 height 26
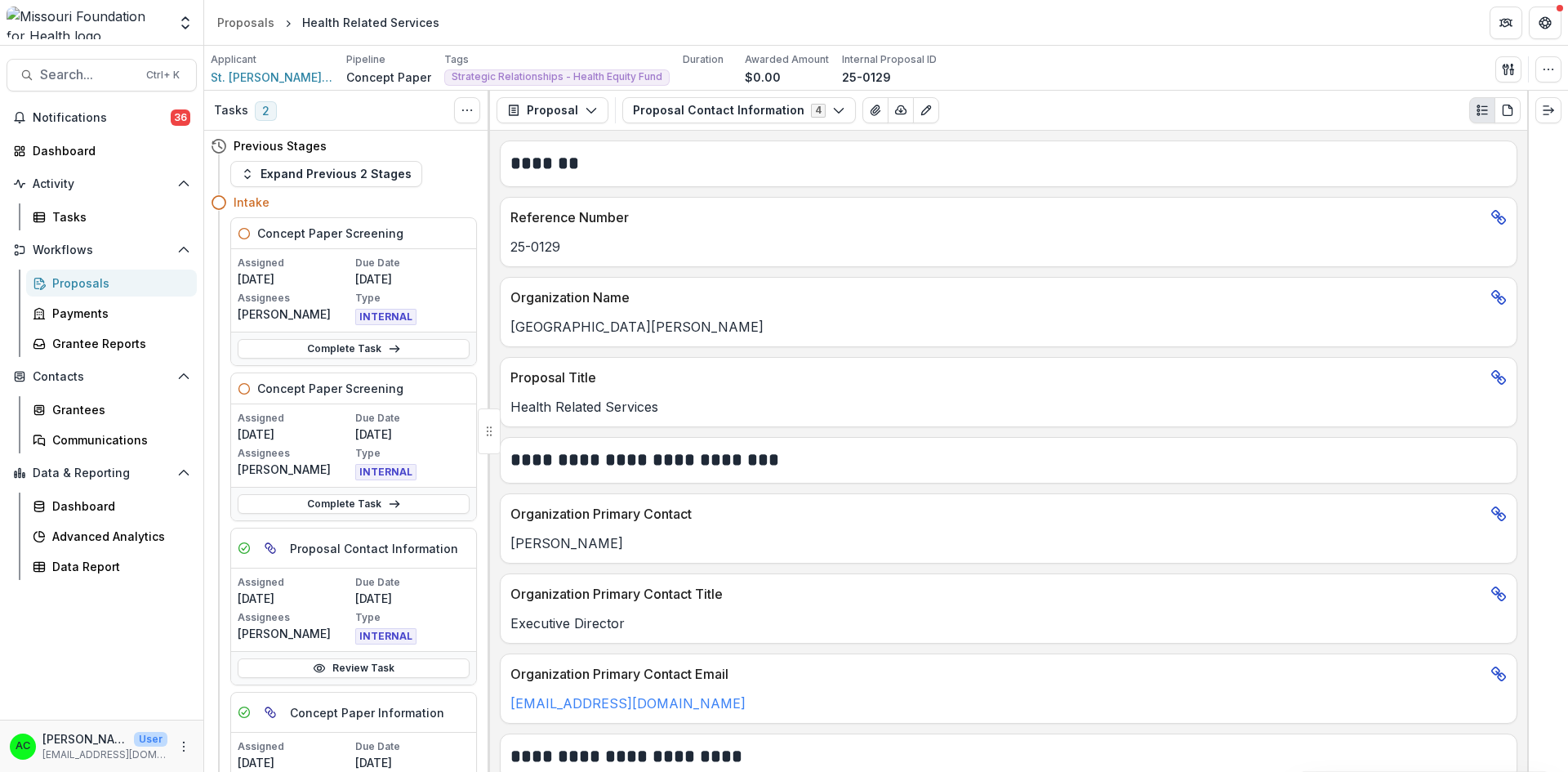
click at [76, 289] on div "Proposals" at bounding box center [117, 283] width 131 height 18
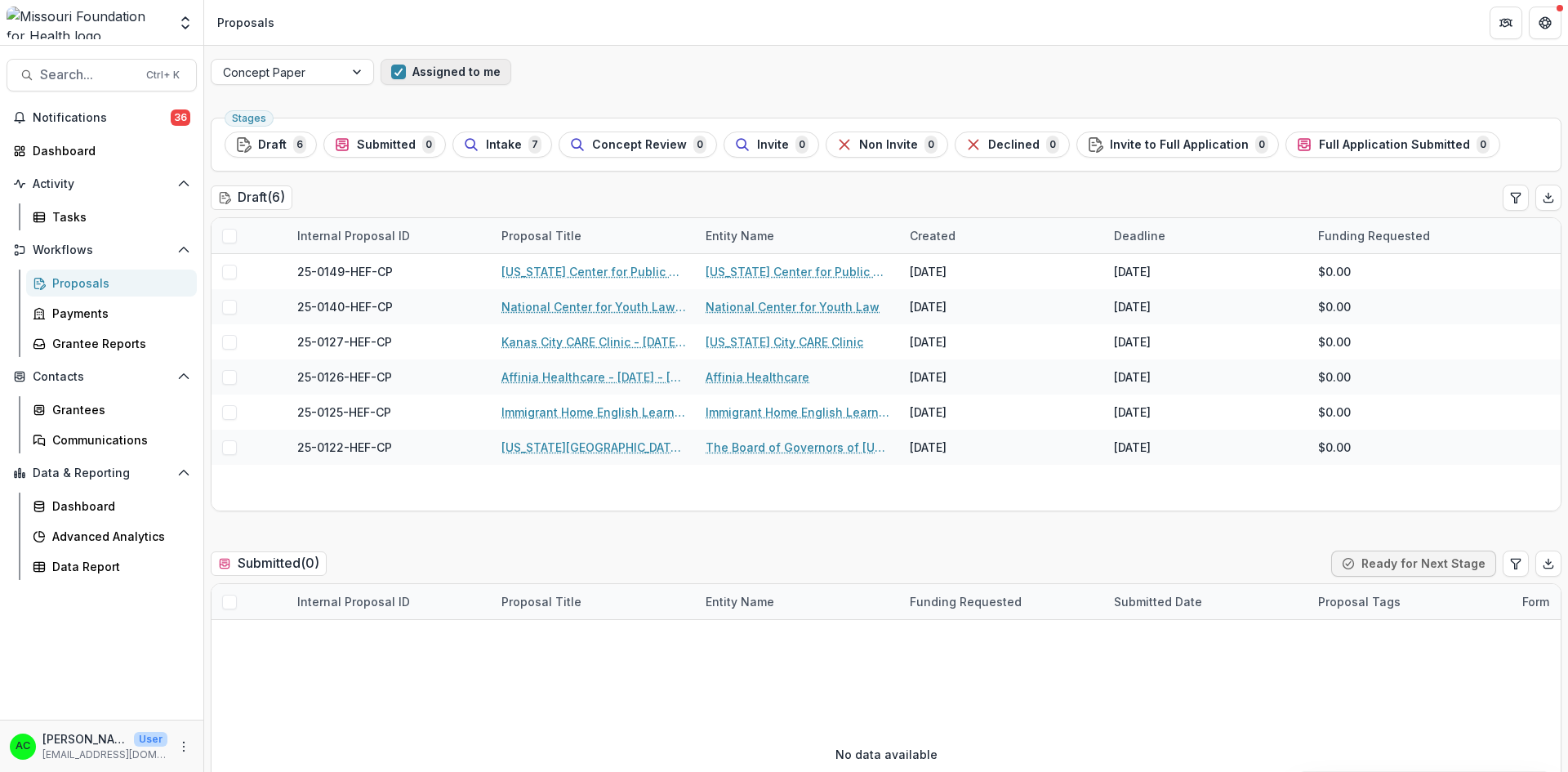
click at [493, 73] on button "Assigned to me" at bounding box center [446, 71] width 131 height 26
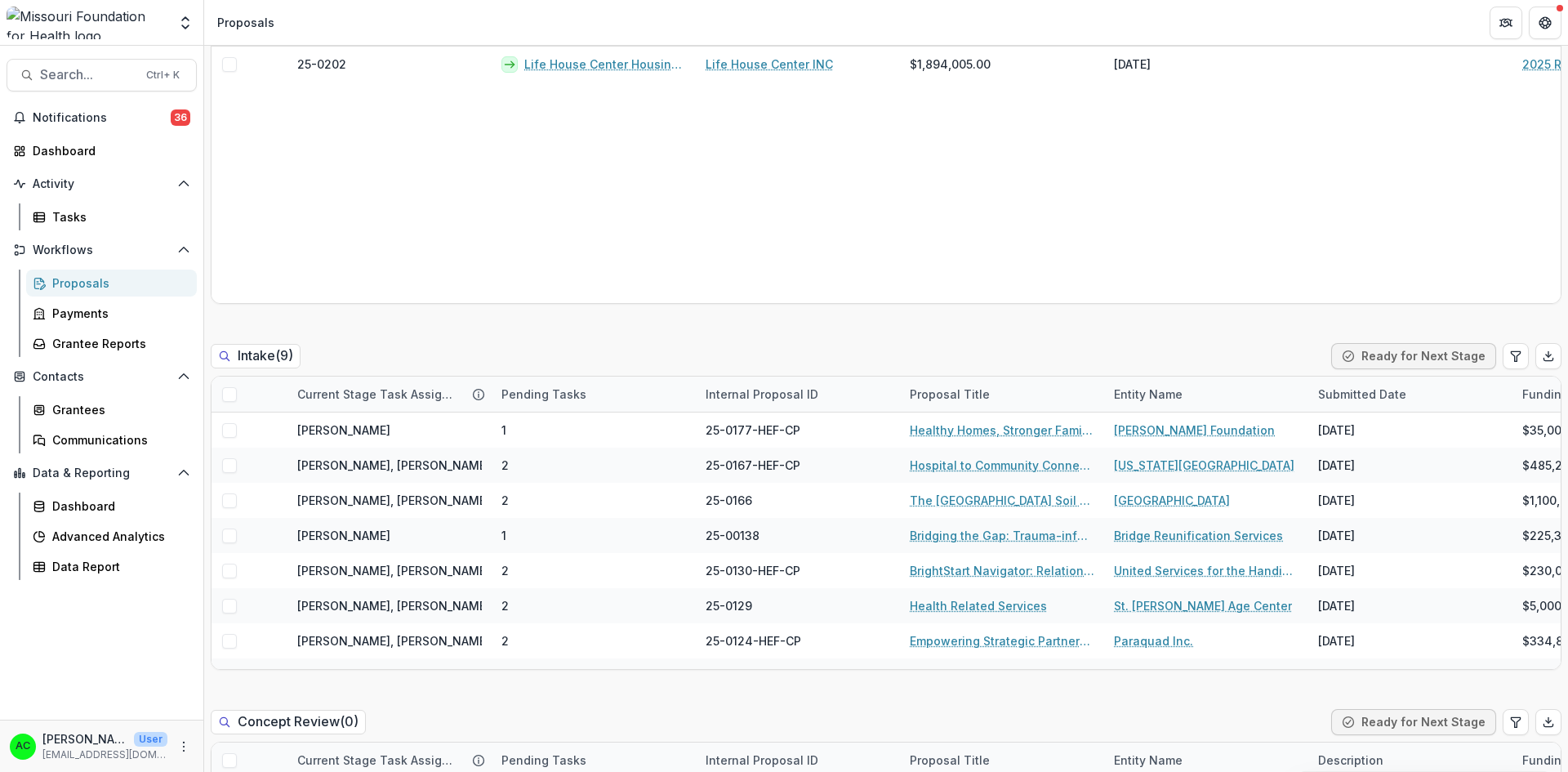
scroll to position [631, 0]
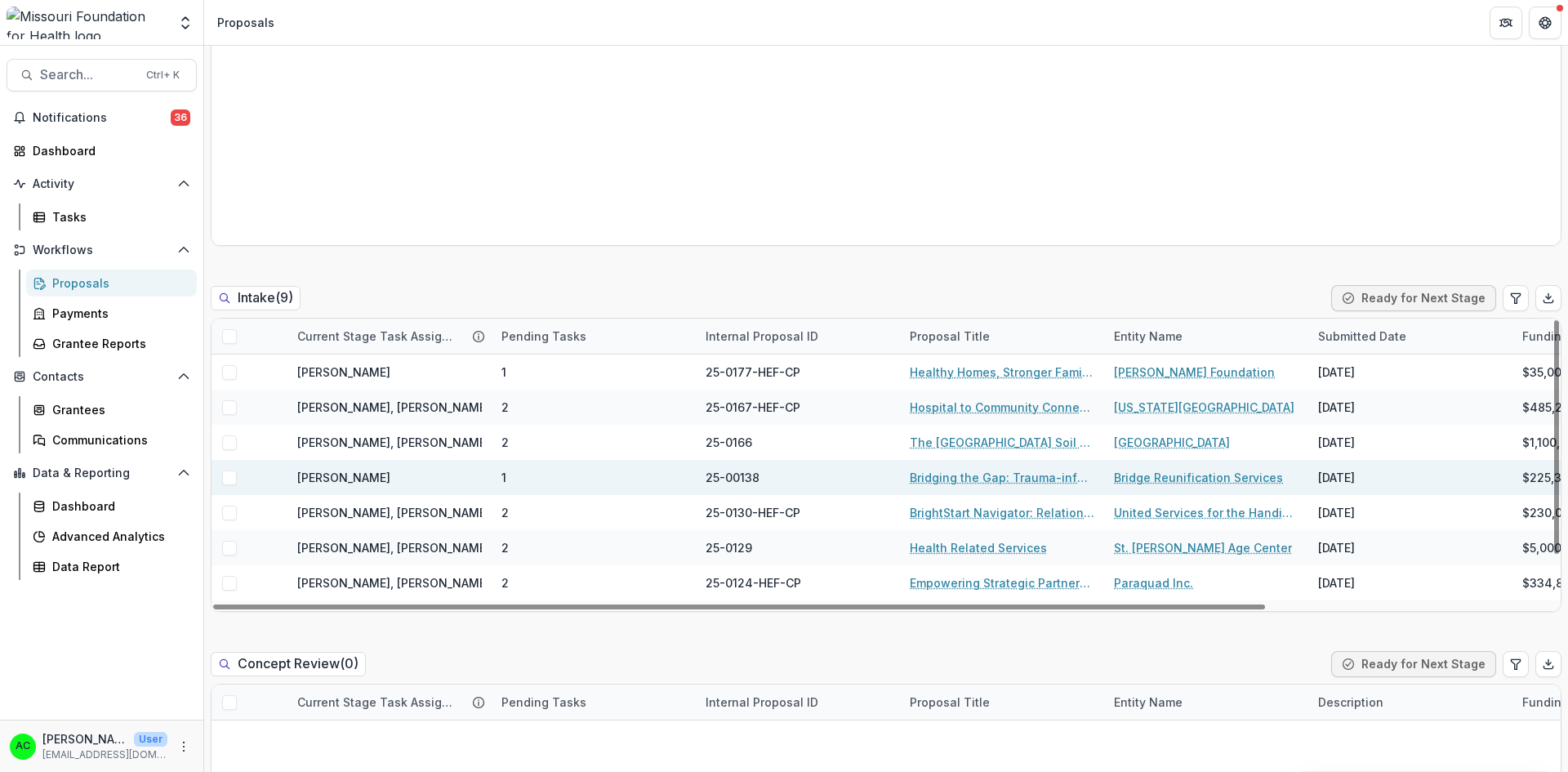
click at [1007, 478] on link "Bridging the Gap: Trauma-informed Reunification Services for Families Affected …" at bounding box center [1002, 477] width 185 height 18
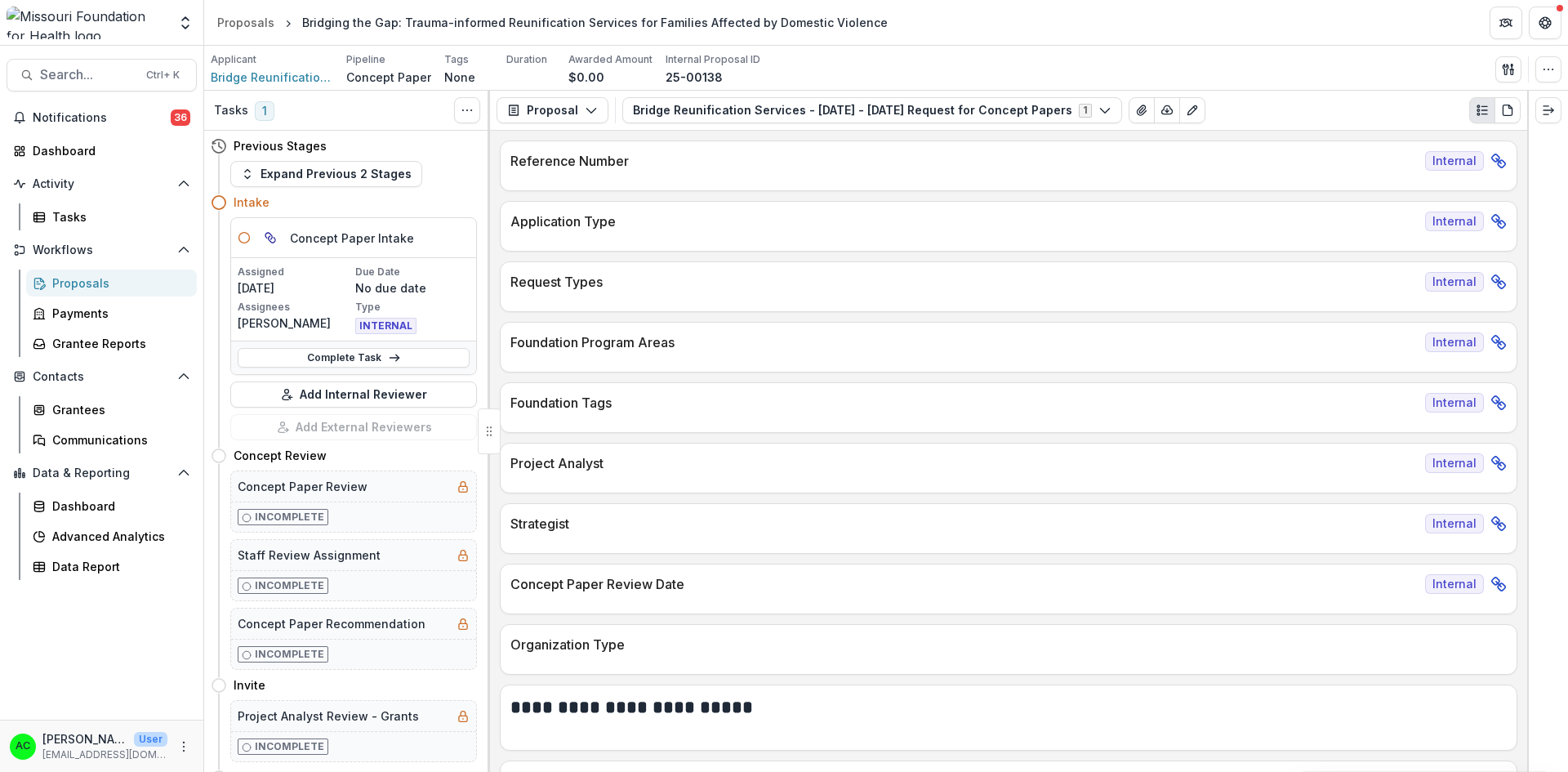
click at [103, 283] on div "Proposals" at bounding box center [117, 283] width 131 height 18
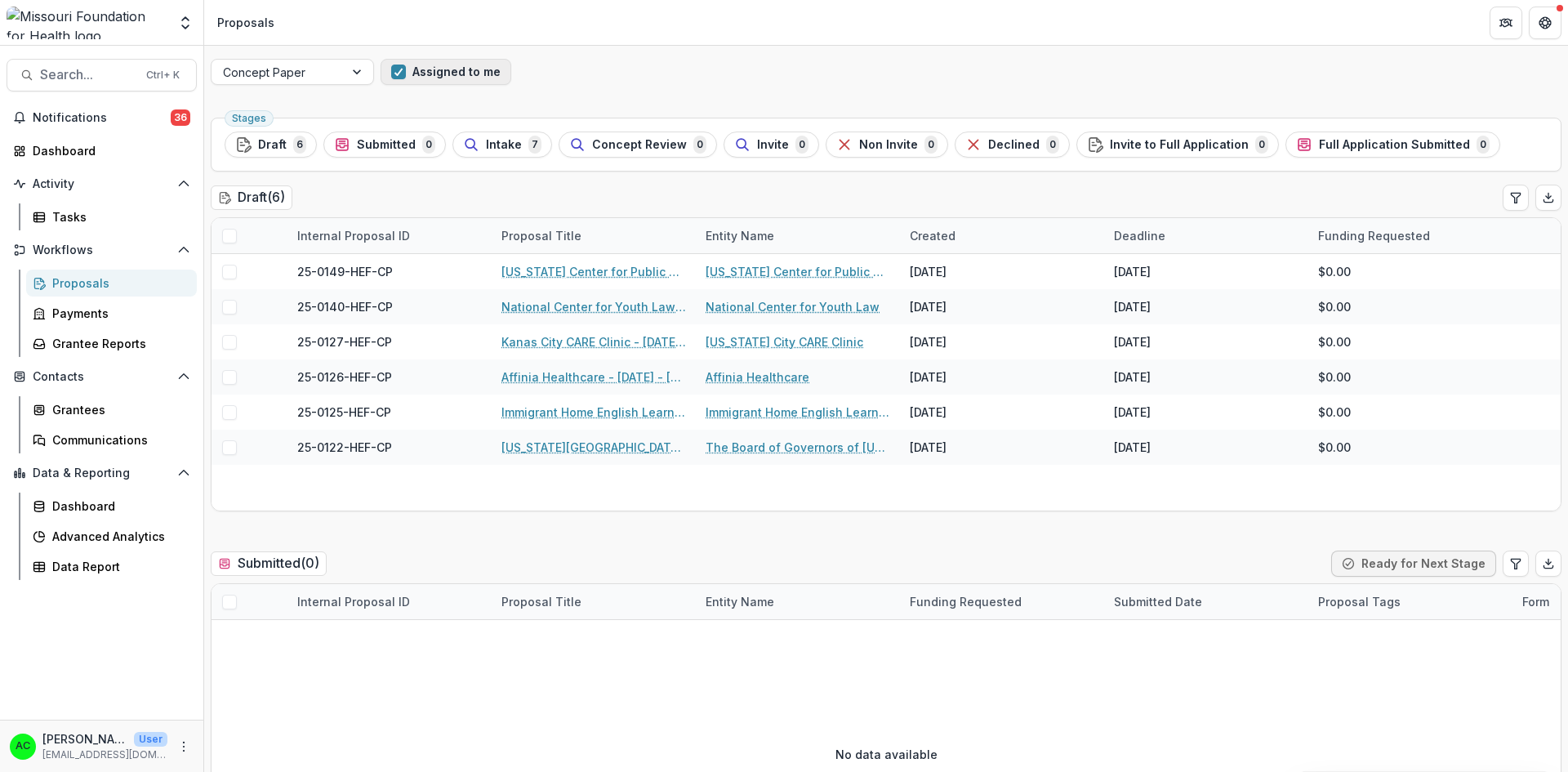
click at [449, 74] on button "Assigned to me" at bounding box center [446, 71] width 131 height 26
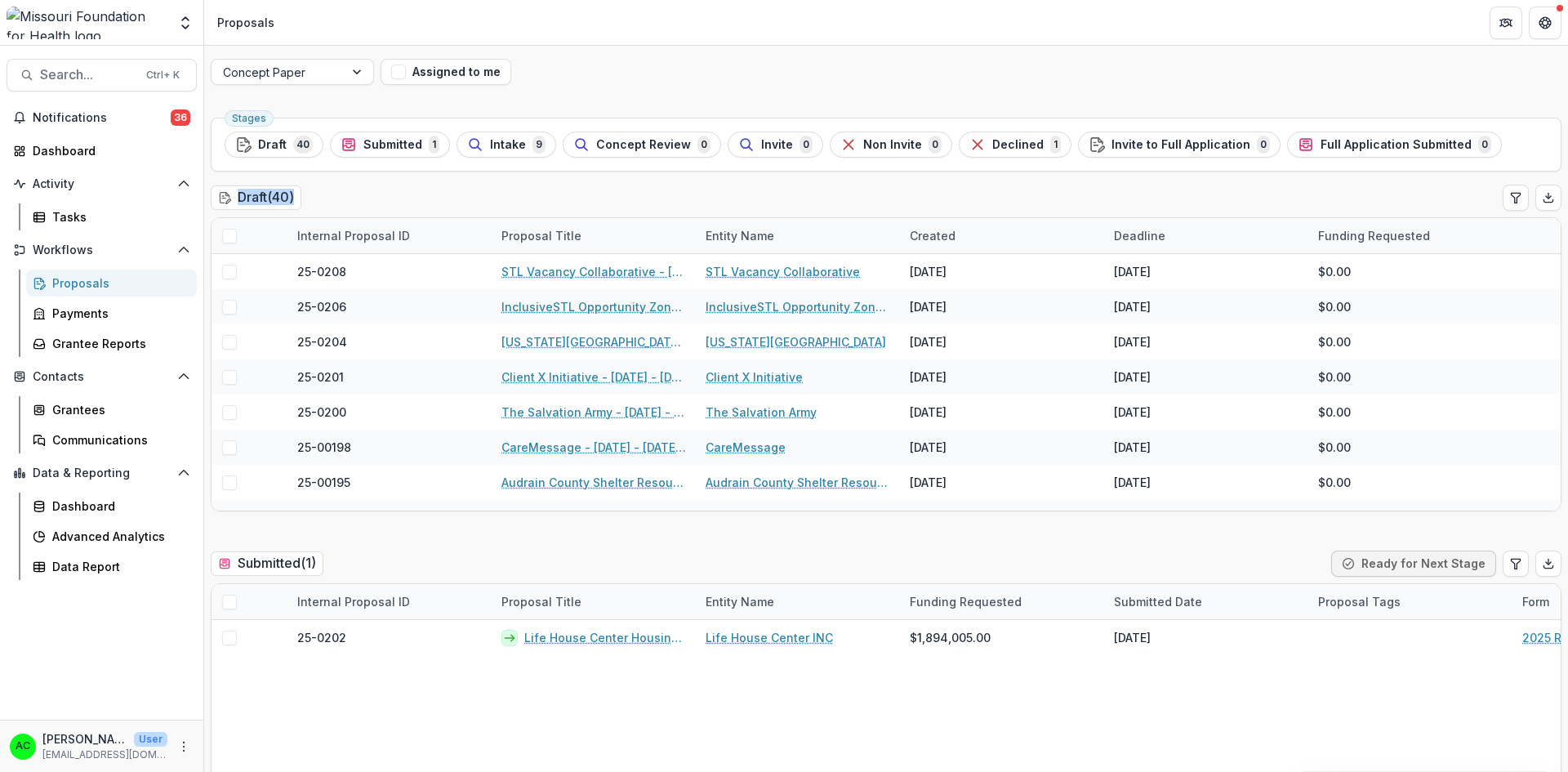
drag, startPoint x: 1562, startPoint y: 111, endPoint x: 1557, endPoint y: 214, distance: 103.1
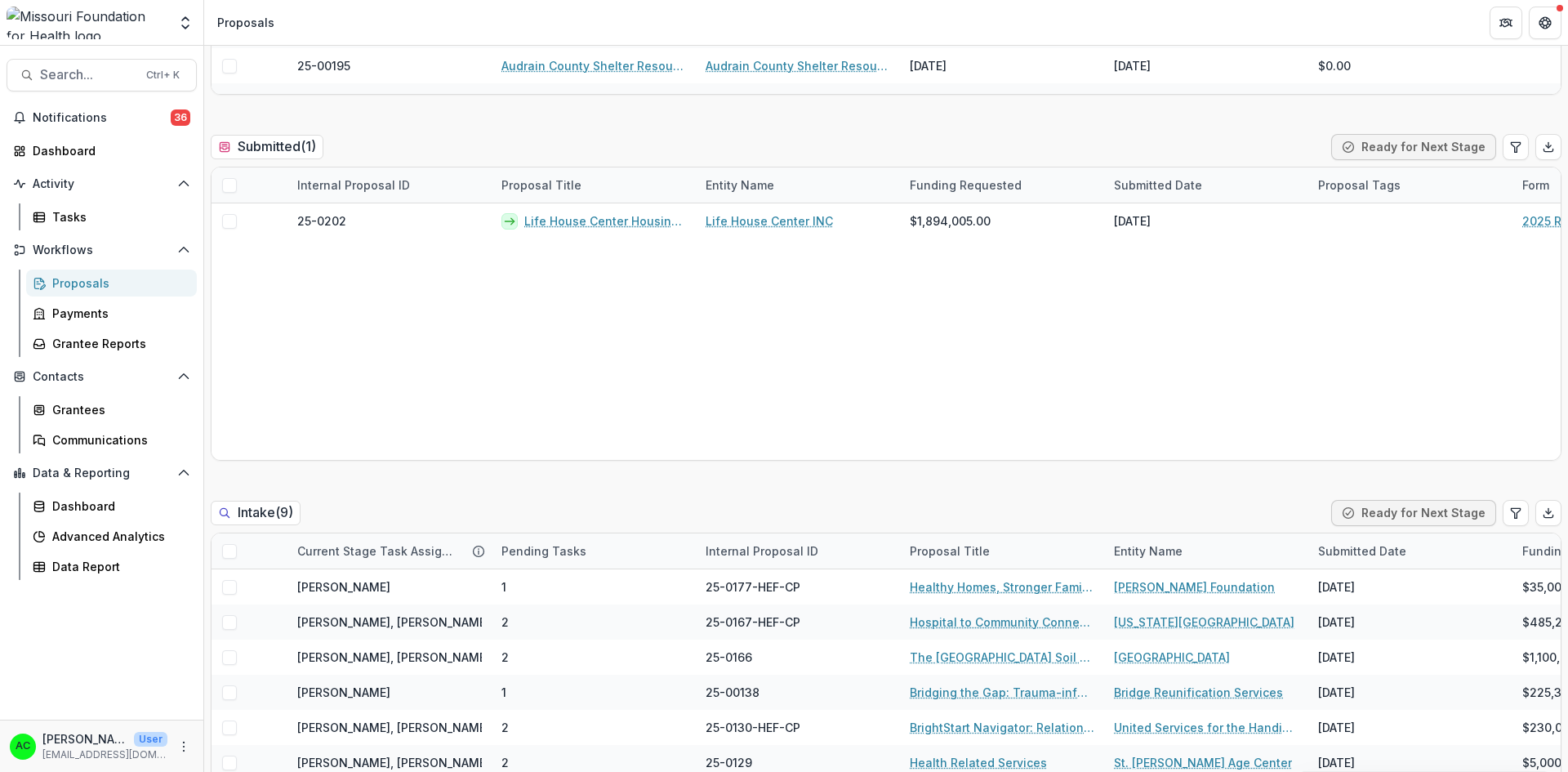
scroll to position [623, 0]
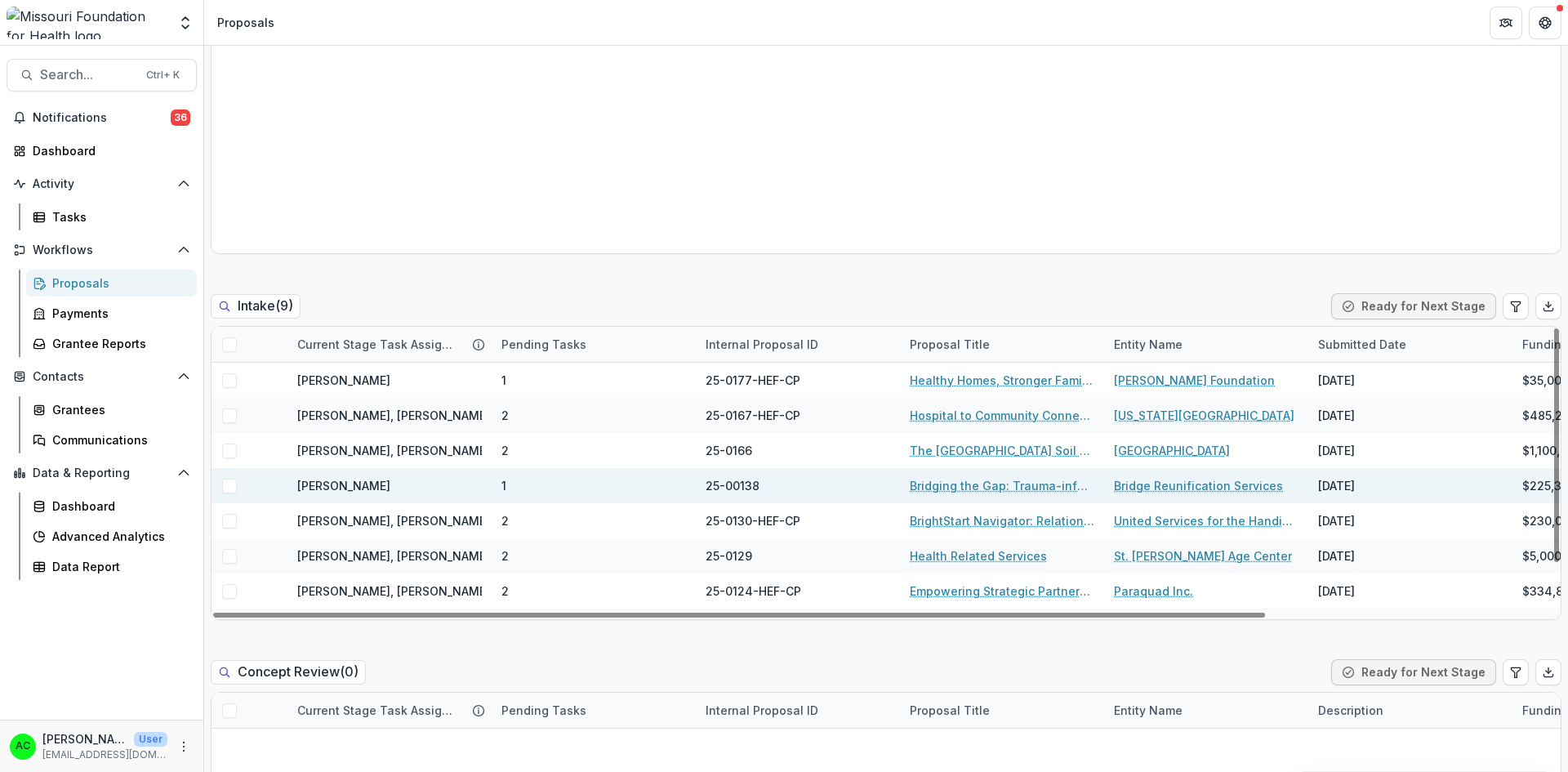
click at [934, 488] on link "Bridging the Gap: Trauma-informed Reunification Services for Families Affected …" at bounding box center [1002, 485] width 185 height 18
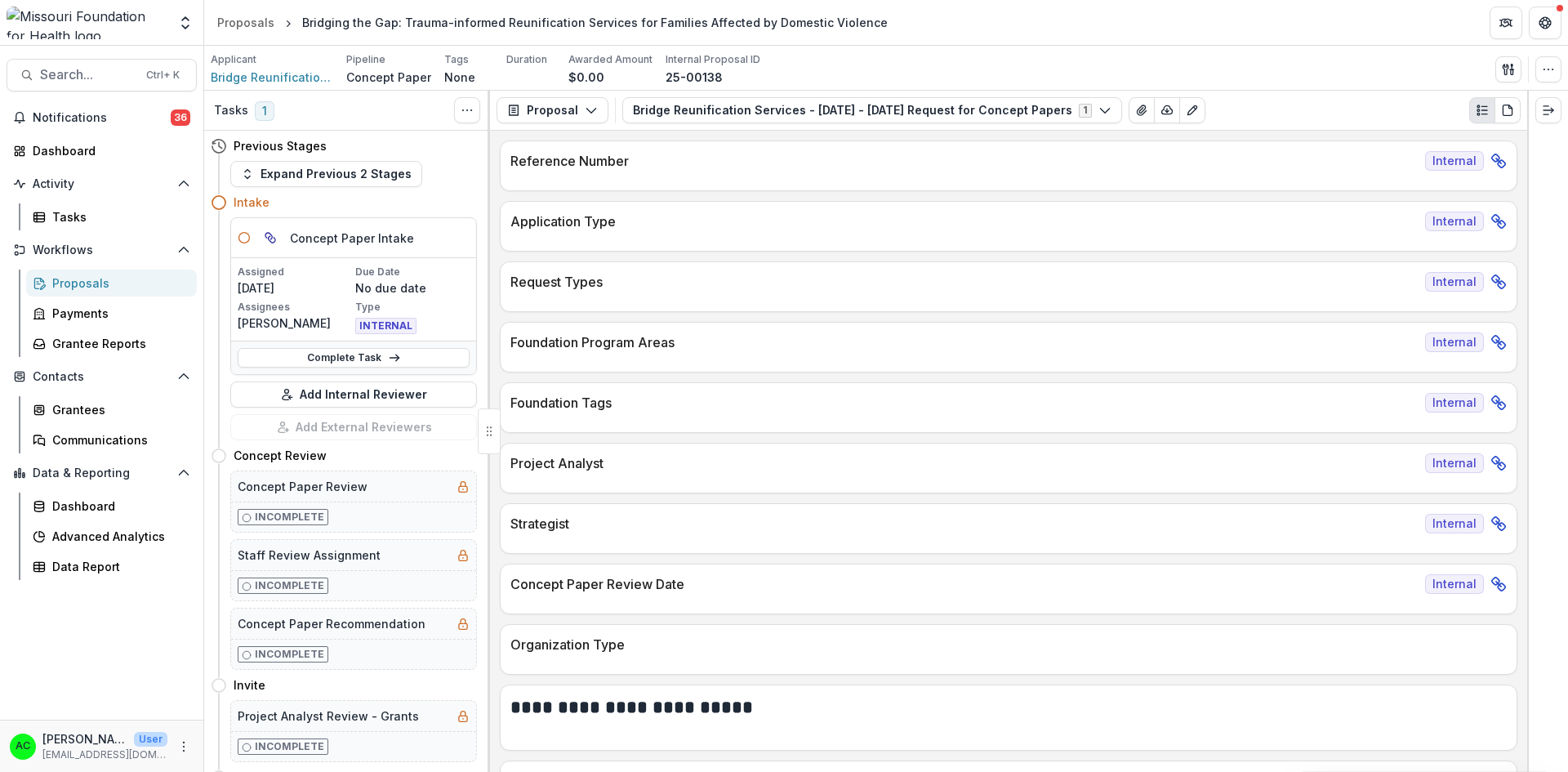
click at [107, 285] on div "Proposals" at bounding box center [117, 283] width 131 height 18
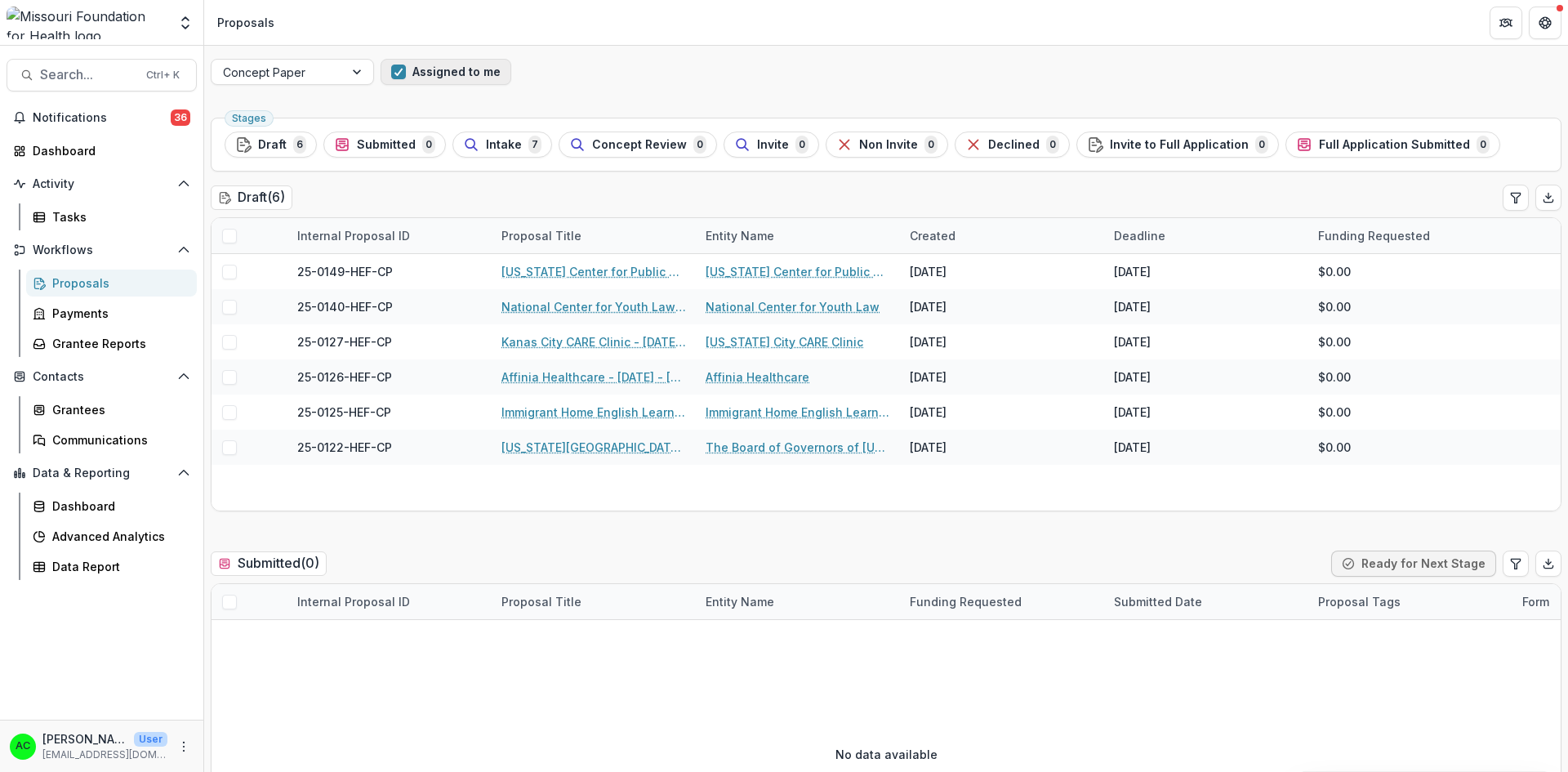
click at [447, 67] on button "Assigned to me" at bounding box center [446, 71] width 131 height 26
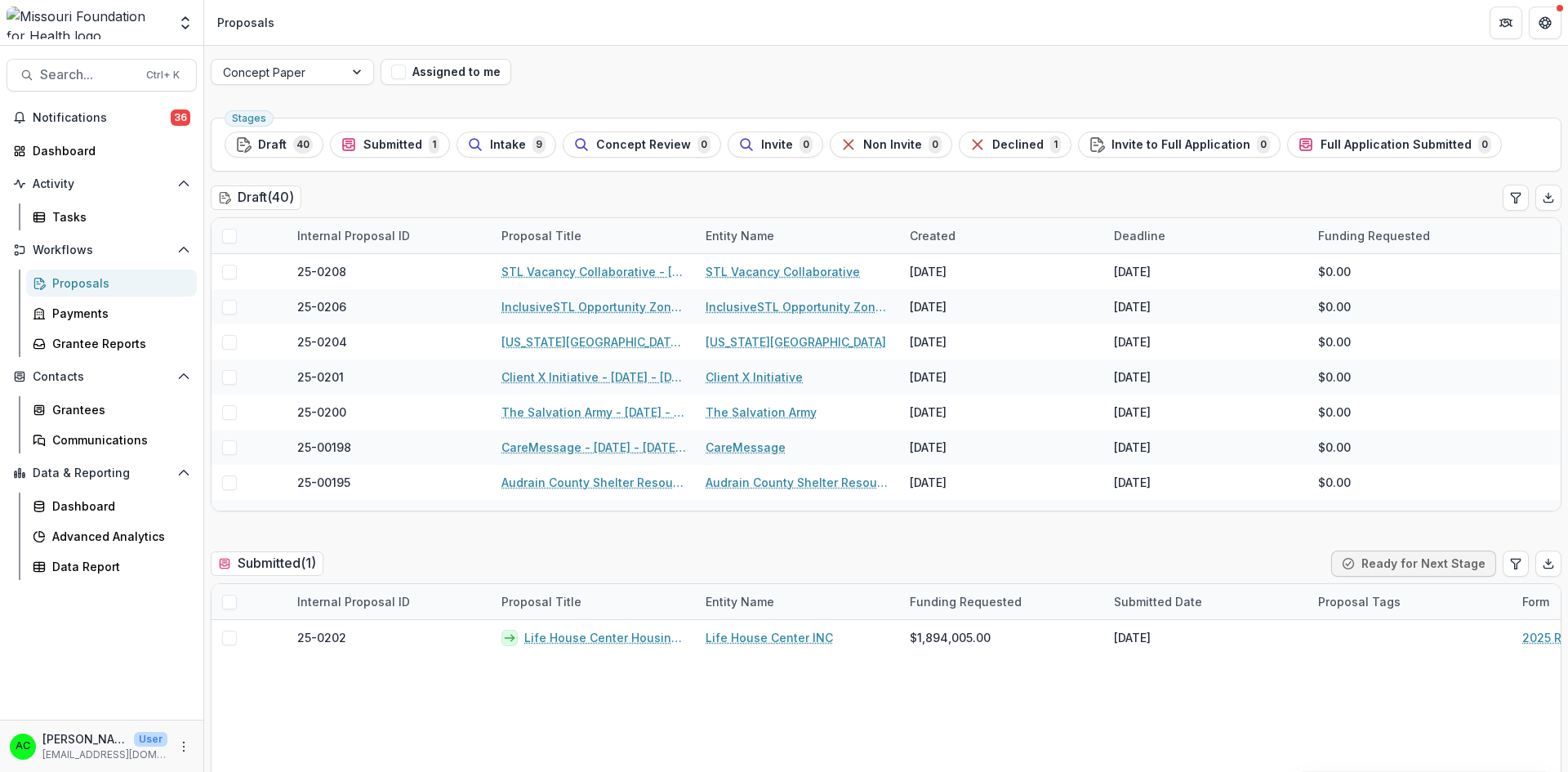
scroll to position [580, 0]
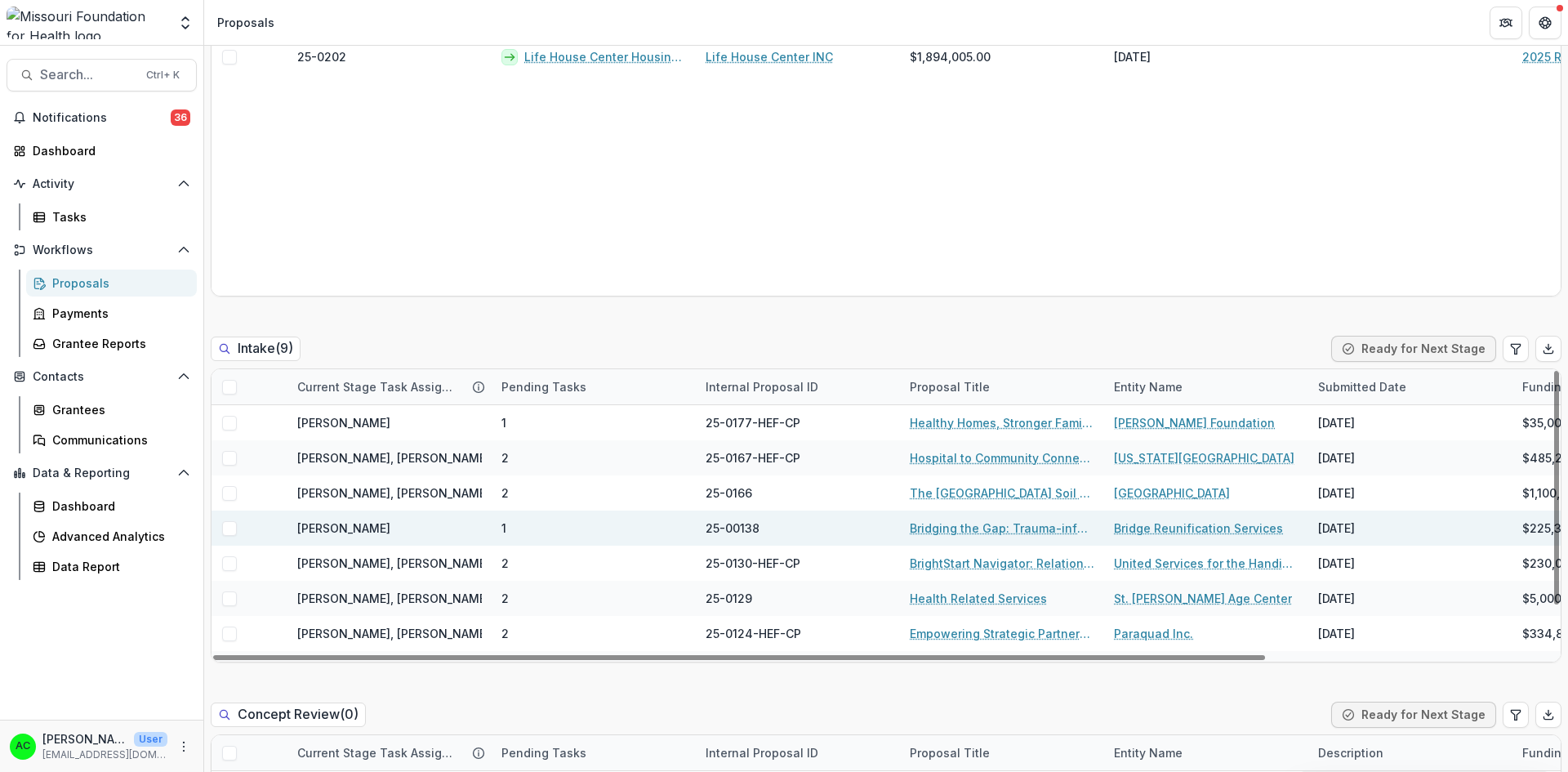
click at [931, 527] on link "Bridging the Gap: Trauma-informed Reunification Services for Families Affected …" at bounding box center [1002, 528] width 185 height 18
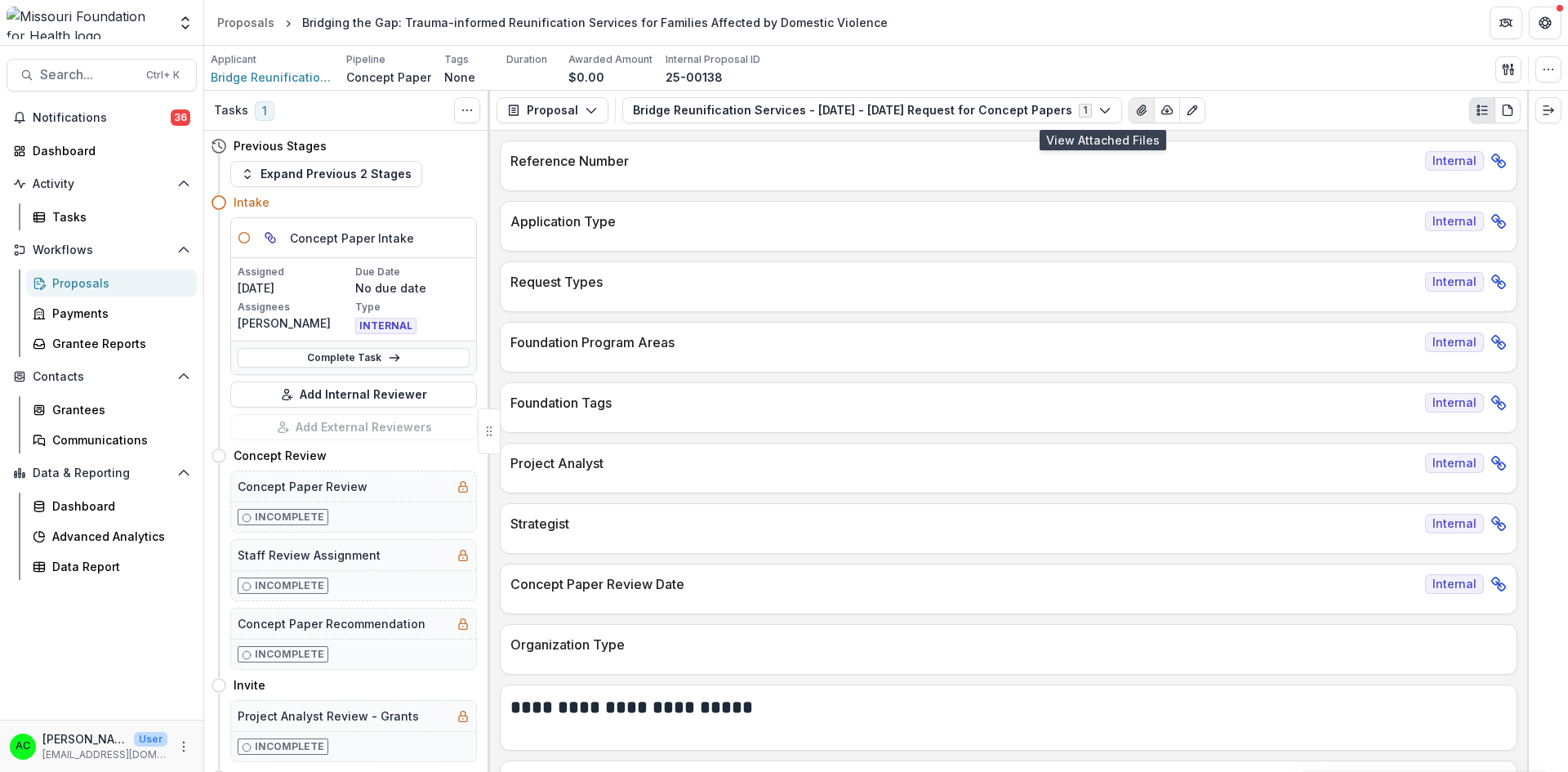
click at [1135, 112] on icon "View Attached Files" at bounding box center [1141, 110] width 13 height 13
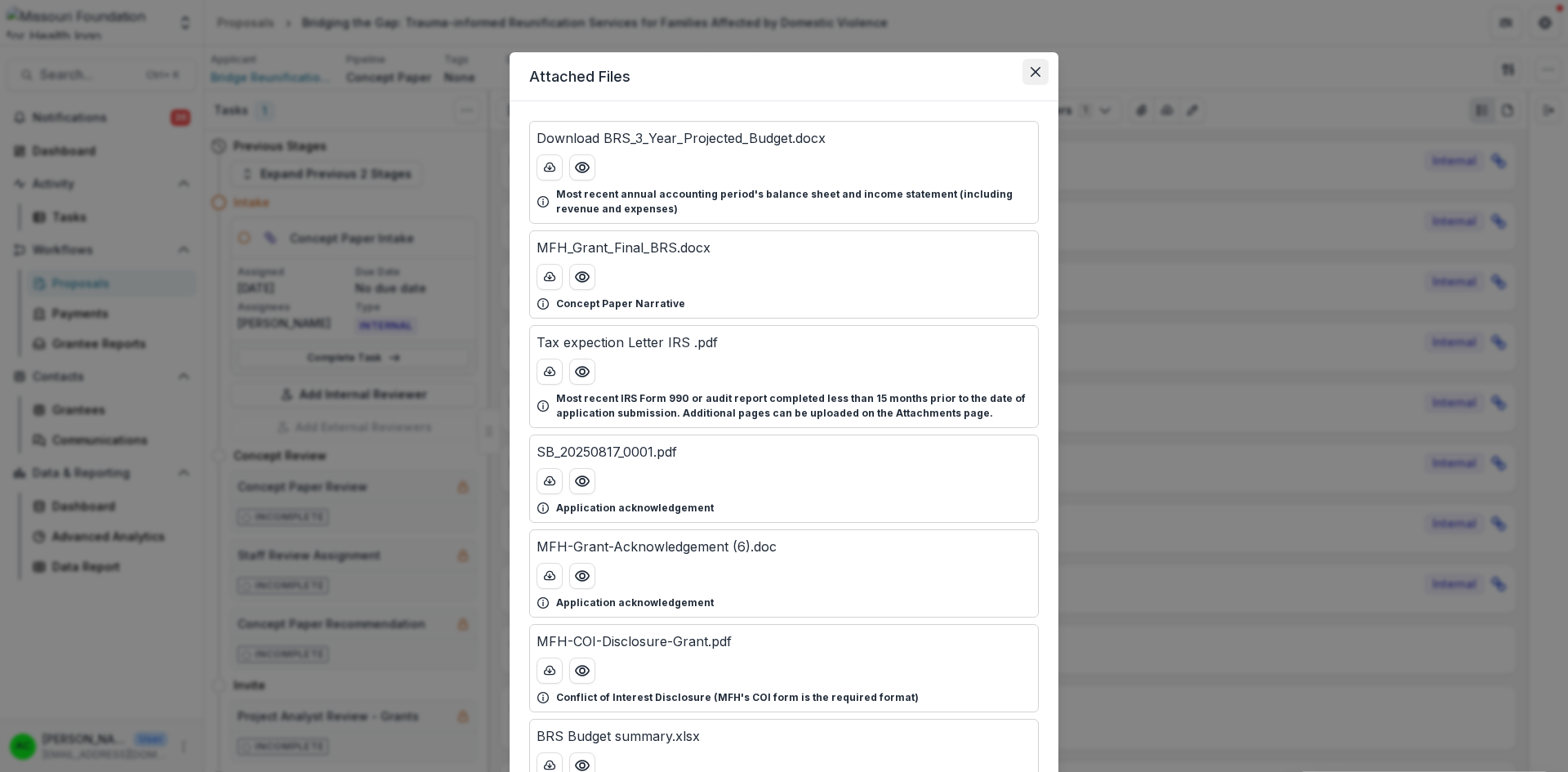
click at [1038, 72] on icon "Close" at bounding box center [1036, 71] width 10 height 10
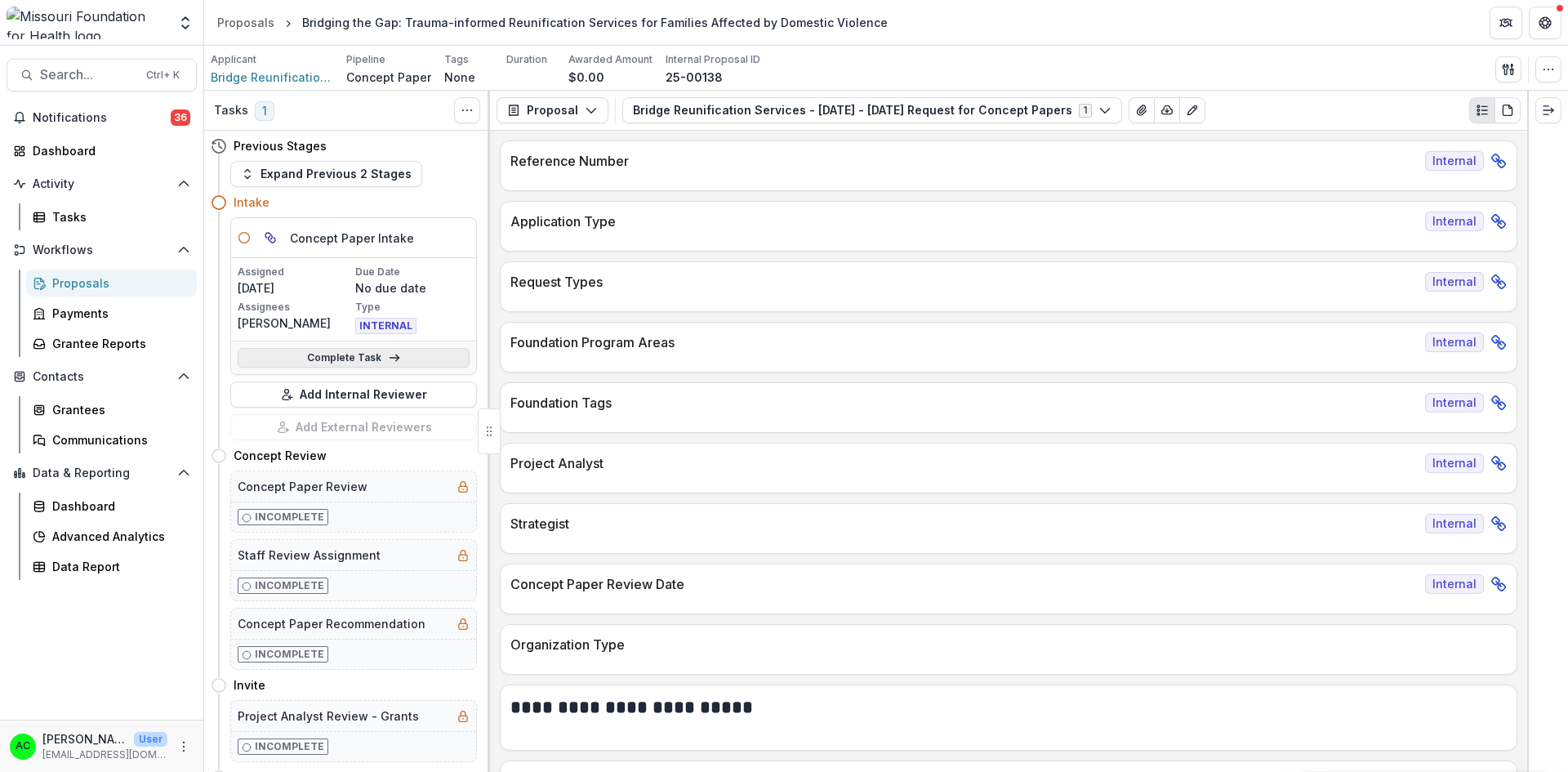
click at [345, 358] on link "Complete Task" at bounding box center [353, 358] width 232 height 20
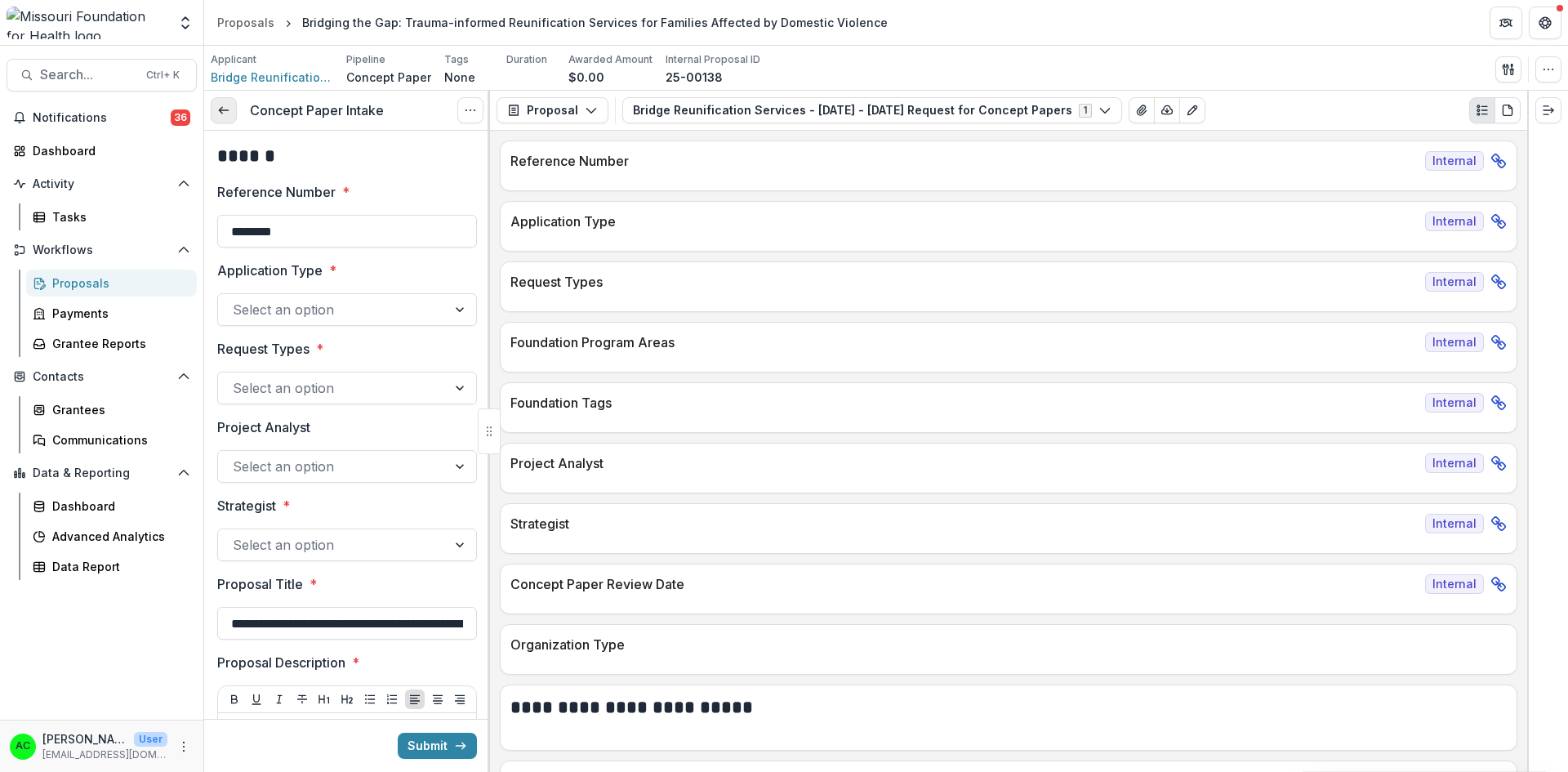
click at [227, 111] on line at bounding box center [223, 111] width 9 height 0
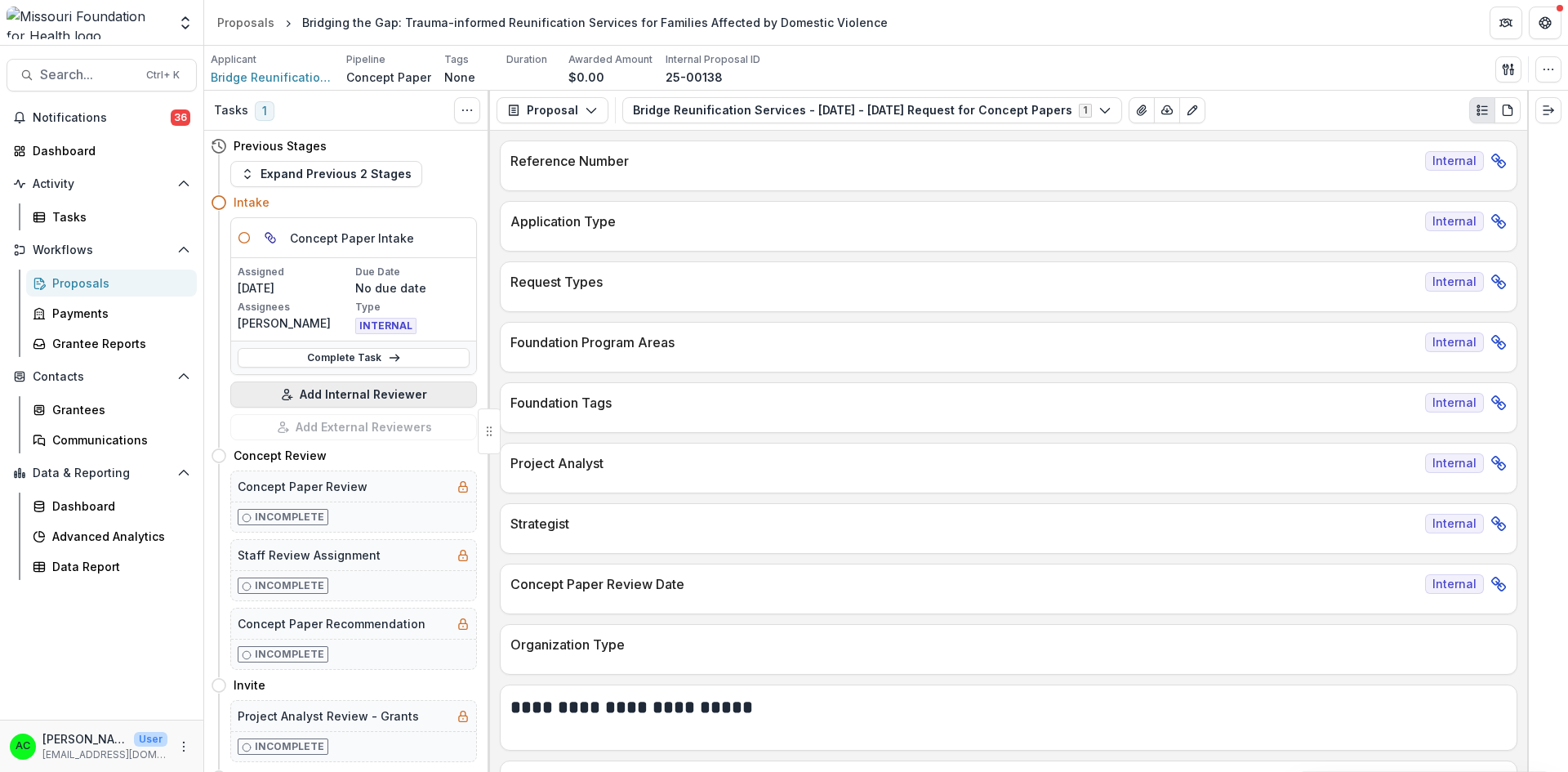
click at [297, 394] on button "Add Internal Reviewer" at bounding box center [353, 394] width 247 height 26
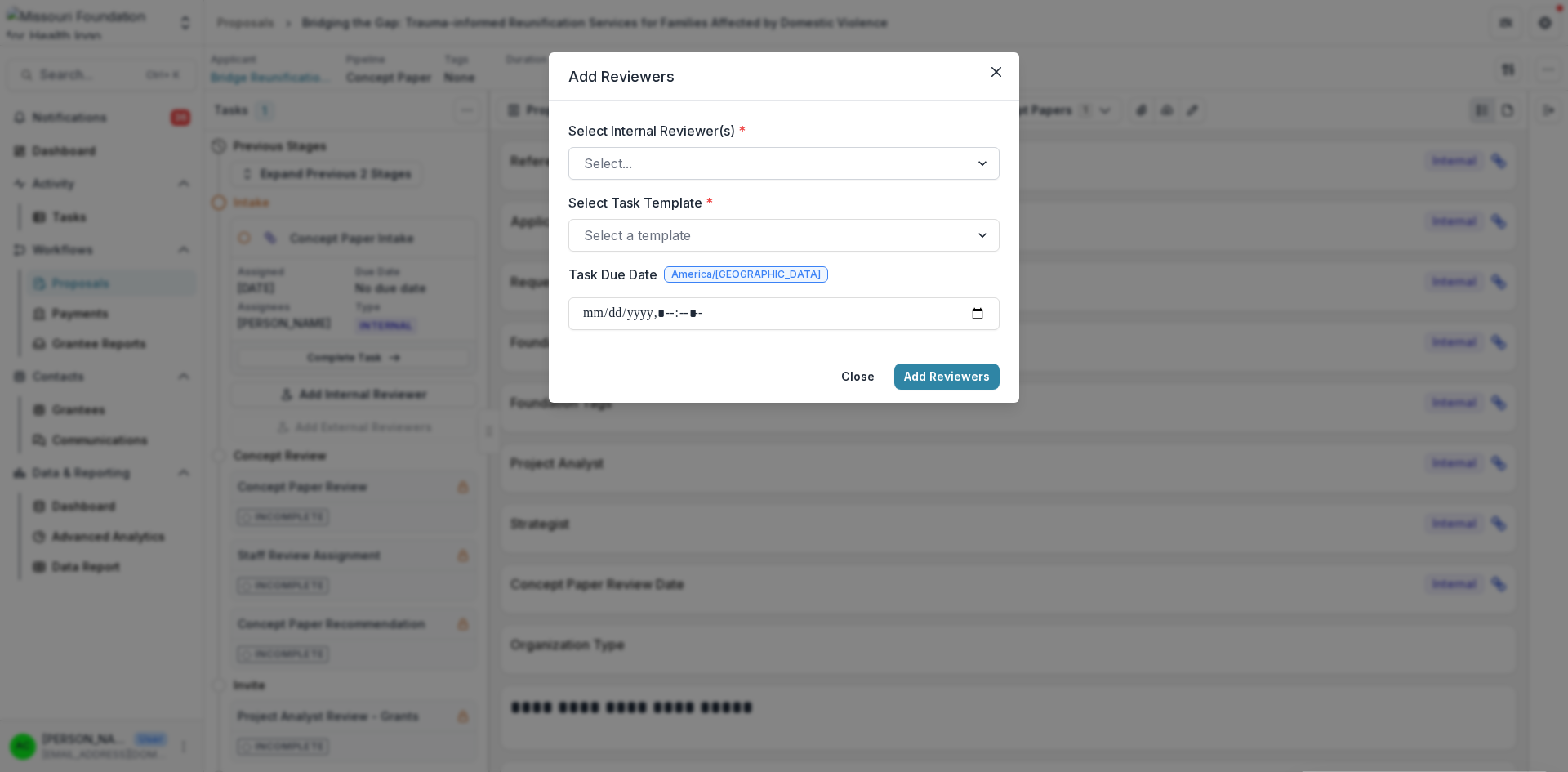
click at [720, 156] on div at bounding box center [769, 162] width 371 height 23
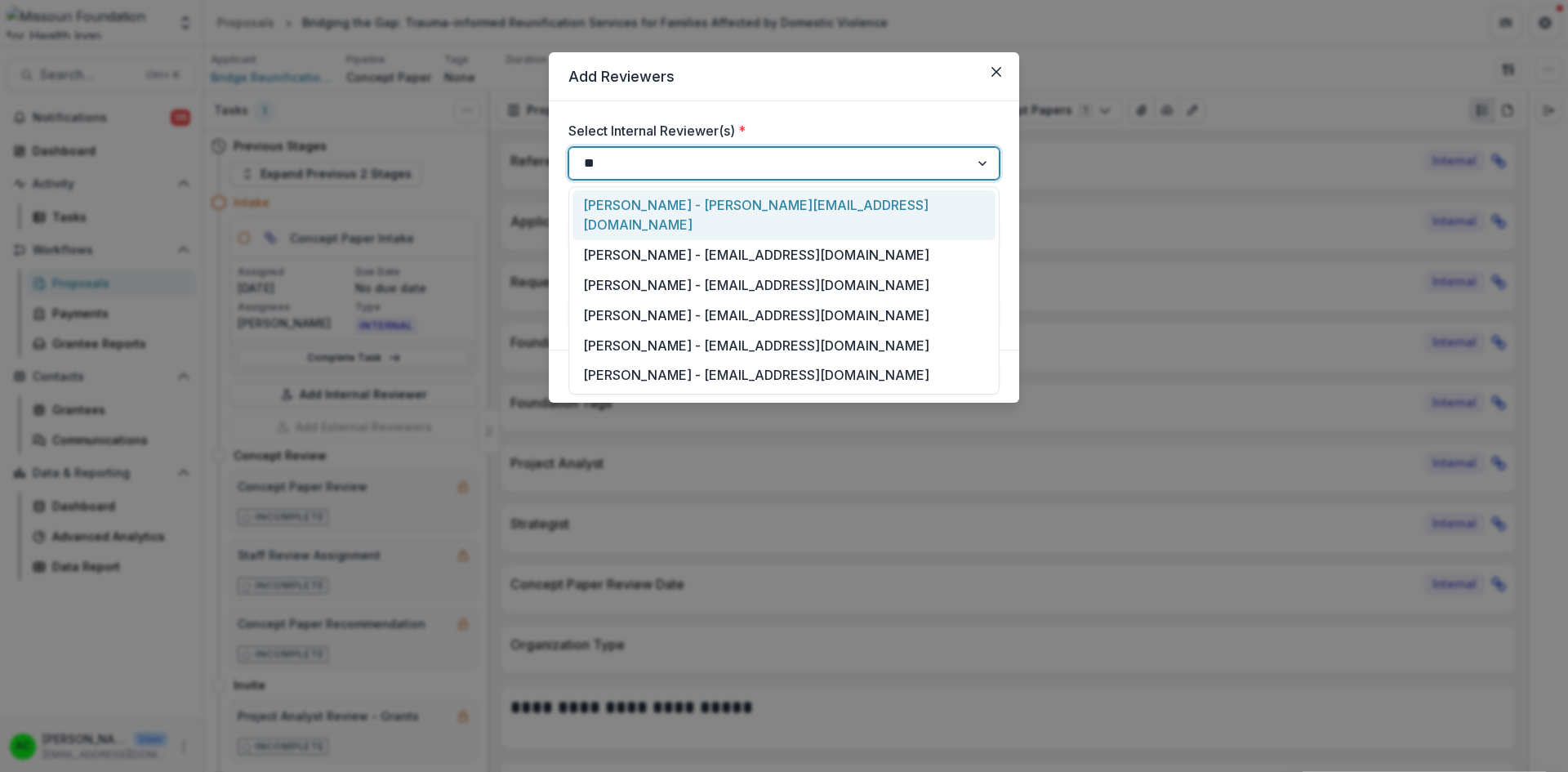
type input "***"
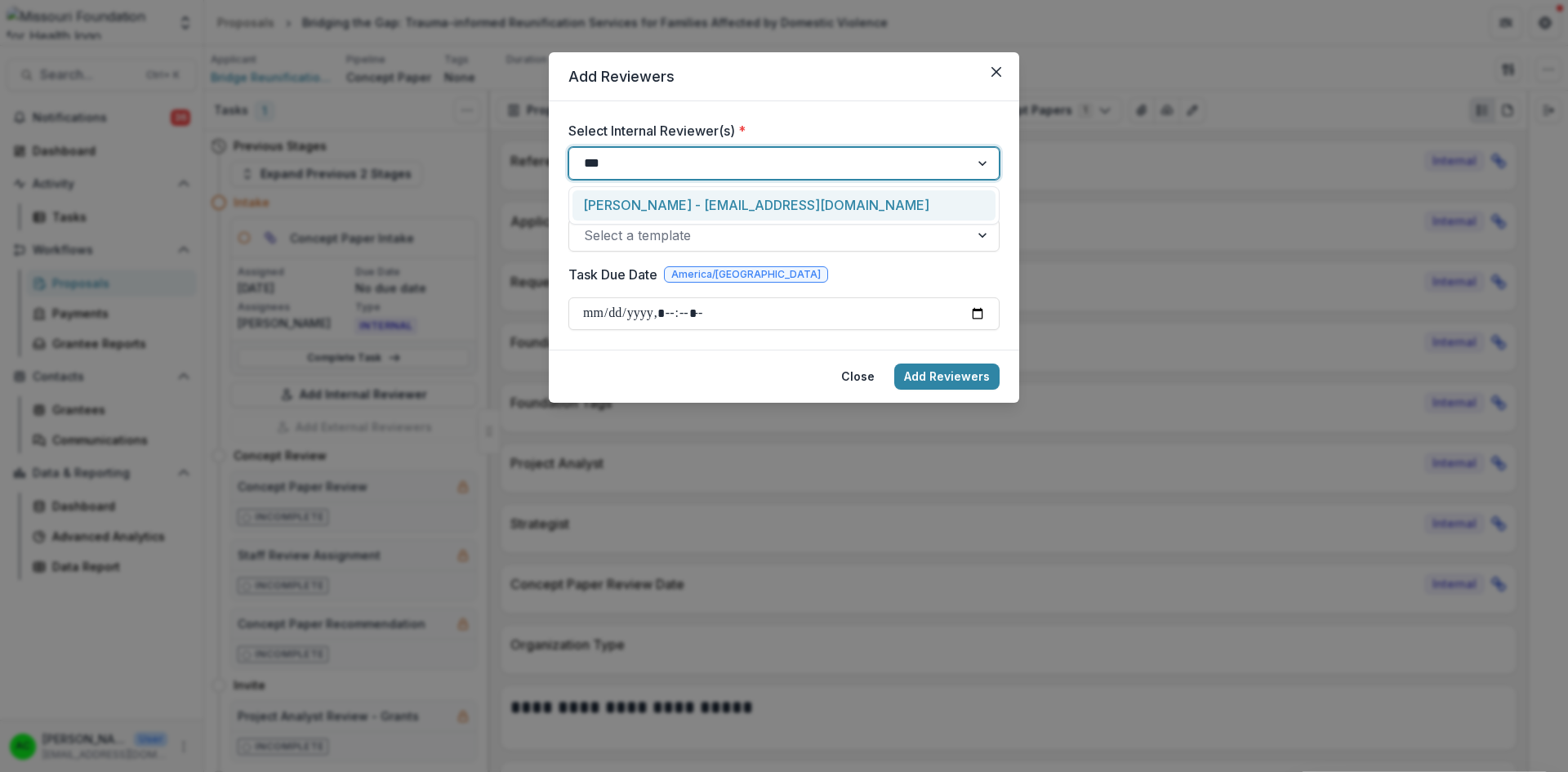
click at [647, 207] on div "[PERSON_NAME] - [EMAIL_ADDRESS][DOMAIN_NAME]" at bounding box center [784, 204] width 423 height 30
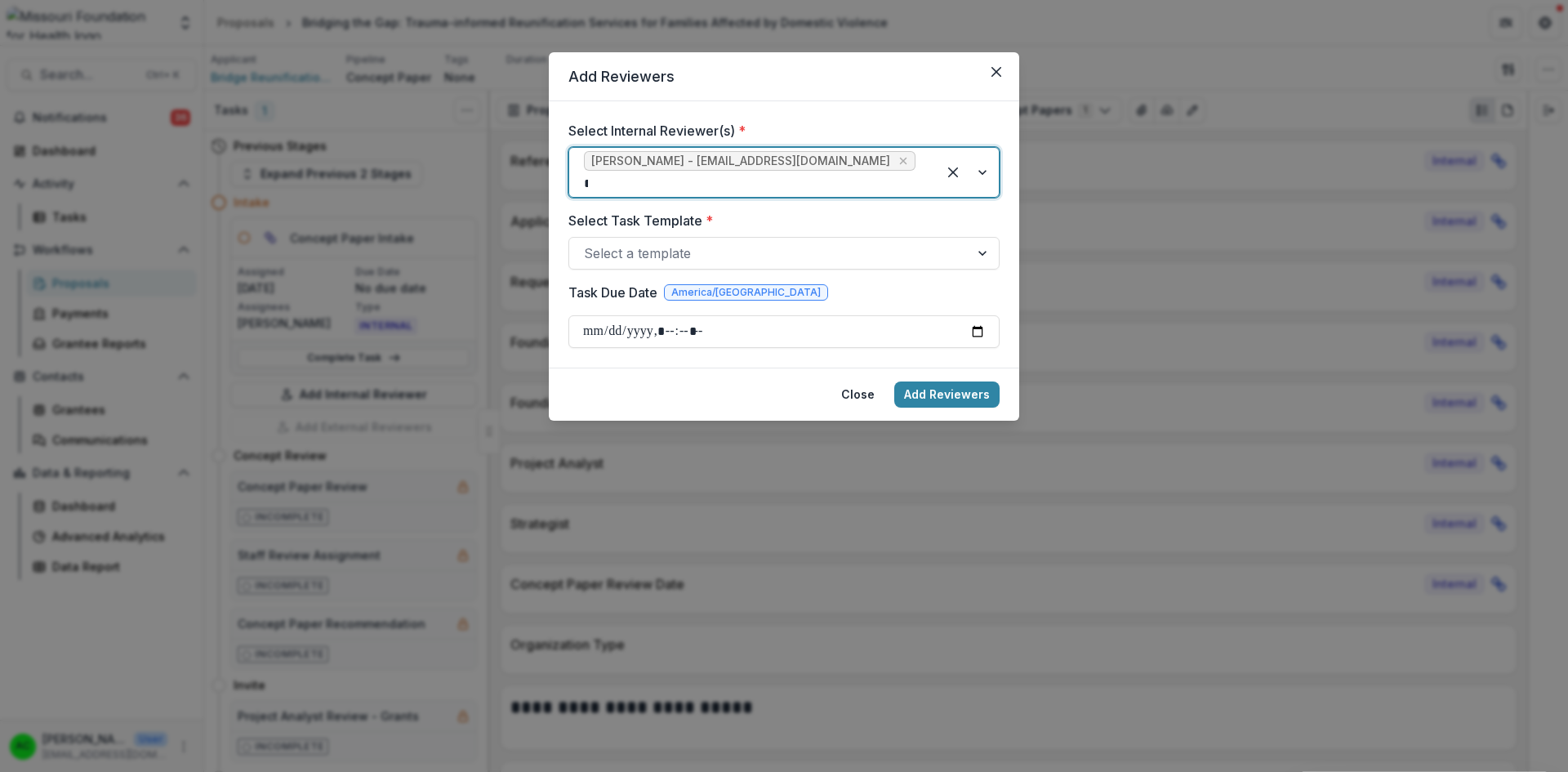
type input "***"
click at [647, 205] on div "[PERSON_NAME] - [EMAIL_ADDRESS][DOMAIN_NAME]" at bounding box center [784, 204] width 423 height 30
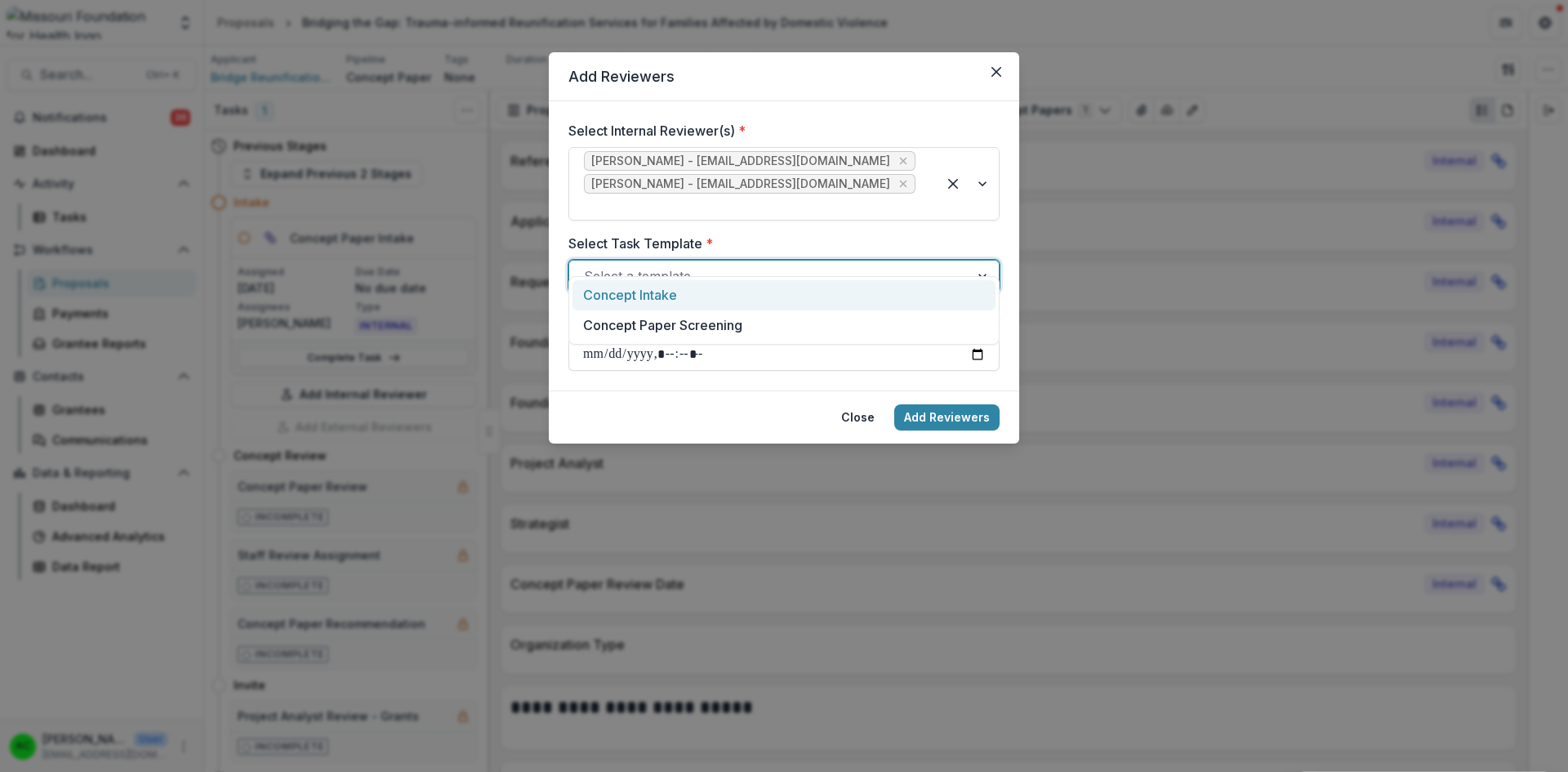
click at [663, 264] on div at bounding box center [769, 275] width 371 height 23
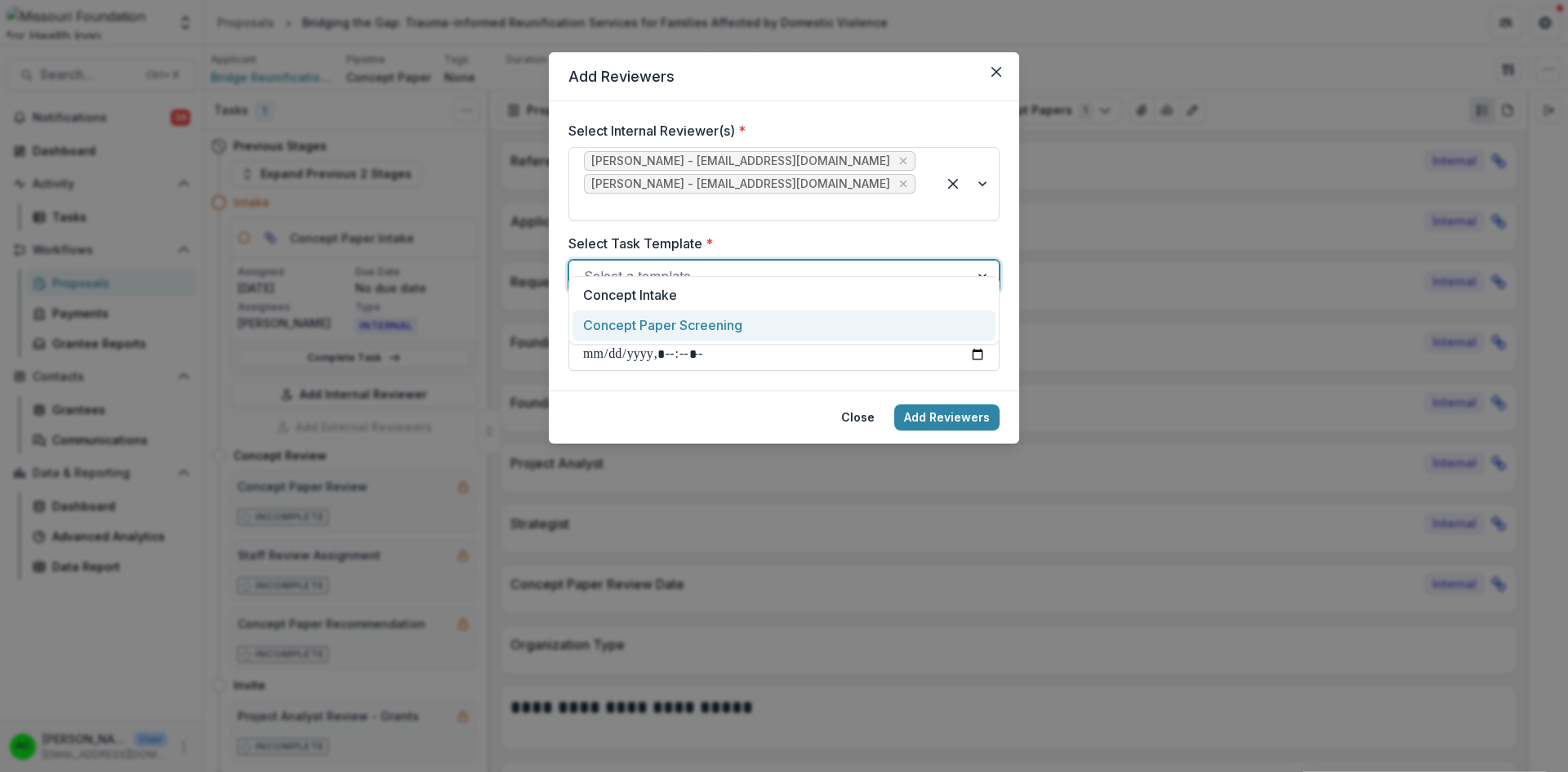
click at [661, 325] on div "Concept Paper Screening" at bounding box center [784, 325] width 423 height 30
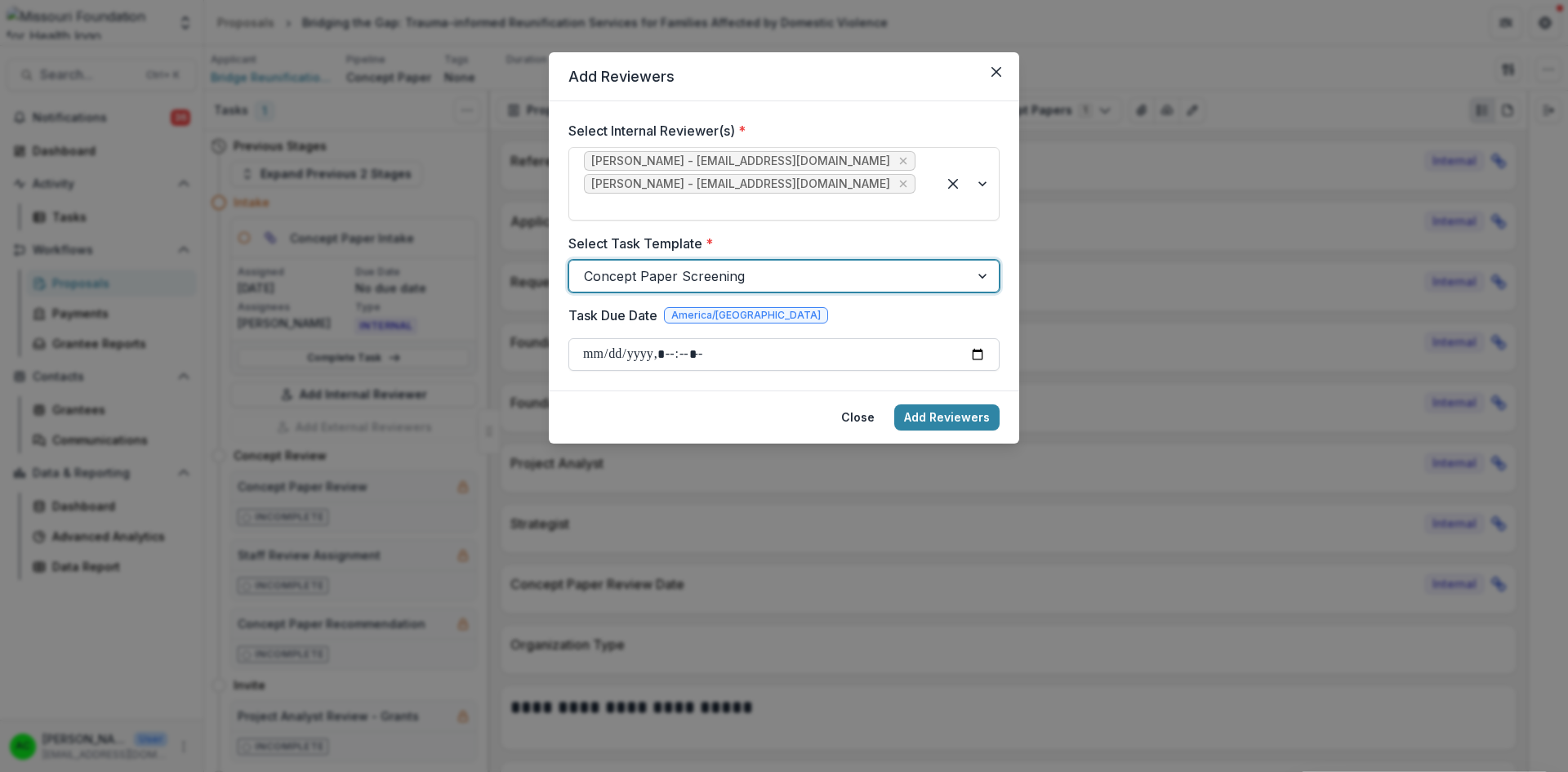
click at [699, 339] on input "Task Due Date" at bounding box center [784, 354] width 432 height 32
click at [979, 339] on input "Task Due Date" at bounding box center [784, 354] width 432 height 32
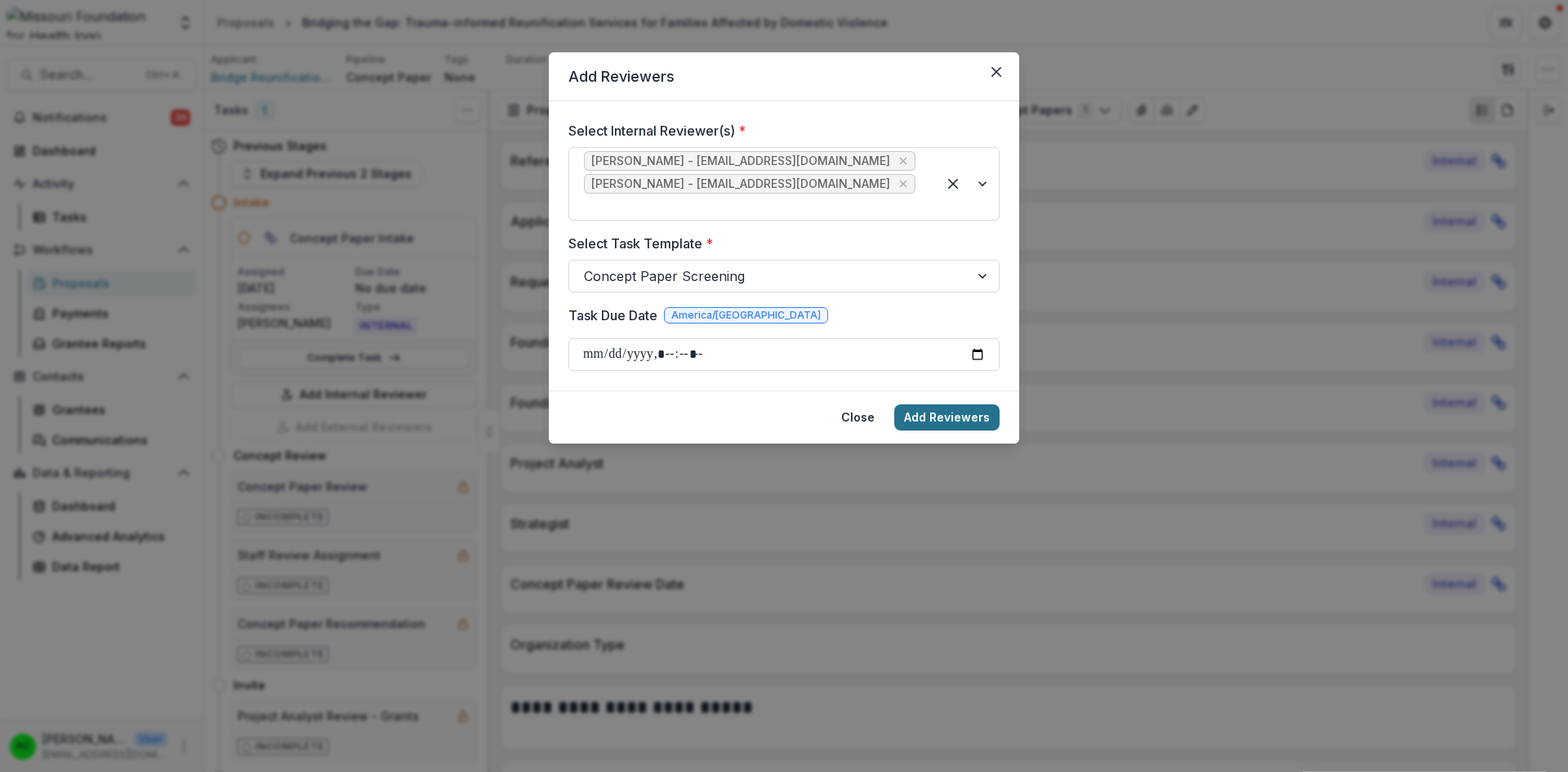
type input "**********"
click at [983, 404] on button "Add Reviewers" at bounding box center [947, 417] width 106 height 26
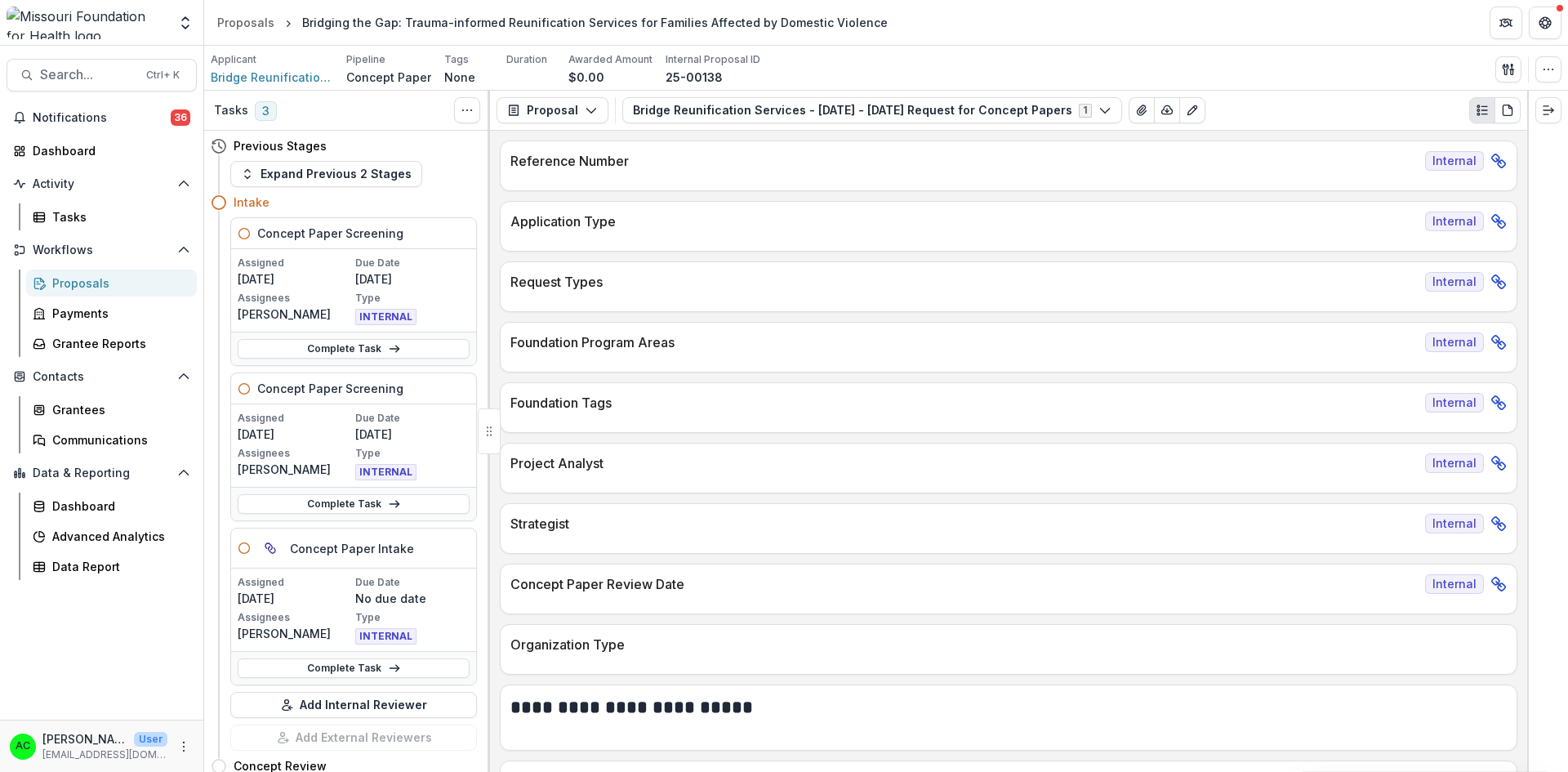
click at [95, 280] on div "Proposals" at bounding box center [117, 283] width 131 height 18
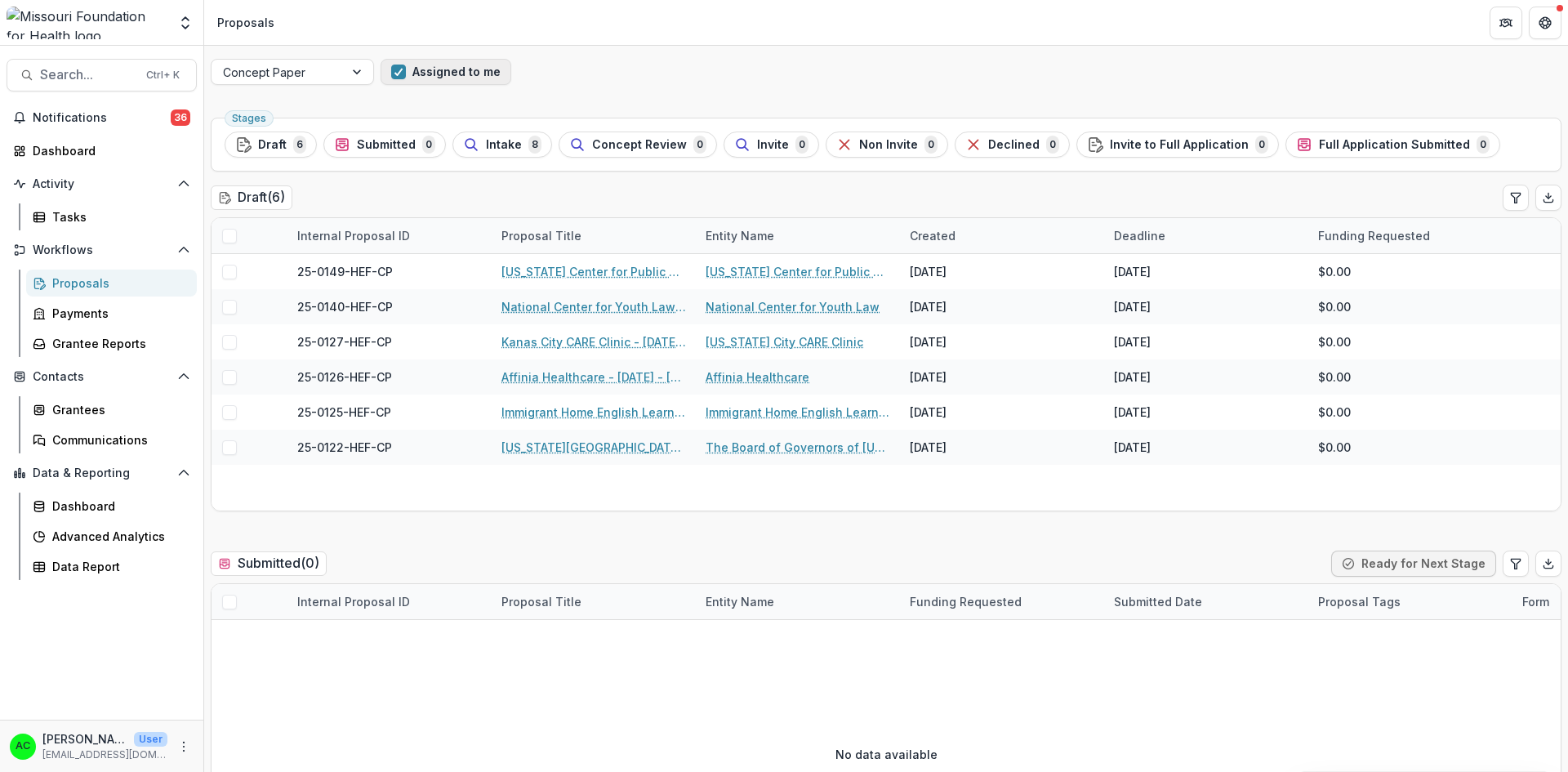
click at [432, 72] on button "Assigned to me" at bounding box center [446, 71] width 131 height 26
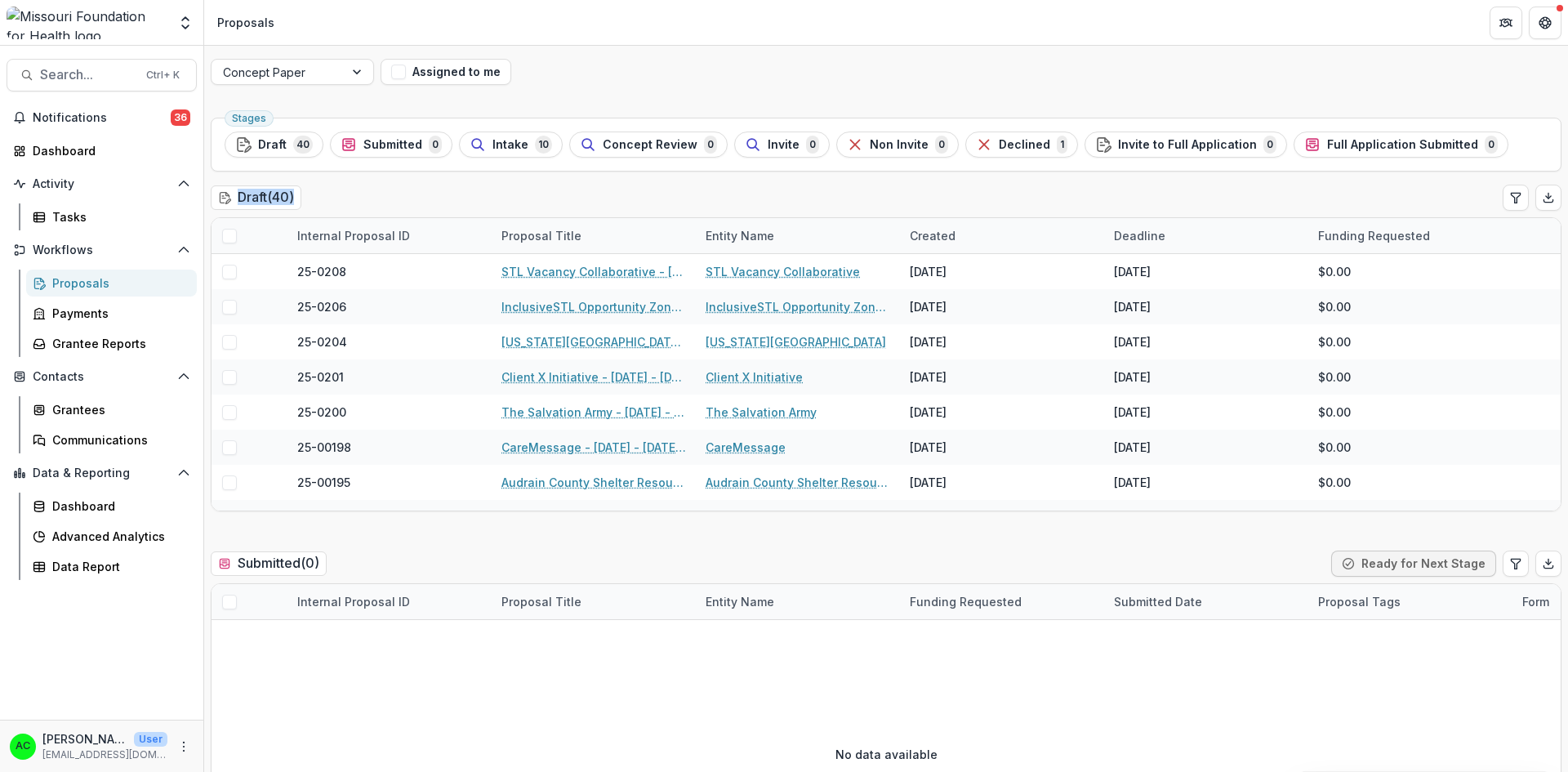
drag, startPoint x: 1563, startPoint y: 109, endPoint x: 1563, endPoint y: 210, distance: 101.0
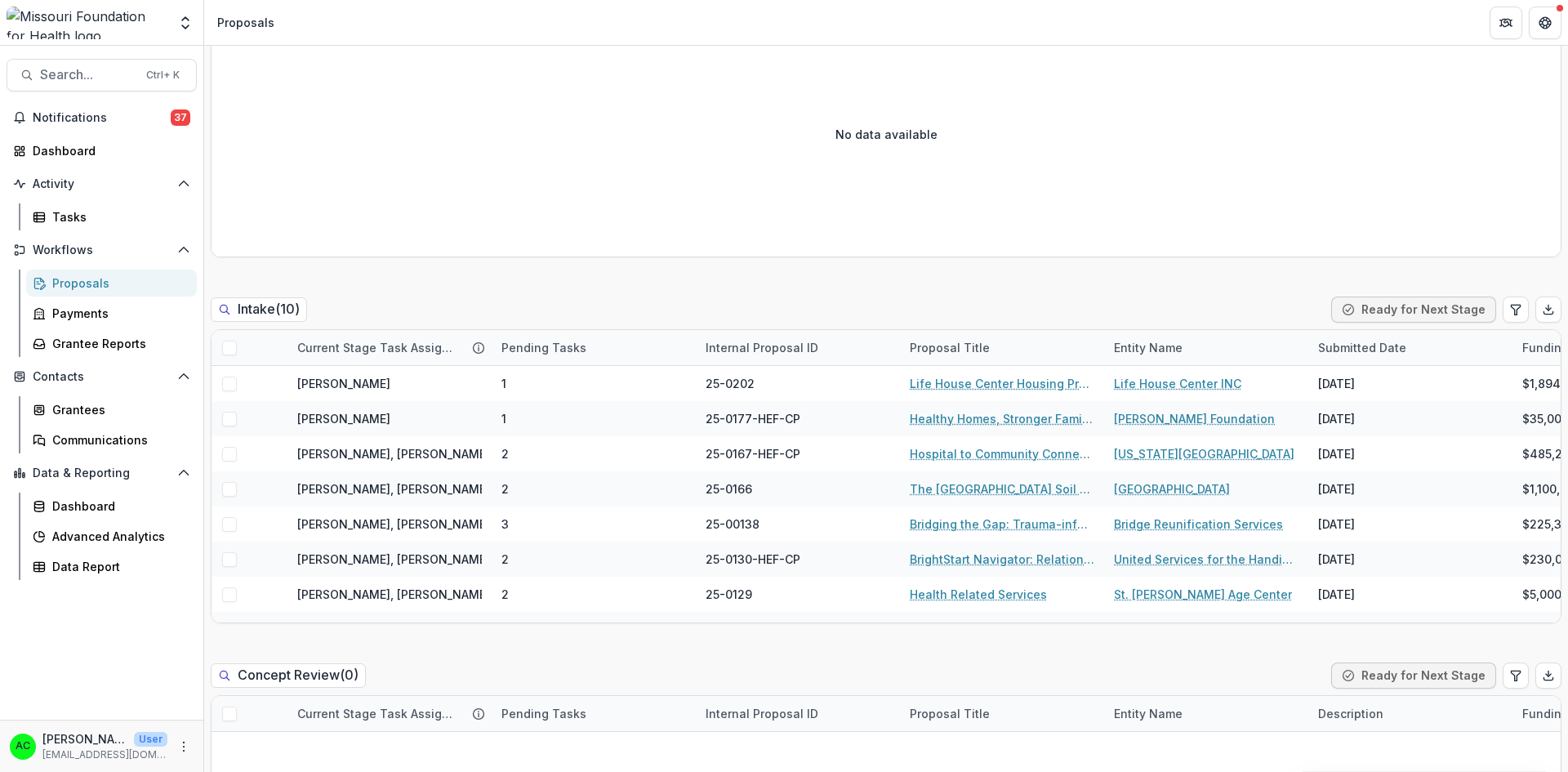
scroll to position [639, 0]
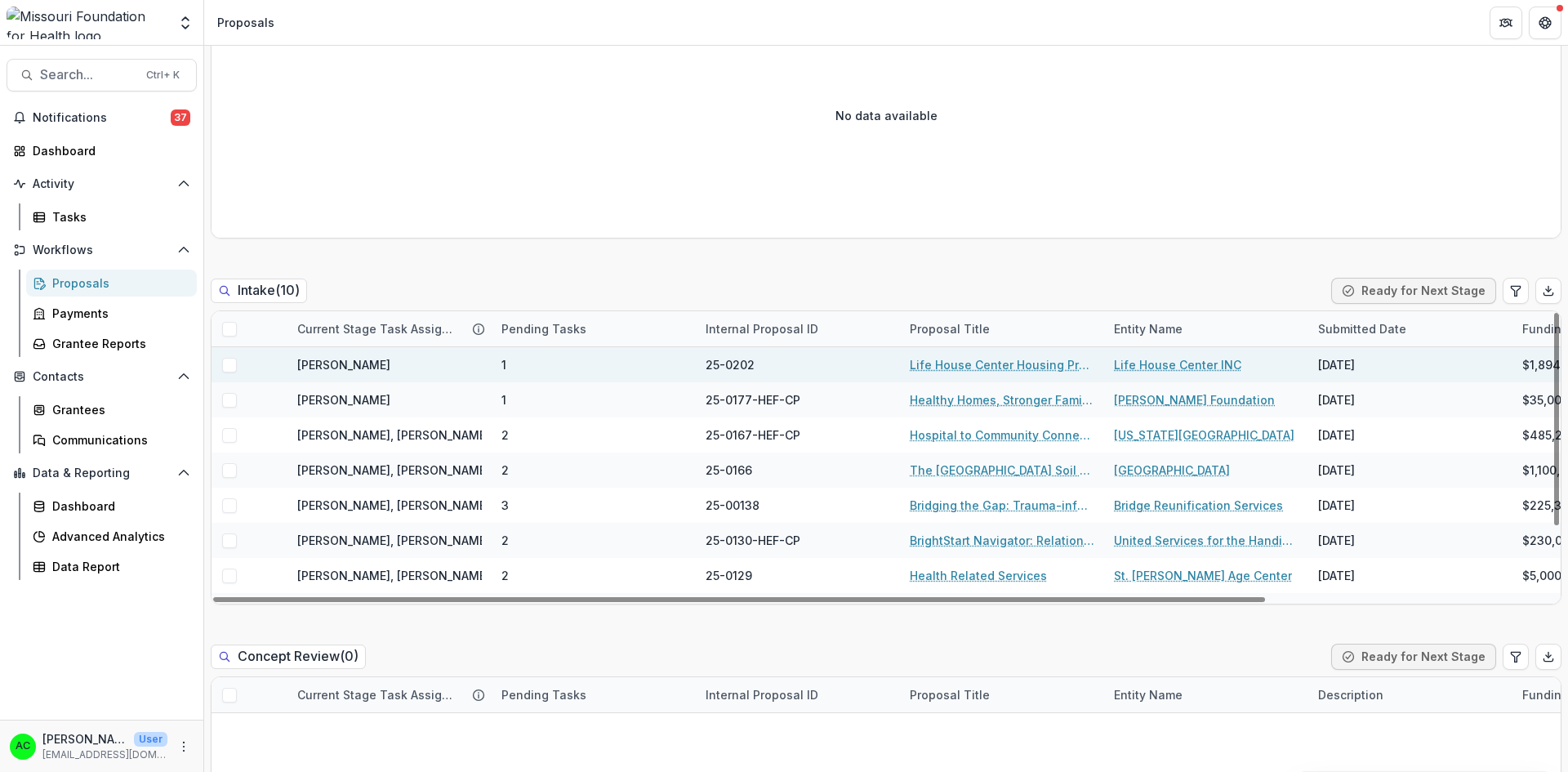
click at [925, 363] on link "Life House Center Housing Program - Health Equity Fund" at bounding box center [1002, 365] width 185 height 18
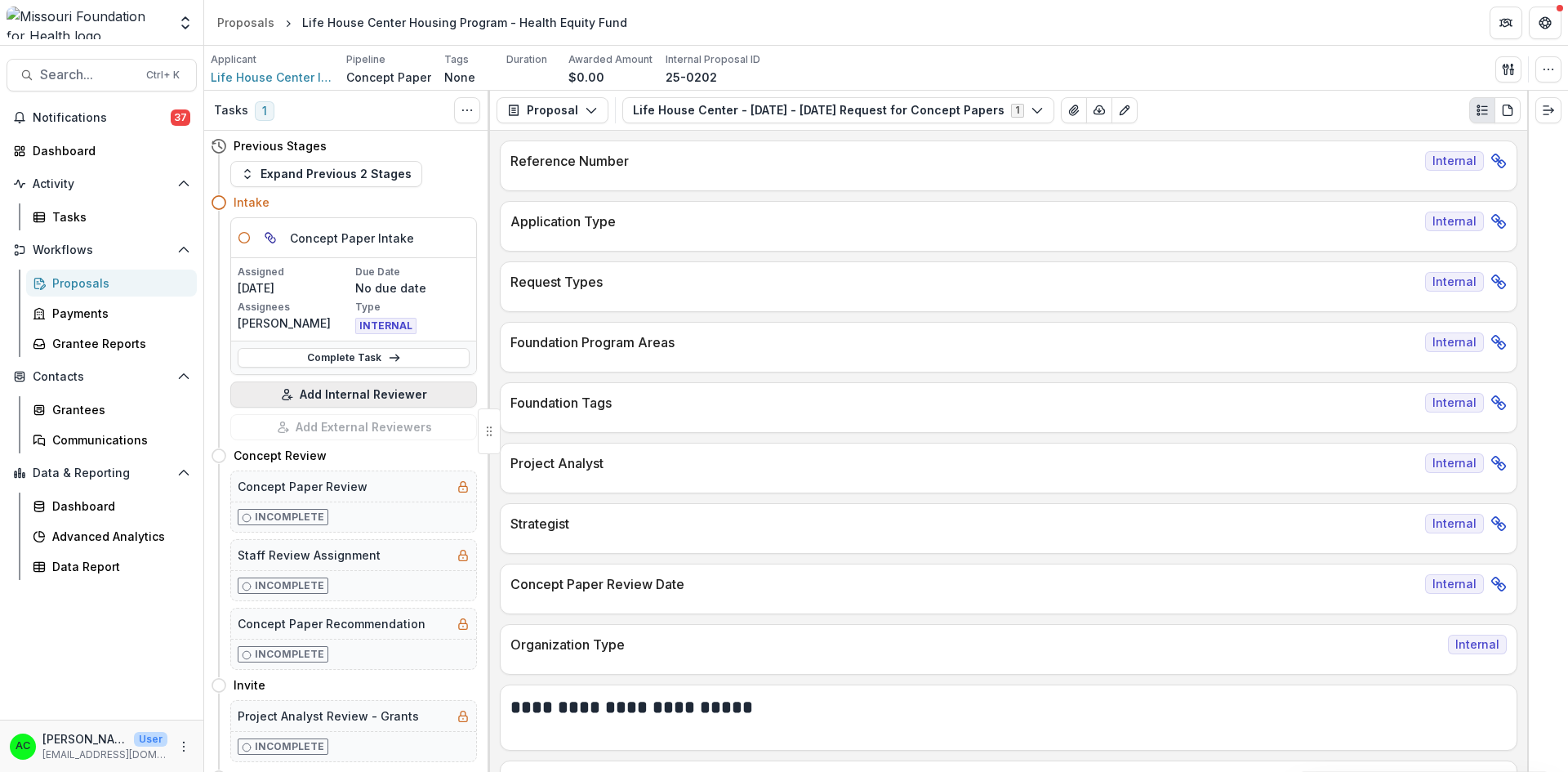
click at [422, 395] on button "Add Internal Reviewer" at bounding box center [353, 394] width 247 height 26
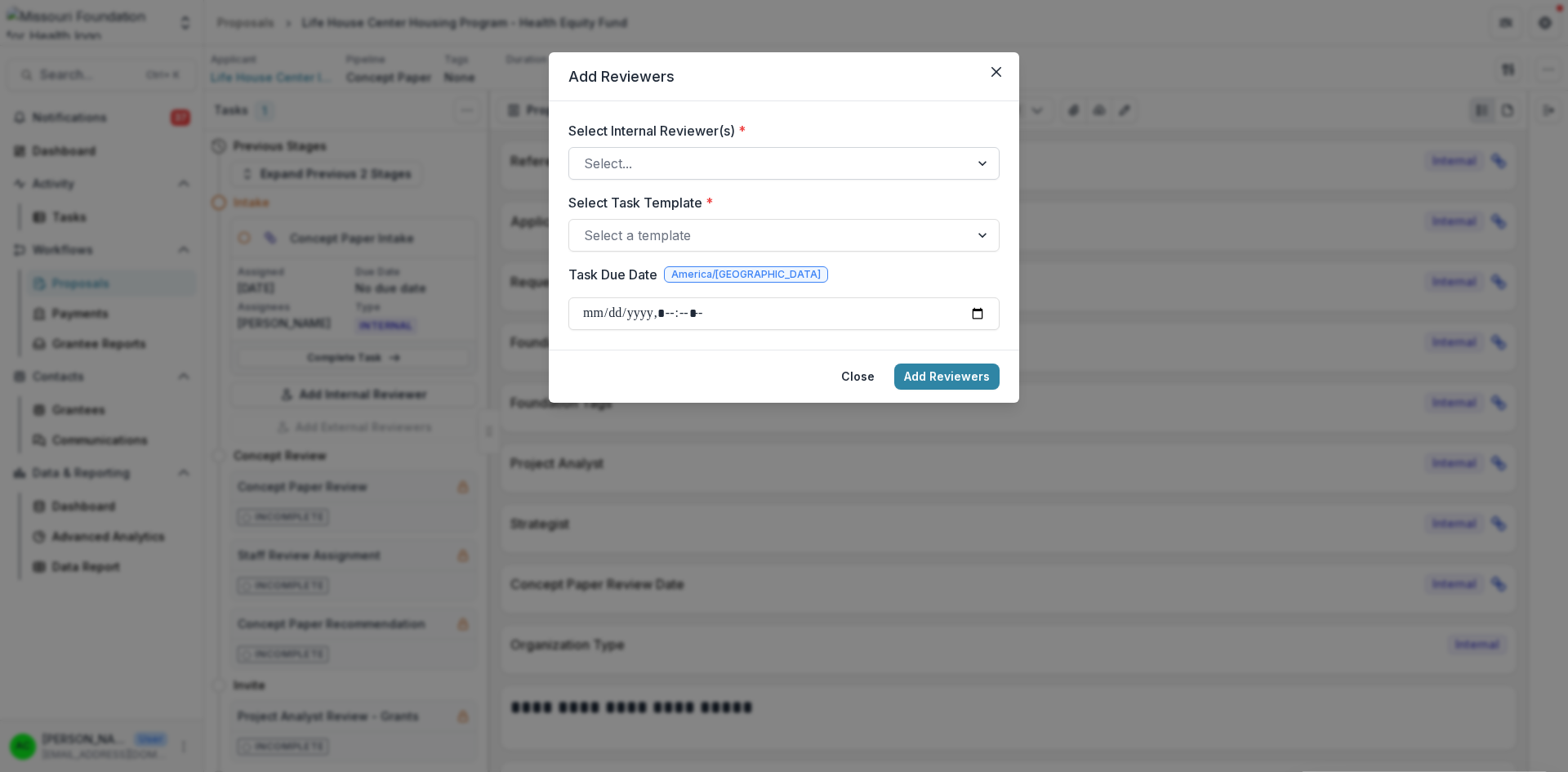
click at [810, 155] on div at bounding box center [769, 162] width 371 height 23
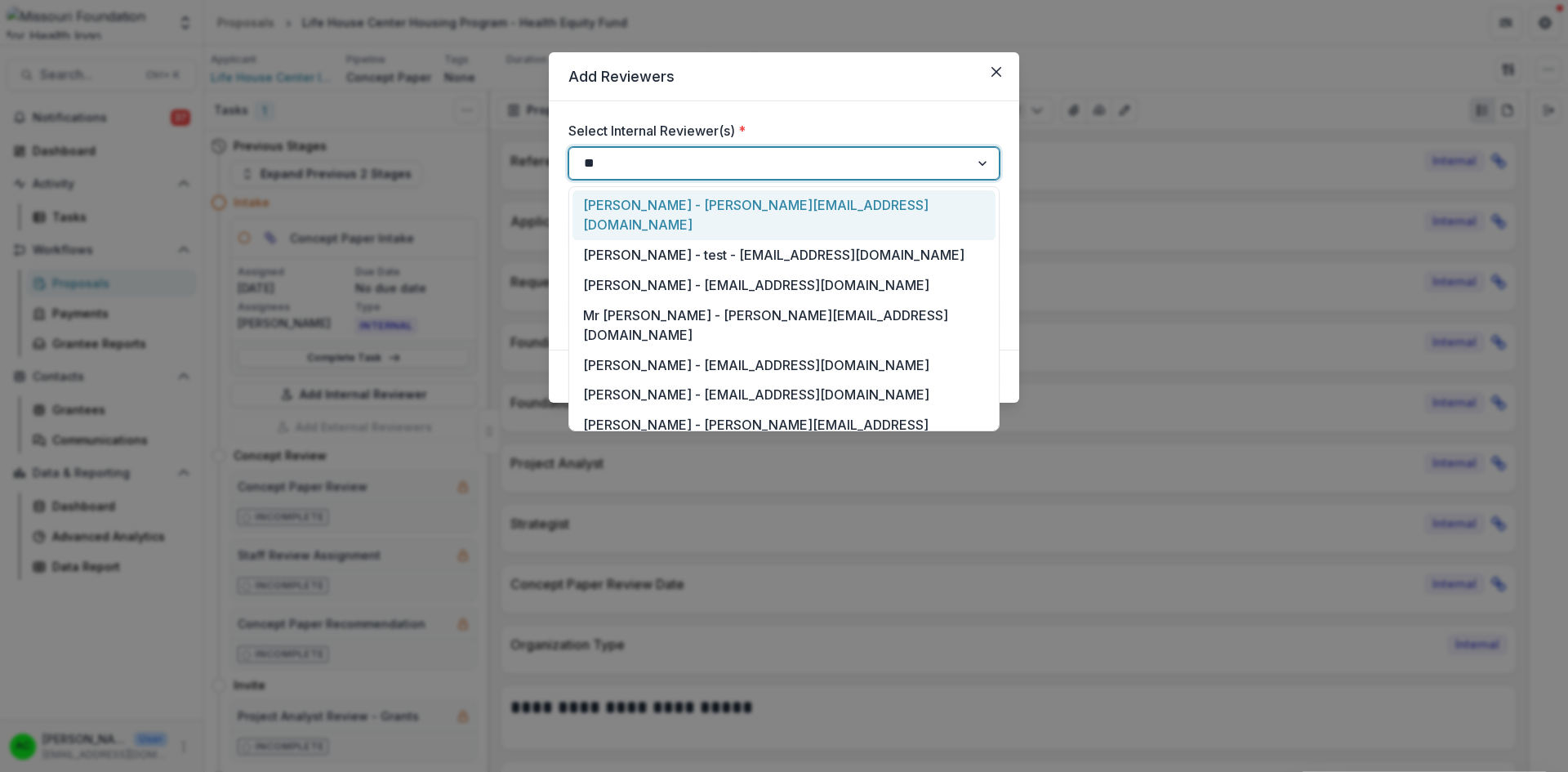
type input "***"
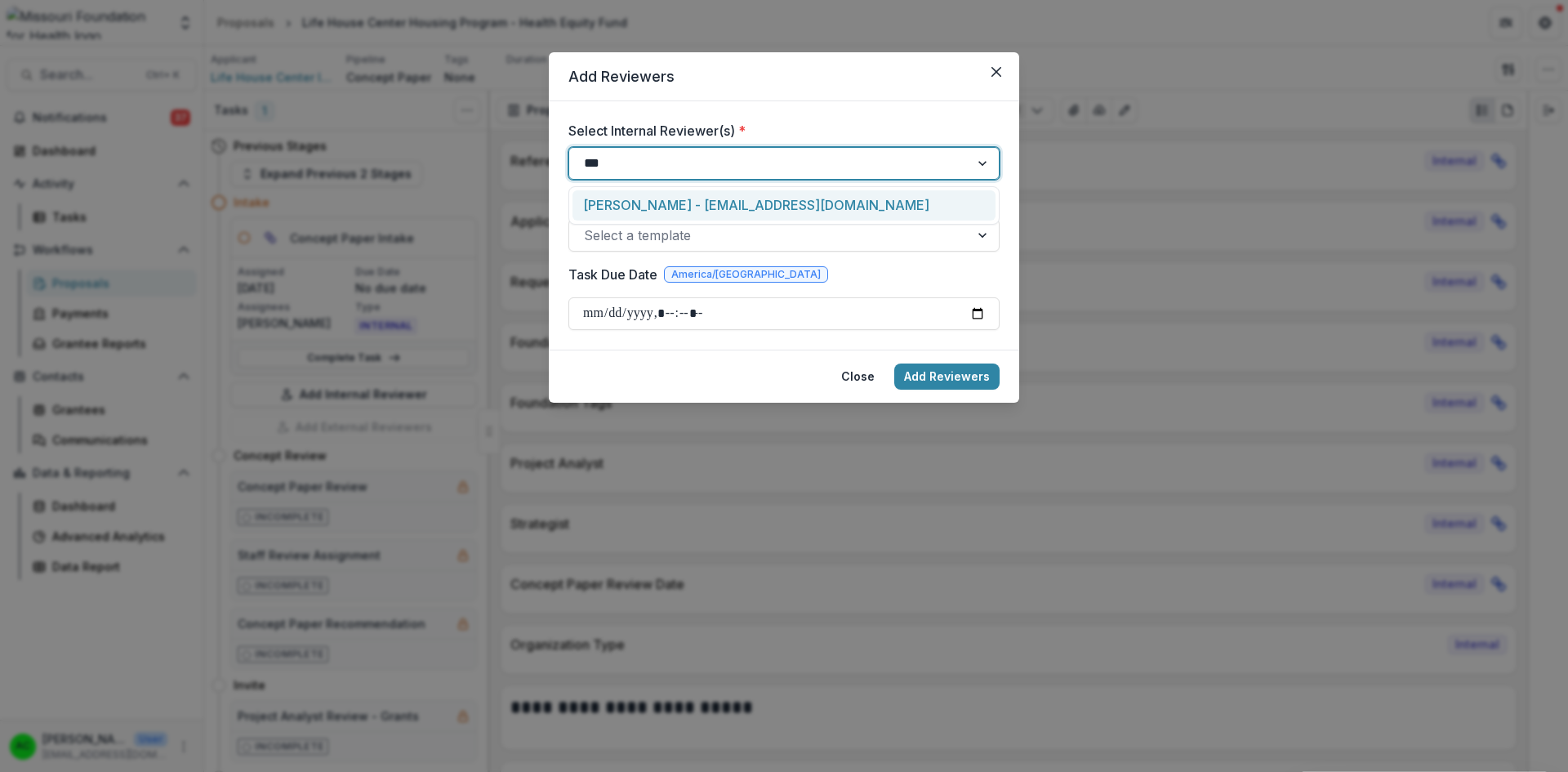
click at [745, 200] on div "[PERSON_NAME] - [EMAIL_ADDRESS][DOMAIN_NAME]" at bounding box center [784, 204] width 423 height 30
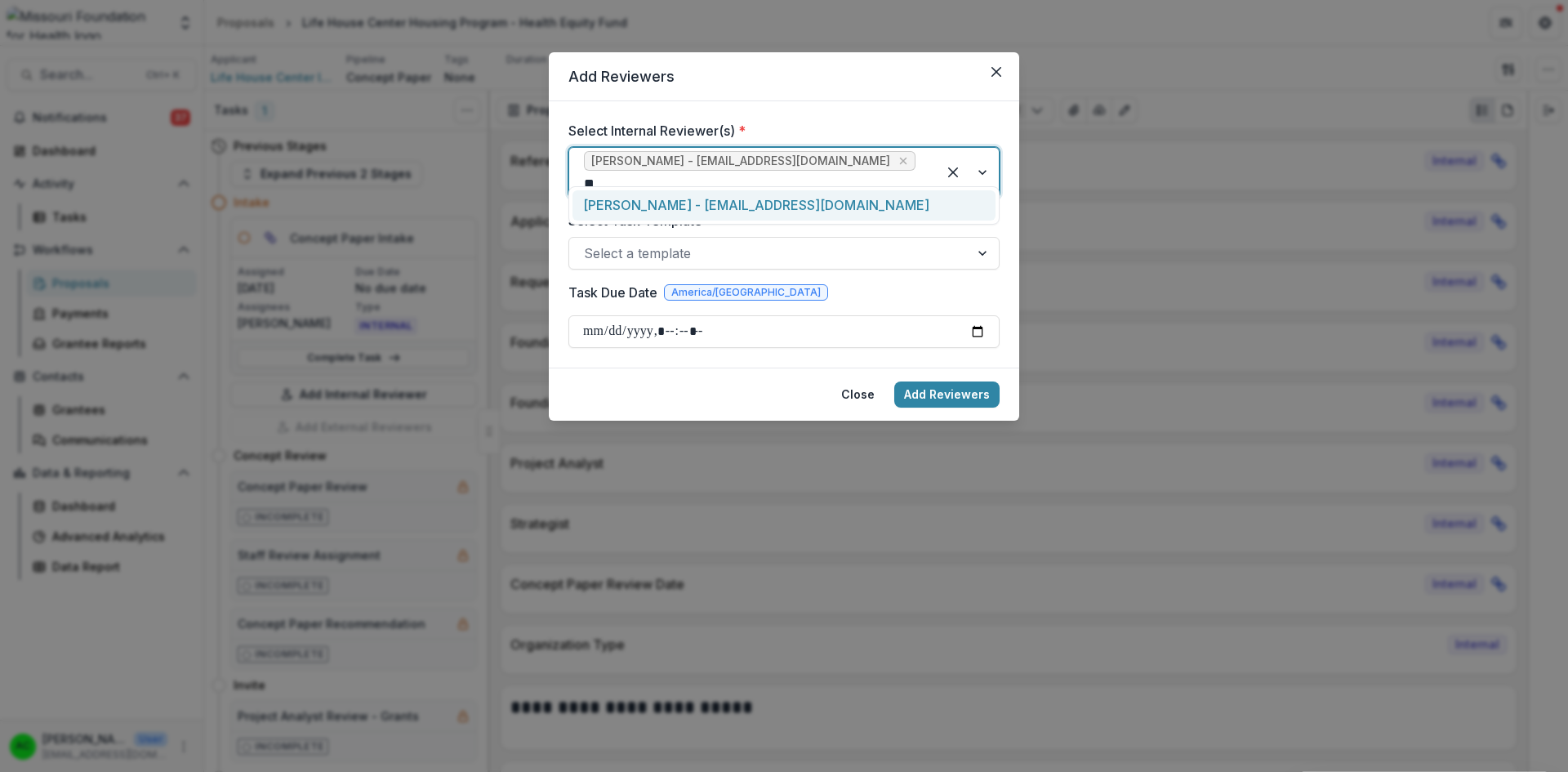
type input "***"
click at [743, 200] on div "[PERSON_NAME] - [EMAIL_ADDRESS][DOMAIN_NAME]" at bounding box center [784, 204] width 423 height 30
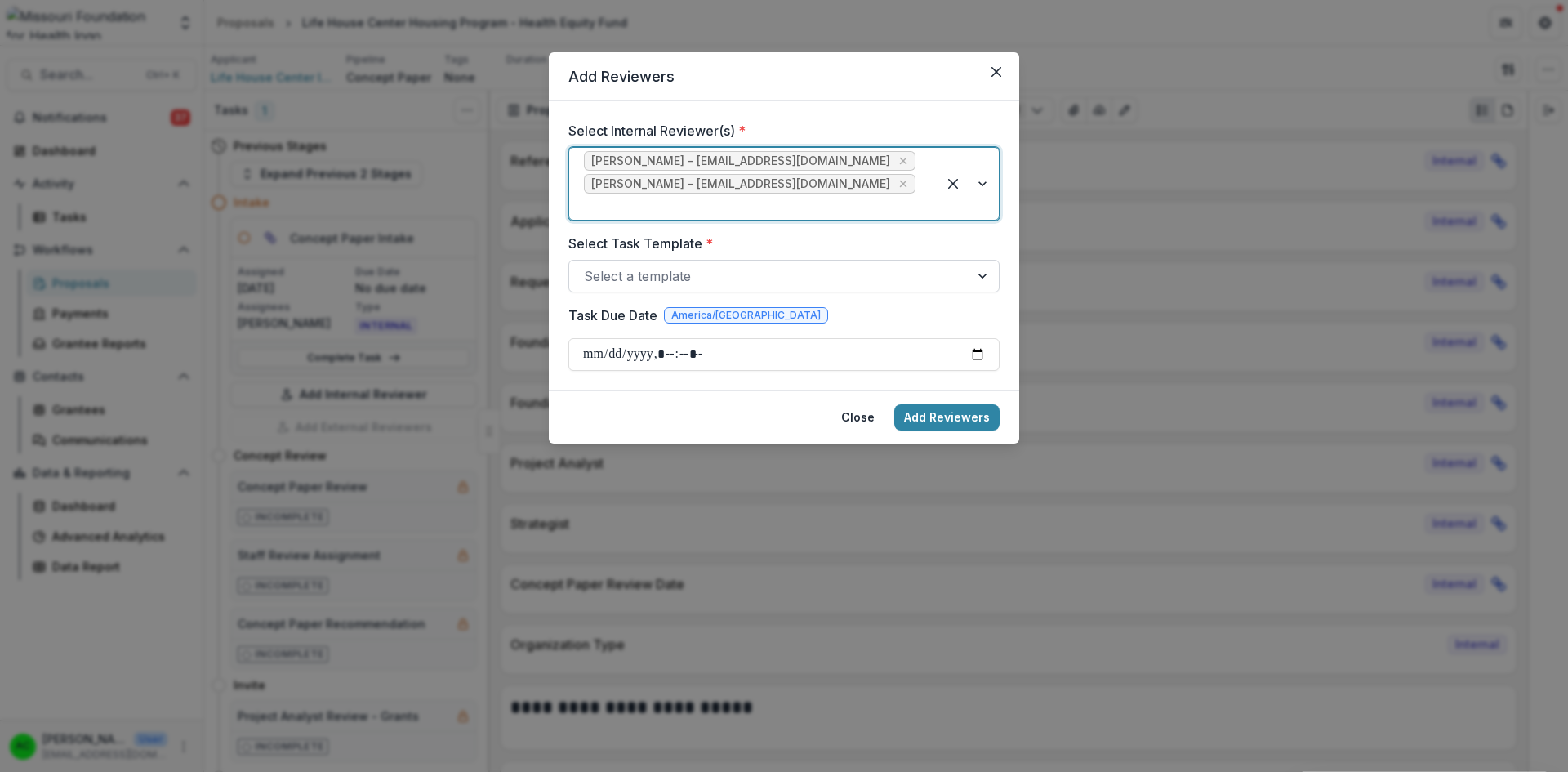
click at [735, 264] on div at bounding box center [769, 275] width 371 height 23
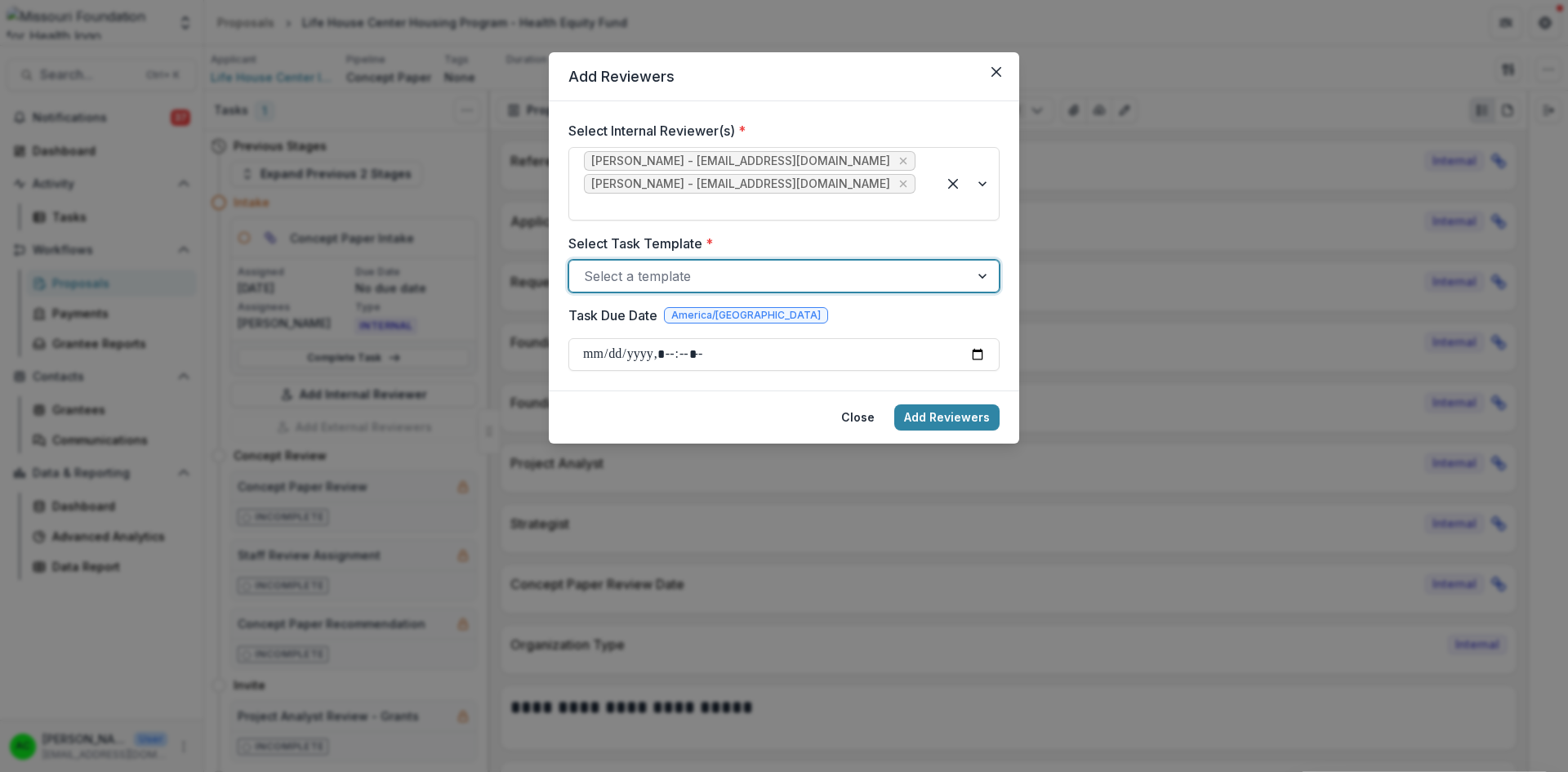
click at [730, 264] on div at bounding box center [769, 275] width 371 height 23
click at [772, 264] on div at bounding box center [769, 275] width 371 height 23
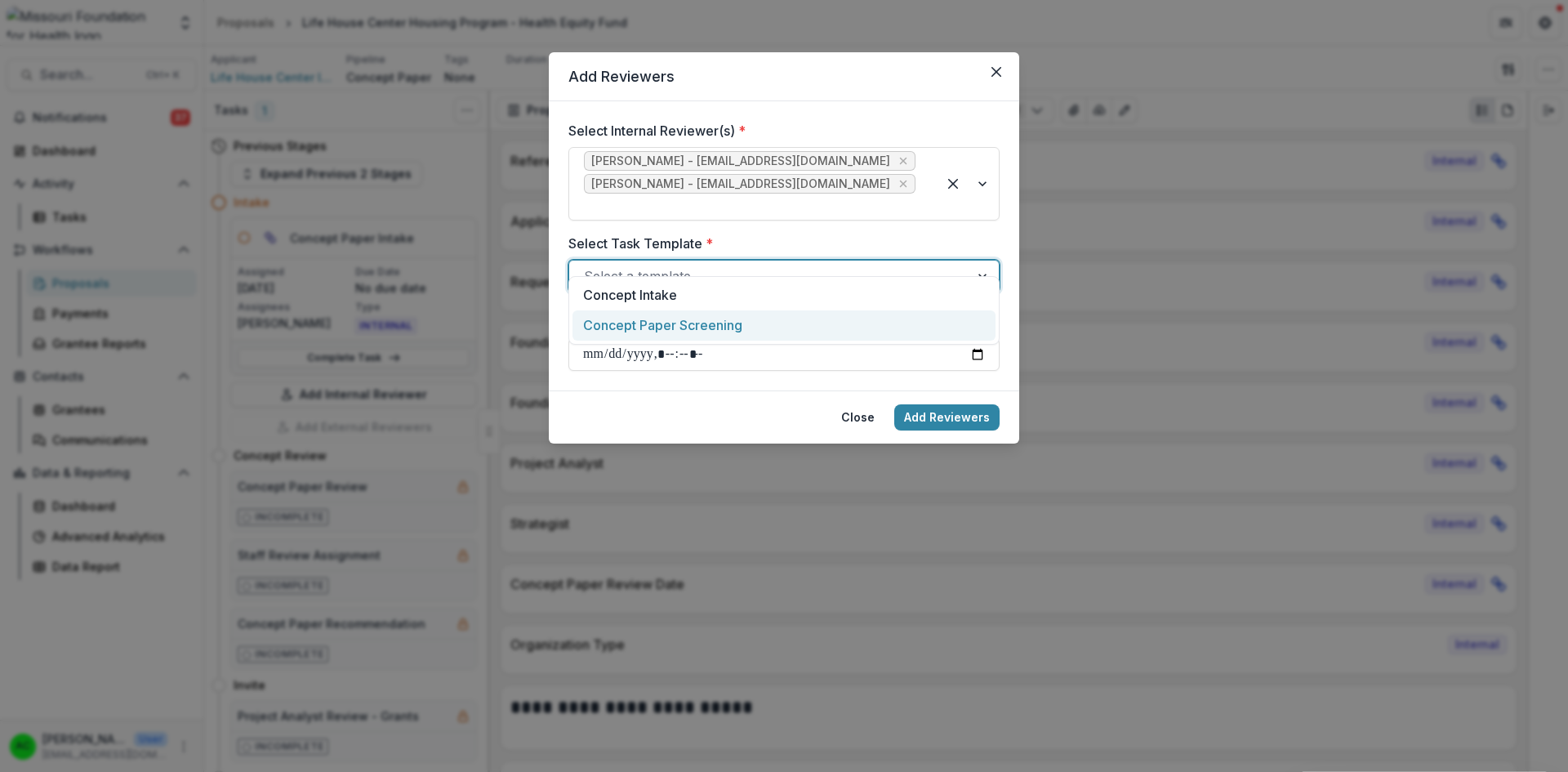
click at [725, 325] on div "Concept Paper Screening" at bounding box center [784, 325] width 423 height 30
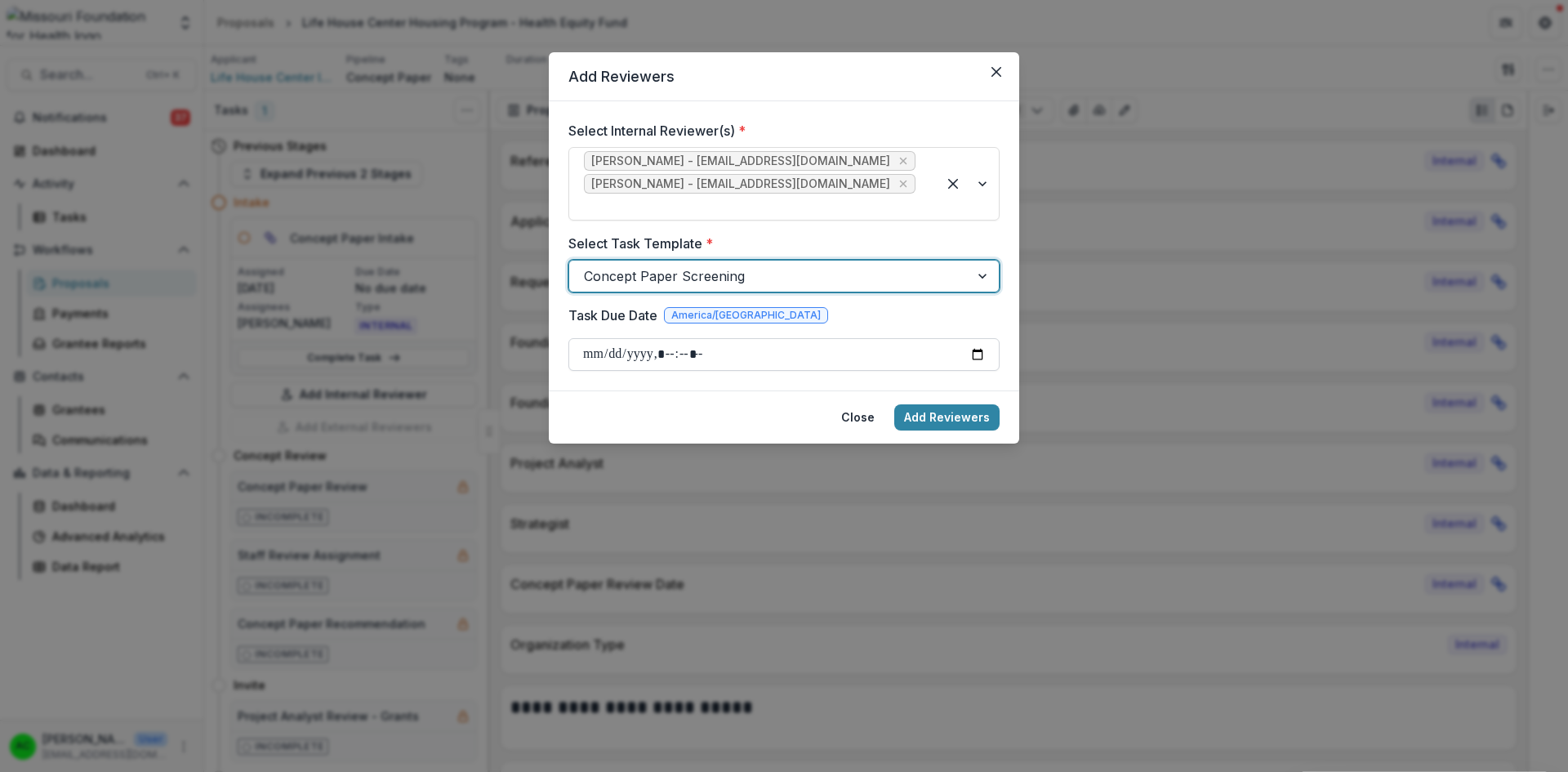
click at [699, 339] on input "Task Due Date" at bounding box center [784, 354] width 432 height 32
click at [979, 339] on input "Task Due Date" at bounding box center [784, 354] width 432 height 32
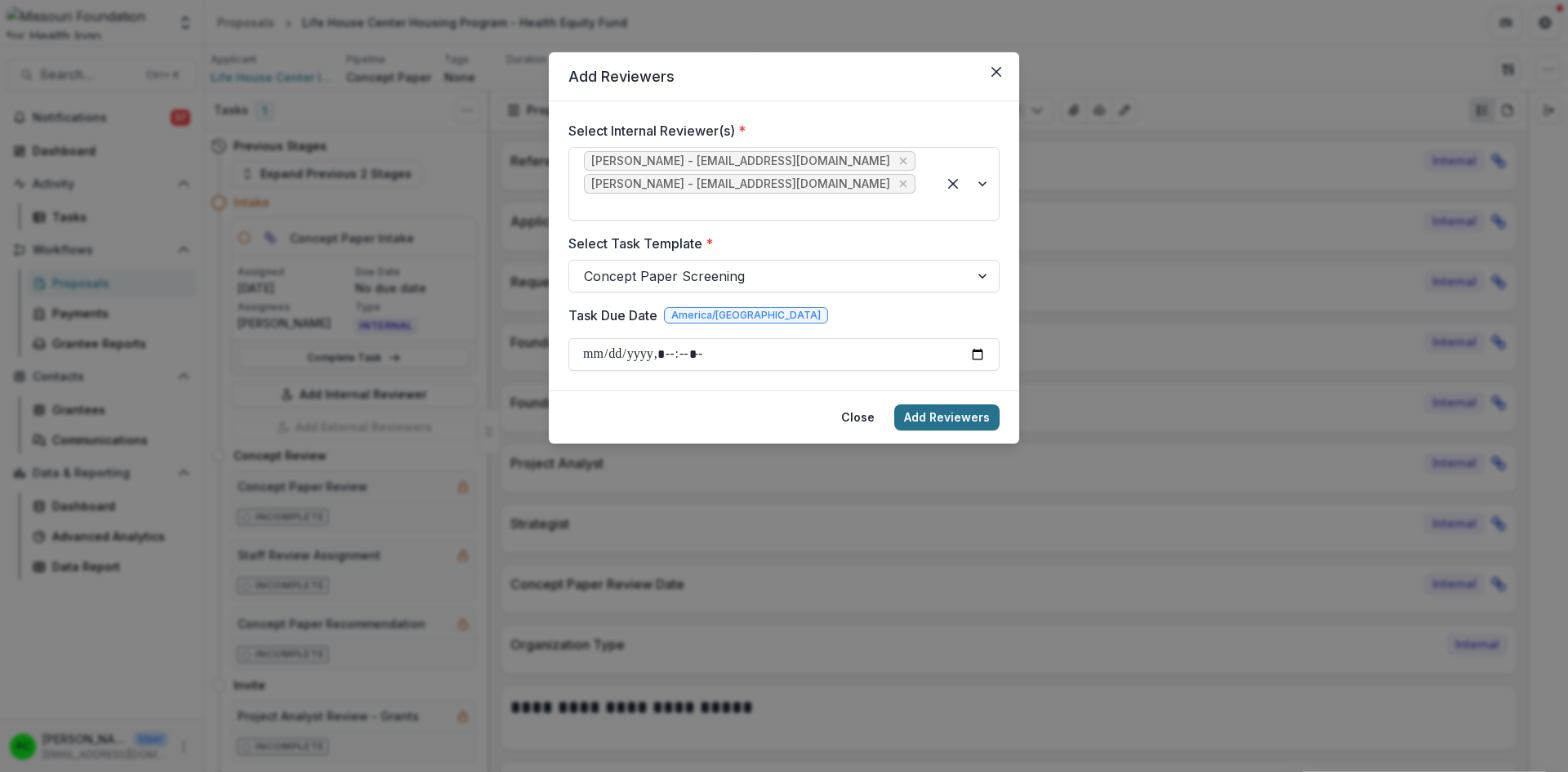
type input "**********"
click at [981, 404] on button "Add Reviewers" at bounding box center [947, 417] width 106 height 26
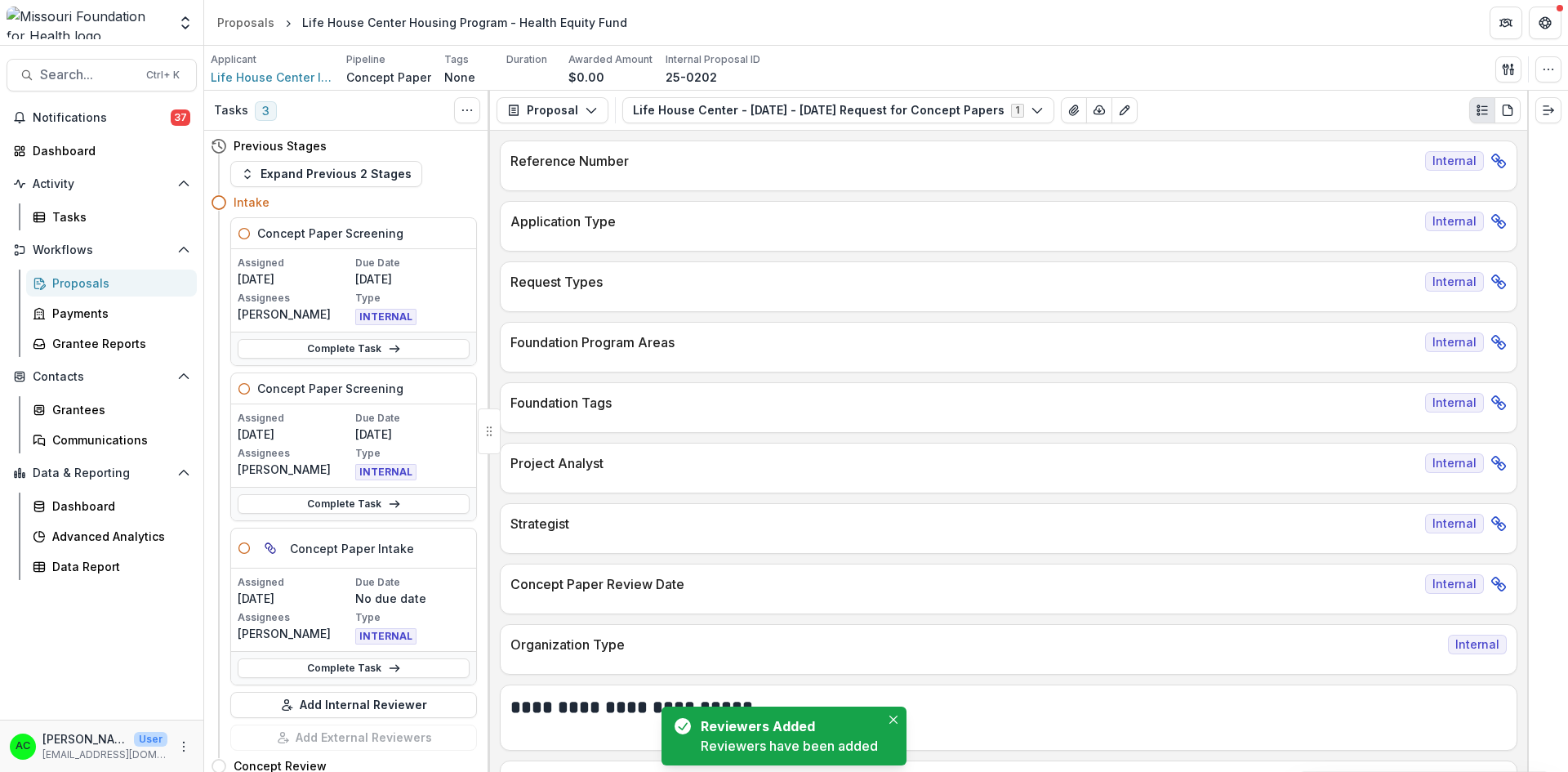
click at [108, 289] on div "Proposals" at bounding box center [117, 283] width 131 height 18
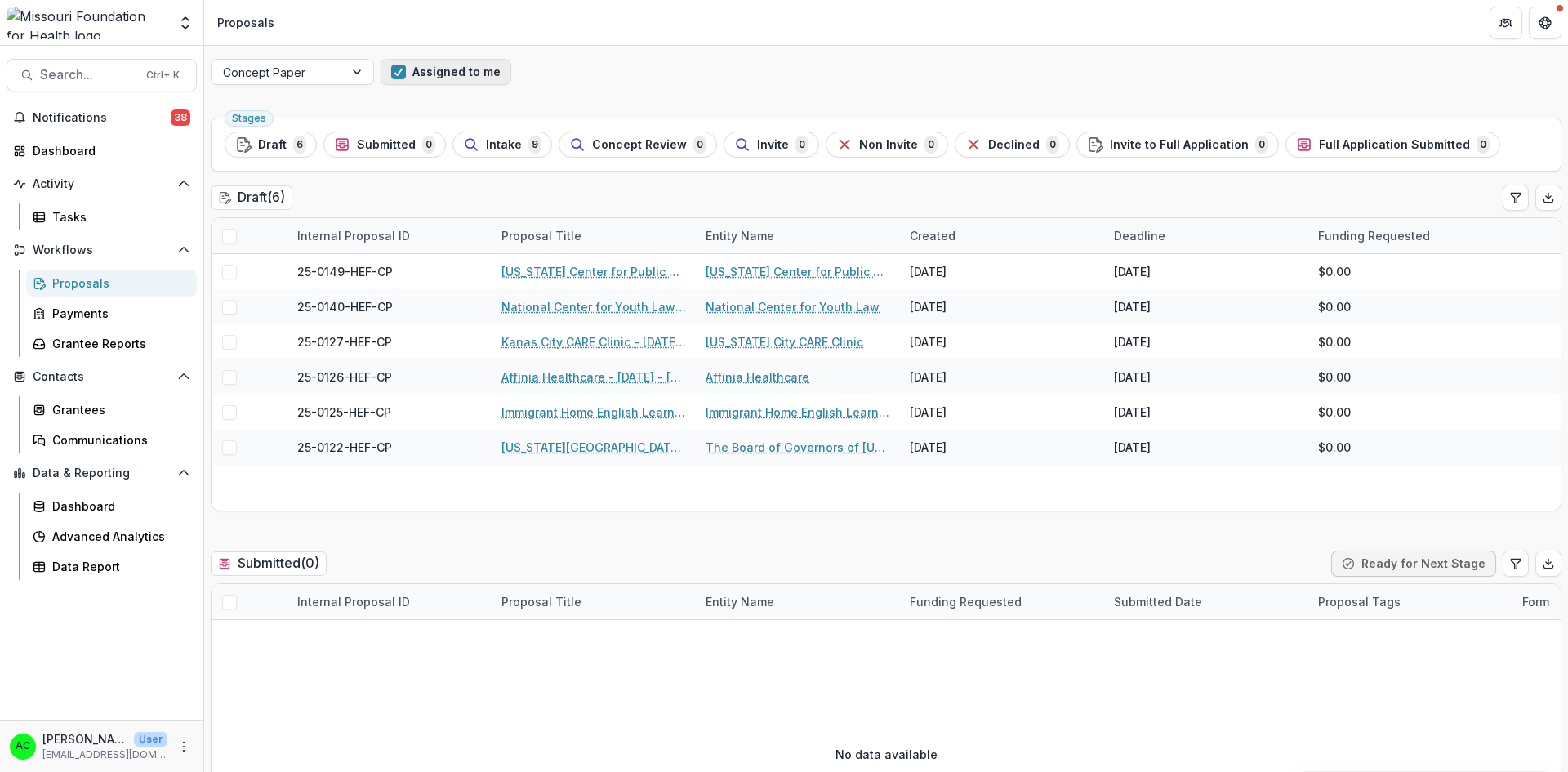
click at [495, 78] on button "Assigned to me" at bounding box center [446, 71] width 131 height 26
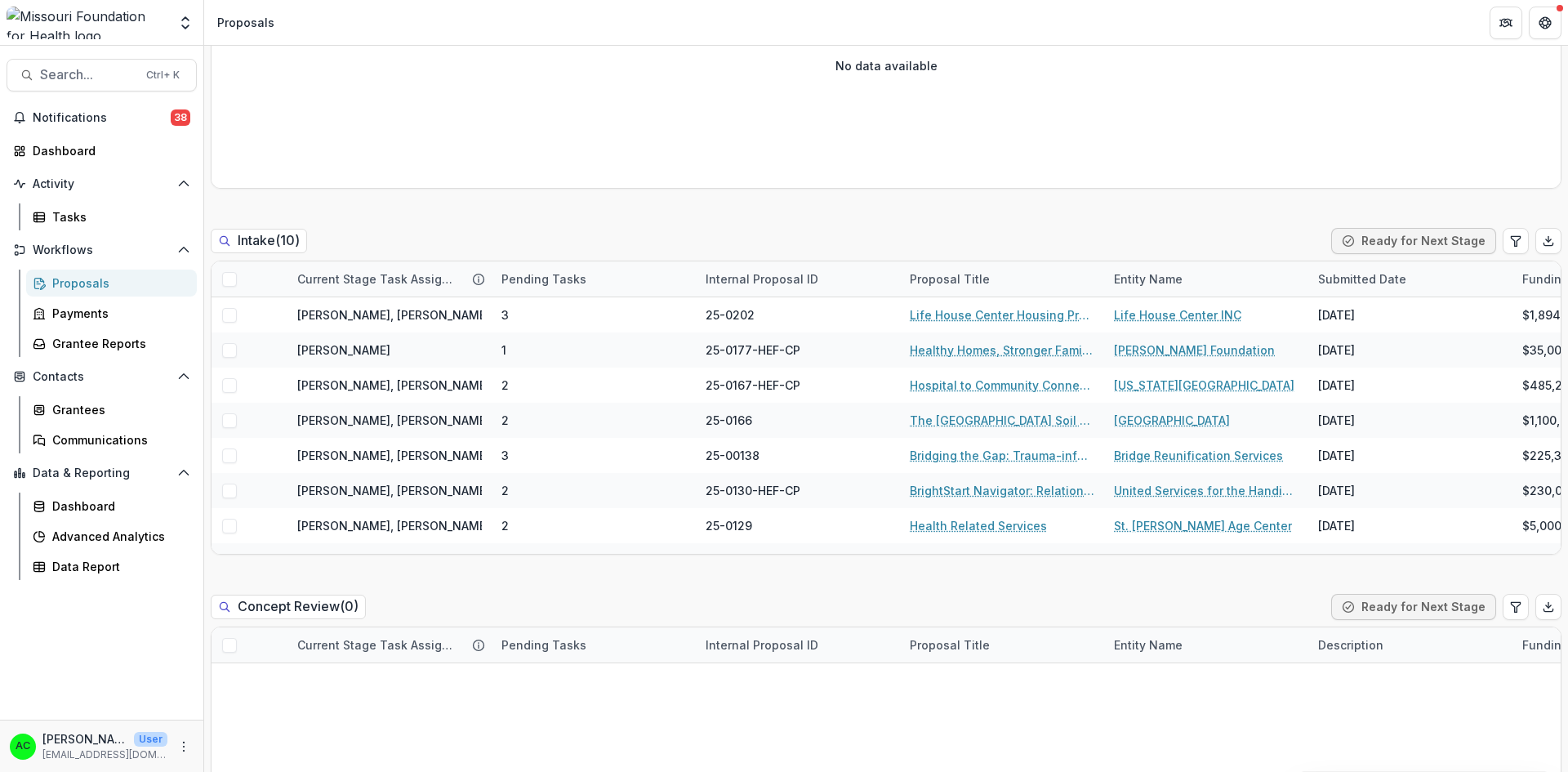
scroll to position [696, 0]
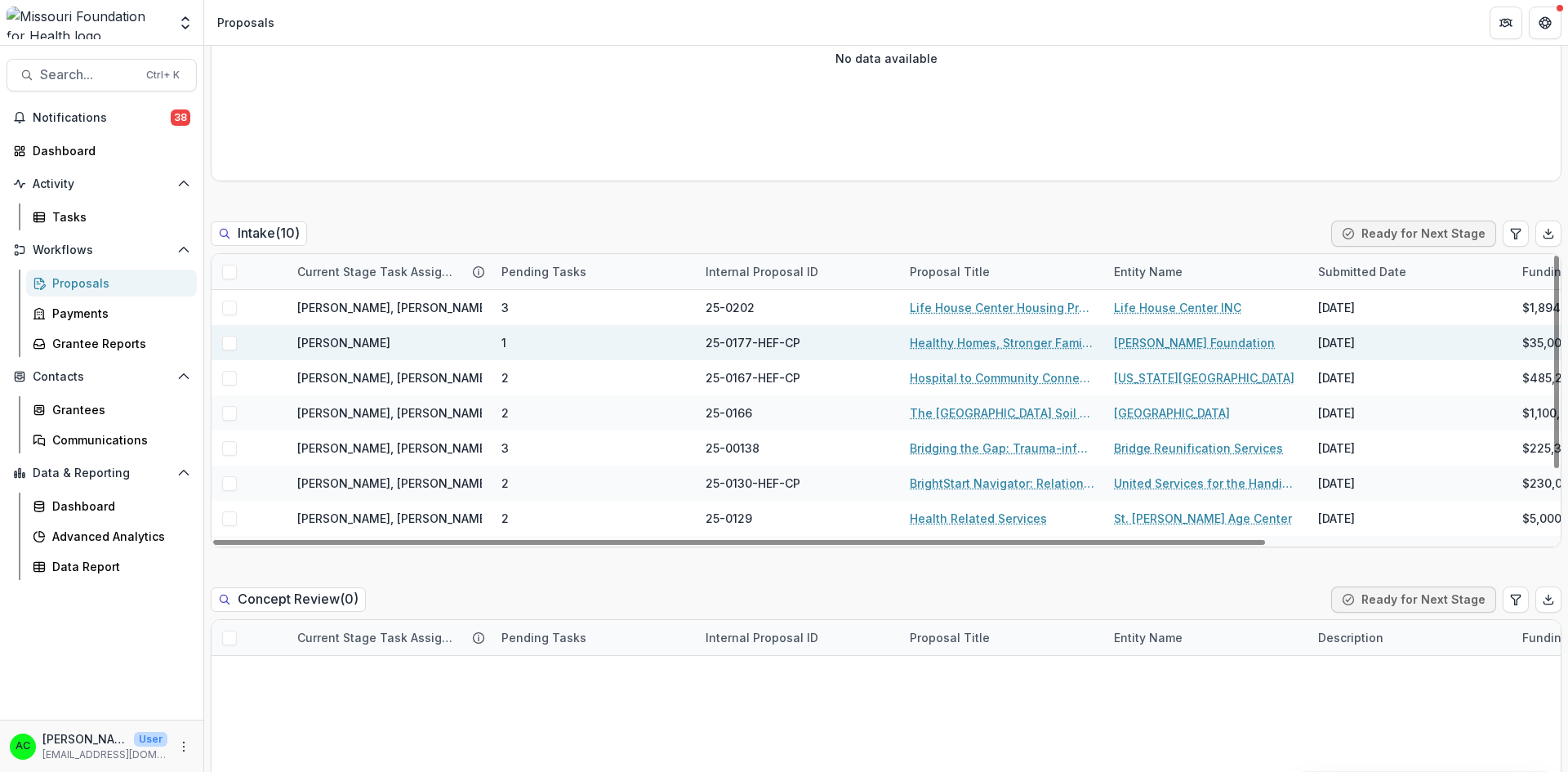
click at [1030, 346] on link "Healthy Homes, Stronger Families" at bounding box center [1002, 342] width 185 height 18
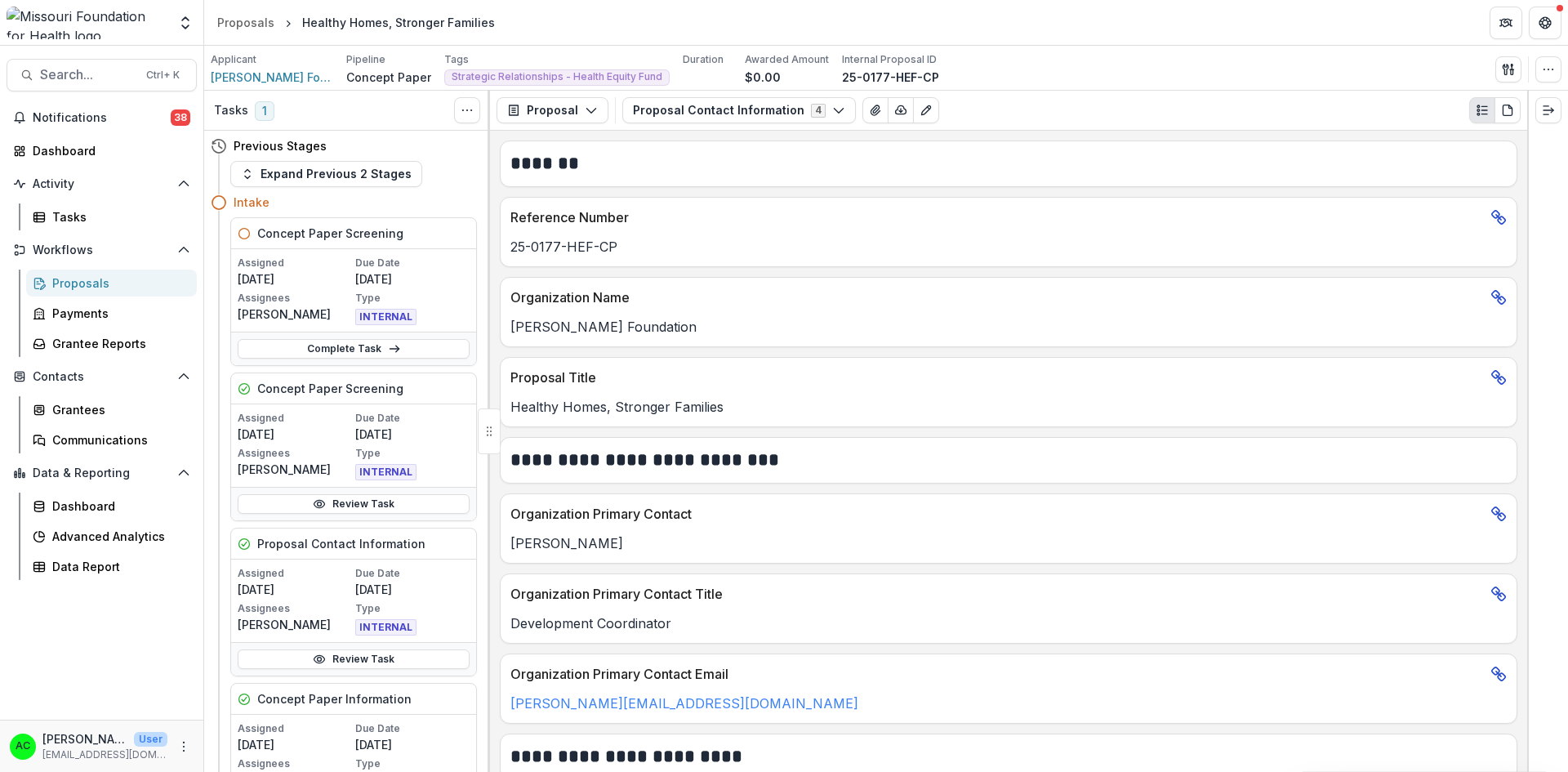
click at [135, 287] on div "Proposals" at bounding box center [117, 283] width 131 height 18
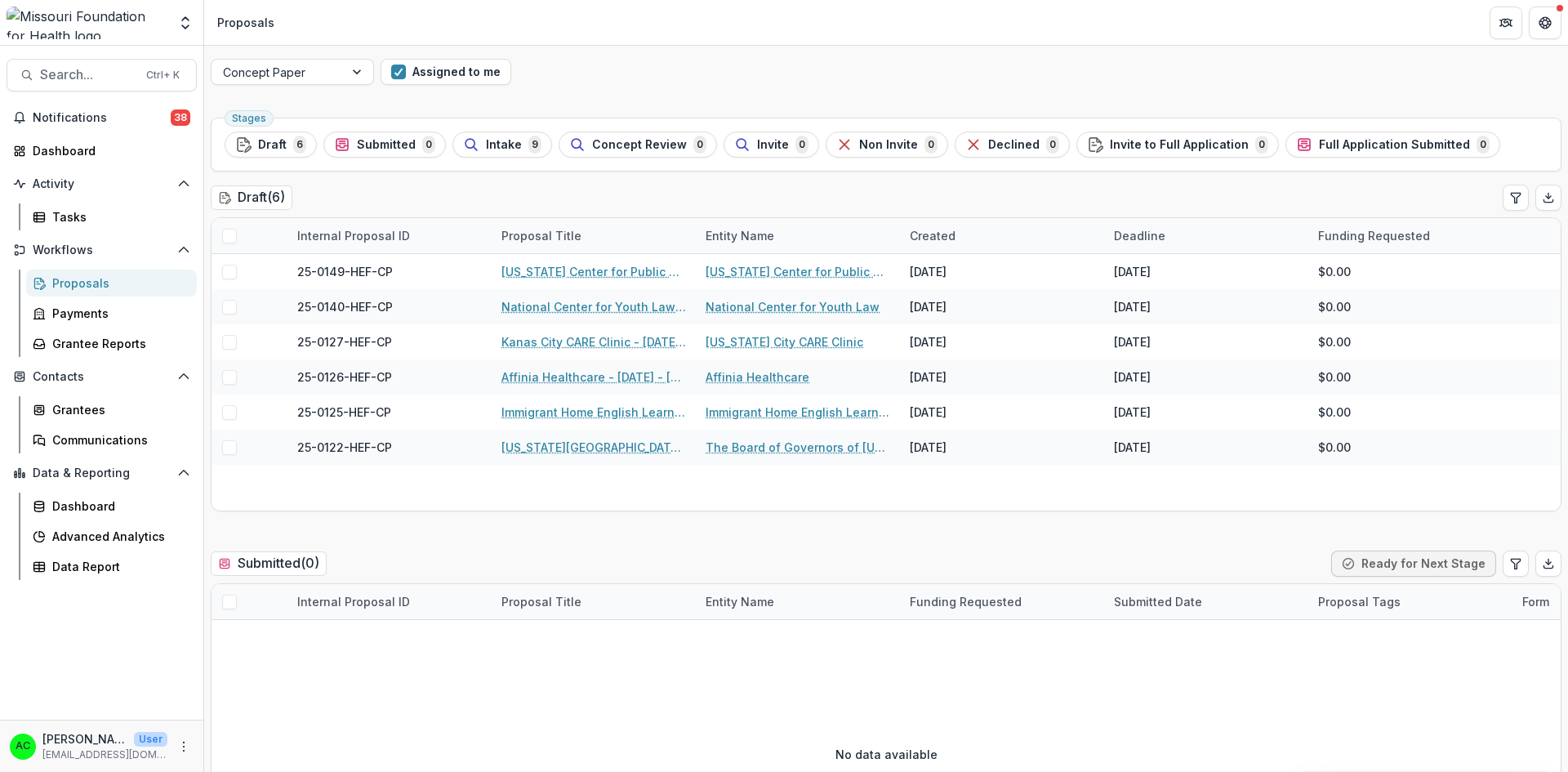
click at [494, 58] on div "Concept Paper Assigned to me" at bounding box center [887, 71] width 1364 height 52
click at [489, 64] on button "Assigned to me" at bounding box center [446, 71] width 131 height 26
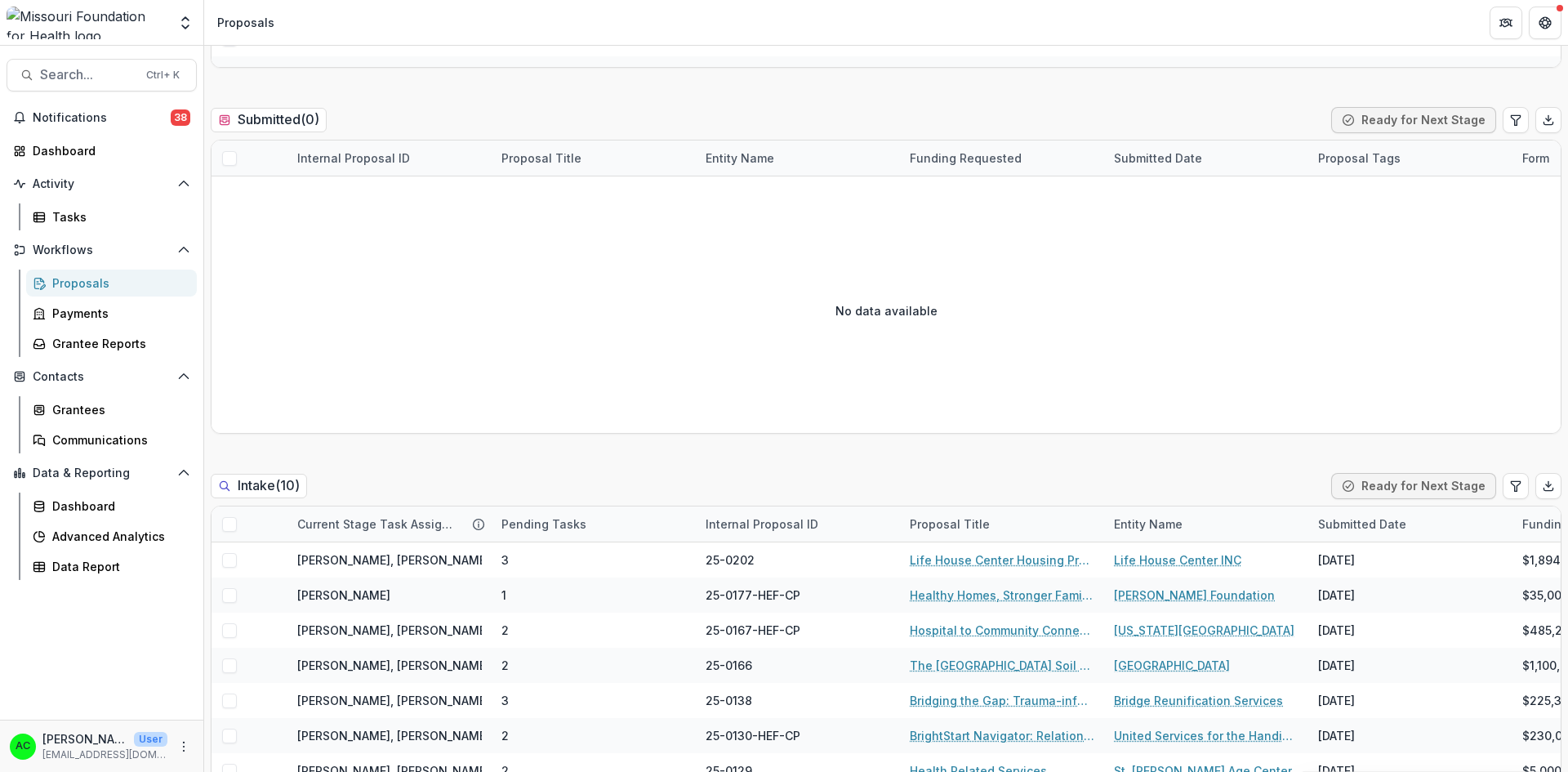
scroll to position [608, 0]
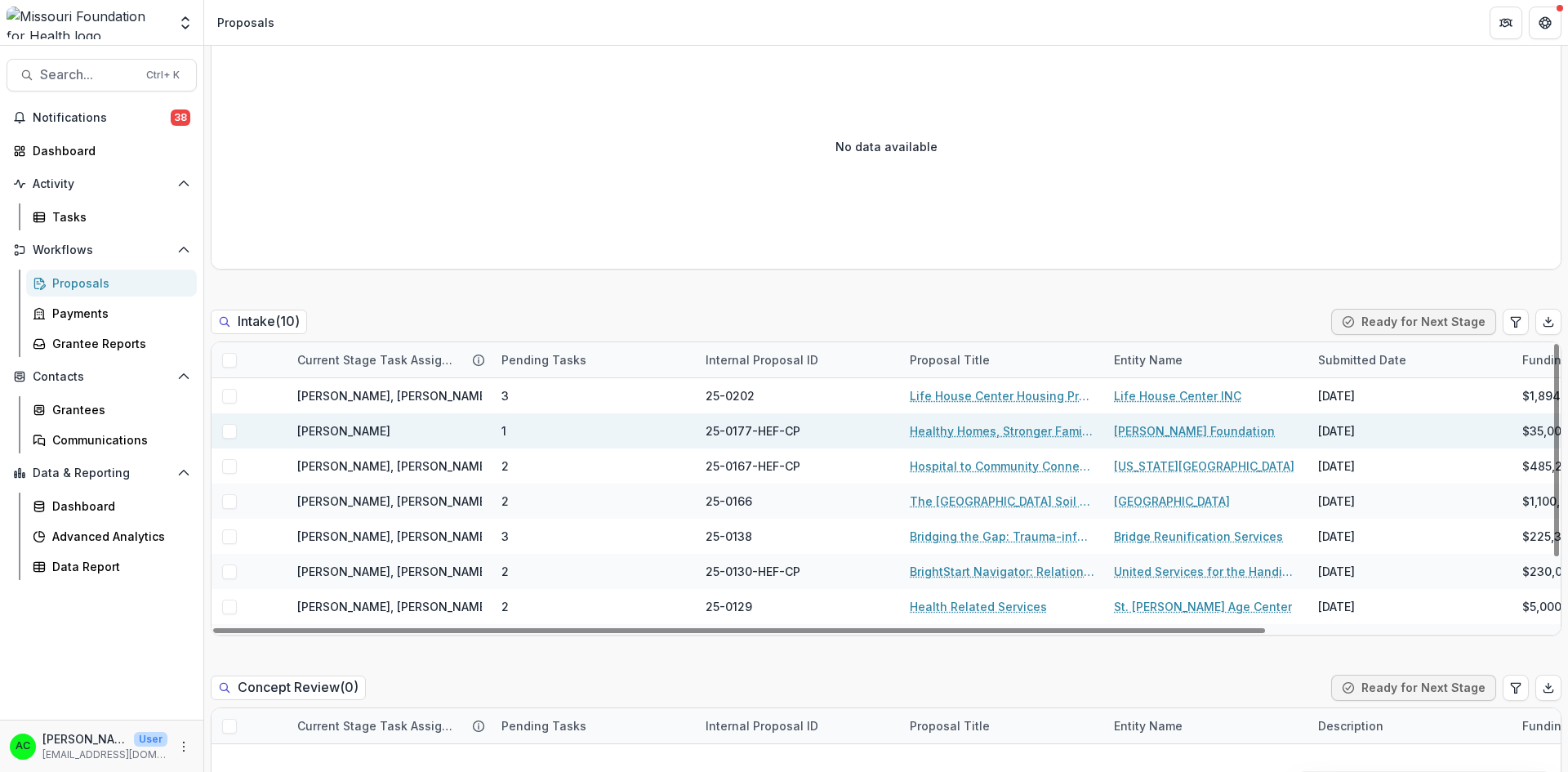
click at [1043, 433] on link "Healthy Homes, Stronger Families" at bounding box center [1002, 431] width 185 height 18
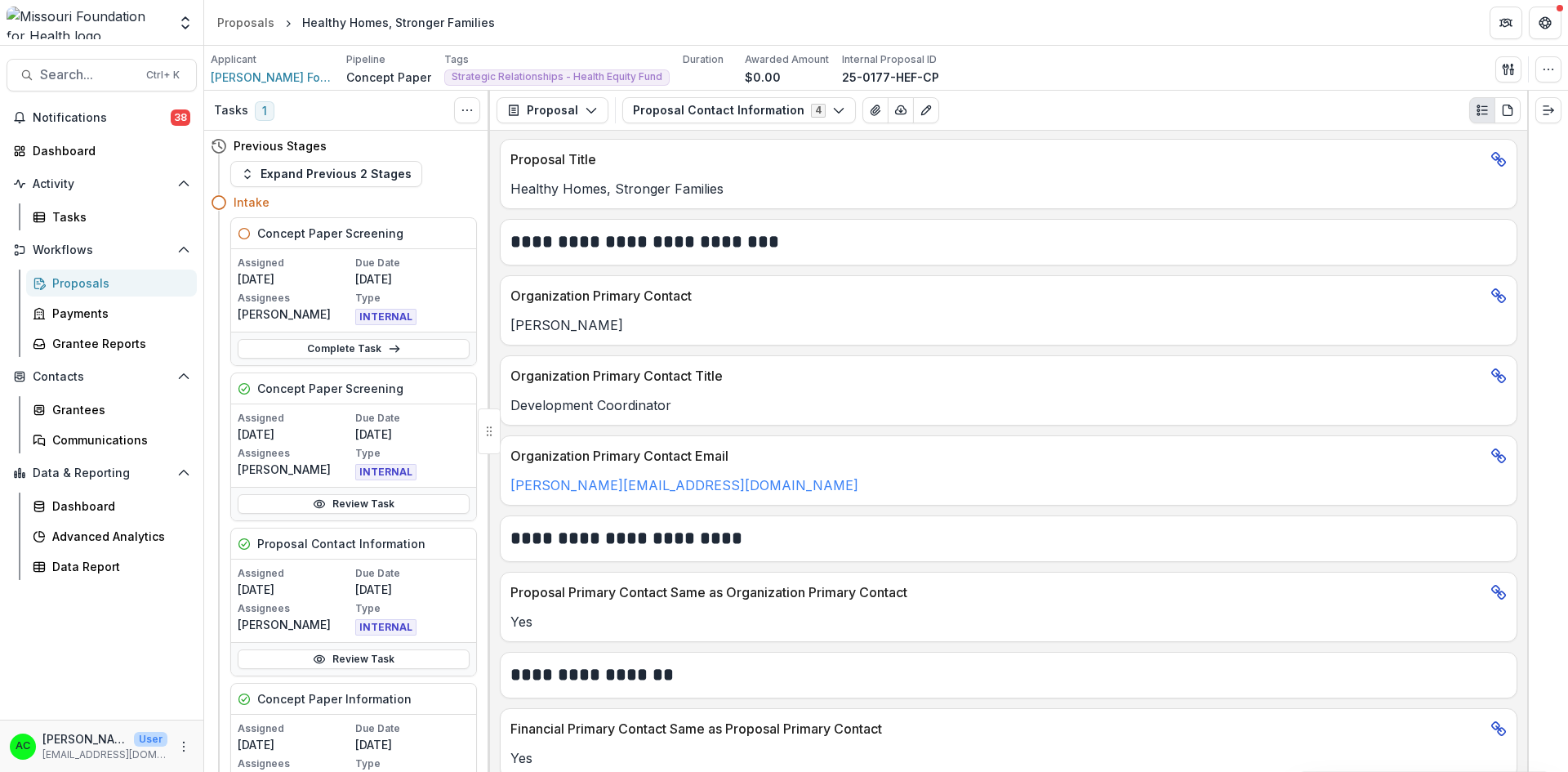
scroll to position [133, 0]
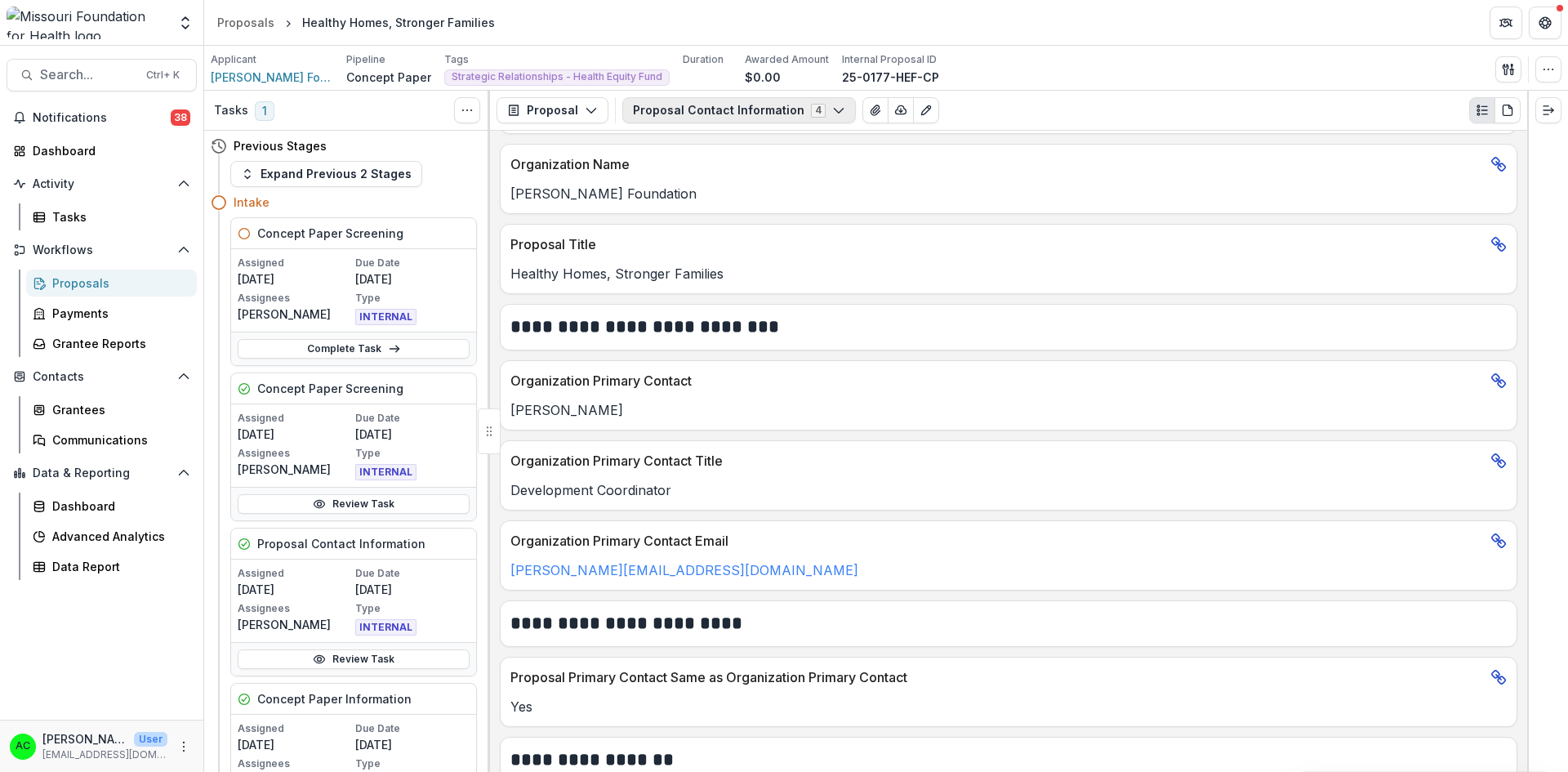
click at [832, 107] on icon "button" at bounding box center [838, 110] width 13 height 13
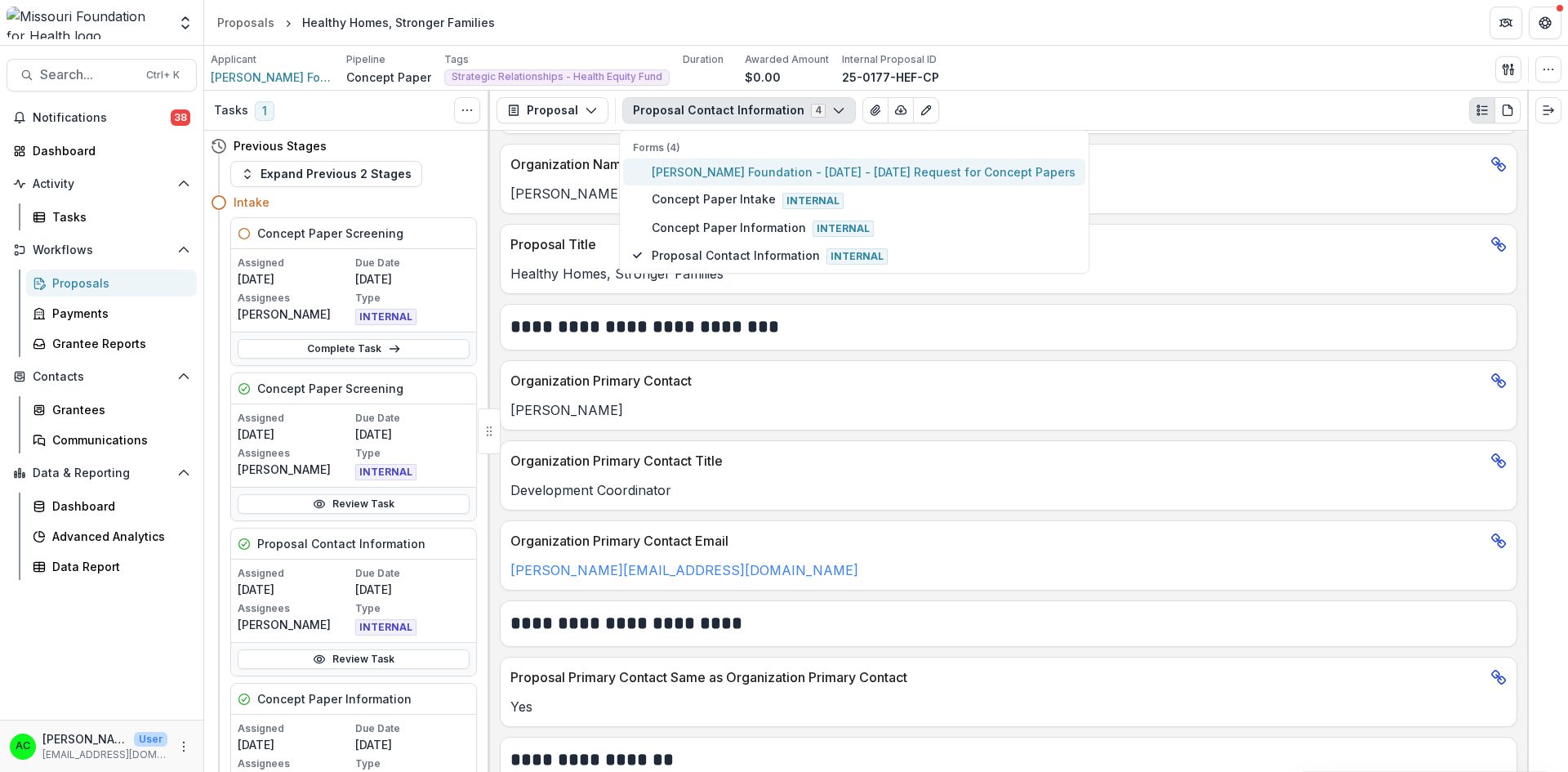
click at [766, 171] on span "[PERSON_NAME] Foundation - [DATE] - [DATE] Request for Concept Papers" at bounding box center [863, 172] width 424 height 18
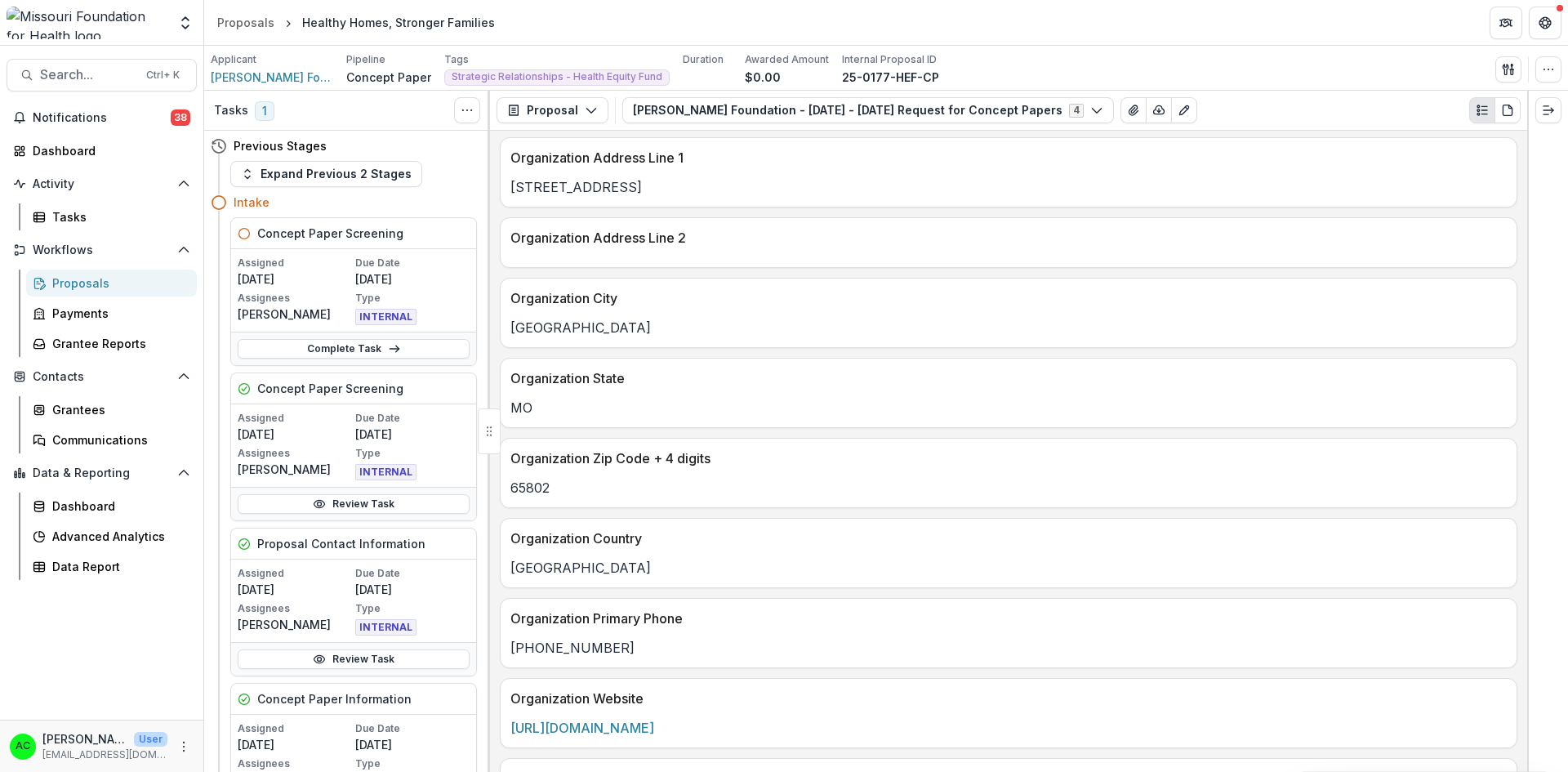
scroll to position [0, 0]
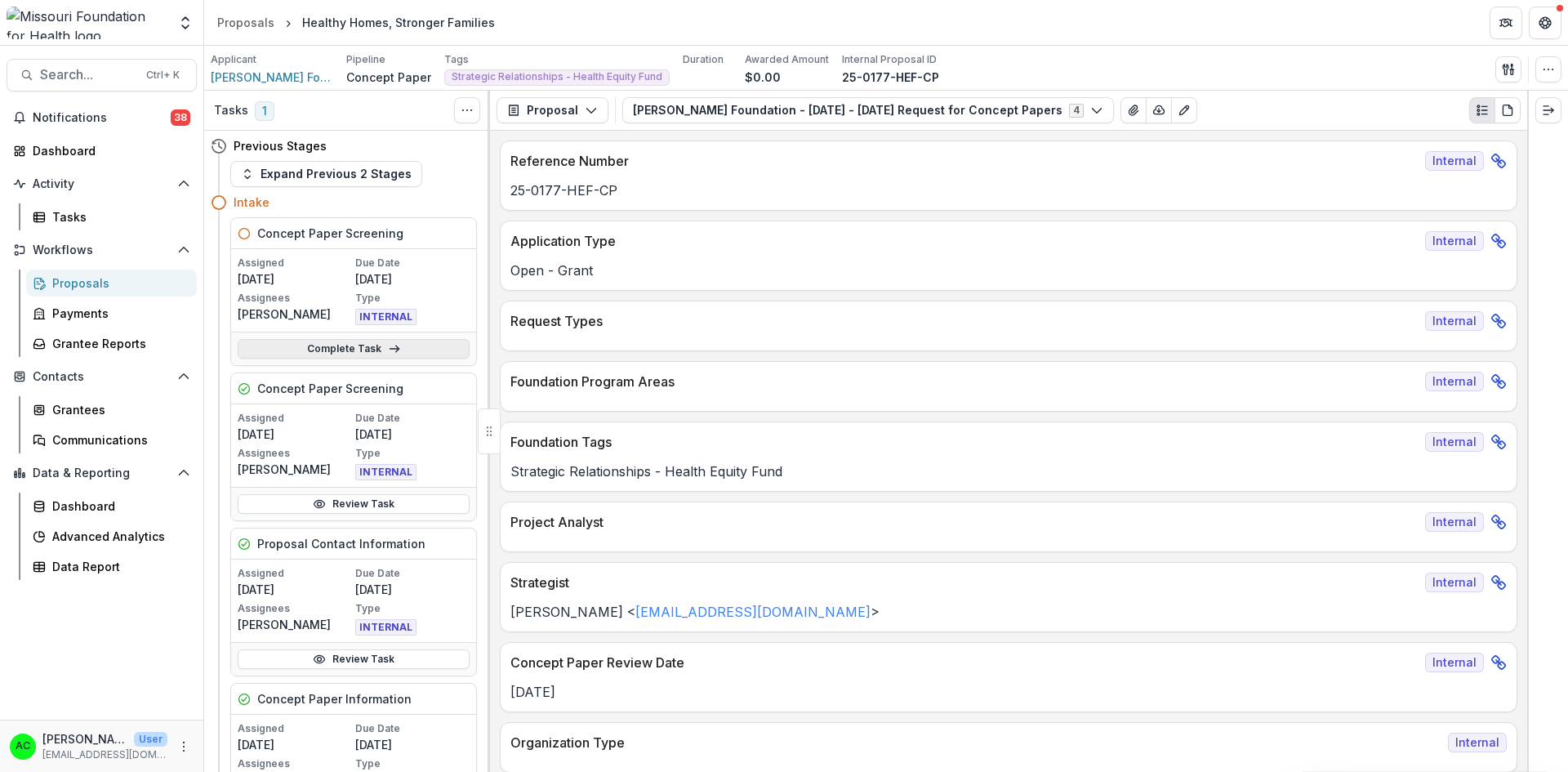
click at [444, 353] on link "Complete Task" at bounding box center [353, 348] width 232 height 20
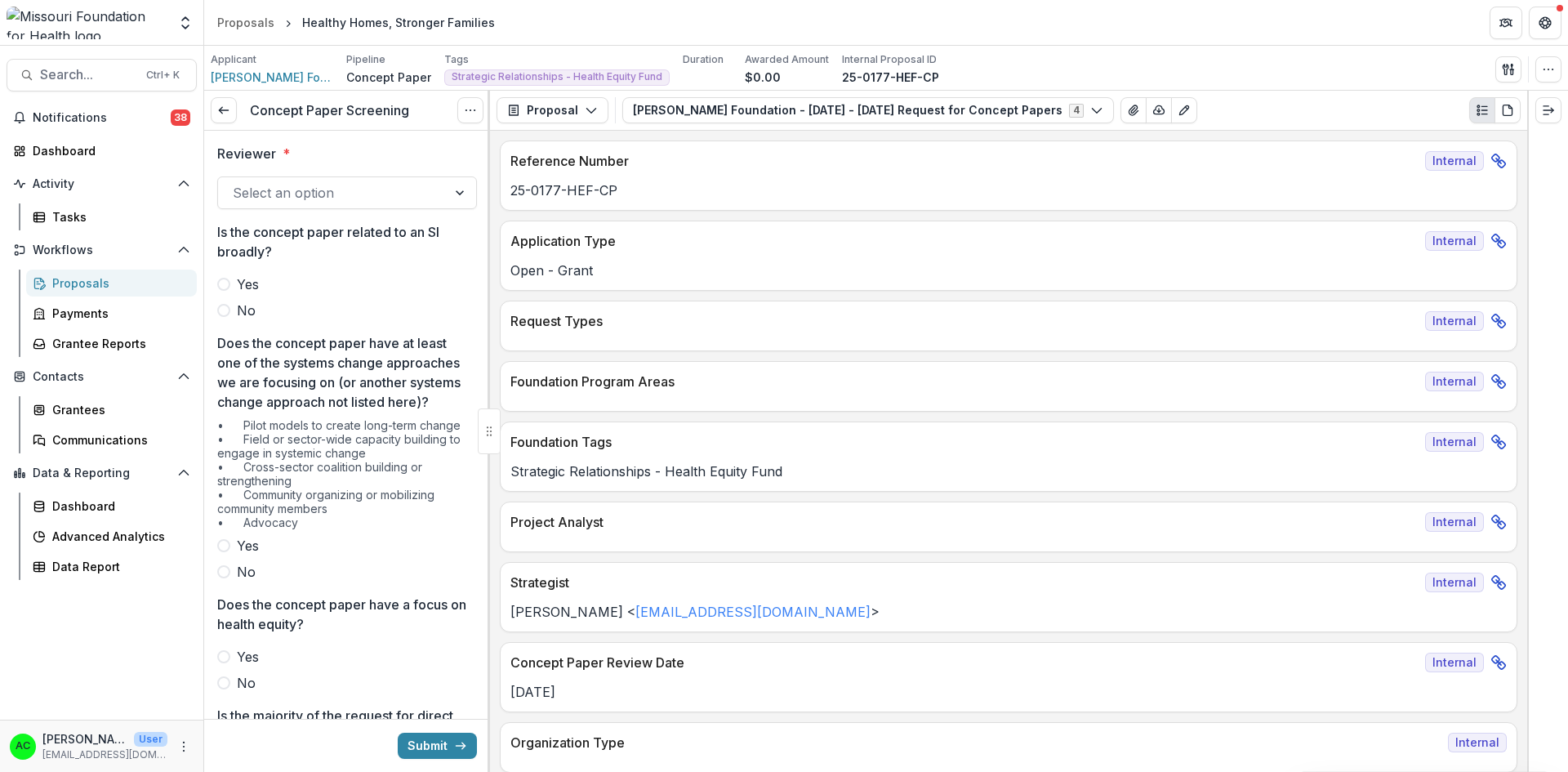
click at [247, 314] on span "No" at bounding box center [246, 310] width 19 height 20
click at [246, 556] on span "Yes" at bounding box center [248, 545] width 23 height 20
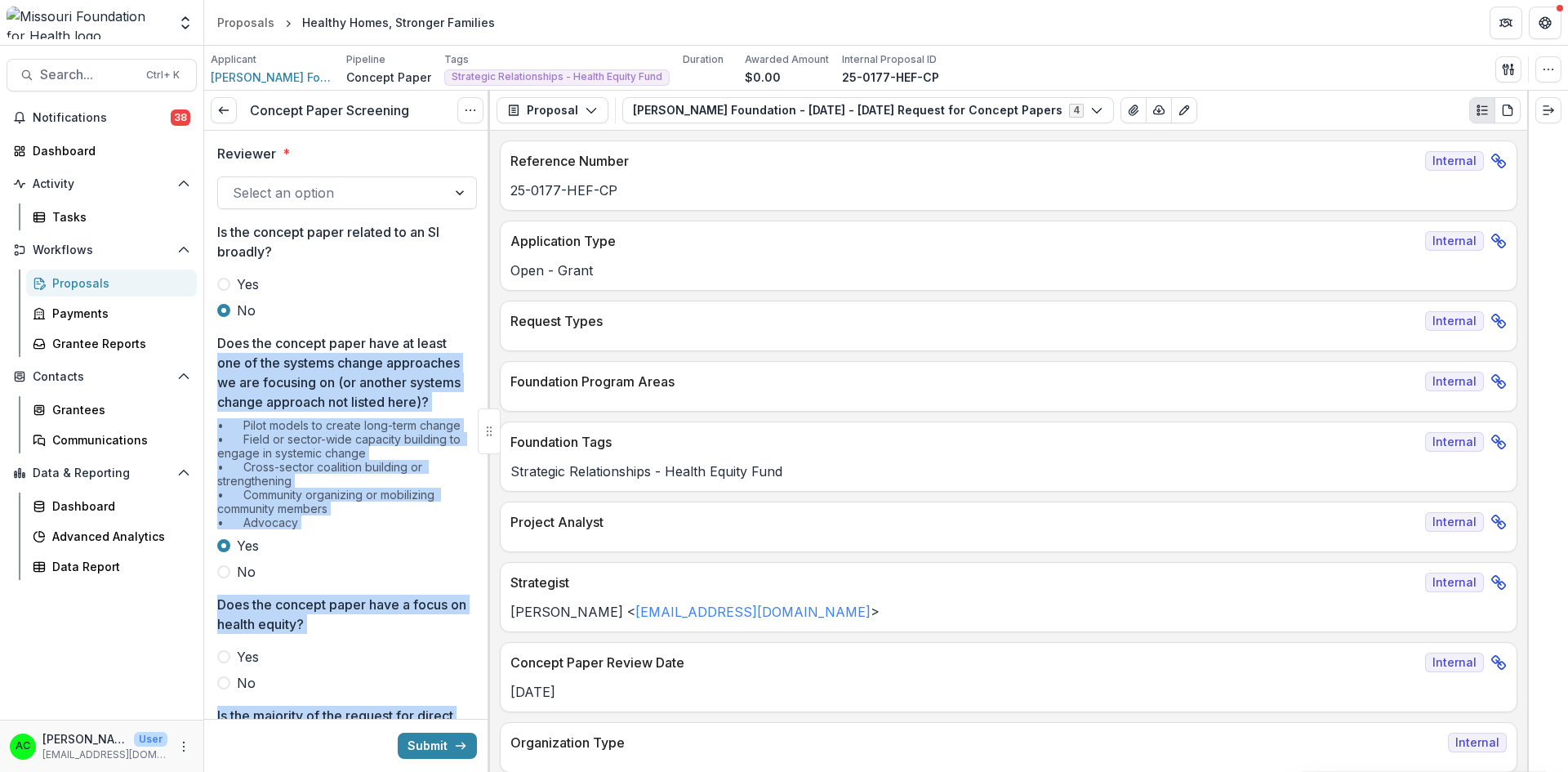
drag, startPoint x: 483, startPoint y: 338, endPoint x: 483, endPoint y: 411, distance: 73.0
click at [483, 411] on div "Concept Paper Screening View task Cancel Task Reviewer * Select an option Is th…" at bounding box center [347, 431] width 286 height 681
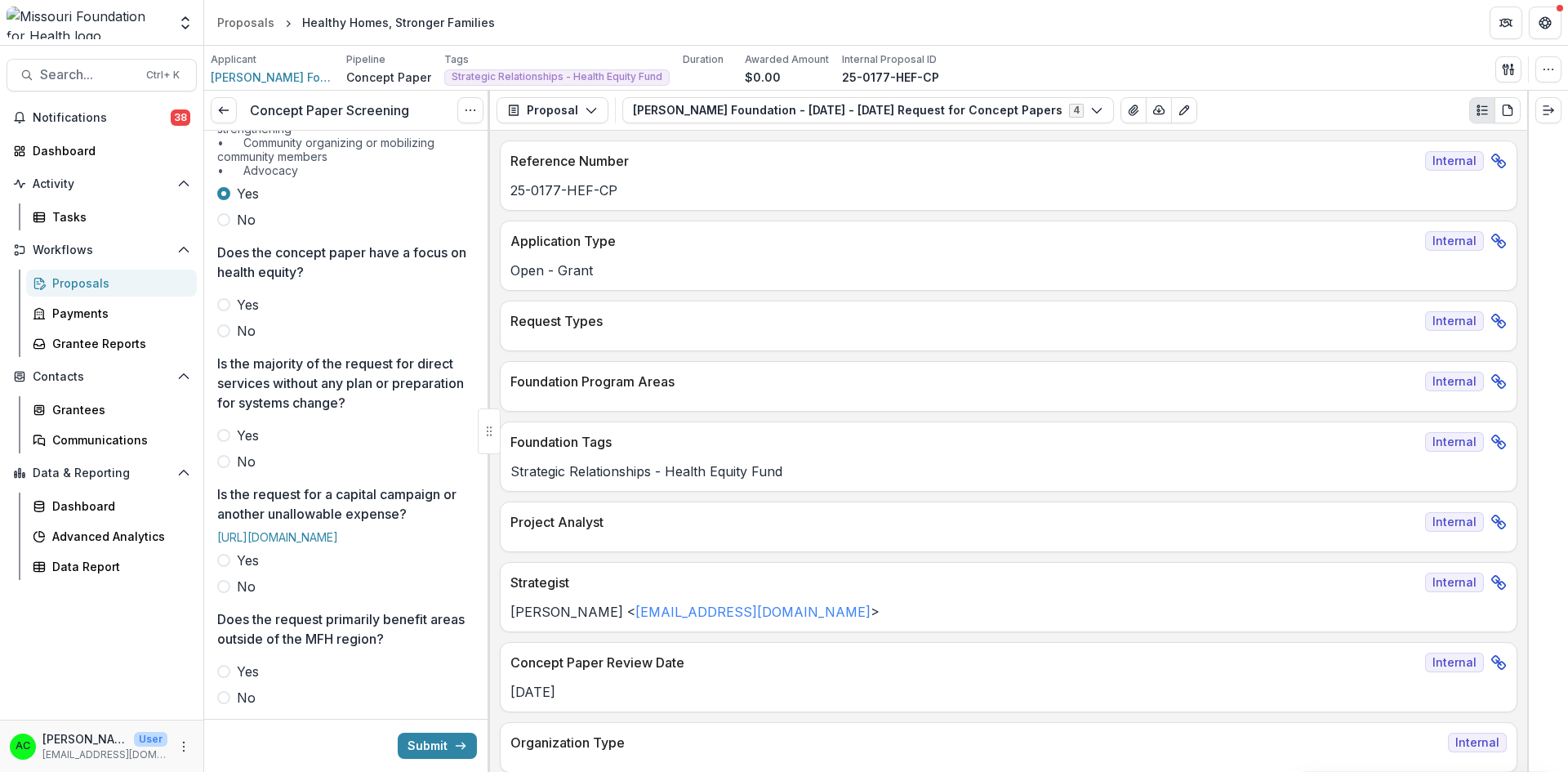
scroll to position [360, 0]
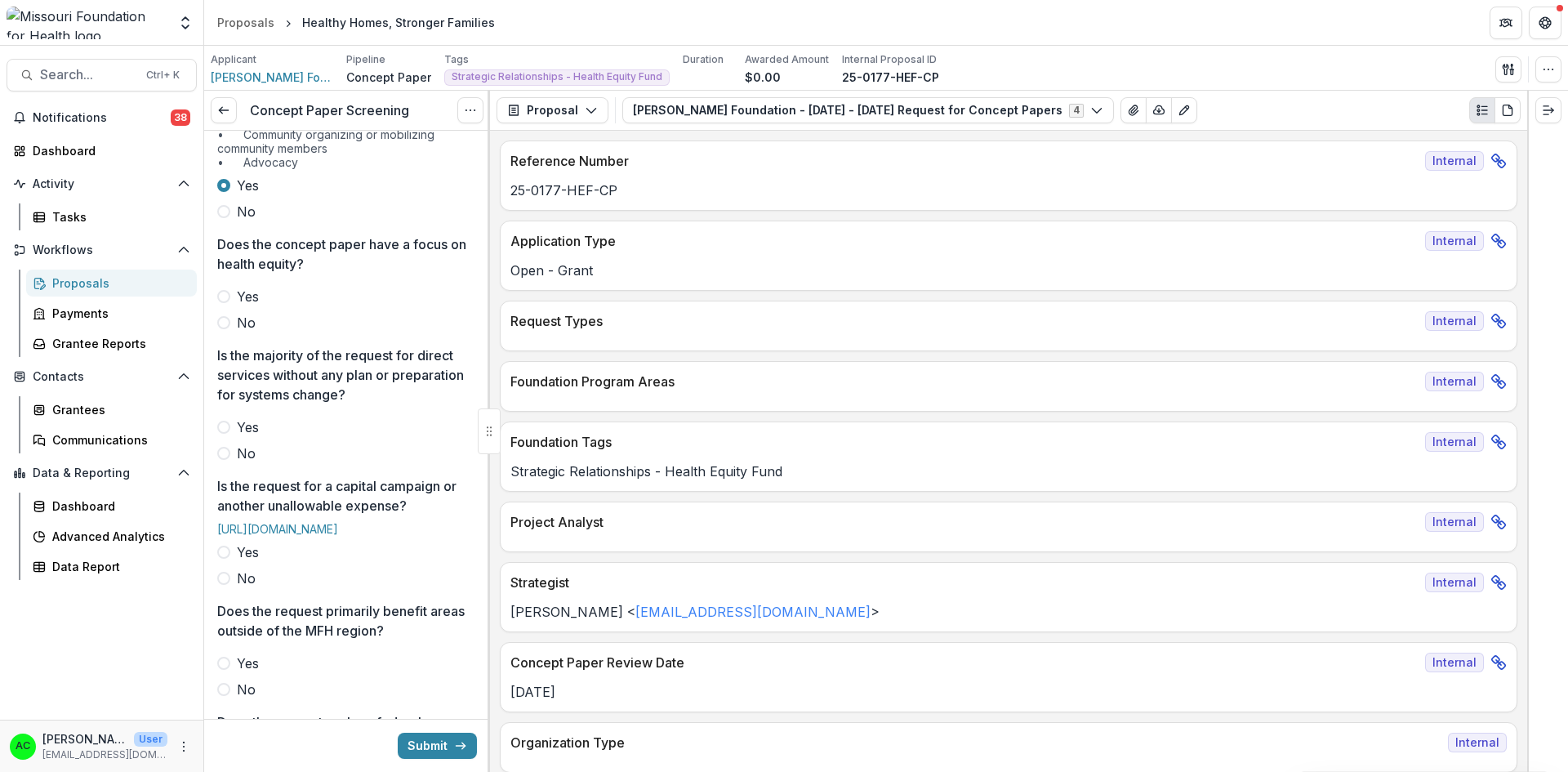
click at [251, 306] on span "Yes" at bounding box center [248, 296] width 23 height 20
click at [247, 463] on span "No" at bounding box center [246, 453] width 19 height 20
drag, startPoint x: 484, startPoint y: 346, endPoint x: 470, endPoint y: 391, distance: 47.1
click at [470, 391] on div "Reviewer * Select an option Is the concept paper related to an SI broadly? Yes …" at bounding box center [347, 473] width 286 height 1405
click at [470, 391] on div "Is the majority of the request for direct services without any plan or preparat…" at bounding box center [346, 404] width 259 height 117
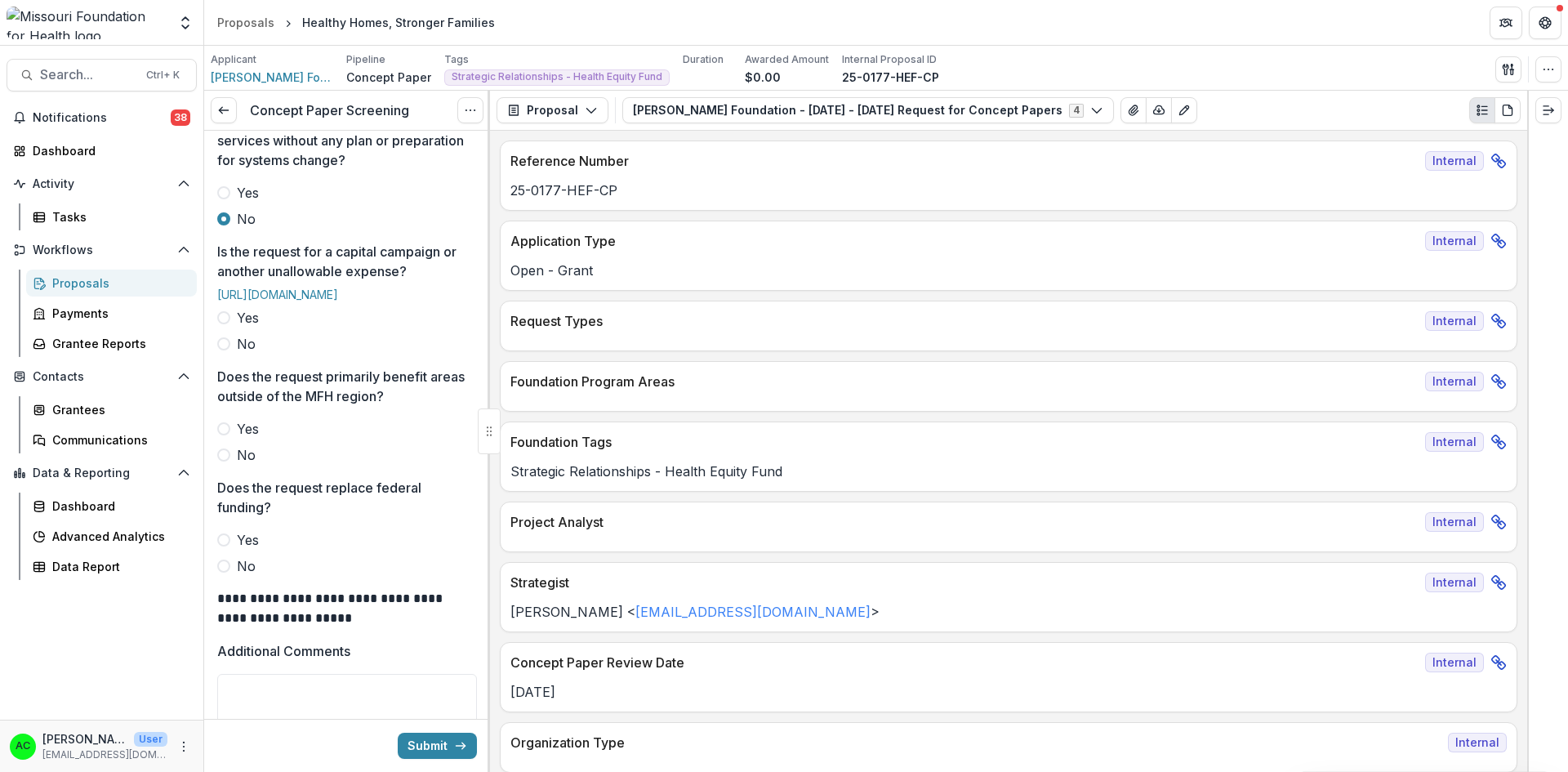
scroll to position [599, 0]
click at [244, 349] on span "No" at bounding box center [246, 340] width 19 height 20
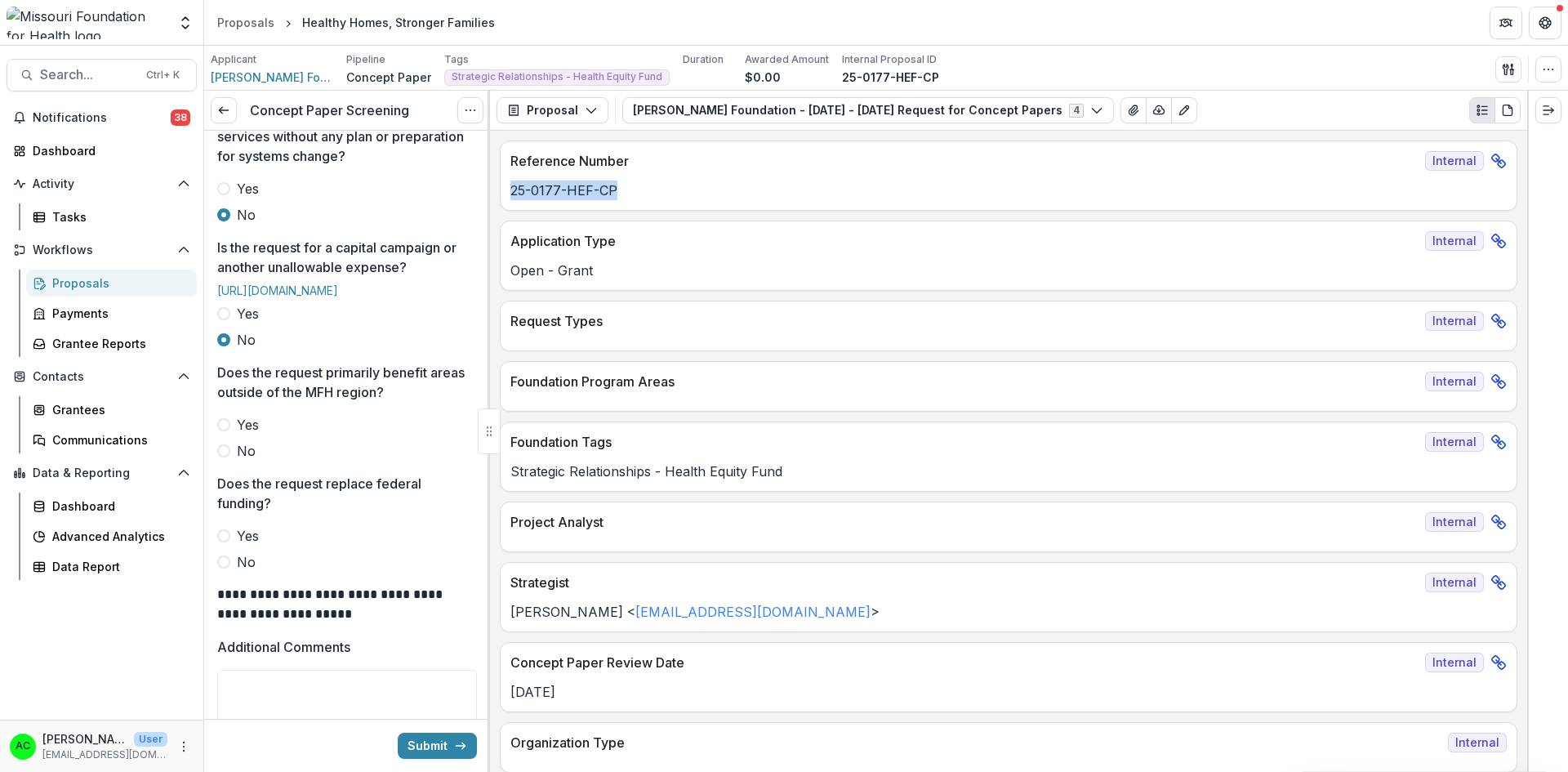
drag, startPoint x: 1522, startPoint y: 145, endPoint x: 1520, endPoint y: 184, distance: 39.1
click at [1520, 184] on div "**********" at bounding box center [1009, 451] width 1038 height 641
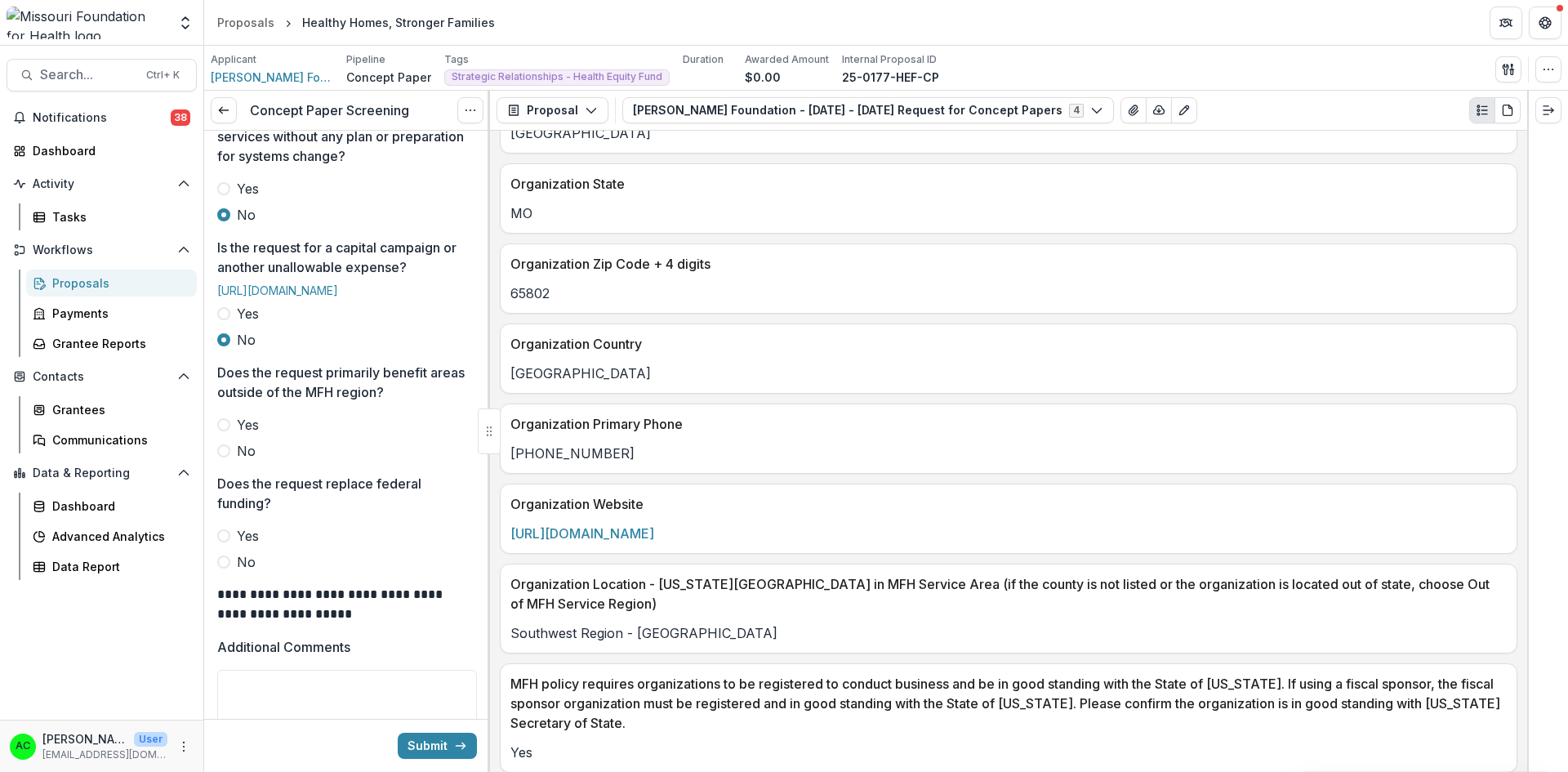
scroll to position [1413, 0]
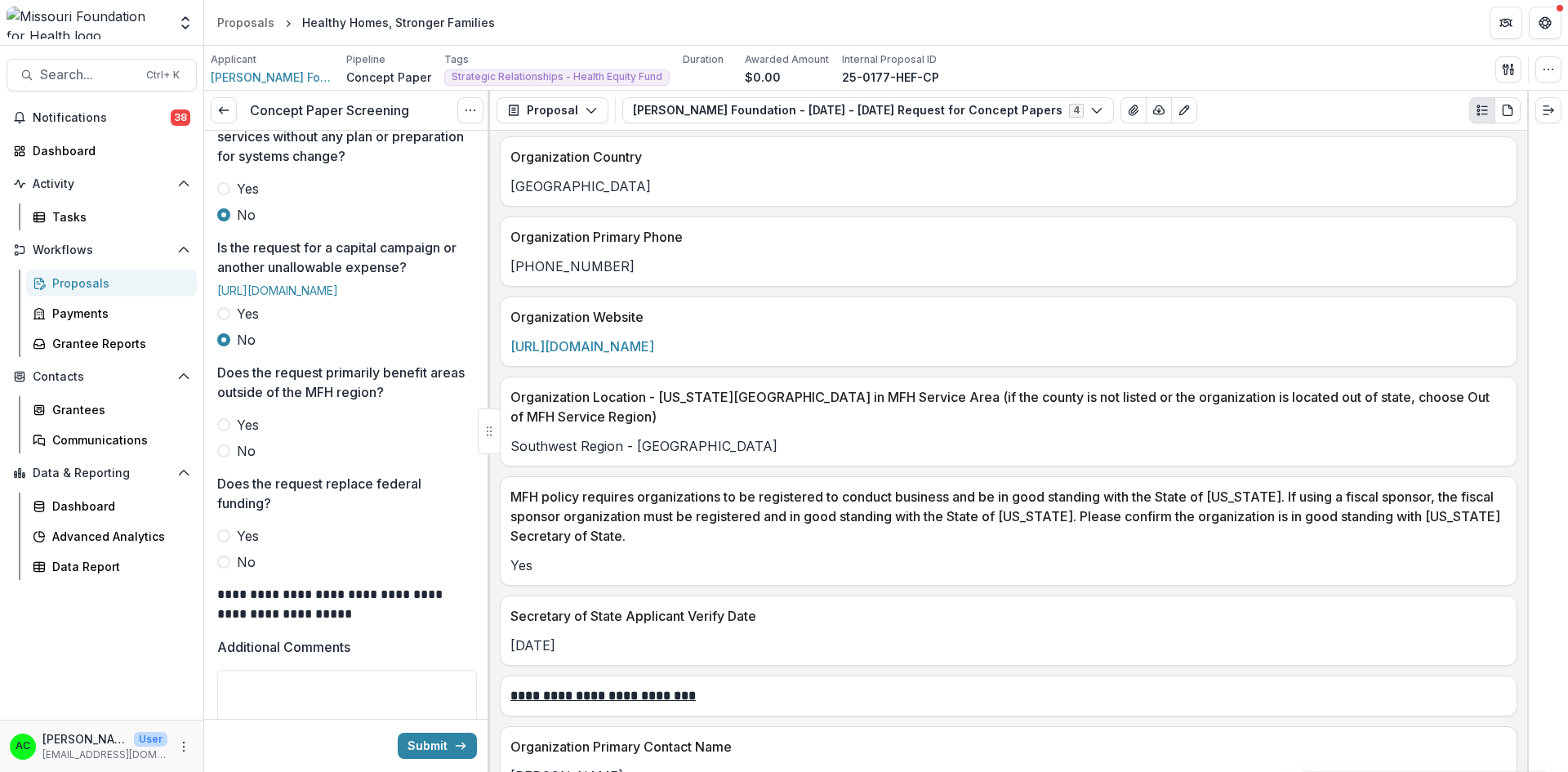
click at [248, 434] on span "Yes" at bounding box center [248, 425] width 23 height 20
click at [255, 571] on label "No" at bounding box center [346, 562] width 259 height 20
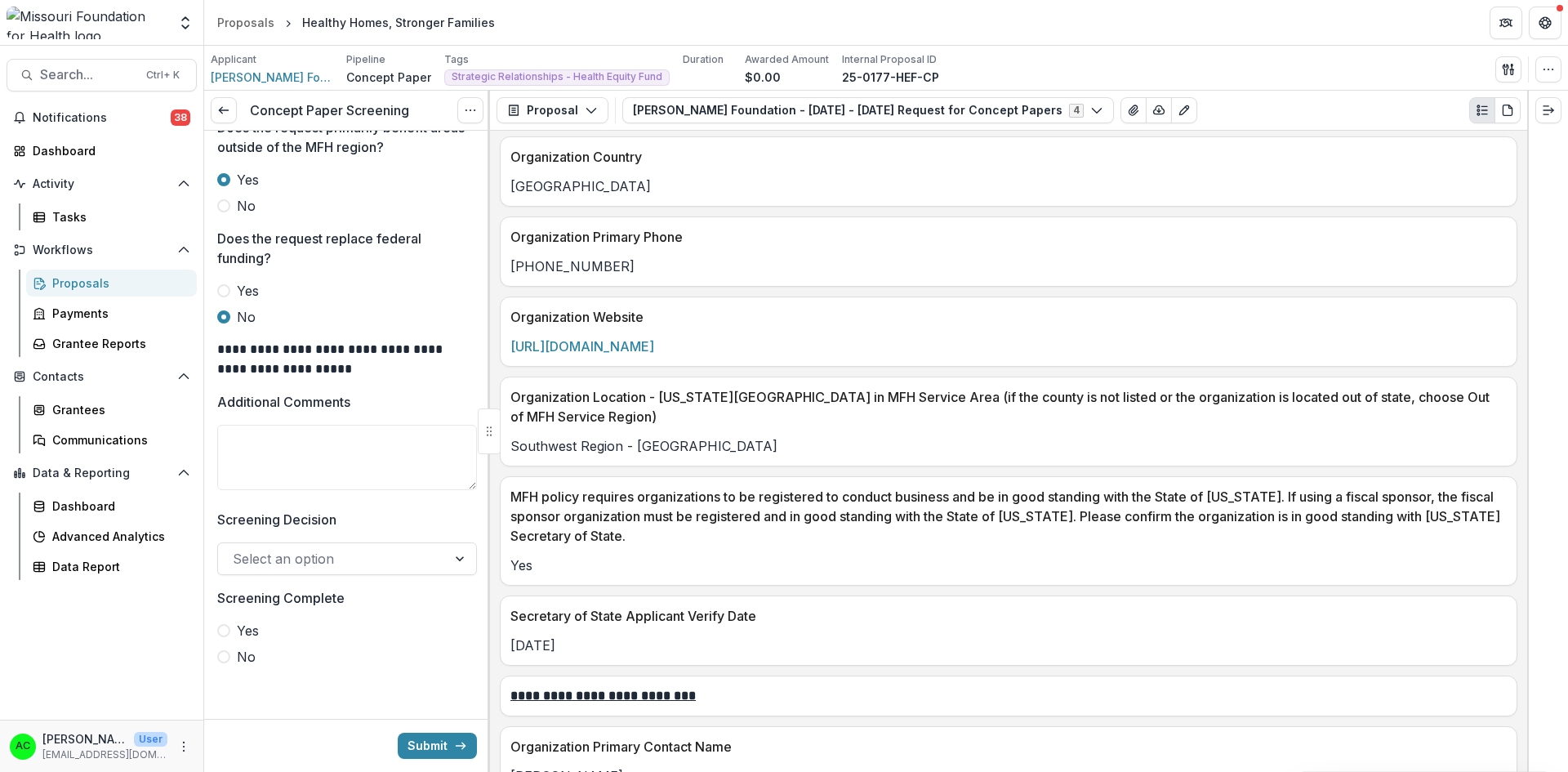
scroll to position [919, 0]
click at [389, 469] on textarea "Additional Comments" at bounding box center [346, 457] width 259 height 66
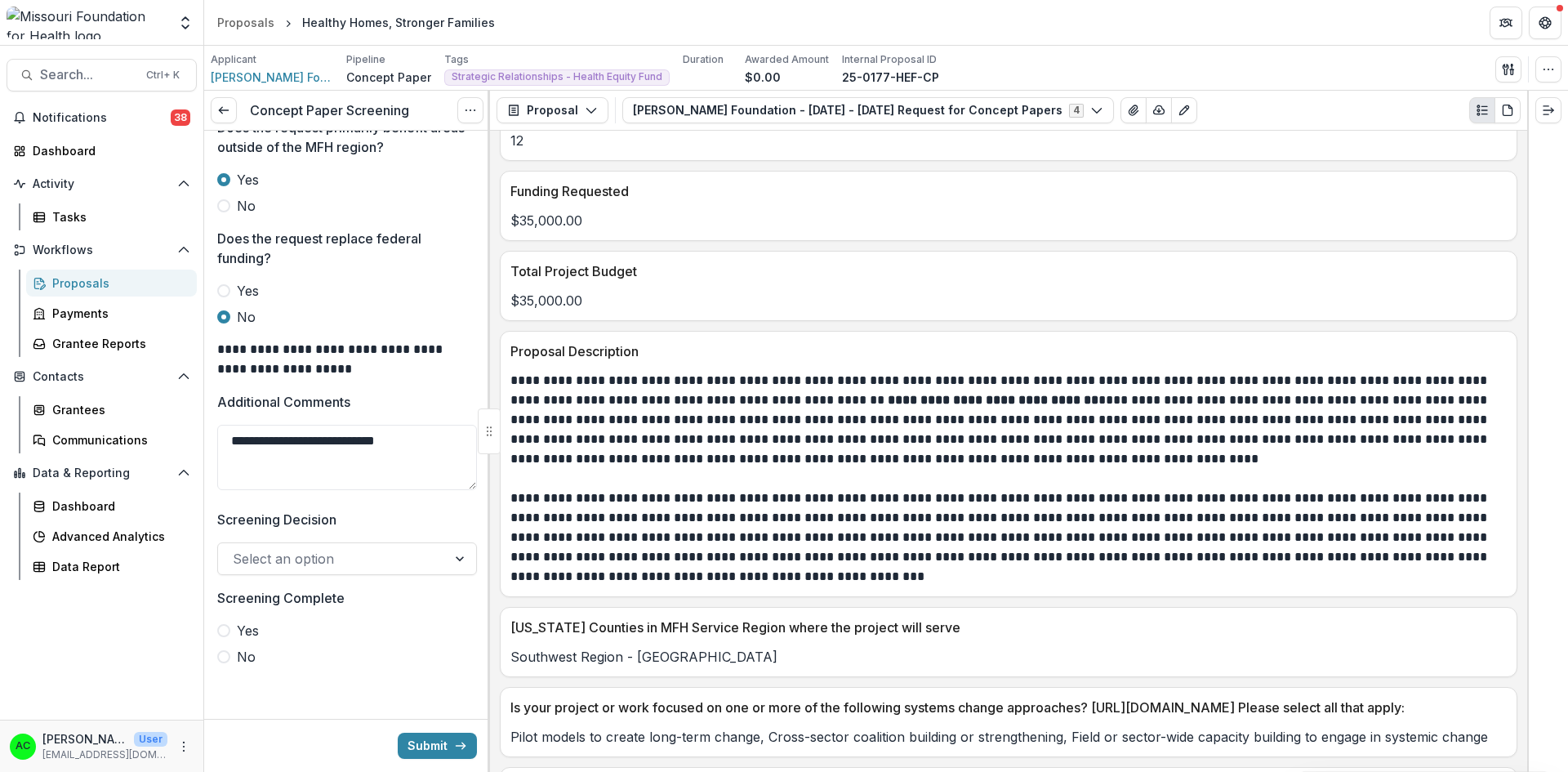
scroll to position [3195, 0]
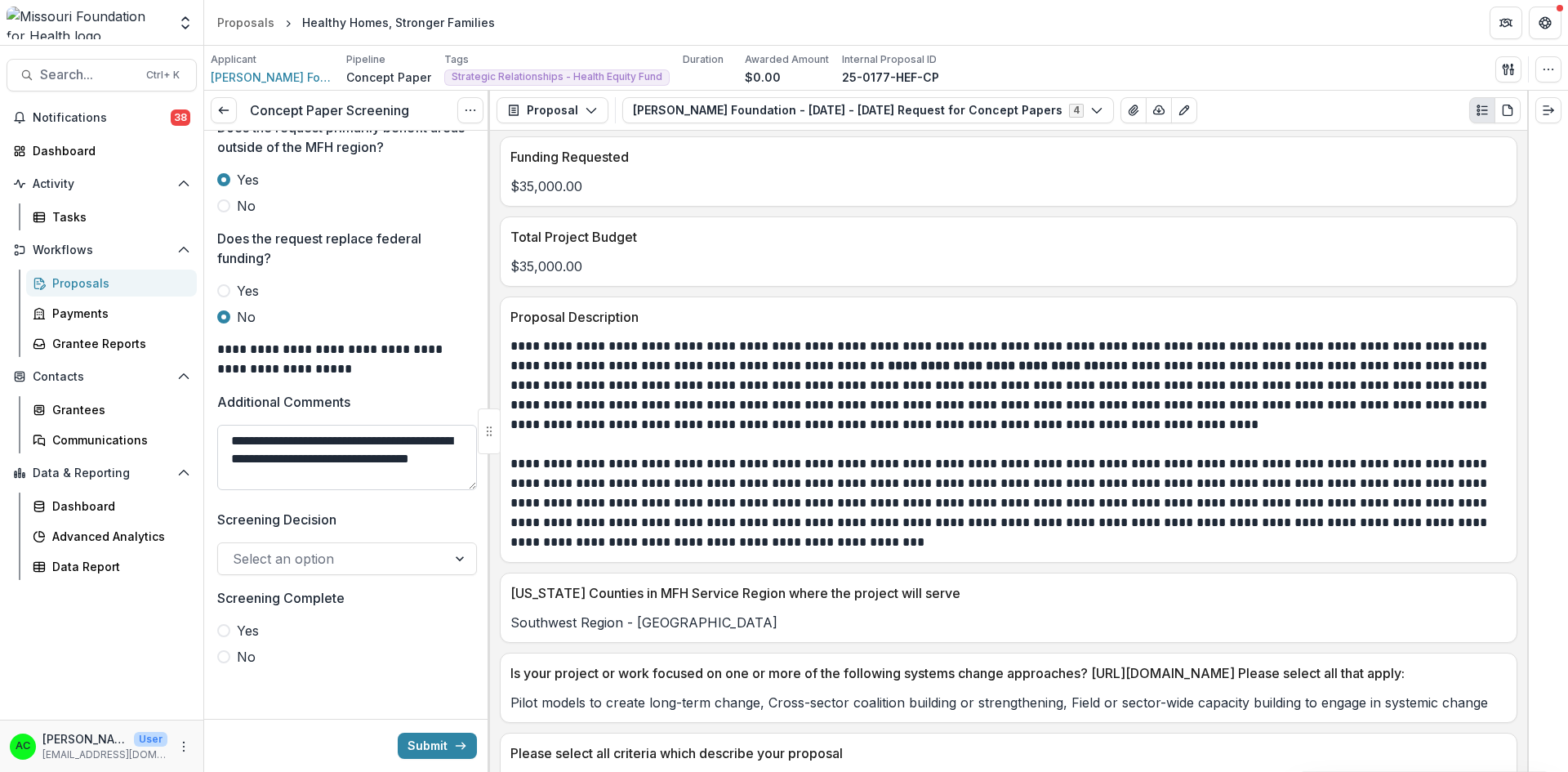
drag, startPoint x: 328, startPoint y: 439, endPoint x: 387, endPoint y: 443, distance: 59.1
click at [387, 443] on textarea "**********" at bounding box center [346, 457] width 259 height 66
drag, startPoint x: 233, startPoint y: 462, endPoint x: 330, endPoint y: 461, distance: 97.0
click at [330, 461] on textarea "**********" at bounding box center [346, 457] width 259 height 66
click at [348, 441] on textarea "**********" at bounding box center [346, 457] width 259 height 66
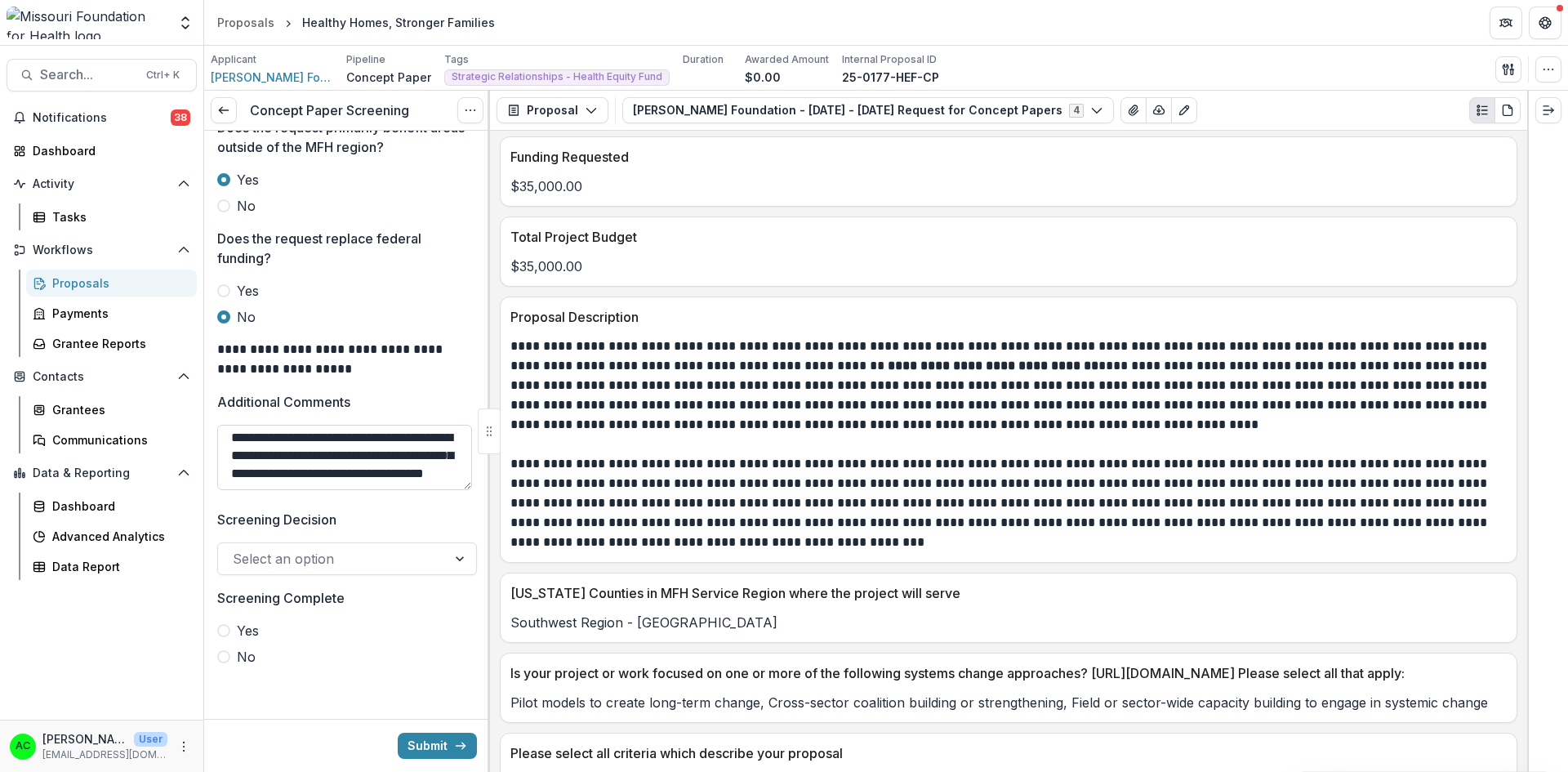
scroll to position [39, 0]
click at [441, 476] on textarea "**********" at bounding box center [345, 457] width 254 height 66
click at [302, 467] on textarea "**********" at bounding box center [345, 457] width 254 height 66
click at [378, 486] on textarea "**********" at bounding box center [345, 457] width 254 height 66
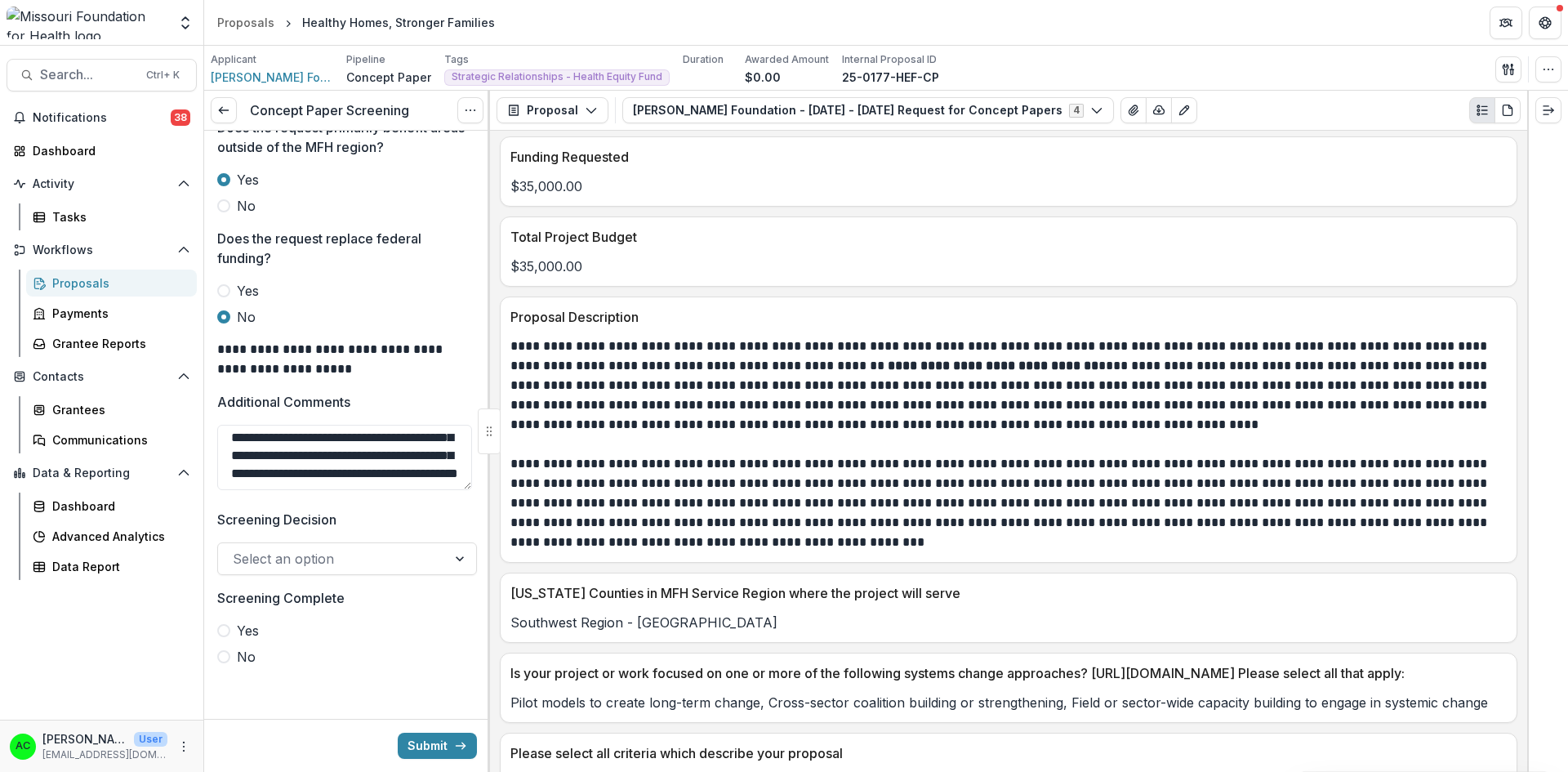
type textarea "**********"
click at [365, 559] on div at bounding box center [333, 558] width 200 height 23
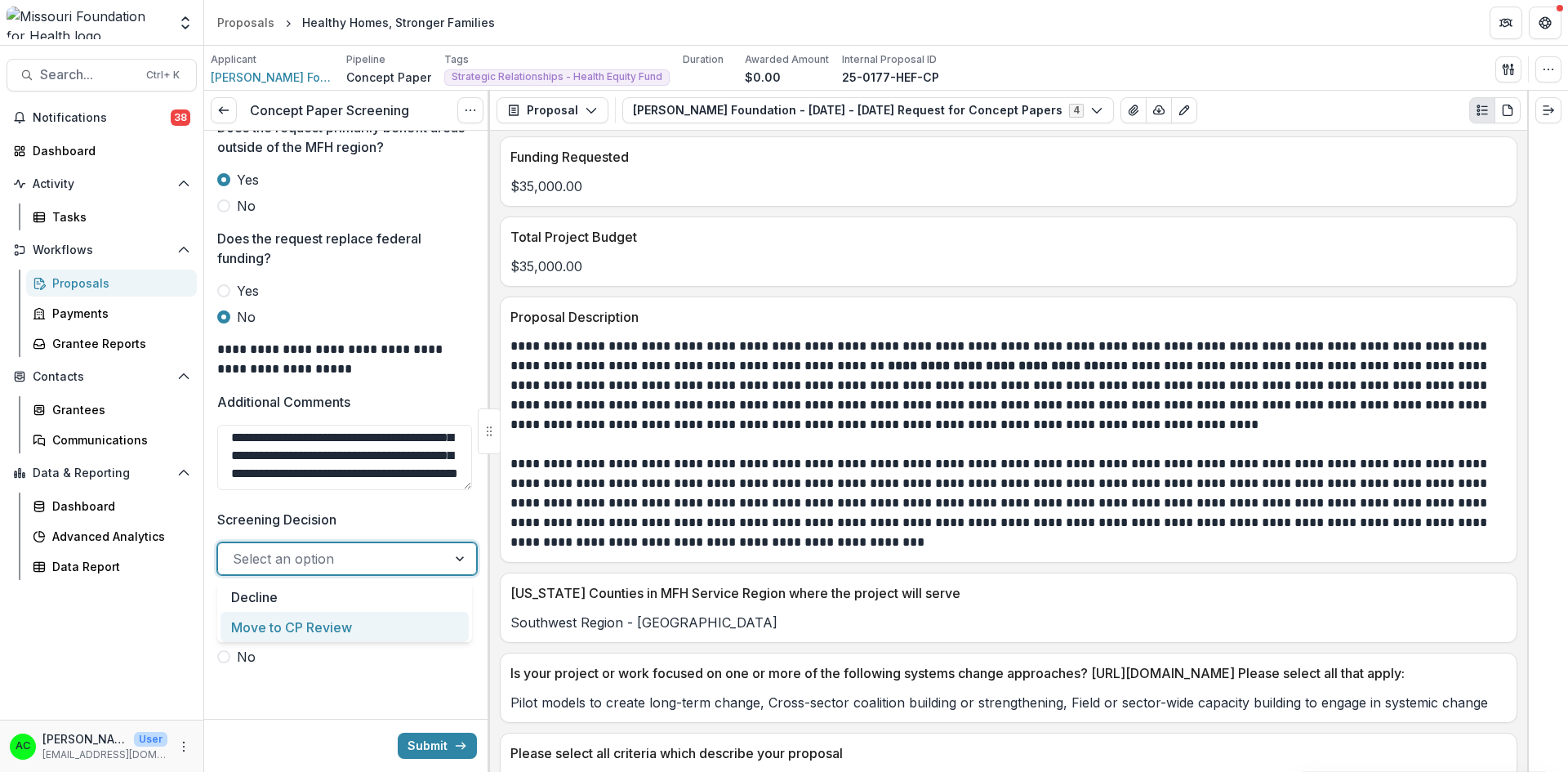
click at [354, 627] on div "Move to CP Review" at bounding box center [345, 626] width 249 height 30
click at [259, 633] on span "Yes" at bounding box center [248, 630] width 23 height 20
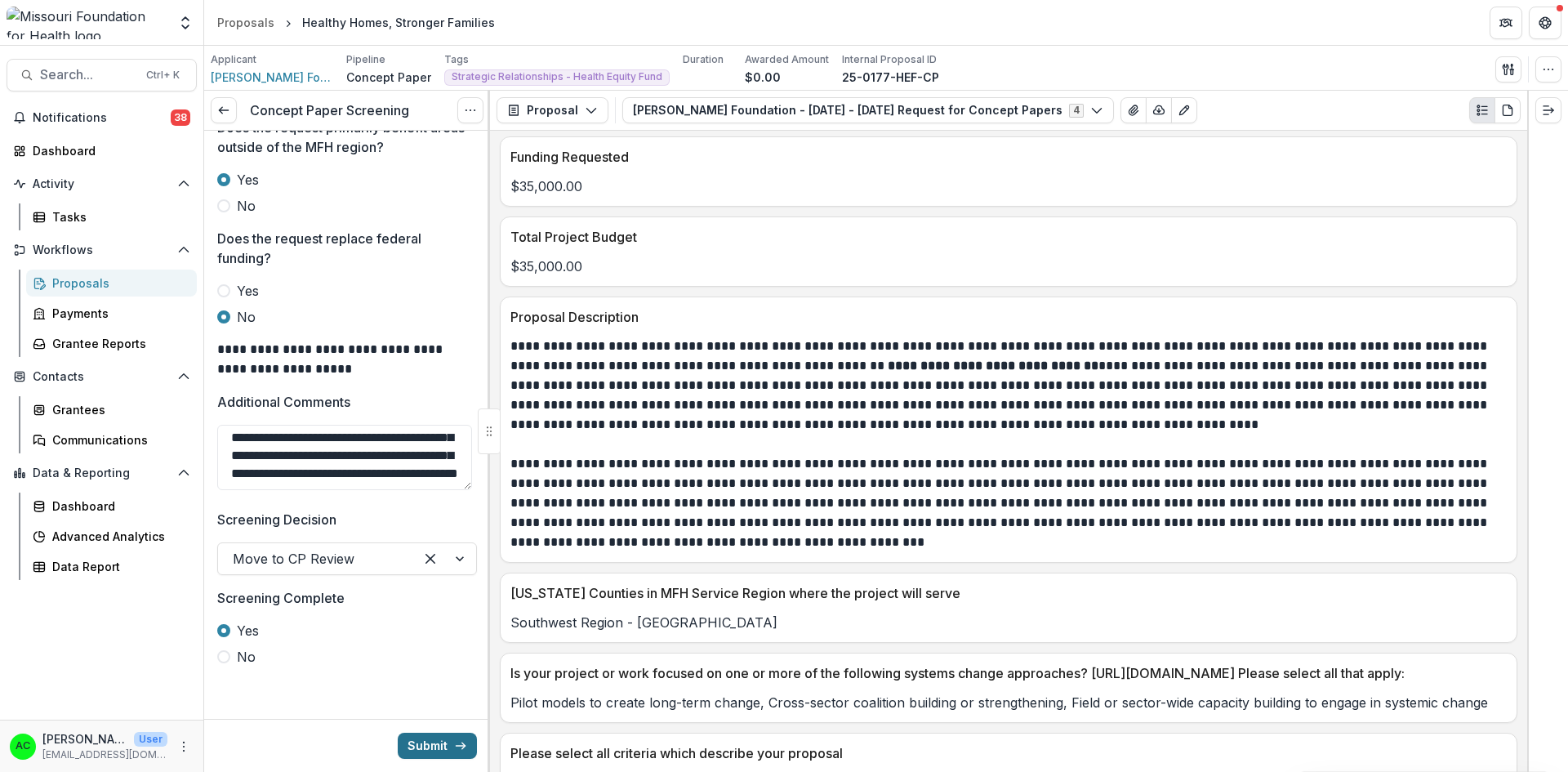
click at [429, 744] on button "Submit" at bounding box center [437, 746] width 79 height 26
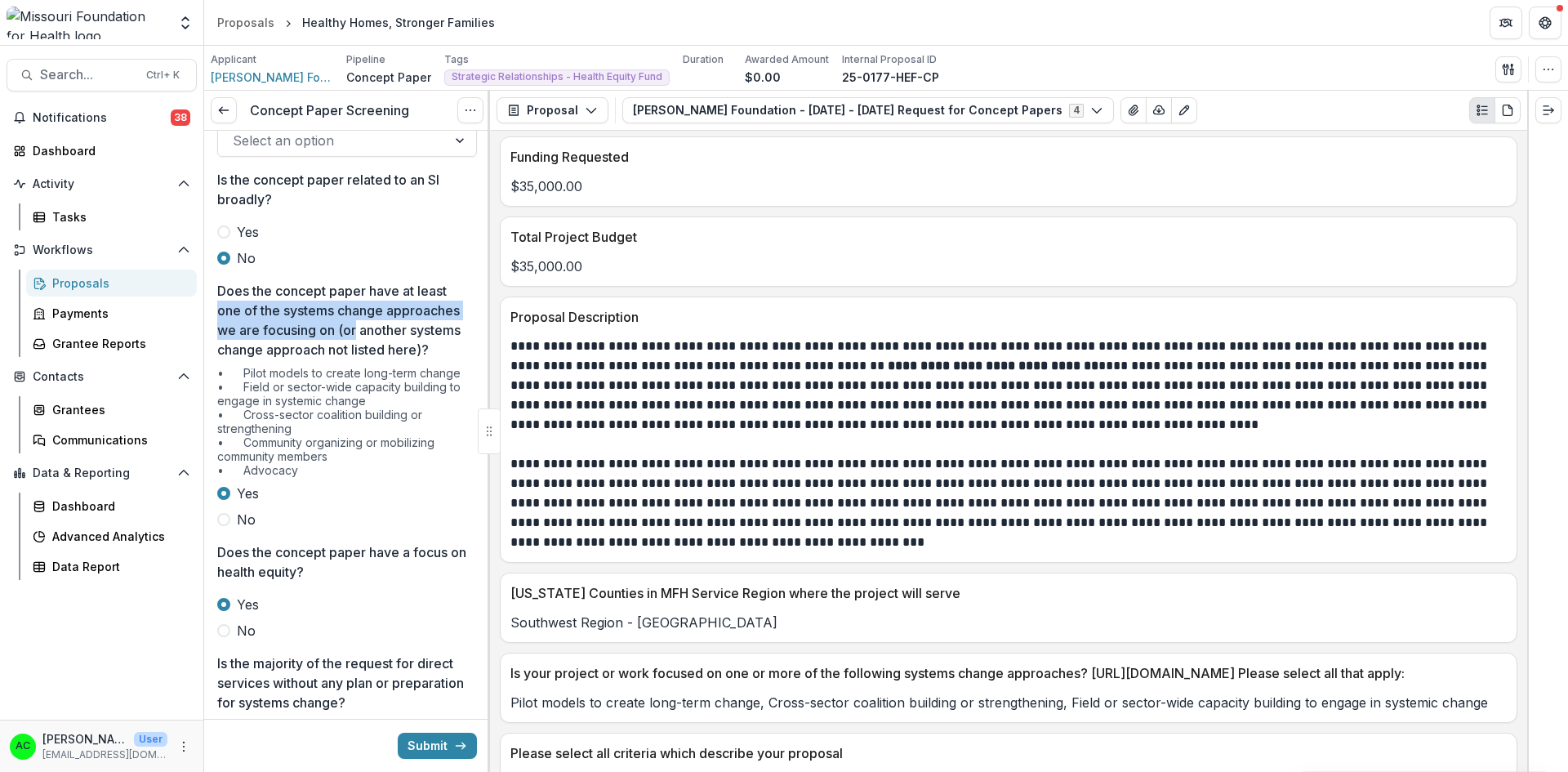
drag, startPoint x: 484, startPoint y: 327, endPoint x: 485, endPoint y: 275, distance: 52.0
click at [485, 275] on div "Reviewer * Select an option Is the concept paper related to an SI broadly? Yes …" at bounding box center [347, 451] width 286 height 641
click at [491, 295] on div "**********" at bounding box center [1009, 451] width 1038 height 641
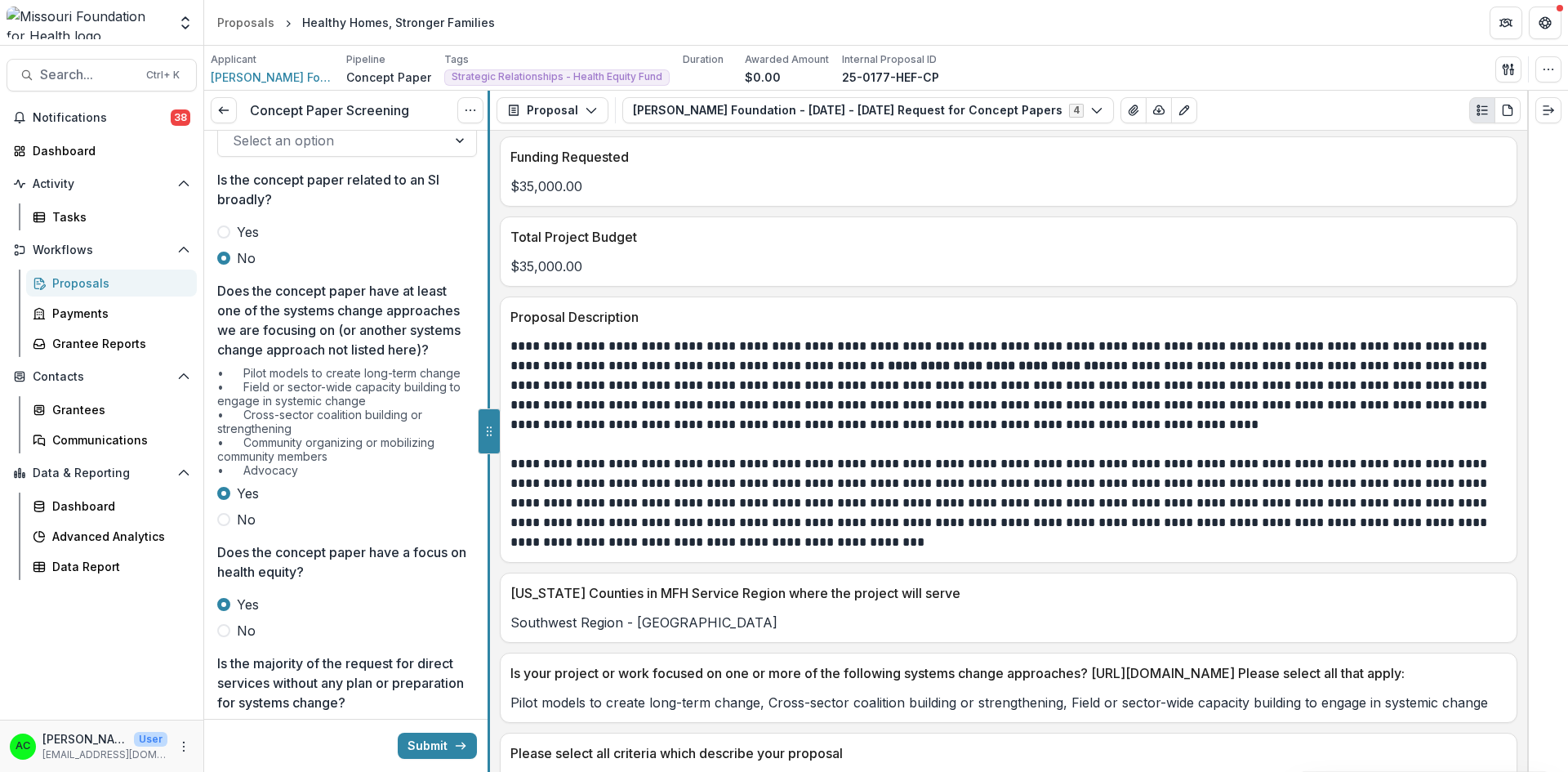
scroll to position [3136, 0]
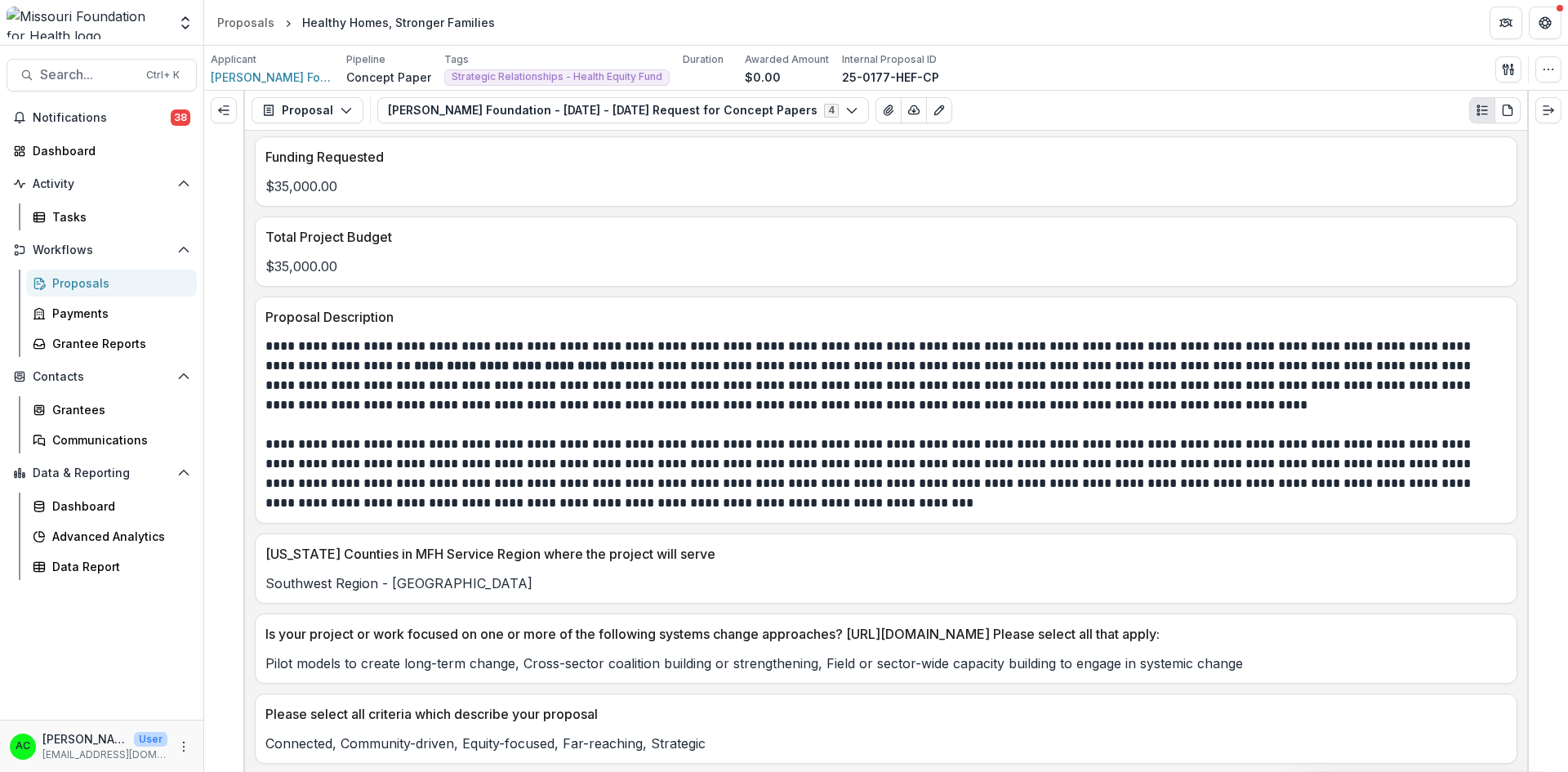
click at [489, 275] on p "$35,000.00" at bounding box center [886, 266] width 1242 height 20
click at [225, 111] on line "Expand left" at bounding box center [224, 111] width 10 height 0
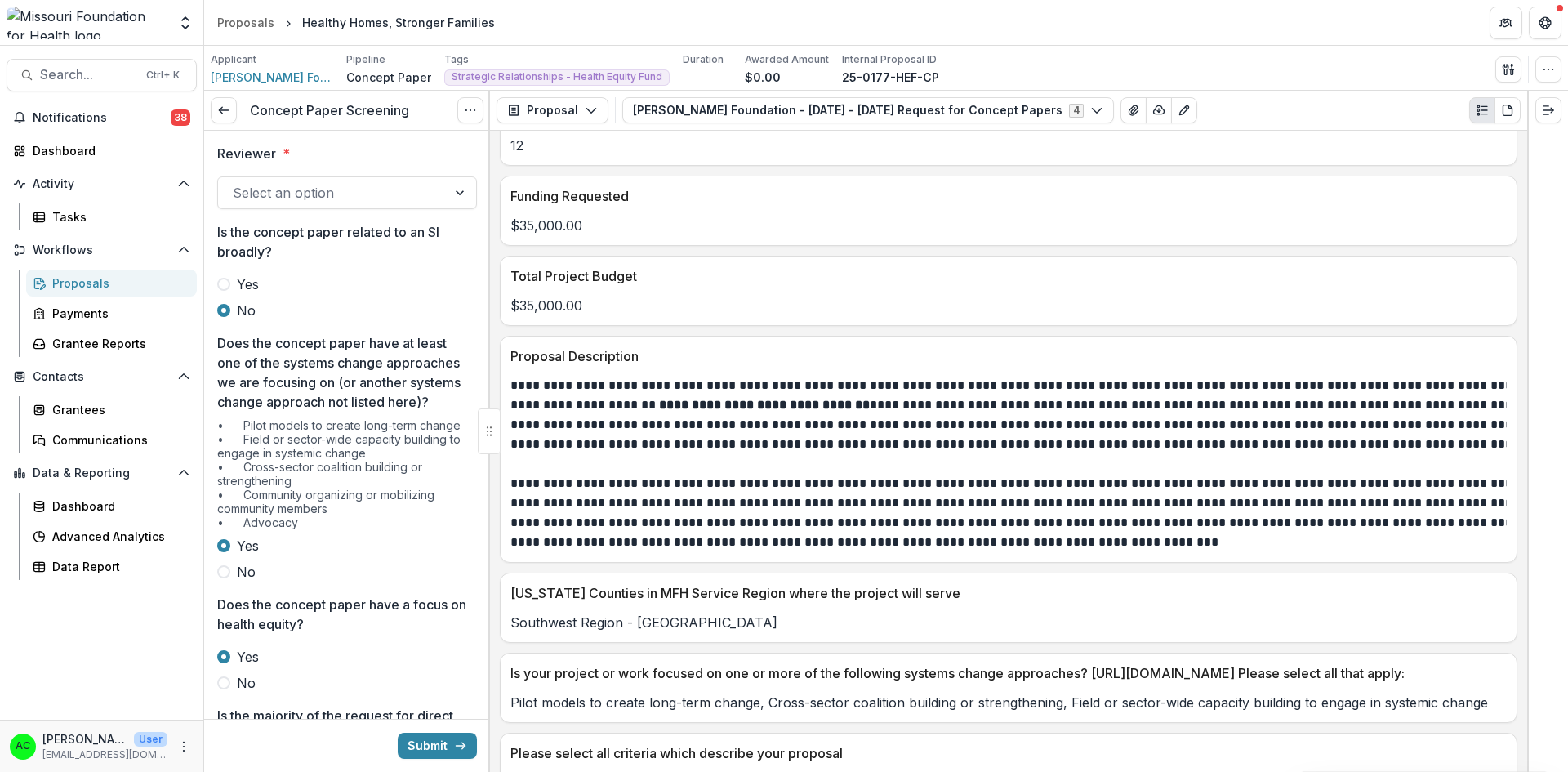
scroll to position [3195, 0]
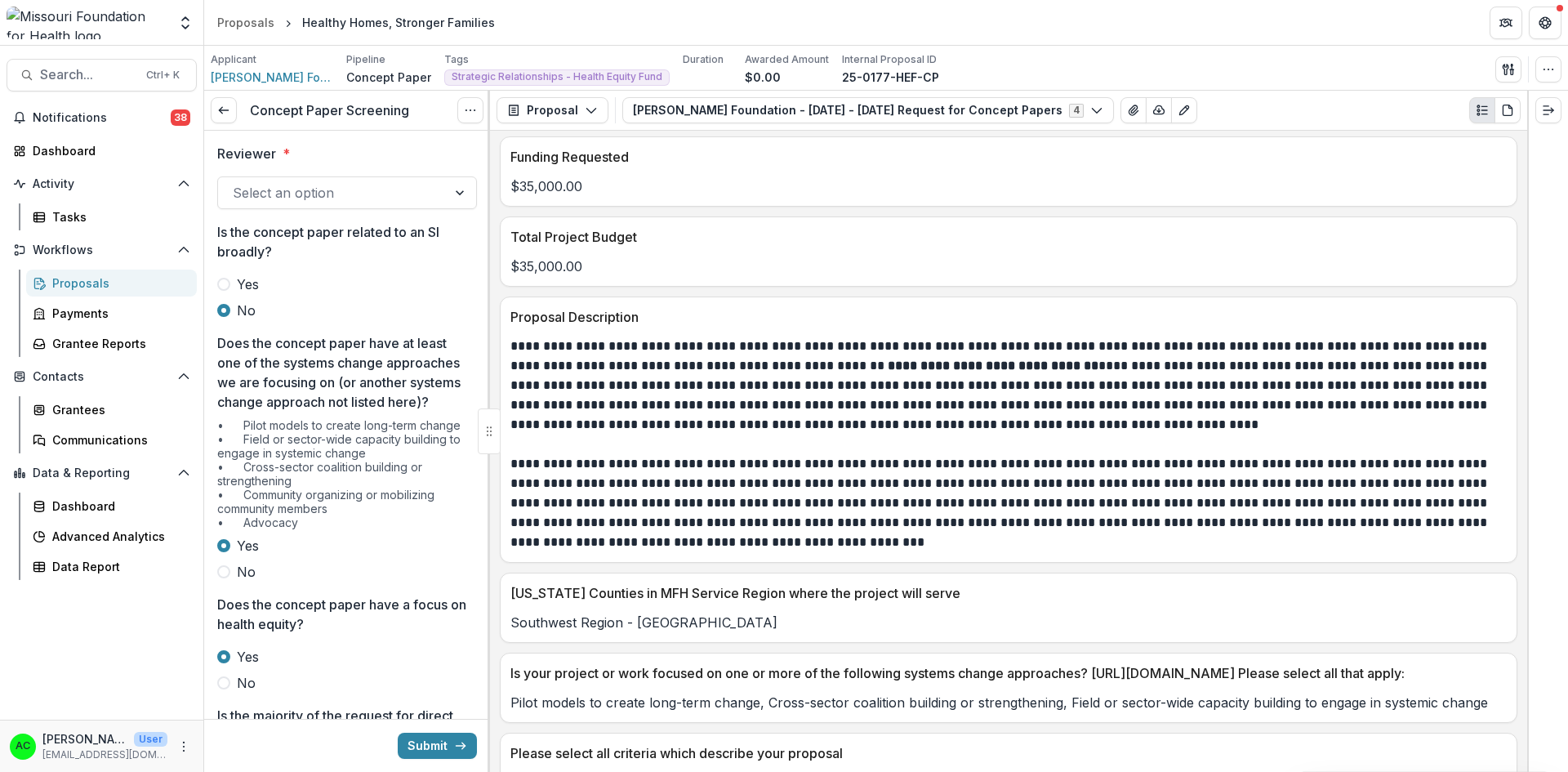
click at [337, 203] on div at bounding box center [333, 192] width 200 height 23
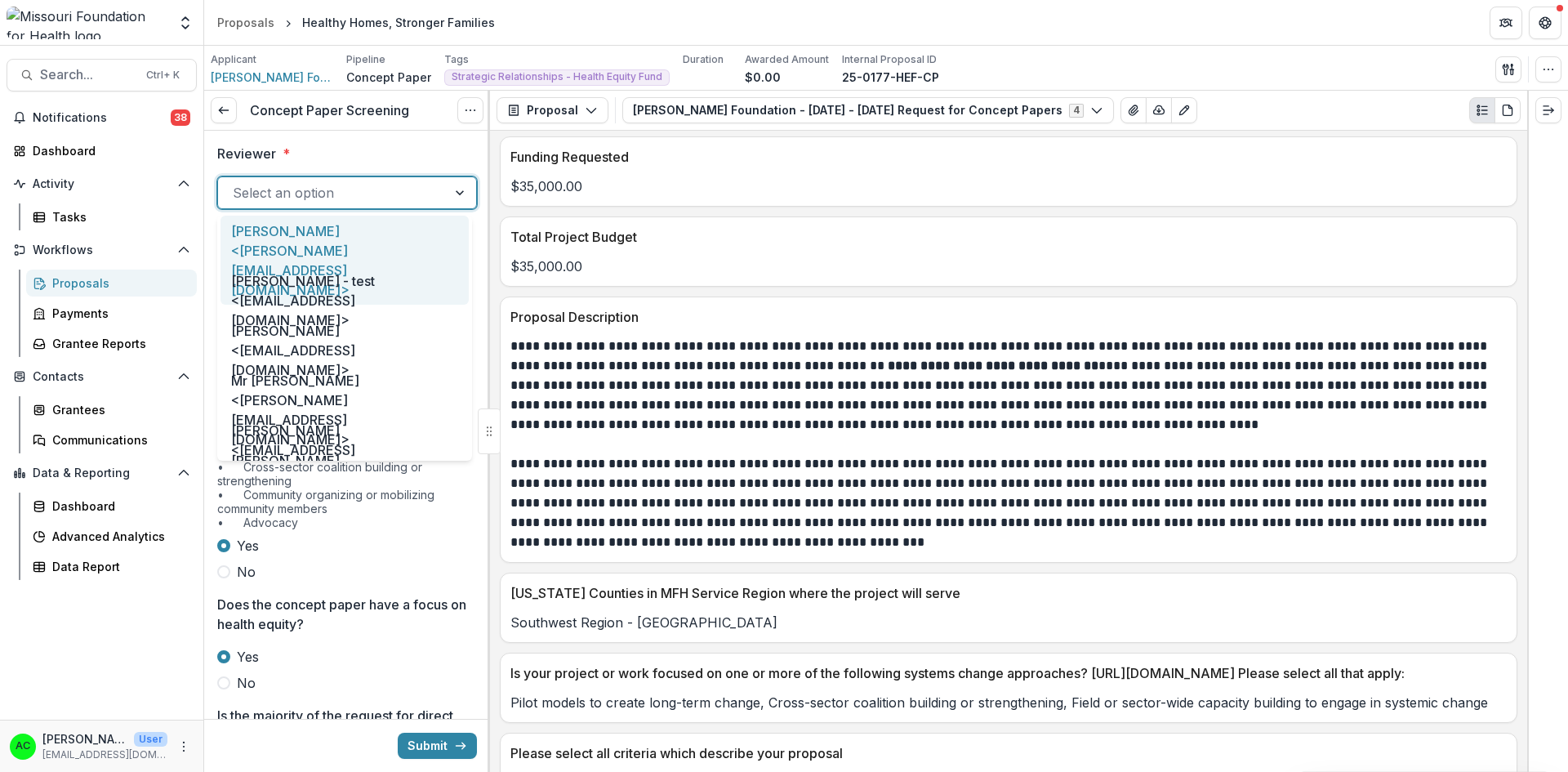
click at [337, 203] on div at bounding box center [333, 192] width 200 height 23
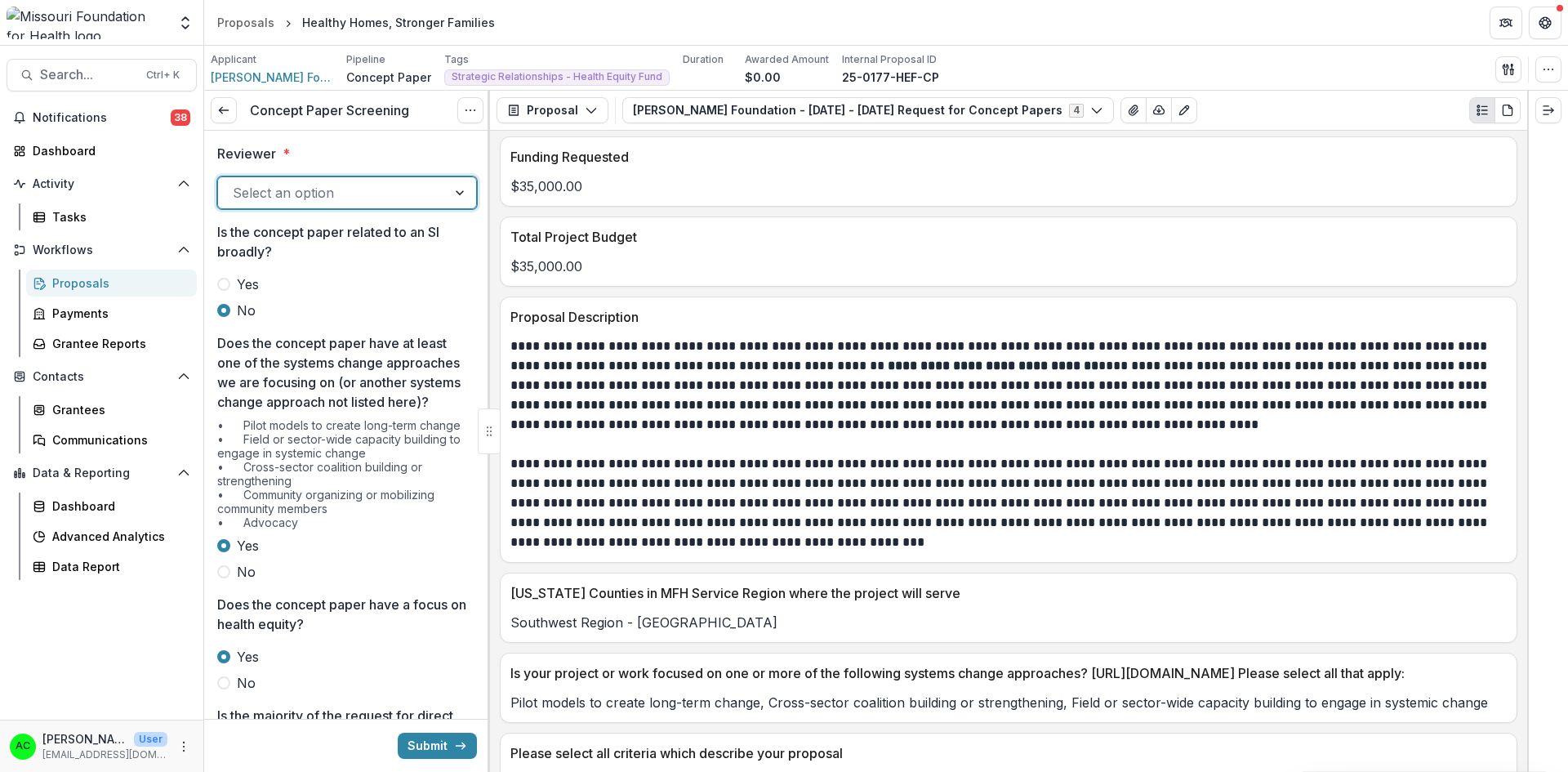
click at [373, 188] on div at bounding box center [333, 192] width 200 height 23
type input "***"
click at [363, 247] on p "Is the concept paper related to an SI broadly?" at bounding box center [342, 242] width 250 height 39
click at [407, 204] on div at bounding box center [333, 192] width 200 height 23
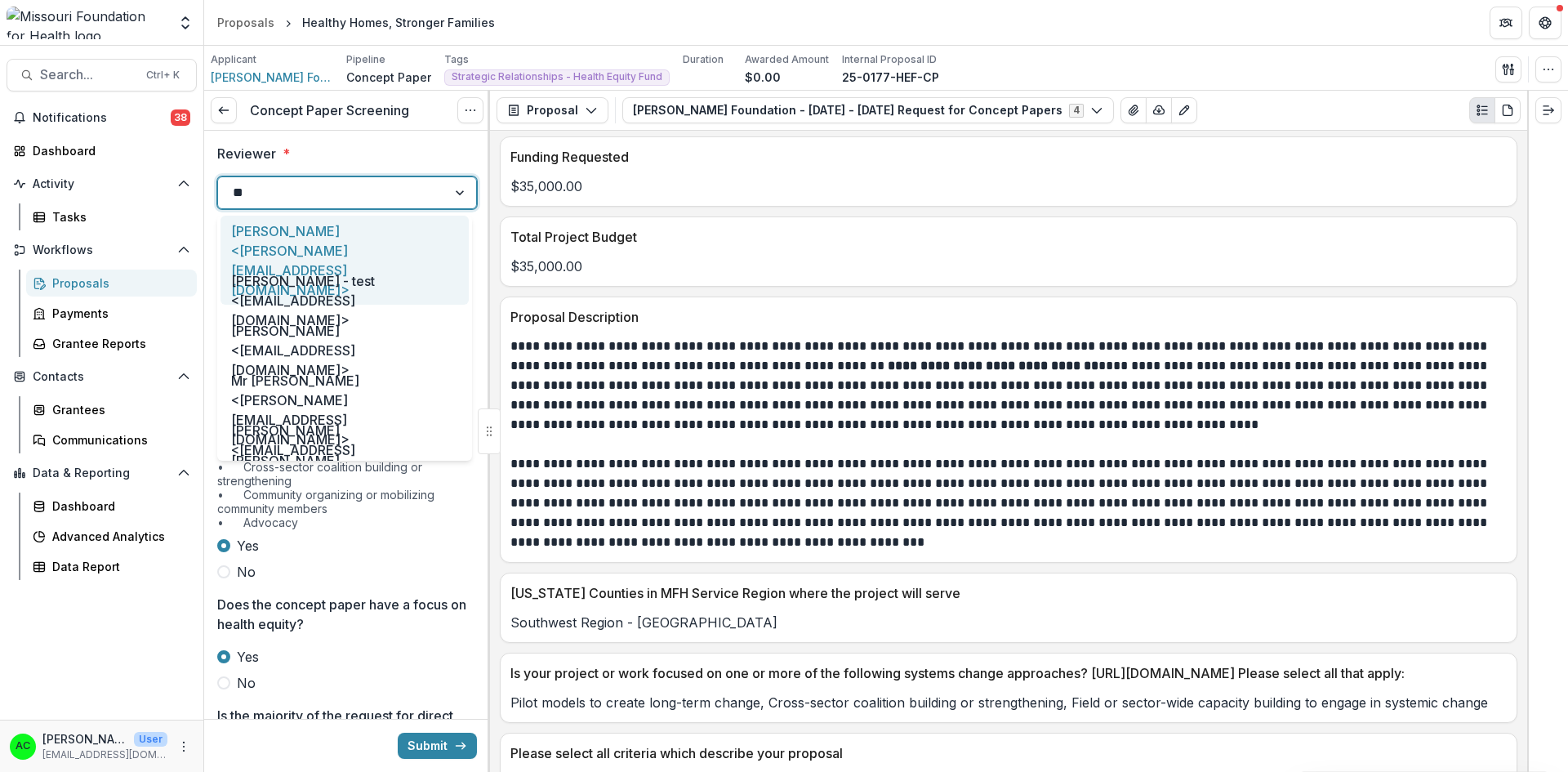
type input "***"
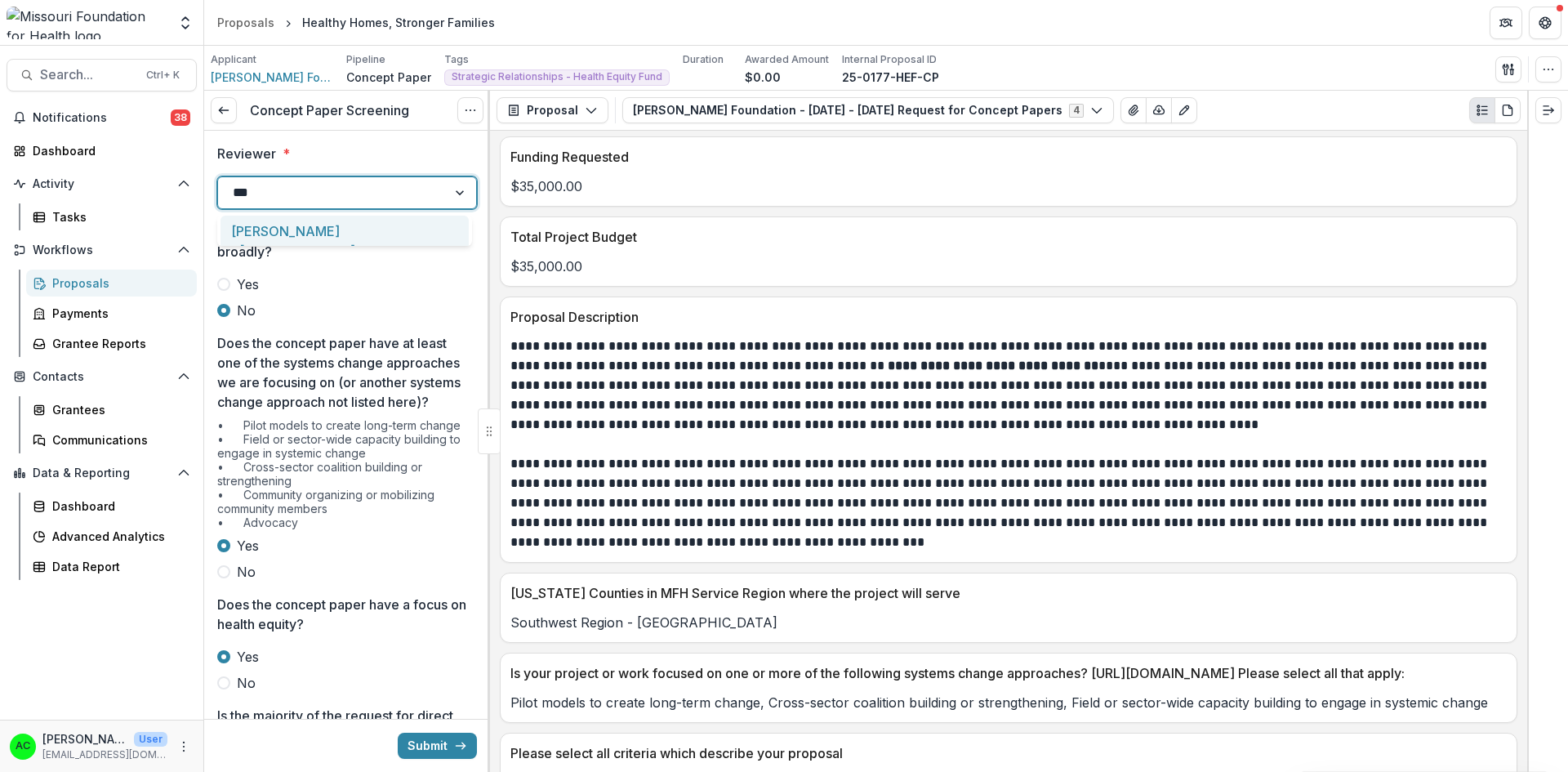
click at [393, 228] on div "[PERSON_NAME] <[EMAIL_ADDRESS][DOMAIN_NAME]>" at bounding box center [345, 250] width 249 height 69
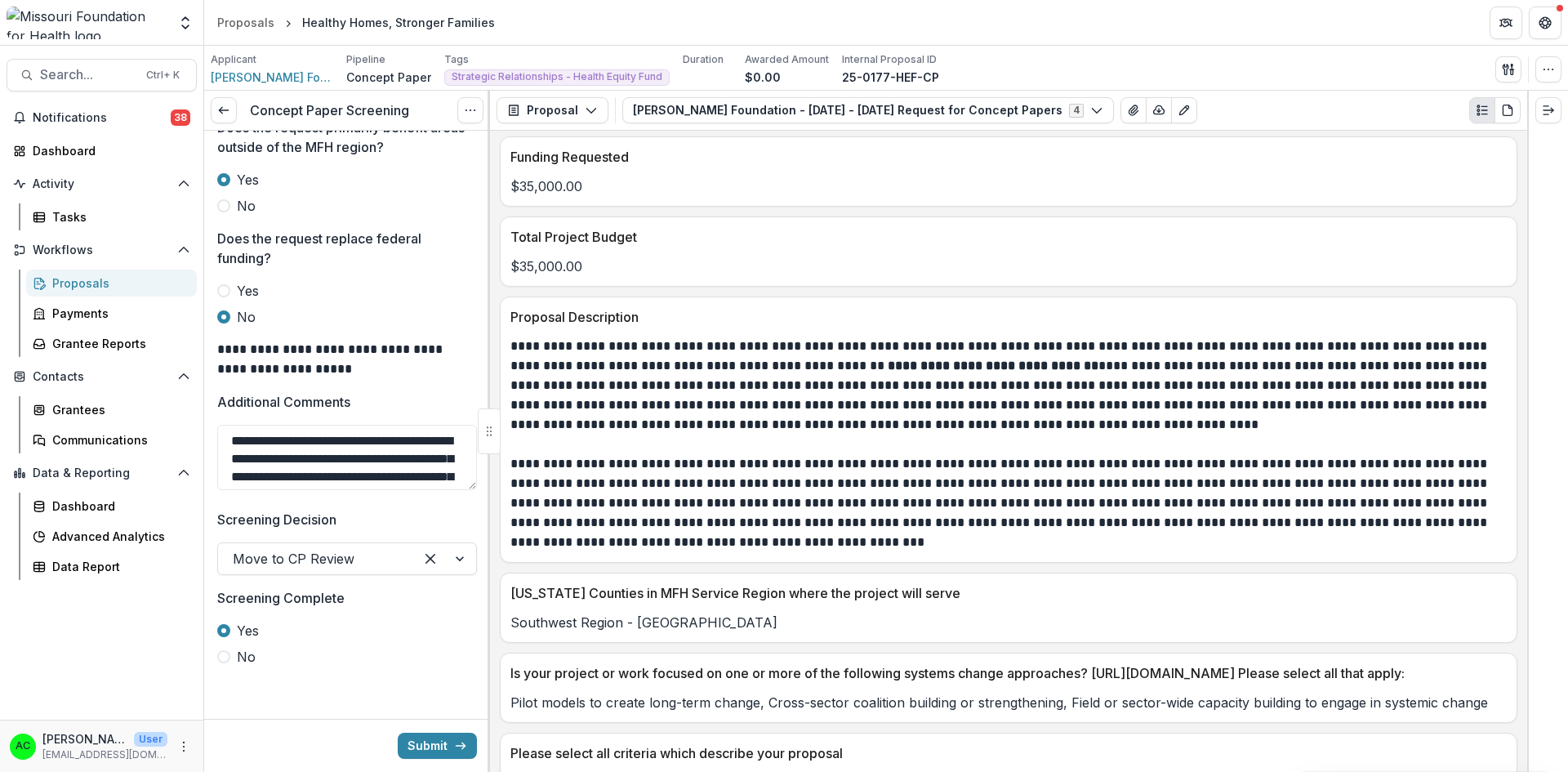
scroll to position [919, 0]
click at [421, 748] on button "Submit" at bounding box center [437, 746] width 79 height 26
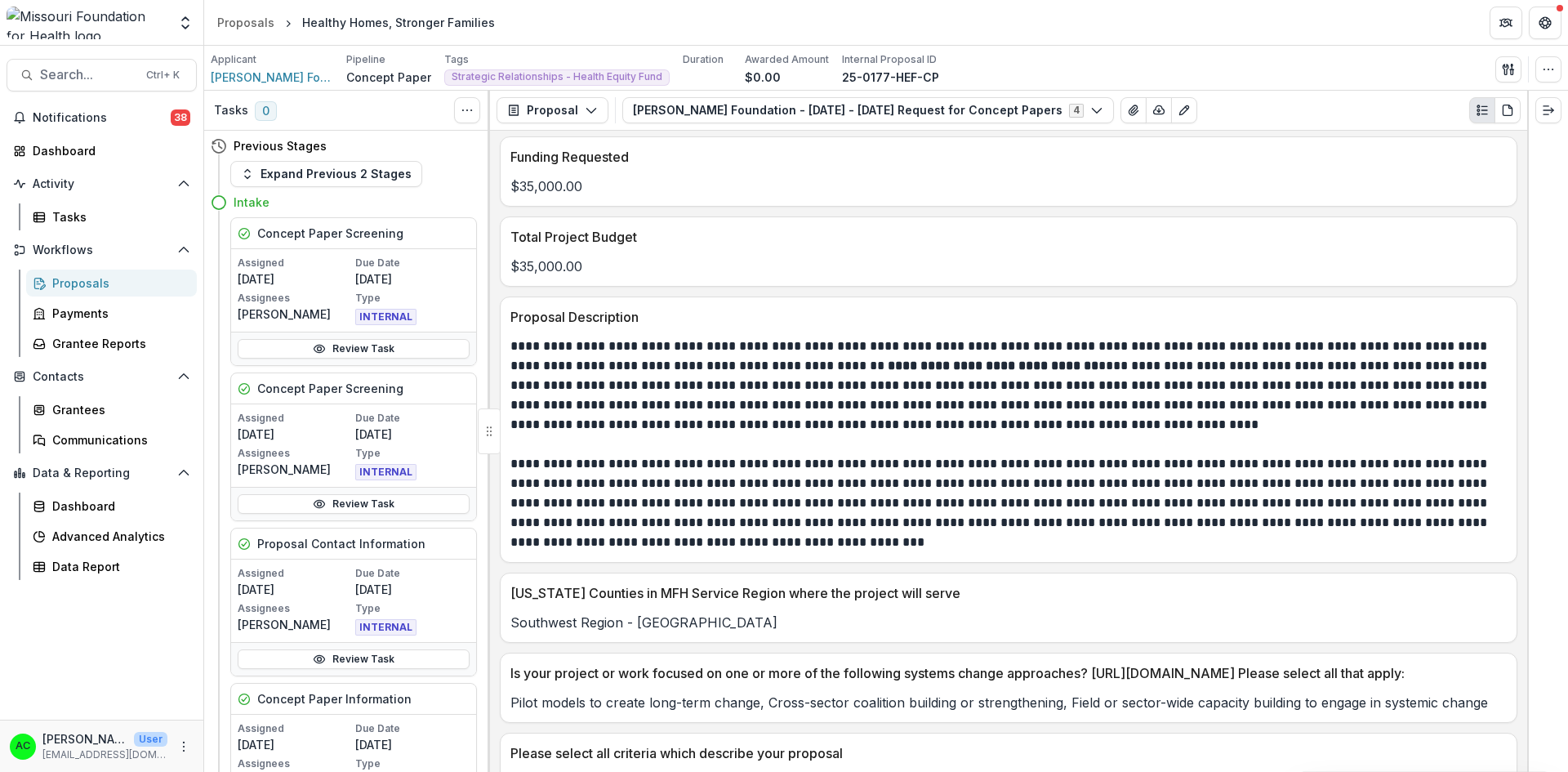
click at [104, 289] on div "Proposals" at bounding box center [117, 283] width 131 height 18
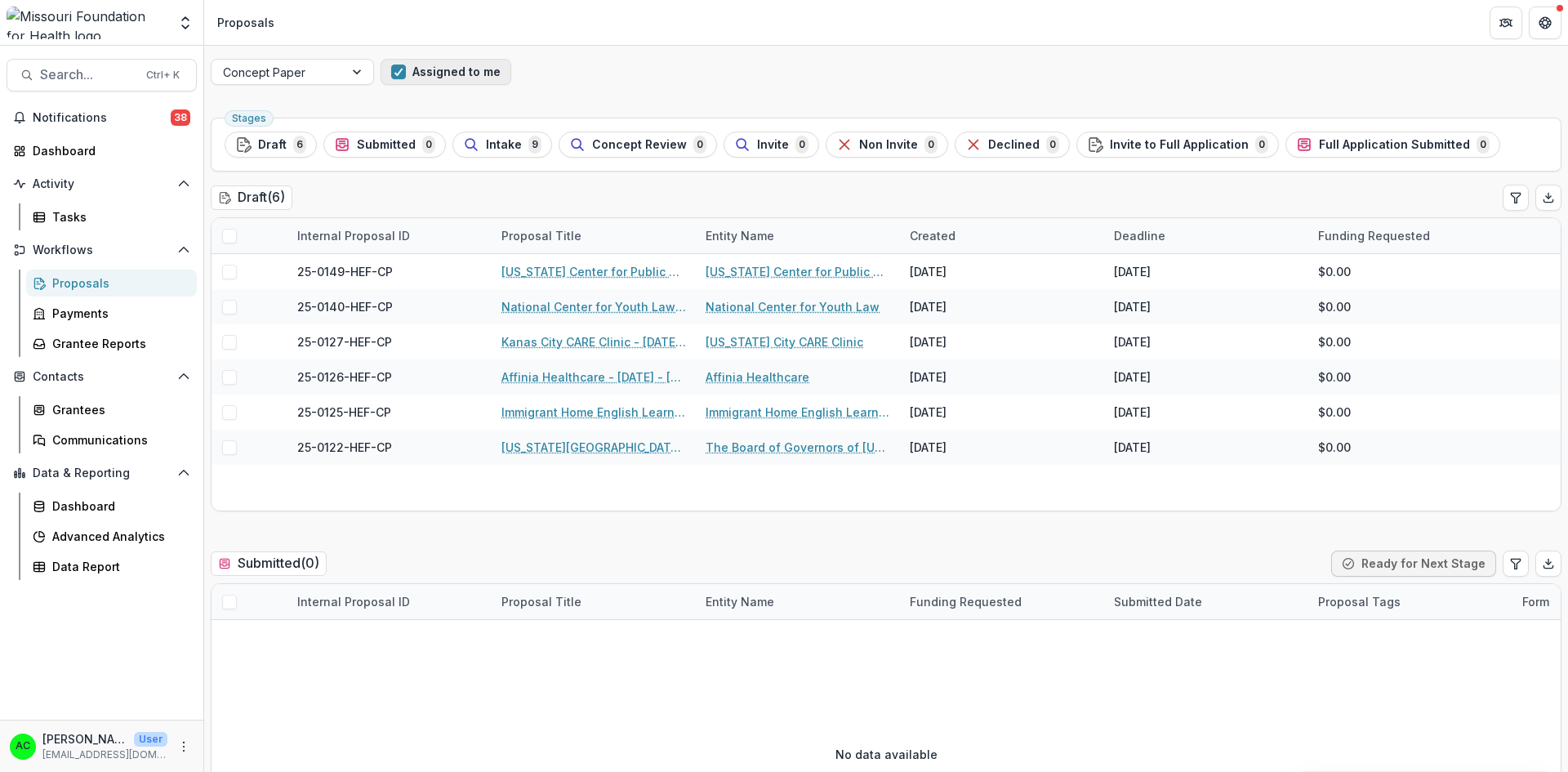
click at [480, 71] on button "Assigned to me" at bounding box center [446, 71] width 131 height 26
click at [438, 76] on button "Assigned to me" at bounding box center [446, 71] width 131 height 26
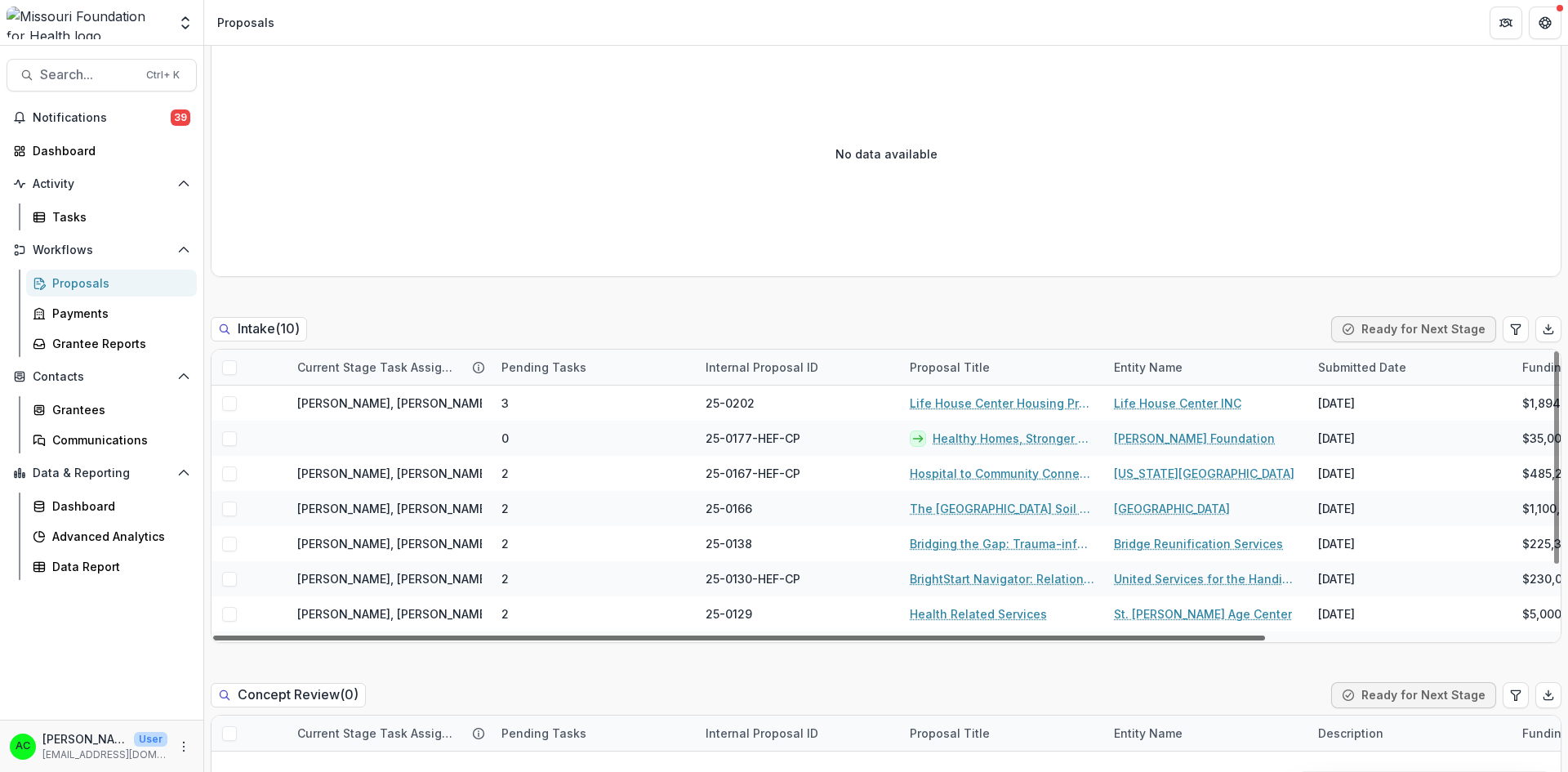
drag, startPoint x: 808, startPoint y: 640, endPoint x: 736, endPoint y: 674, distance: 79.6
click at [736, 640] on div at bounding box center [739, 637] width 1052 height 5
